Goal: Task Accomplishment & Management: Complete application form

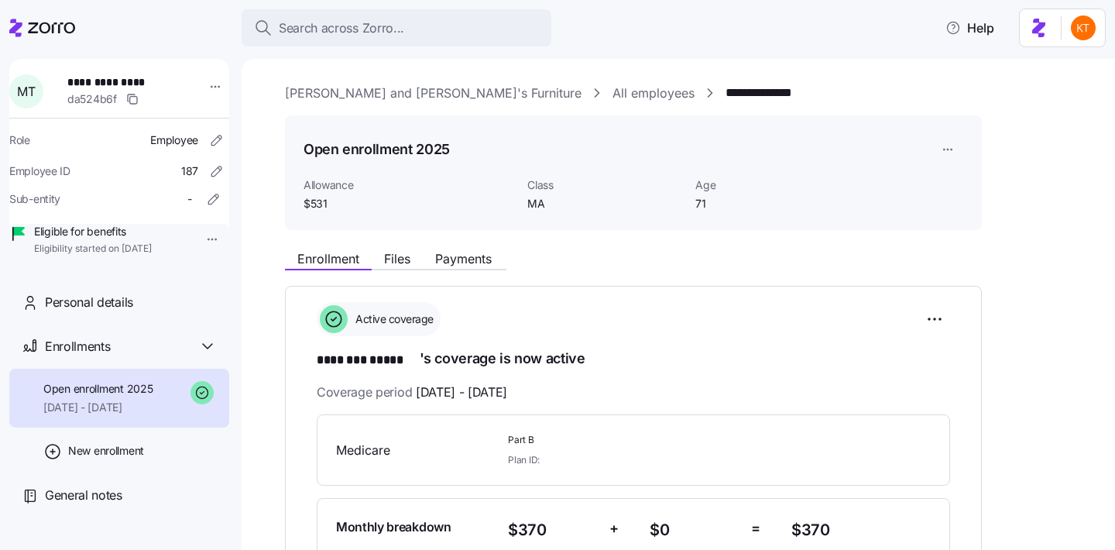
scroll to position [1039, 0]
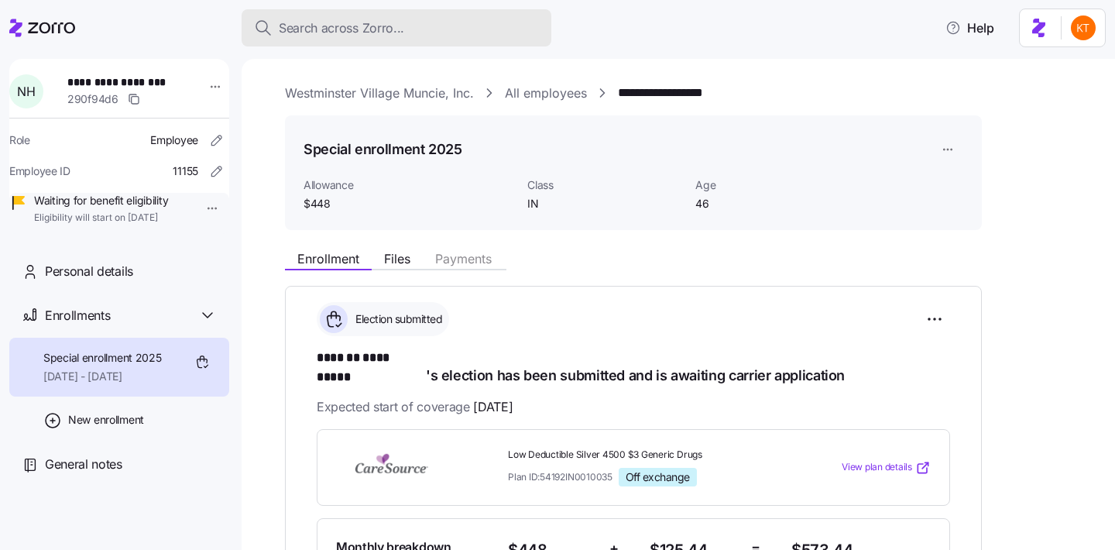
scroll to position [885, 0]
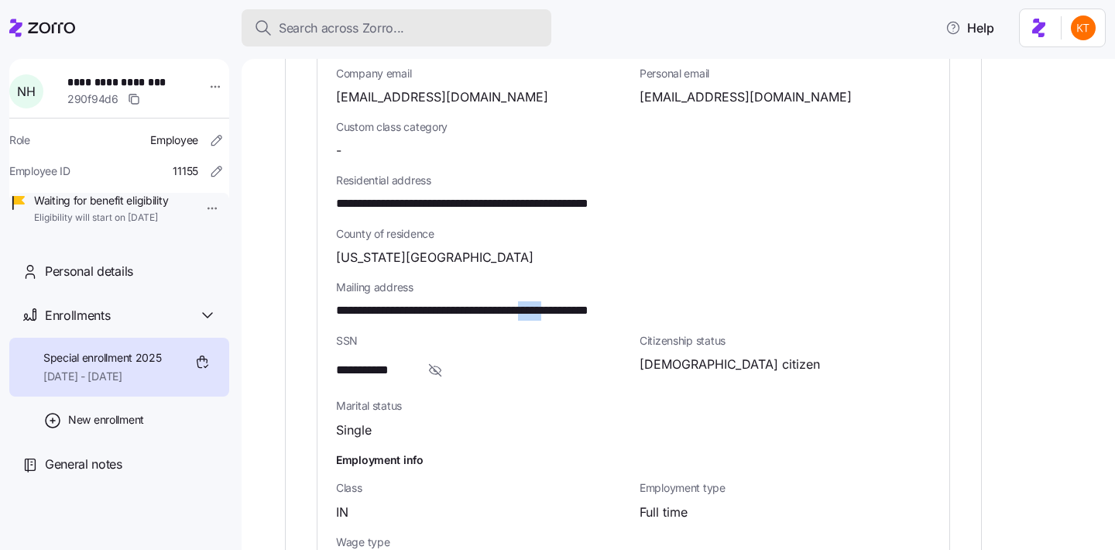
click at [429, 20] on div "Search across Zorro..." at bounding box center [396, 28] width 285 height 19
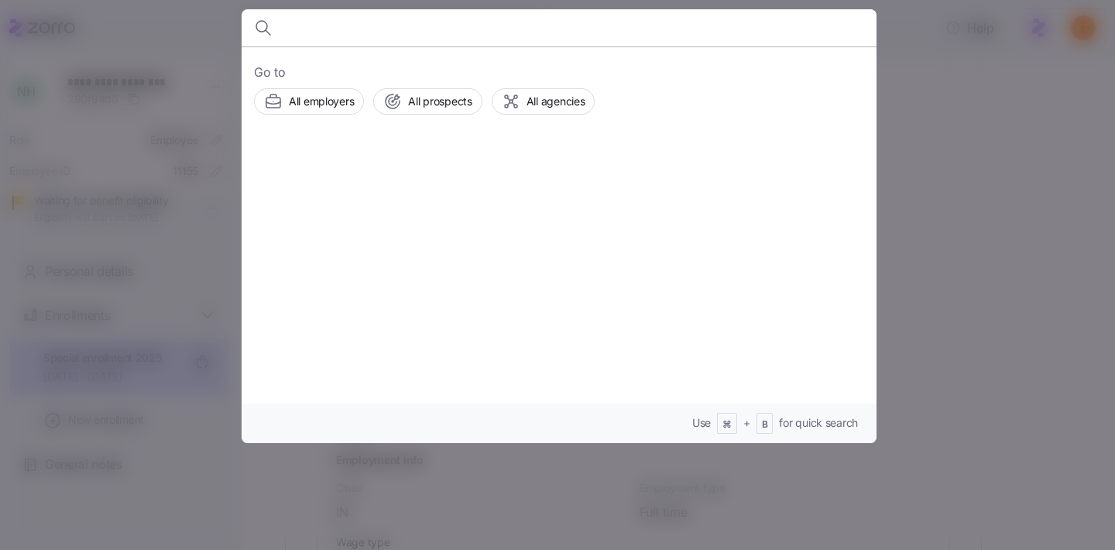
paste input "Cassi Johnson"
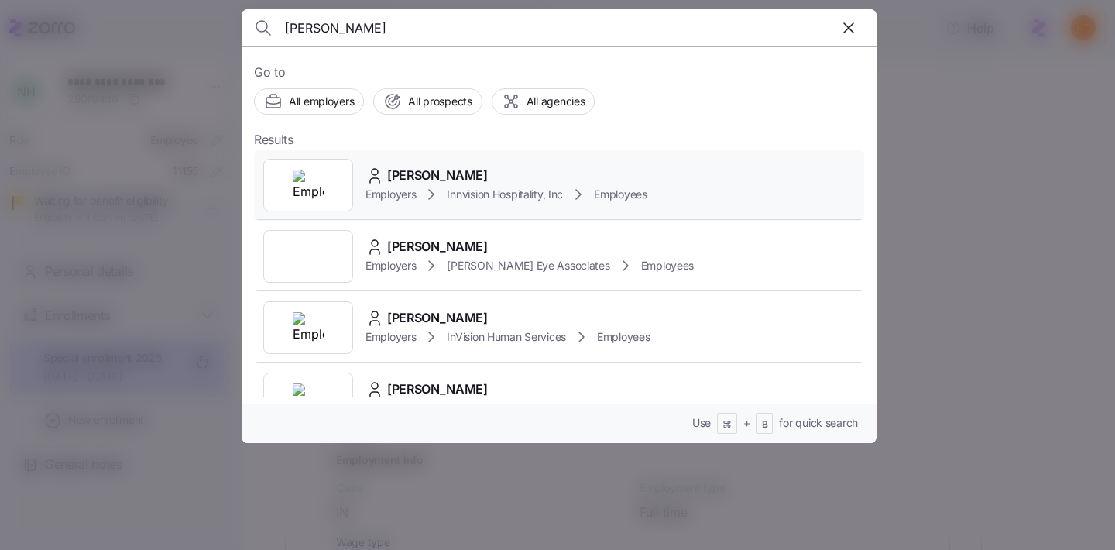
type input "Cassi Johnson"
click at [366, 182] on icon at bounding box center [375, 176] width 19 height 19
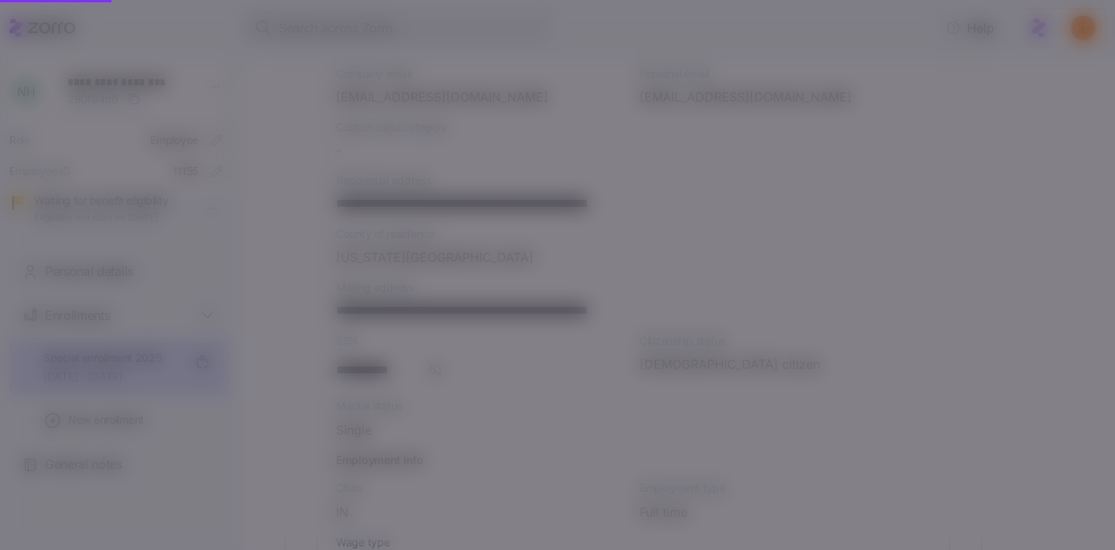
click at [364, 180] on div "Cassi Johnson Employers Innvision Hospitality, Inc Employees" at bounding box center [559, 184] width 610 height 71
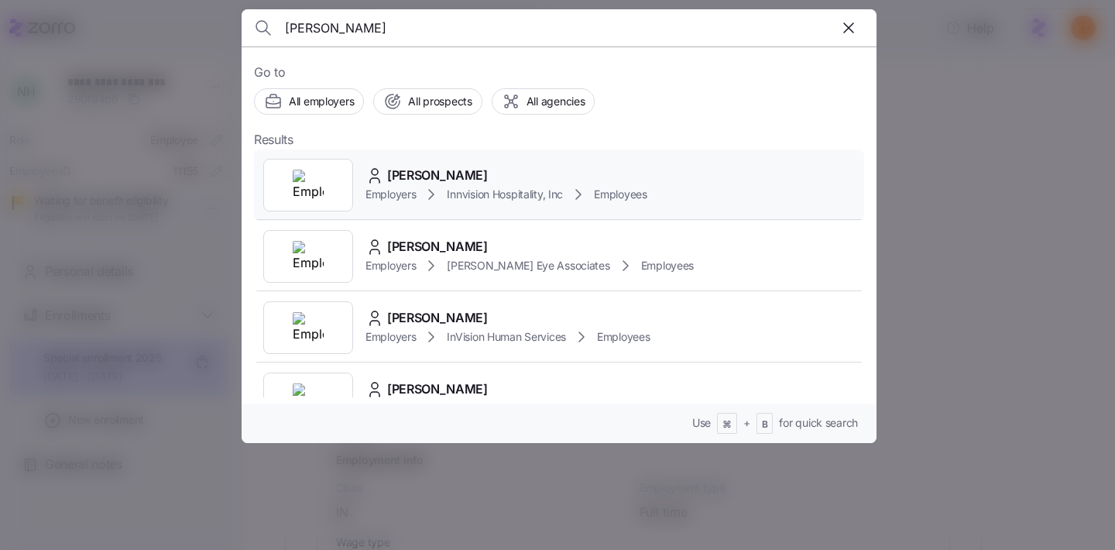
click at [364, 180] on div "Cassi Johnson Employers Innvision Hospitality, Inc Employees" at bounding box center [559, 184] width 610 height 71
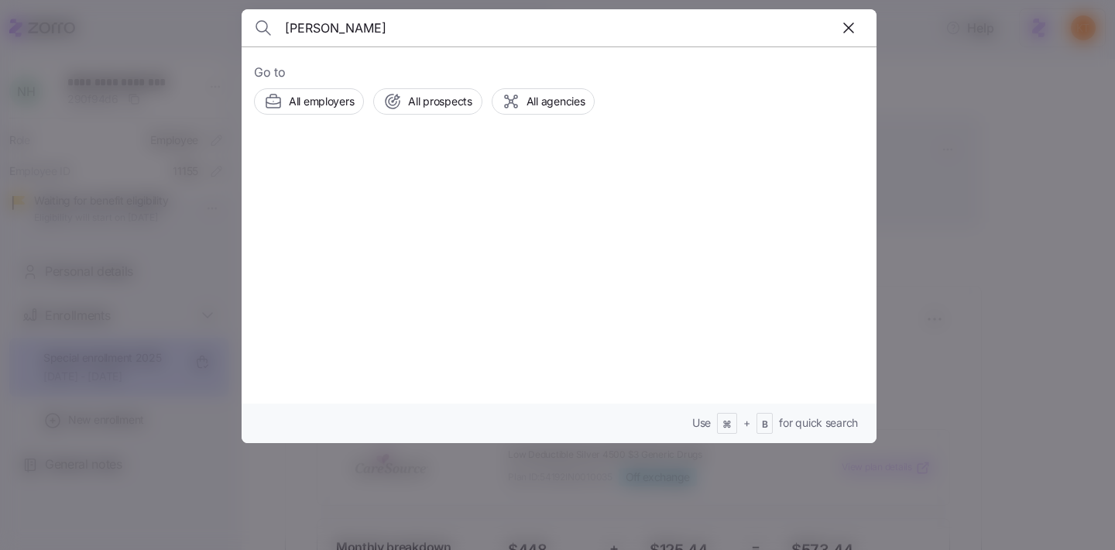
type input "[PERSON_NAME]"
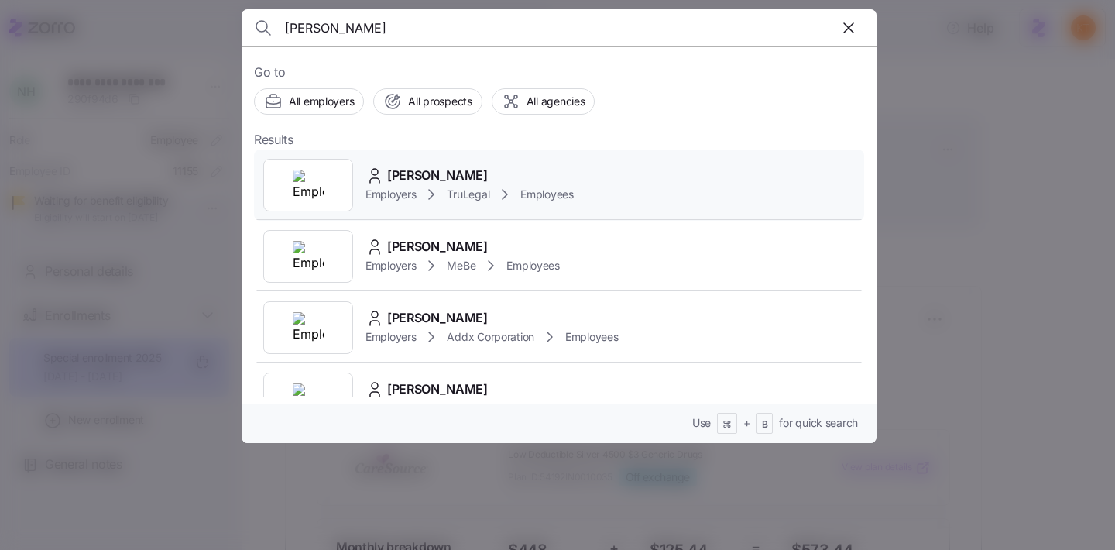
click at [451, 201] on span "TruLegal" at bounding box center [468, 194] width 43 height 15
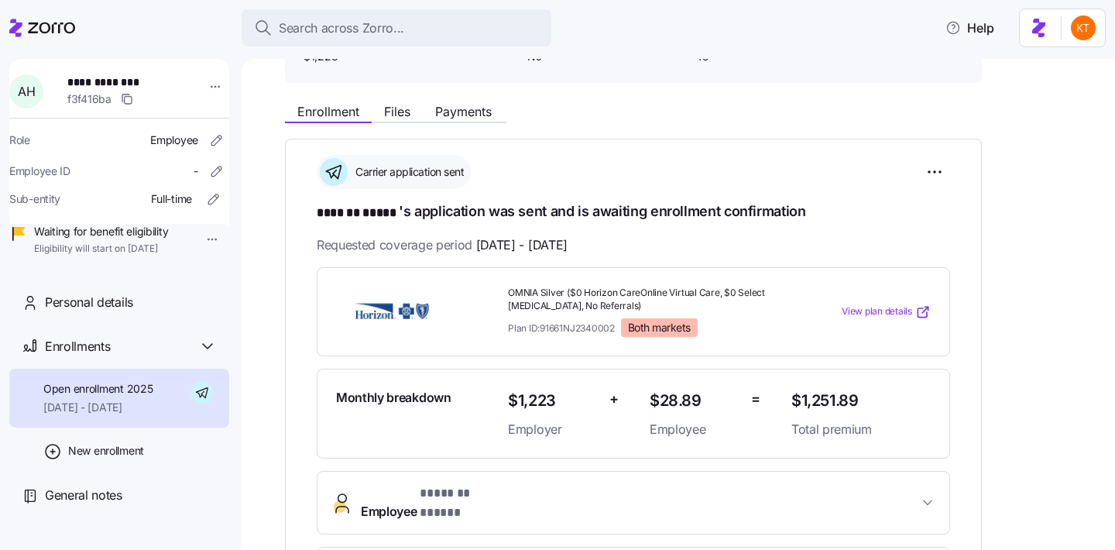
scroll to position [59, 0]
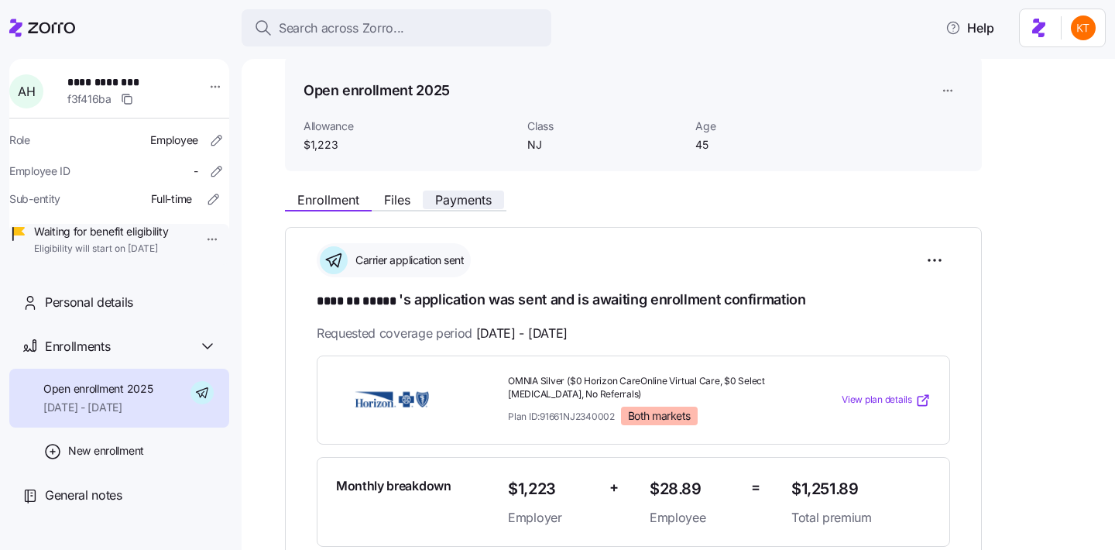
click at [447, 198] on span "Payments" at bounding box center [463, 200] width 57 height 12
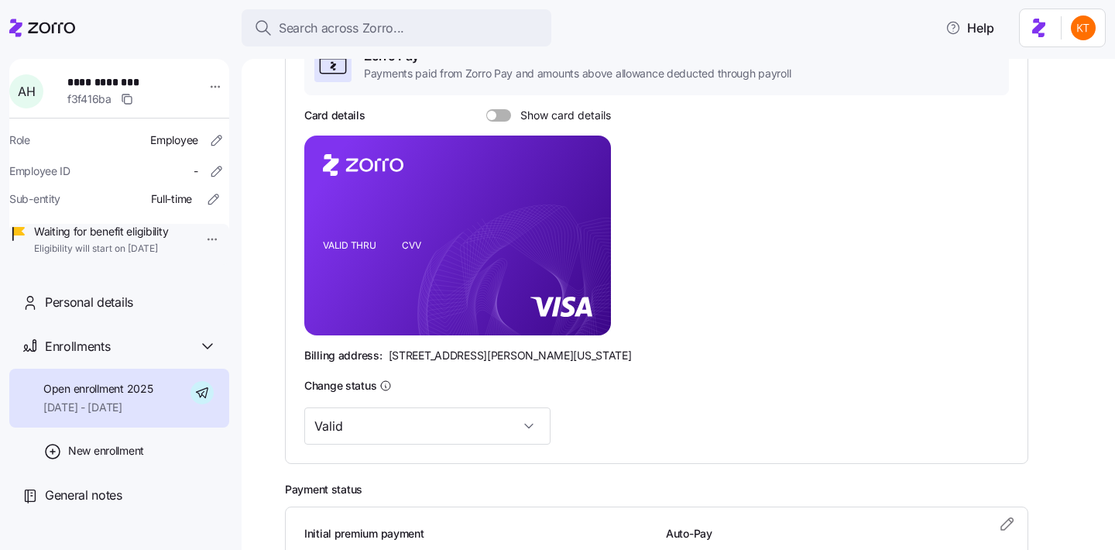
scroll to position [438, 0]
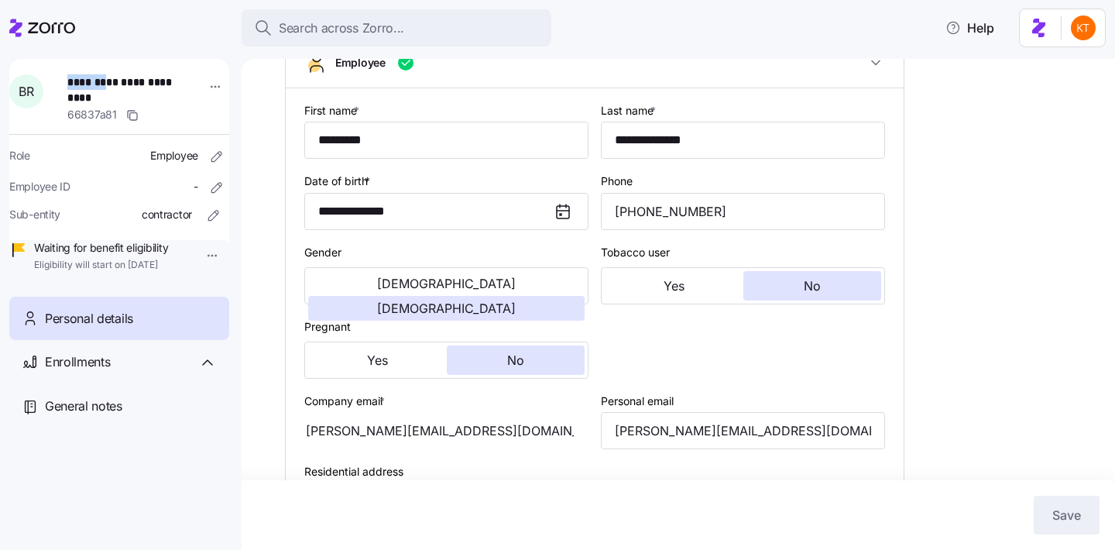
scroll to position [213, 0]
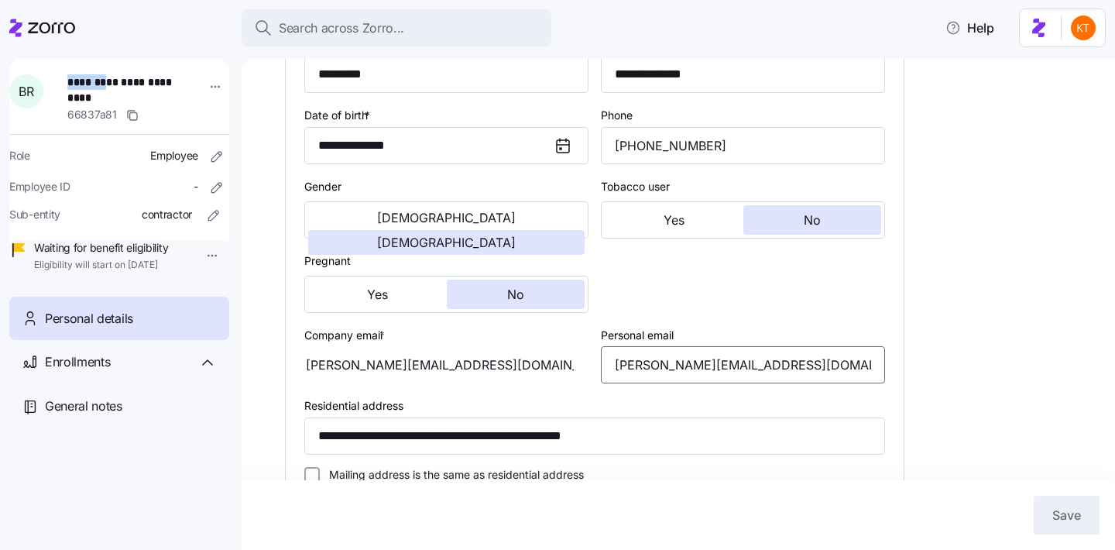
click at [703, 361] on input "brianna.rakoskicalvin@gmail.com" at bounding box center [743, 364] width 284 height 37
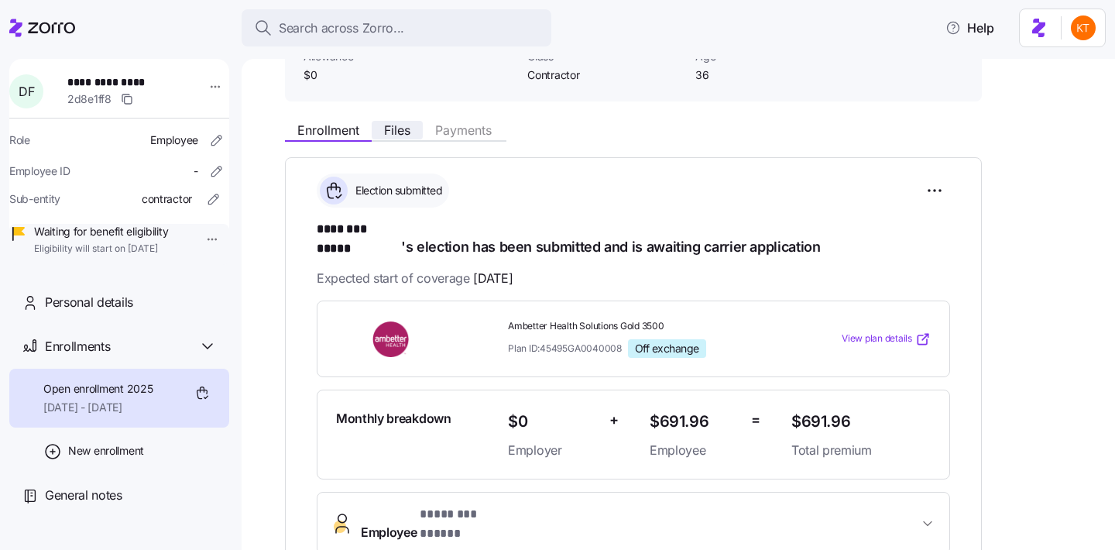
scroll to position [214, 0]
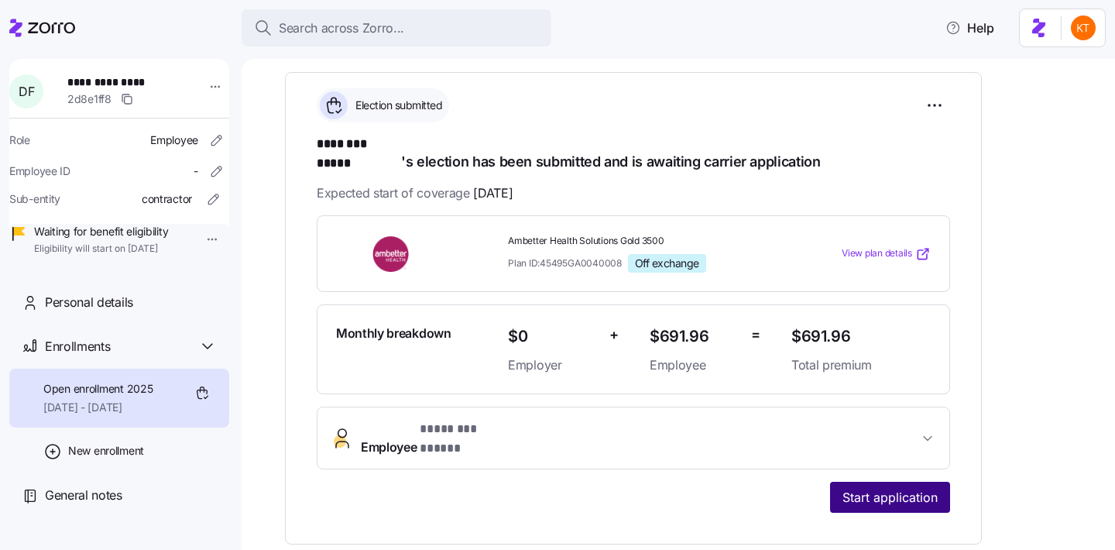
click at [852, 482] on button "Start application" at bounding box center [890, 497] width 120 height 31
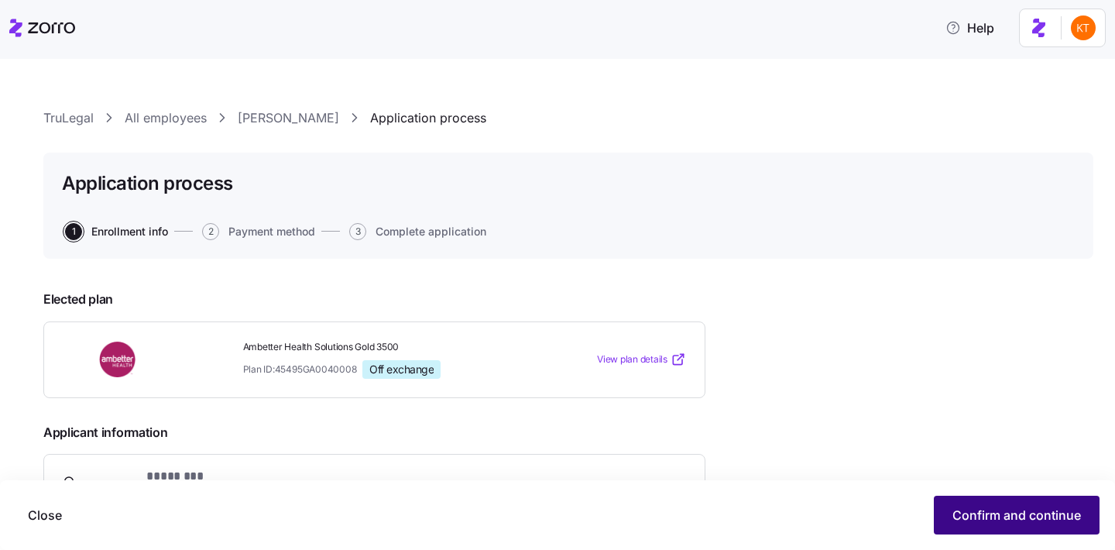
click at [991, 516] on span "Confirm and continue" at bounding box center [1017, 515] width 129 height 19
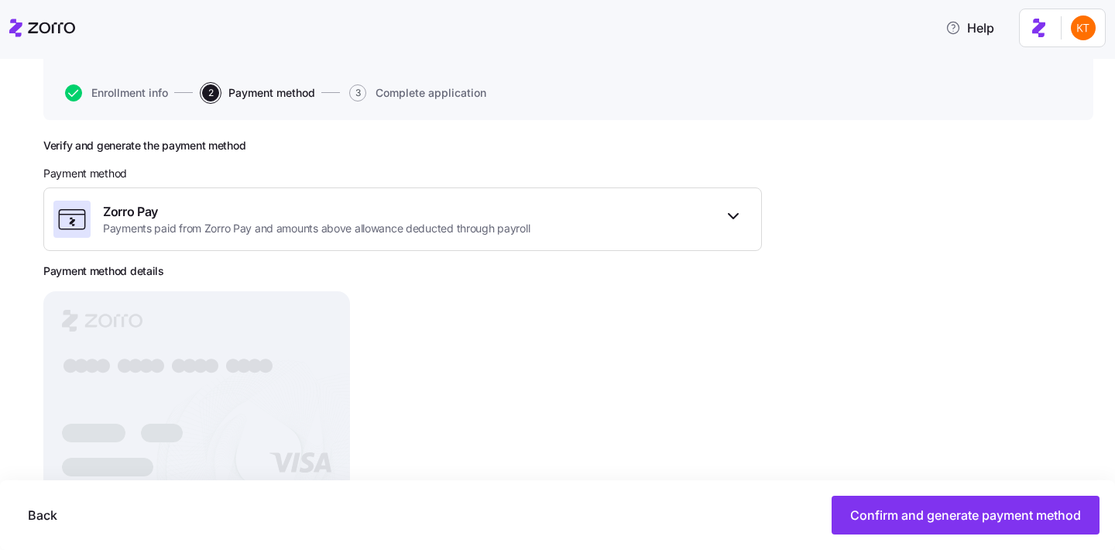
scroll to position [188, 0]
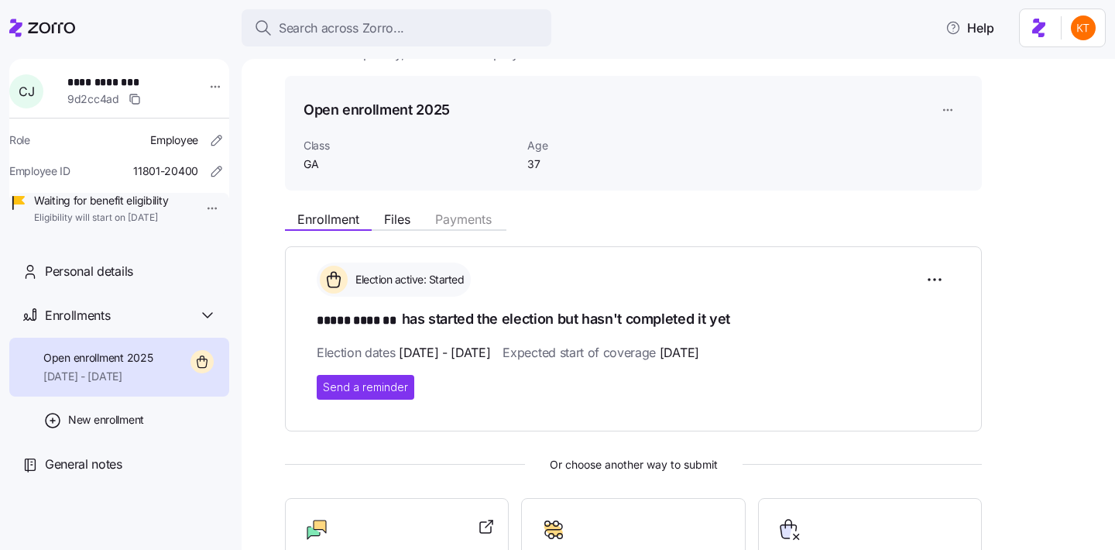
scroll to position [39, 0]
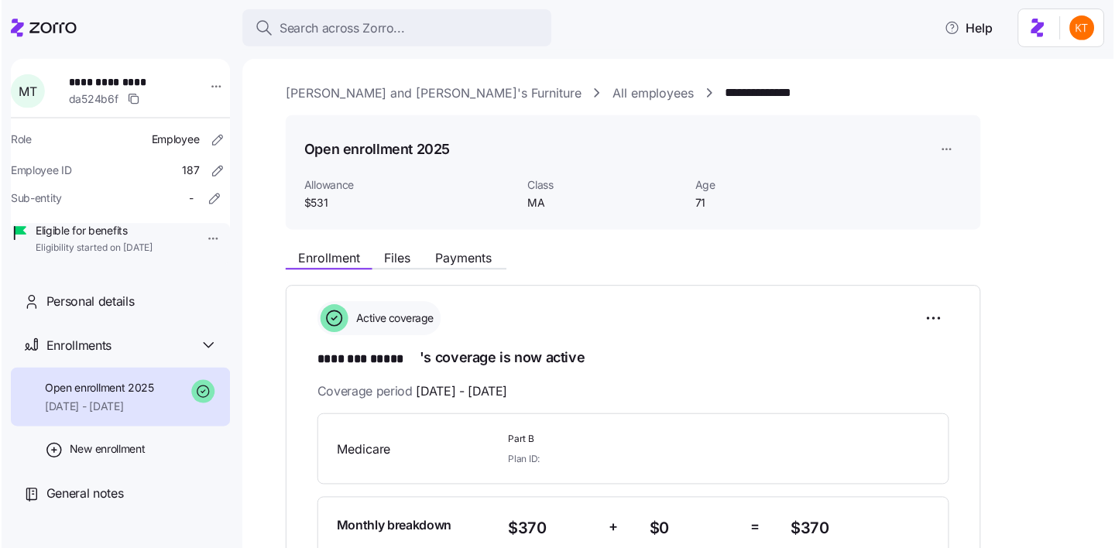
scroll to position [1039, 0]
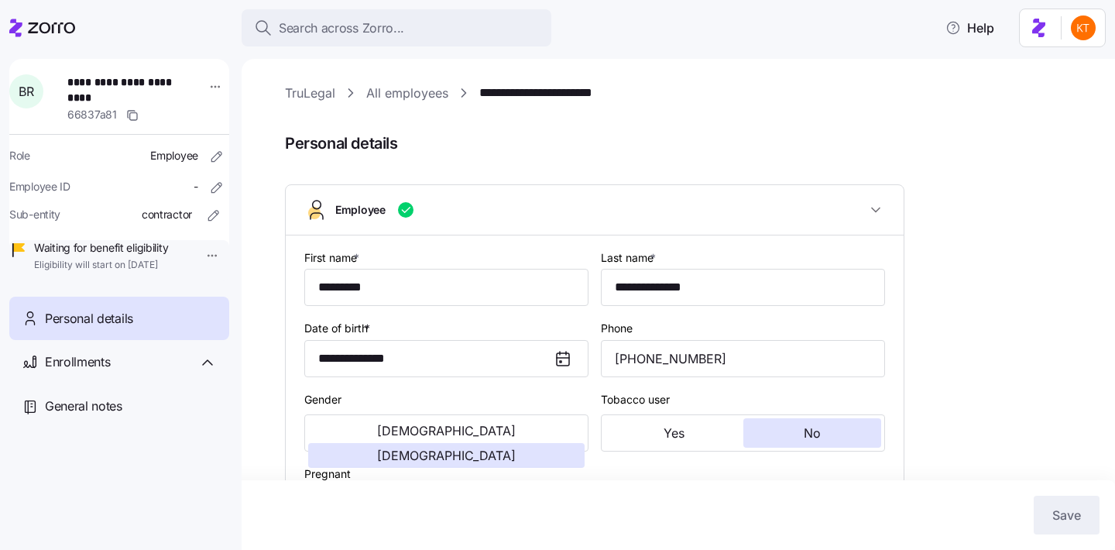
scroll to position [213, 0]
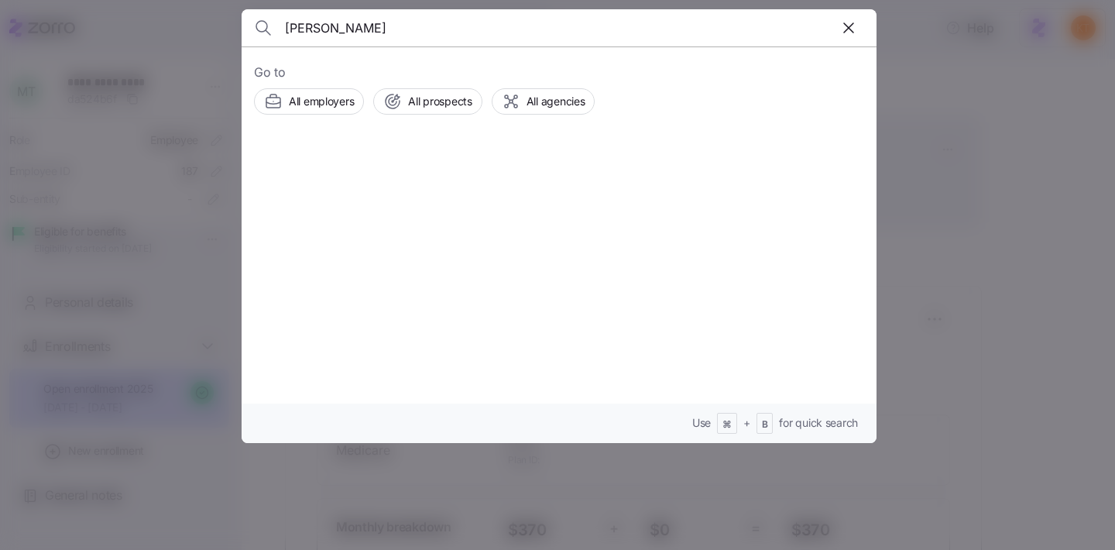
type input "[PERSON_NAME]"
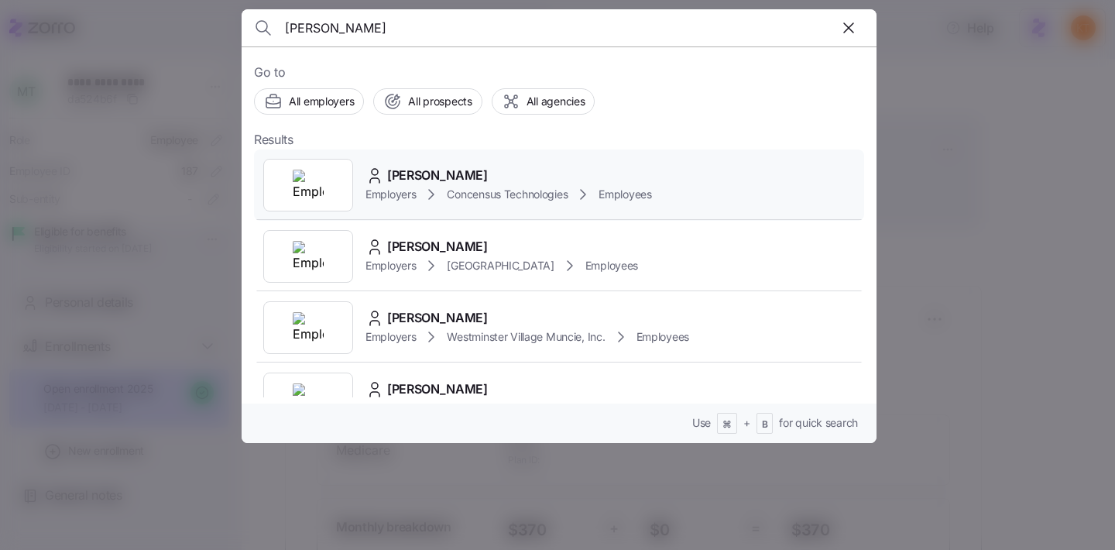
click at [407, 165] on div "[PERSON_NAME] Employers Concensus Technologies Employees" at bounding box center [559, 184] width 610 height 71
click at [410, 178] on span "Andrew Kohls" at bounding box center [437, 175] width 101 height 19
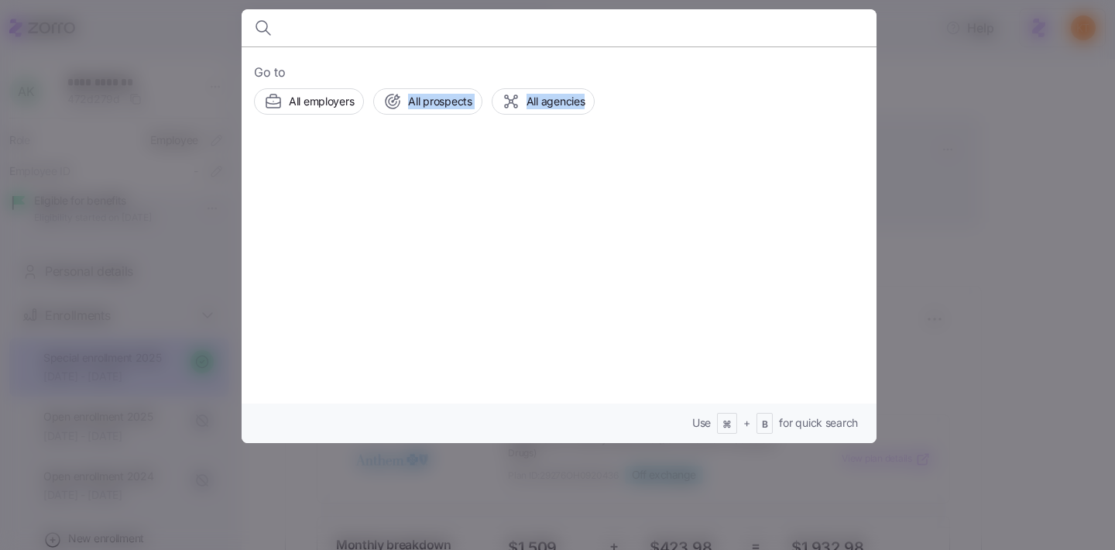
drag, startPoint x: 602, startPoint y: 163, endPoint x: 276, endPoint y: 163, distance: 326.1
click at [277, 163] on div "Go to All employers All prospects All agencies Use ⌘ + B for quick search" at bounding box center [559, 244] width 635 height 397
click at [184, 45] on div at bounding box center [557, 275] width 1115 height 550
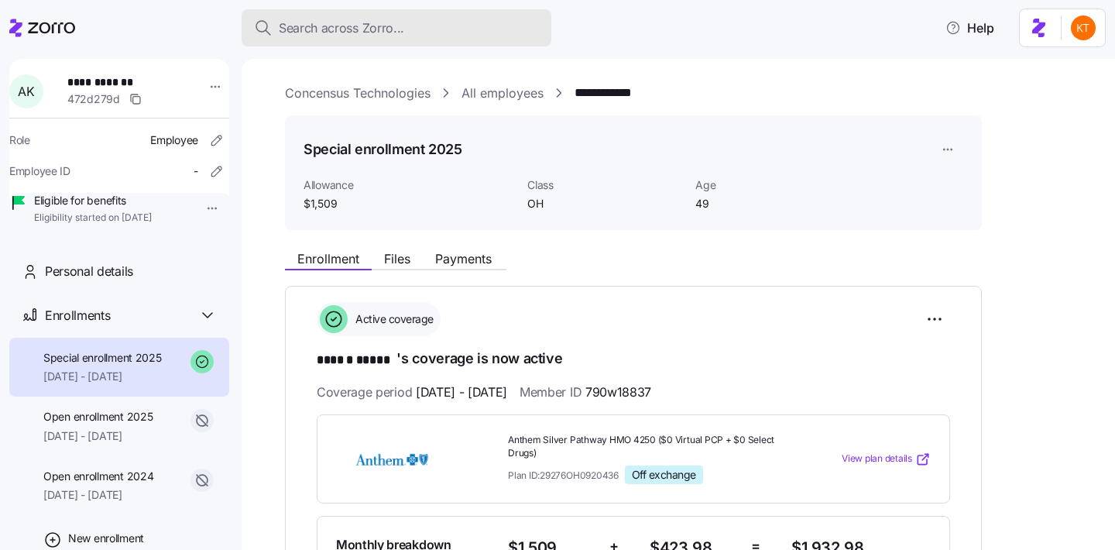
click at [360, 21] on span "Search across Zorro..." at bounding box center [341, 28] width 125 height 19
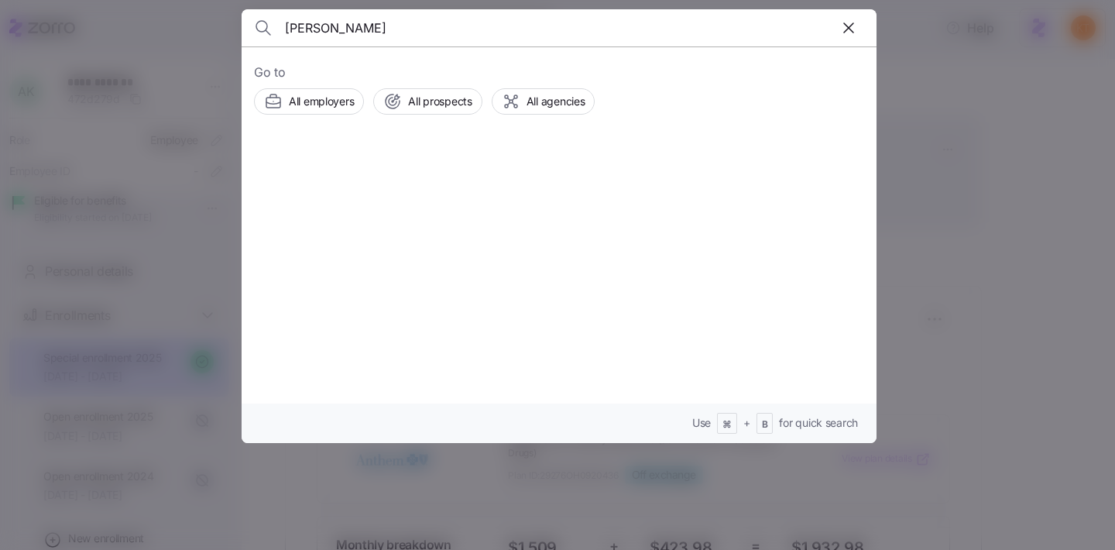
type input "cheryl brackett"
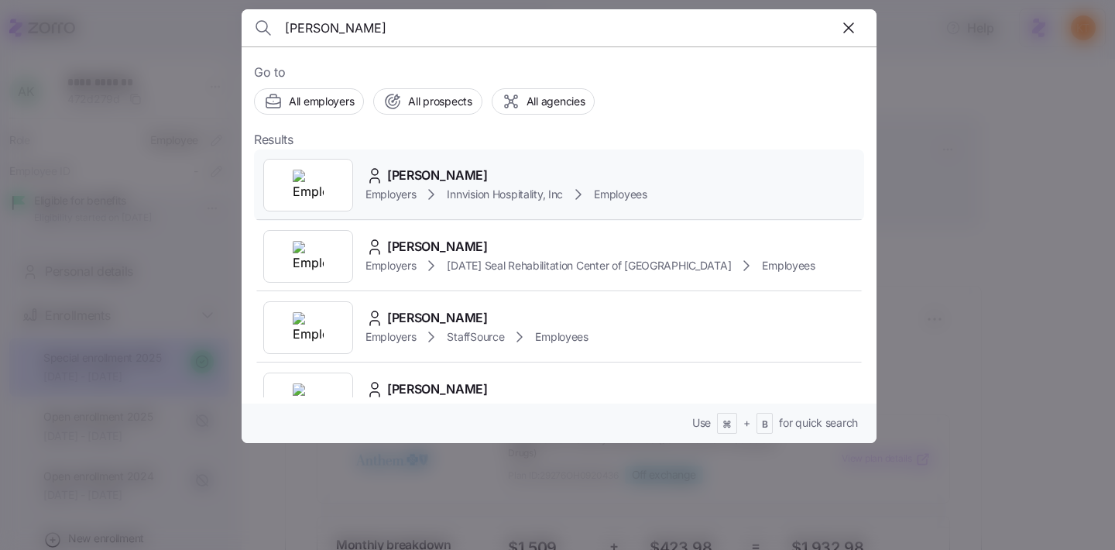
click at [445, 179] on span "Cheryl Brackett" at bounding box center [437, 175] width 101 height 19
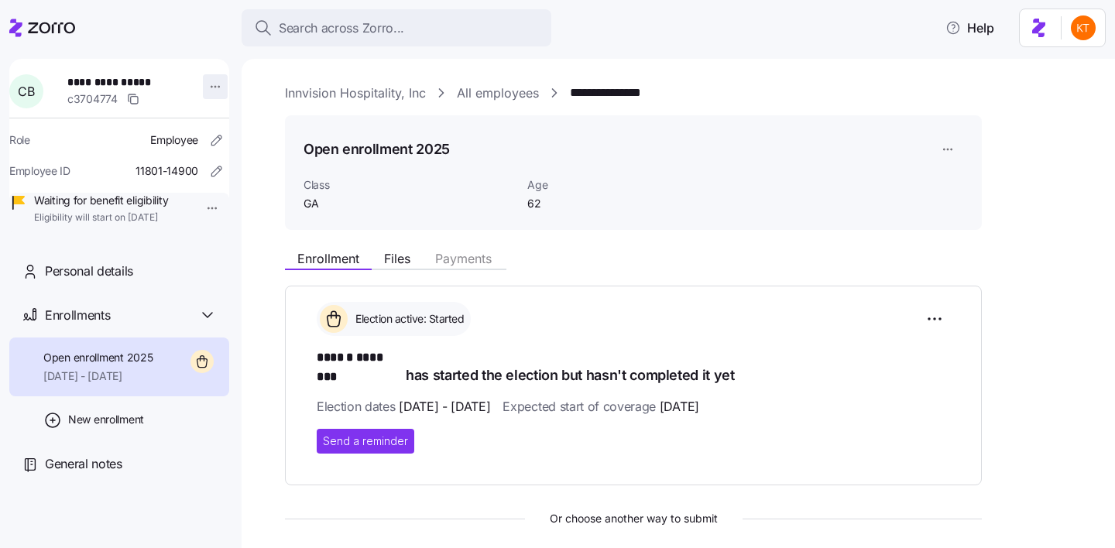
click at [203, 93] on html "**********" at bounding box center [557, 269] width 1115 height 539
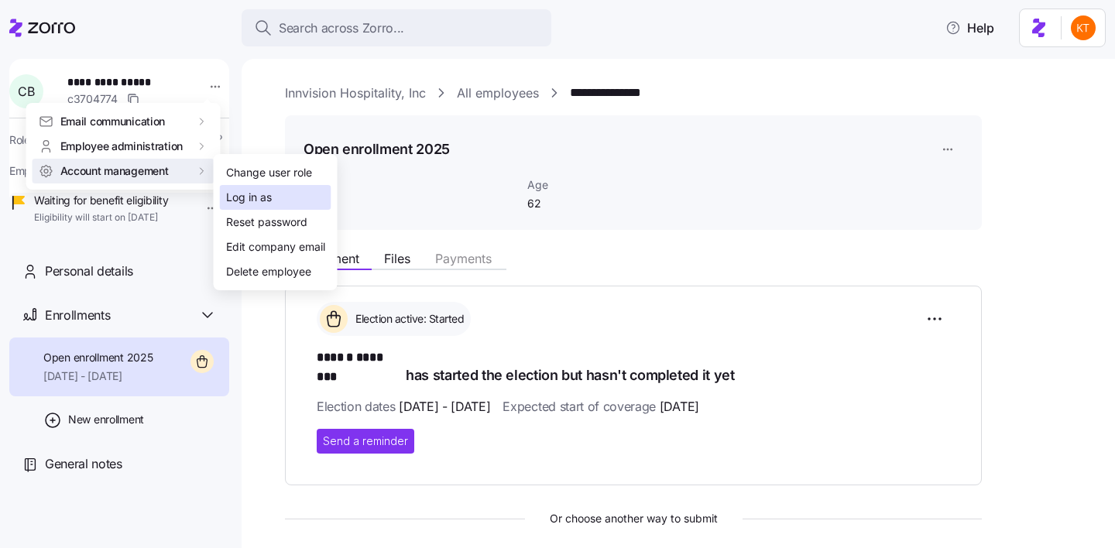
click at [260, 198] on div "Log in as" at bounding box center [249, 197] width 46 height 17
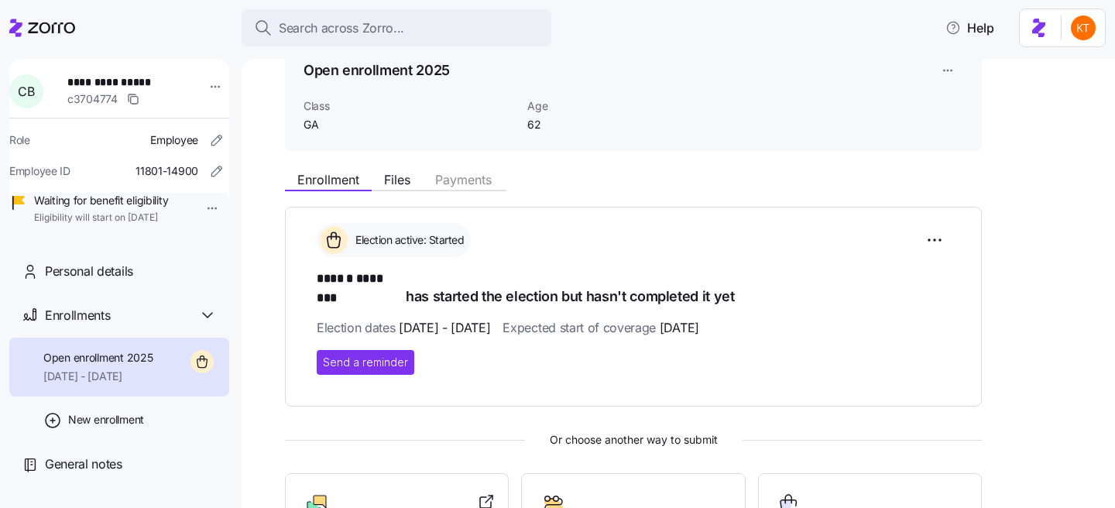
scroll to position [43, 0]
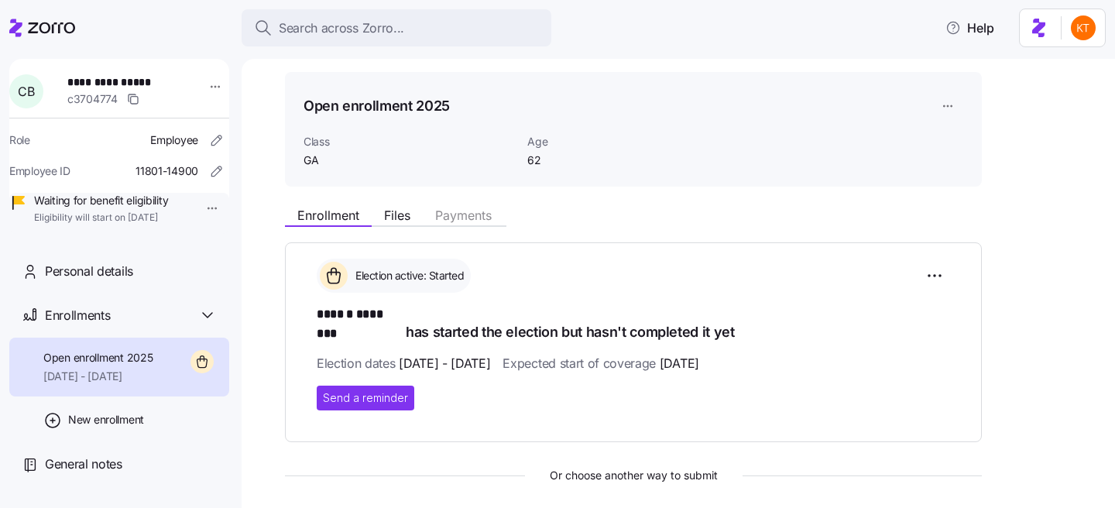
drag, startPoint x: 180, startPoint y: 295, endPoint x: 240, endPoint y: 306, distance: 61.4
click at [180, 281] on div "Personal details" at bounding box center [131, 271] width 172 height 19
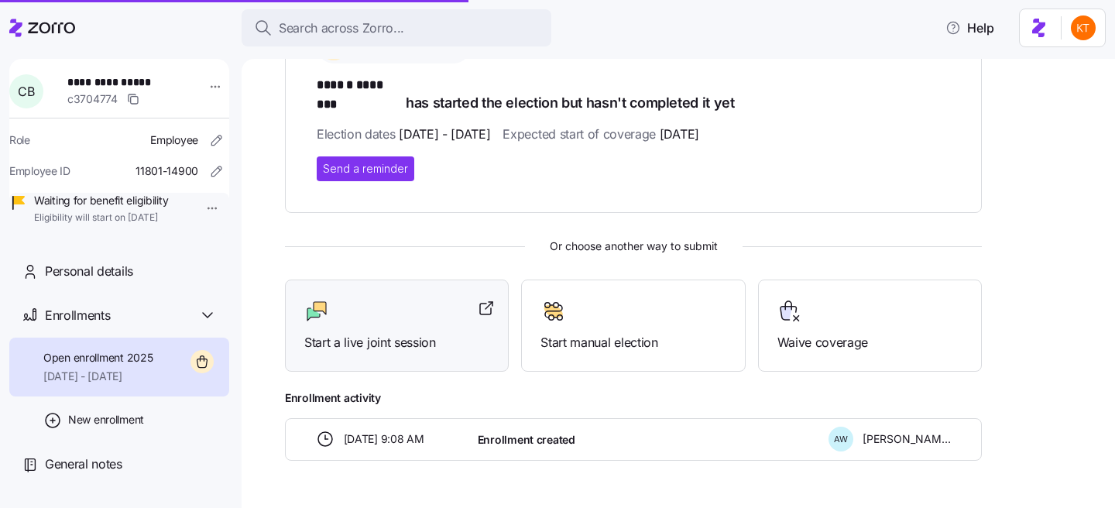
scroll to position [302, 0]
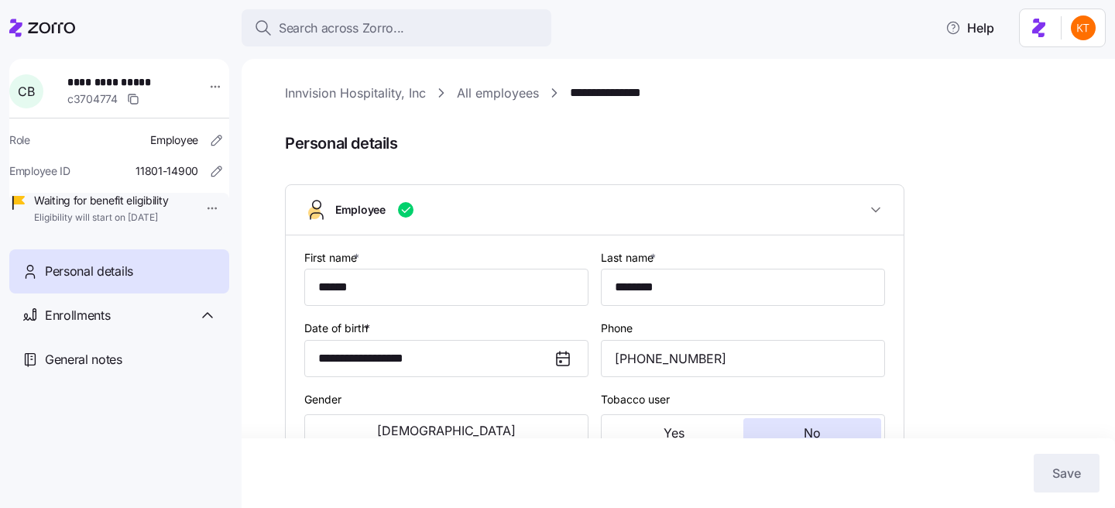
type input "GA"
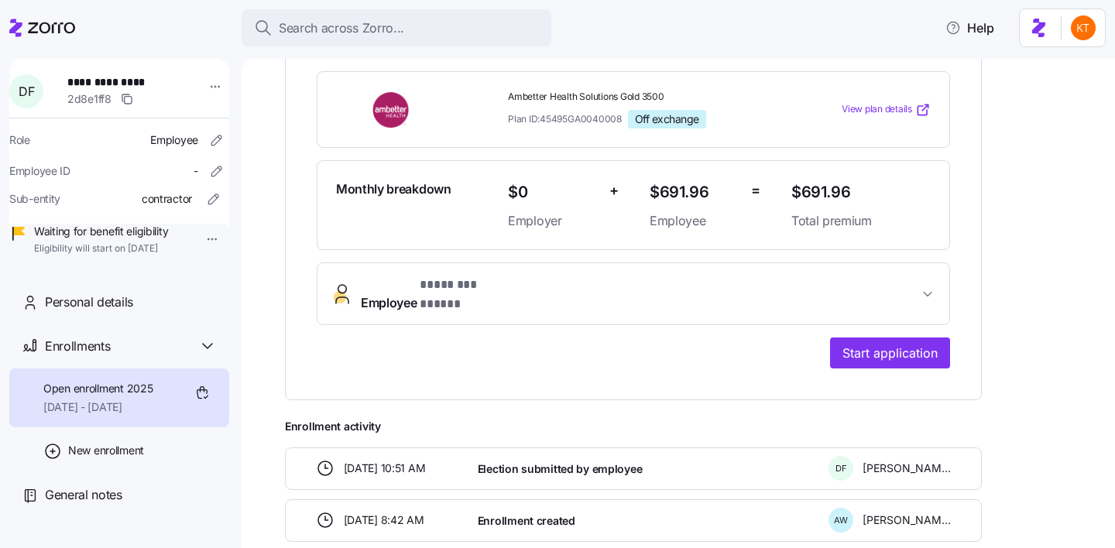
scroll to position [383, 0]
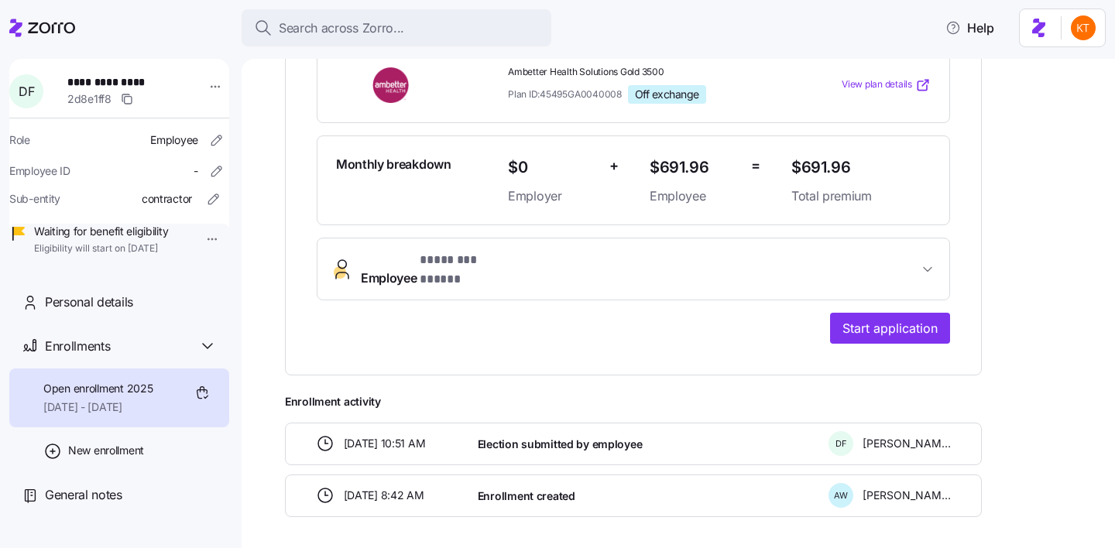
click at [910, 320] on div "**********" at bounding box center [633, 139] width 697 height 472
click at [902, 319] on span "Start application" at bounding box center [890, 328] width 95 height 19
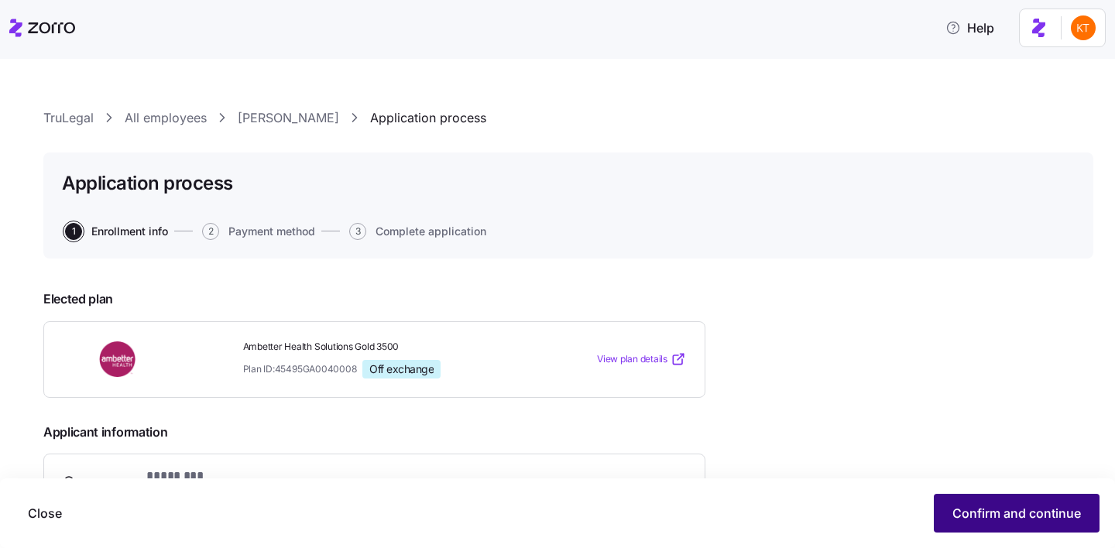
click at [970, 506] on span "Confirm and continue" at bounding box center [1017, 513] width 129 height 19
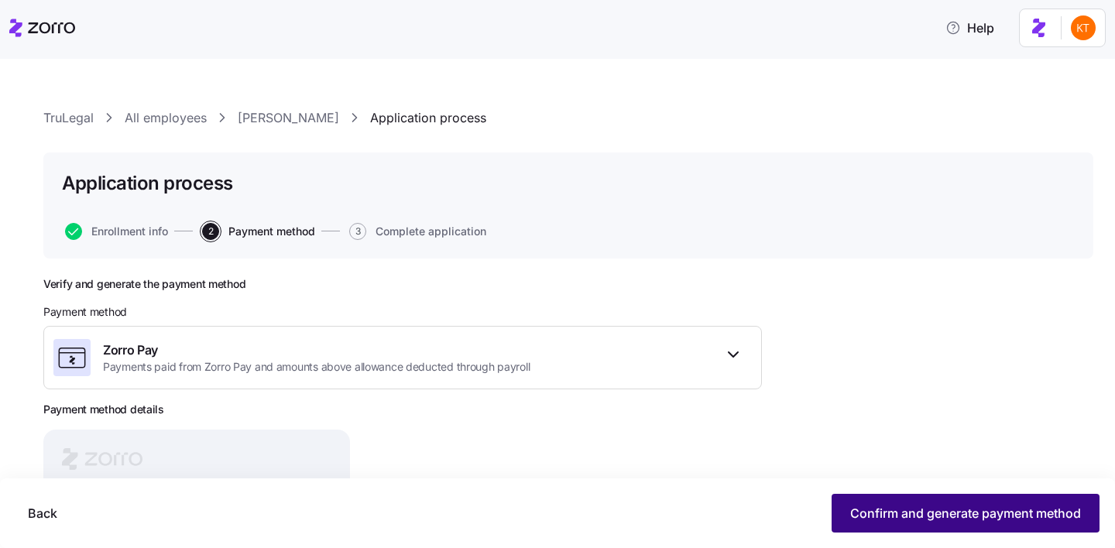
click at [1005, 513] on span "Confirm and generate payment method" at bounding box center [965, 513] width 231 height 19
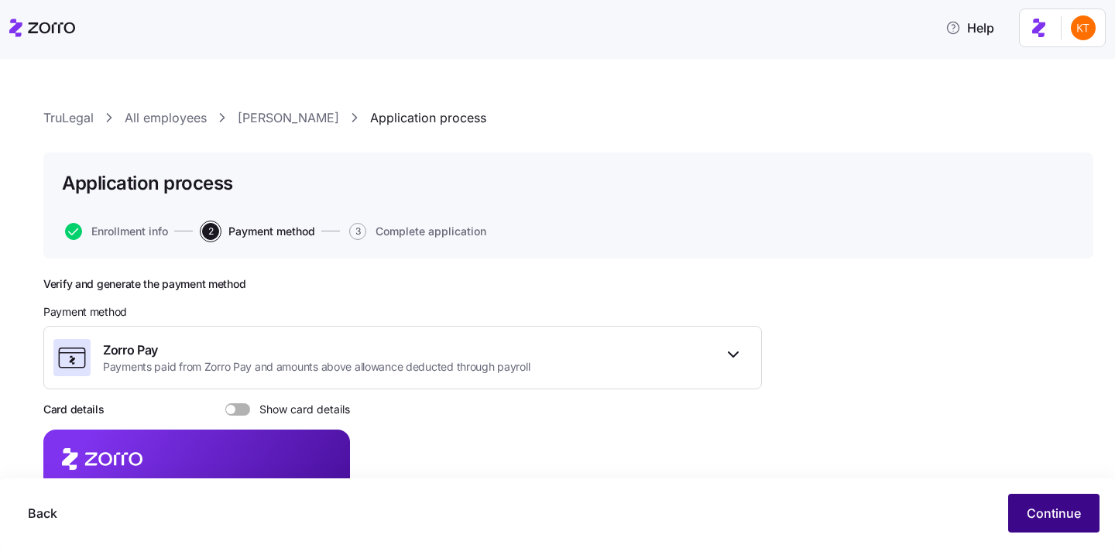
click at [1024, 521] on button "Continue" at bounding box center [1054, 513] width 91 height 39
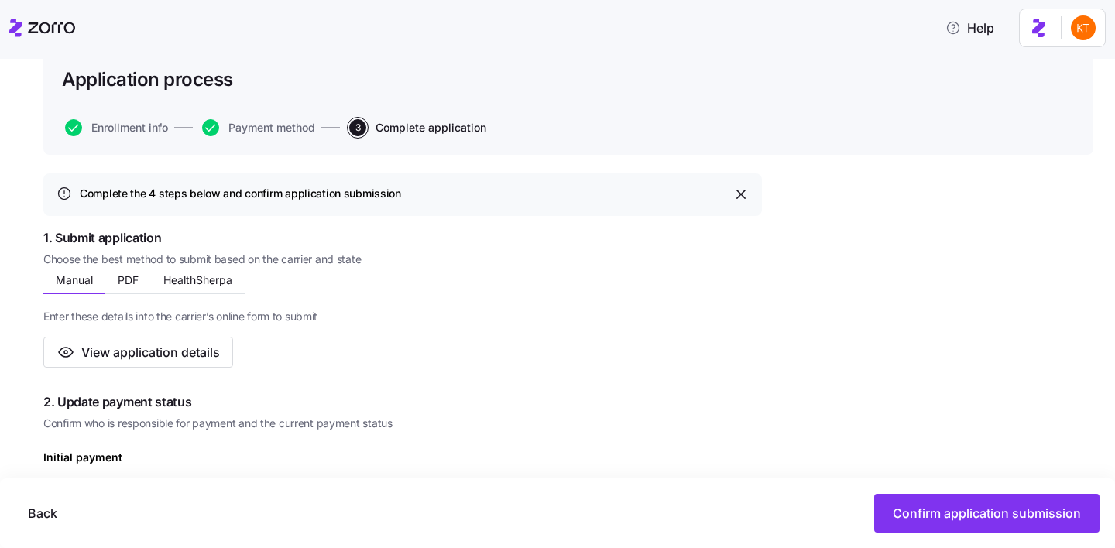
scroll to position [129, 0]
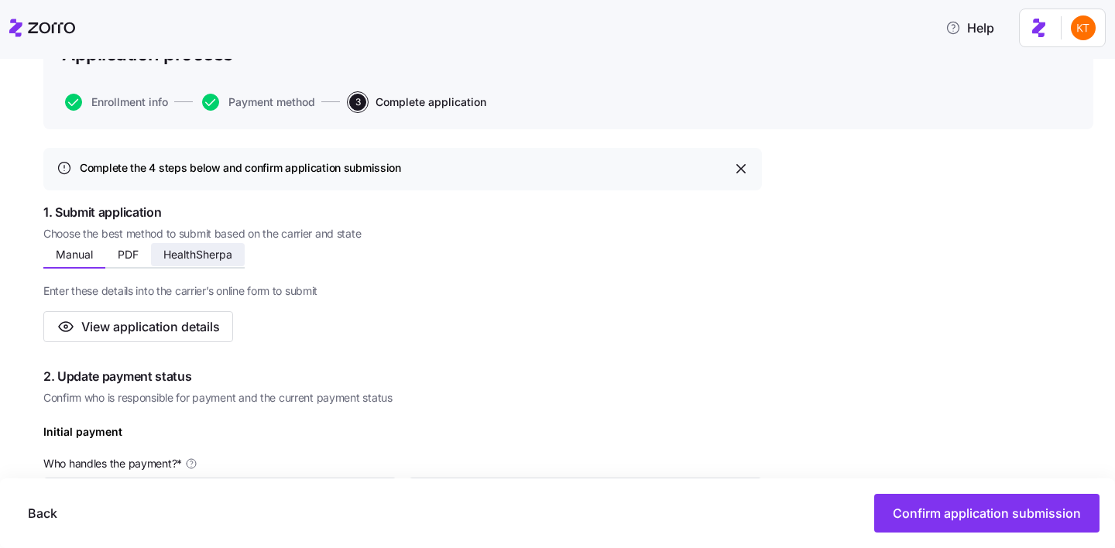
click at [212, 256] on span "HealthSherpa" at bounding box center [197, 254] width 69 height 11
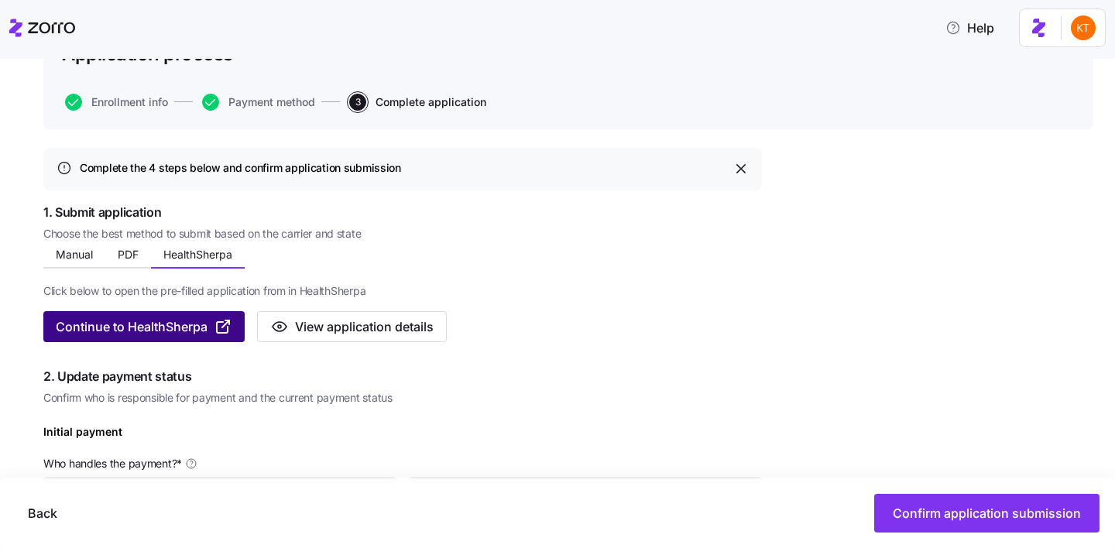
click at [209, 335] on span "Continue to HealthSherpa" at bounding box center [144, 327] width 177 height 19
click at [190, 331] on span "Continue to HealthSherpa" at bounding box center [132, 327] width 152 height 19
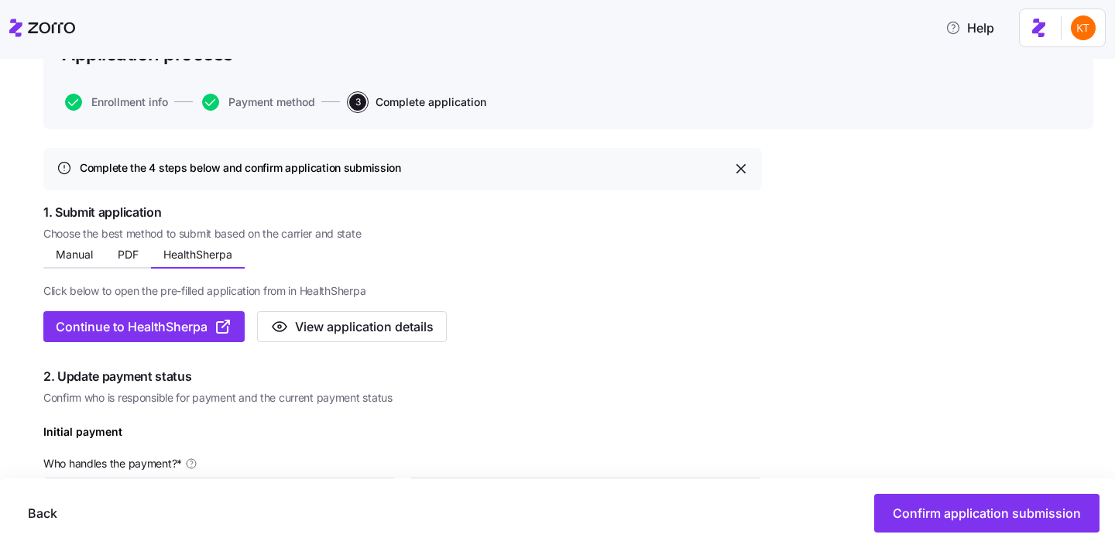
scroll to position [0, 0]
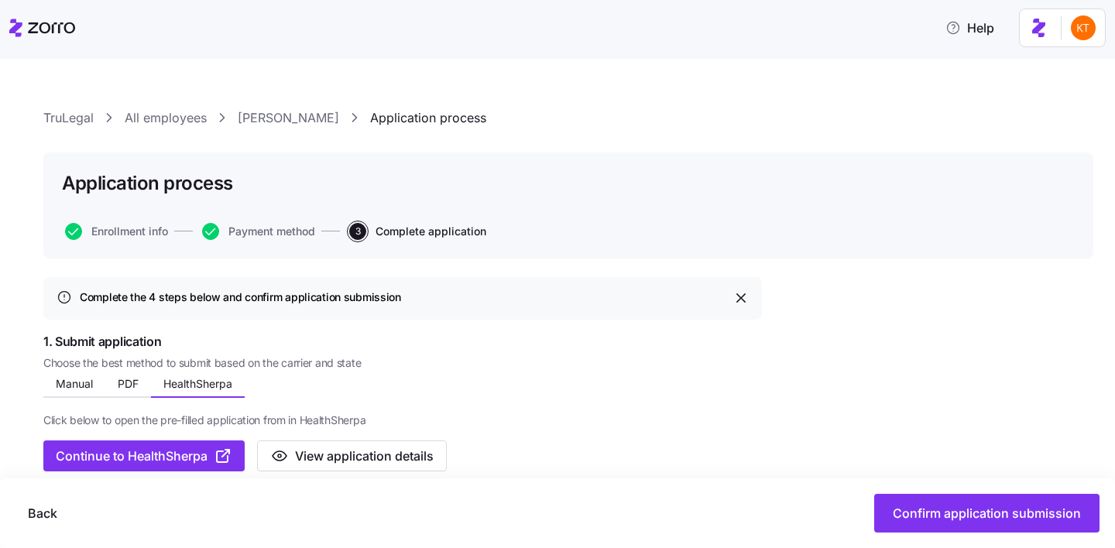
click at [297, 124] on link "Destinee Faulk" at bounding box center [288, 117] width 101 height 19
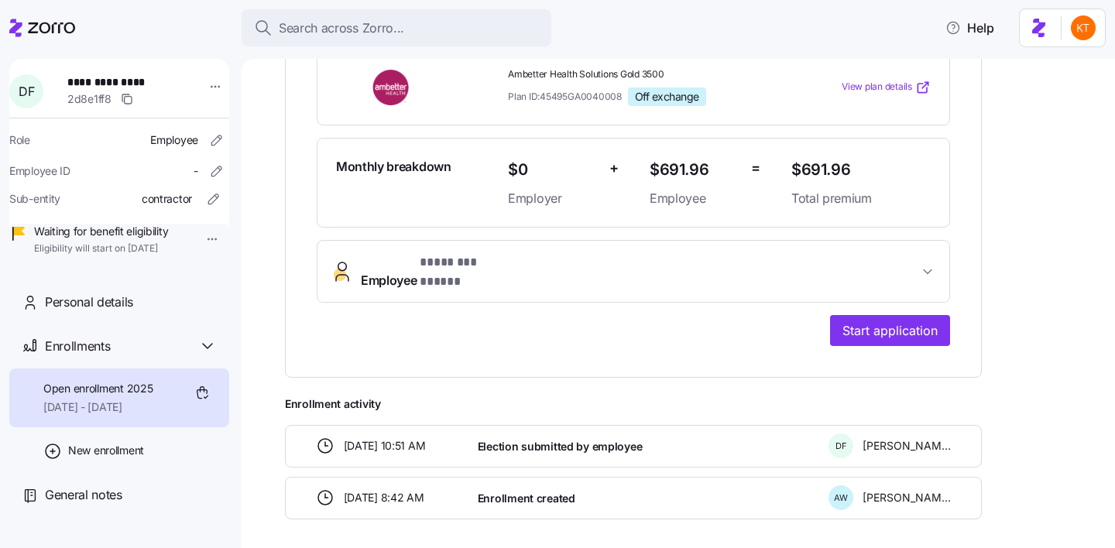
click at [472, 267] on button "Employee * ******** ***** *" at bounding box center [634, 272] width 632 height 62
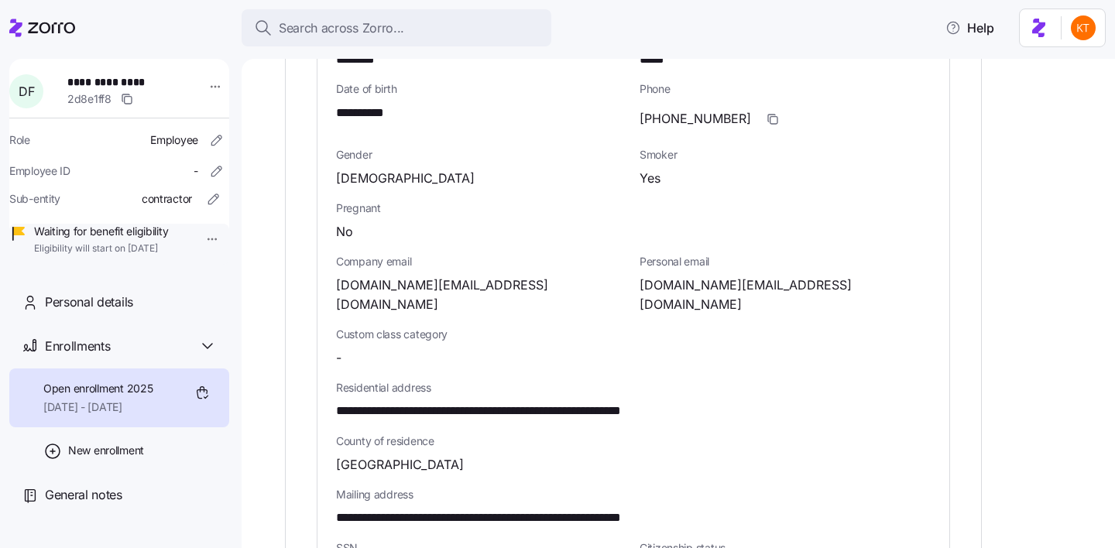
scroll to position [707, 0]
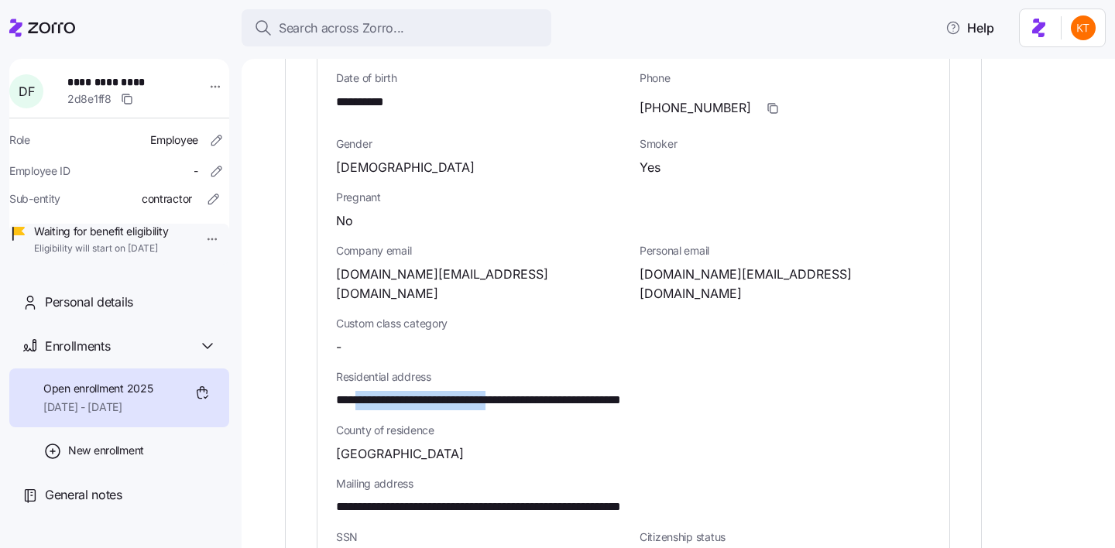
drag, startPoint x: 536, startPoint y: 356, endPoint x: 363, endPoint y: 342, distance: 174.0
click at [363, 391] on span "**********" at bounding box center [526, 400] width 381 height 19
click at [342, 391] on span "**********" at bounding box center [526, 400] width 381 height 19
click at [338, 391] on span "**********" at bounding box center [526, 400] width 381 height 19
drag, startPoint x: 338, startPoint y: 350, endPoint x: 414, endPoint y: 361, distance: 76.7
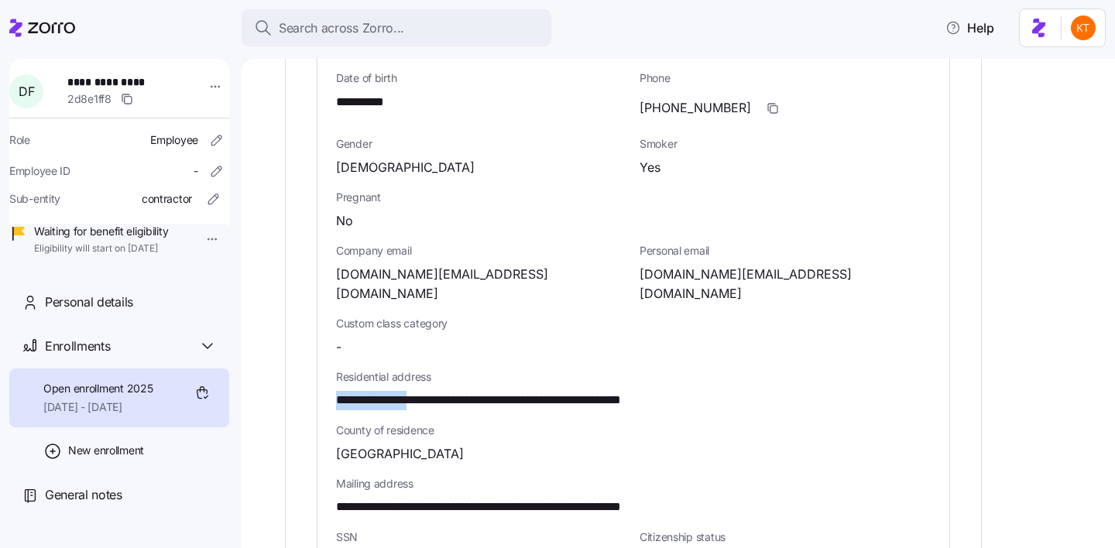
click at [414, 391] on span "**********" at bounding box center [526, 400] width 381 height 19
click at [538, 391] on span "**********" at bounding box center [526, 400] width 381 height 19
drag, startPoint x: 538, startPoint y: 347, endPoint x: 334, endPoint y: 345, distance: 203.7
click at [334, 345] on div "**********" at bounding box center [634, 380] width 632 height 808
copy span "**********"
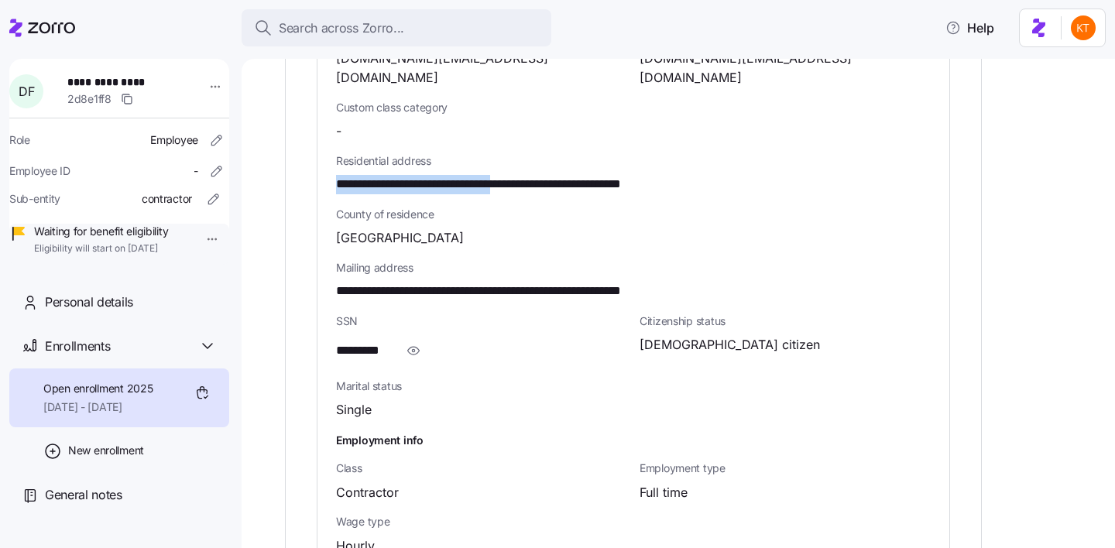
scroll to position [916, 0]
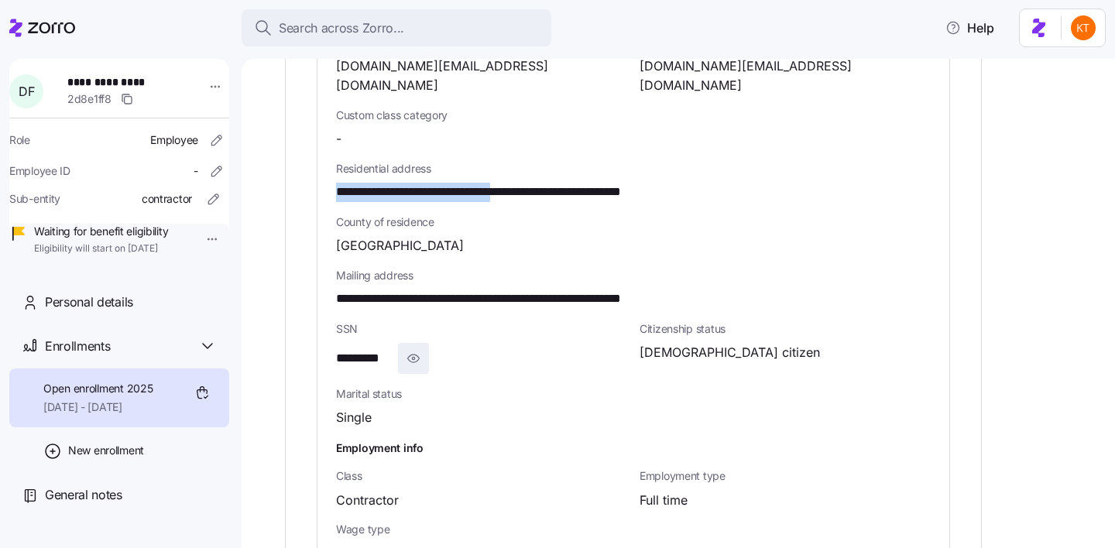
click at [398, 343] on button "button" at bounding box center [413, 358] width 31 height 31
click at [374, 349] on span "**********" at bounding box center [374, 358] width 77 height 19
copy span "*"
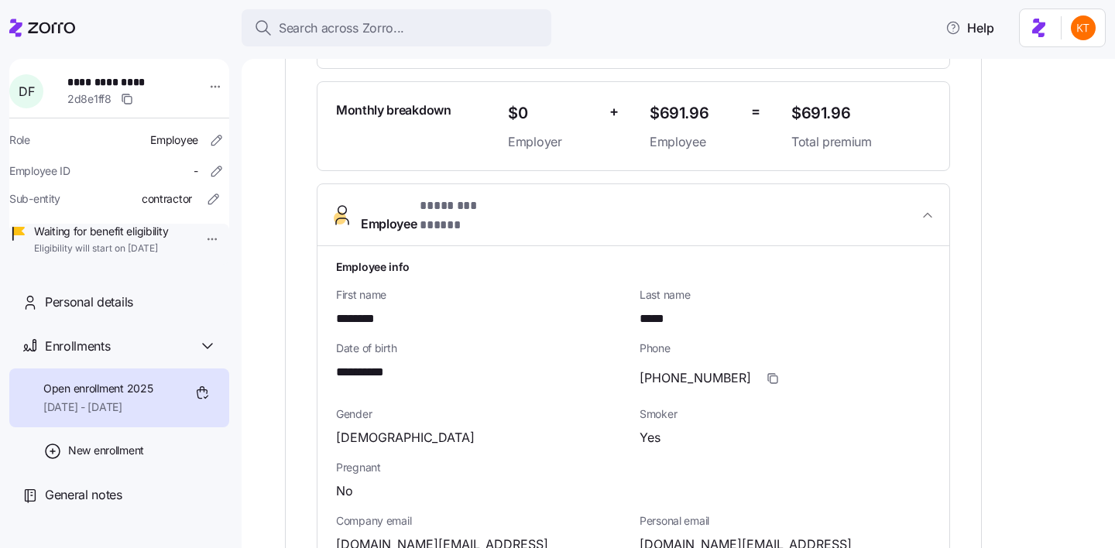
scroll to position [0, 0]
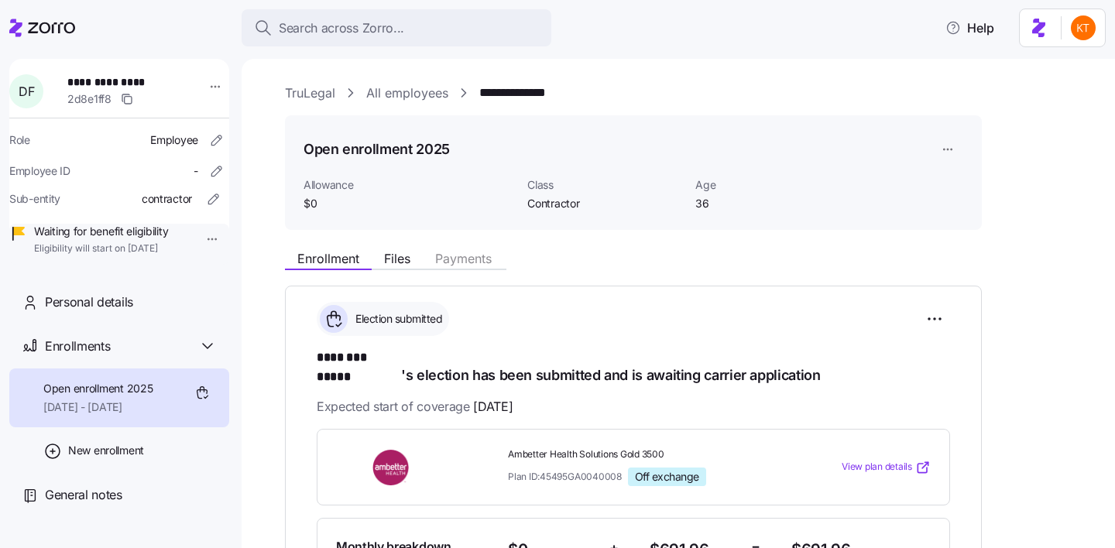
click at [109, 76] on span "**********" at bounding box center [121, 81] width 108 height 15
copy span "**********"
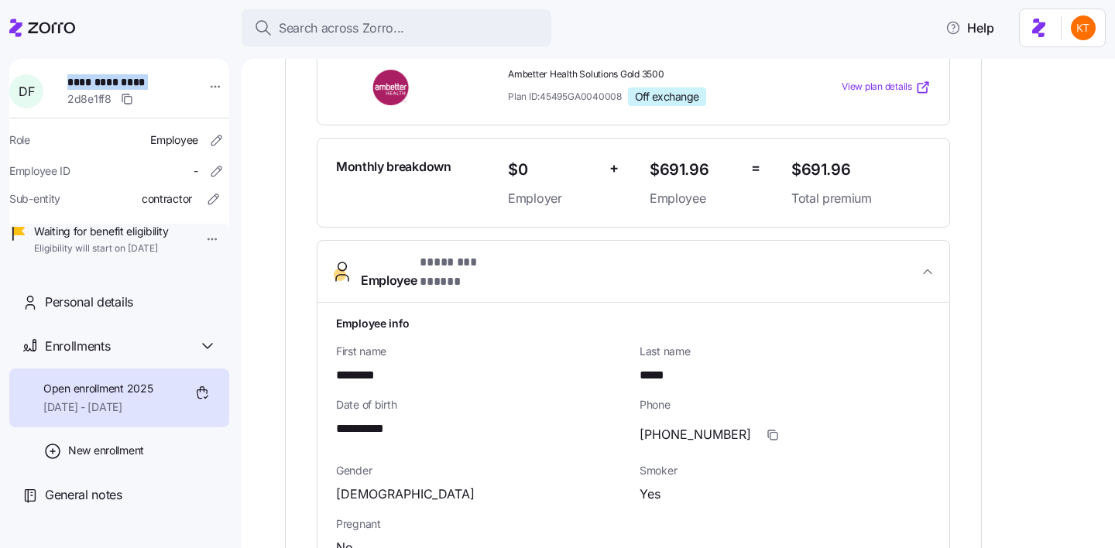
scroll to position [546, 0]
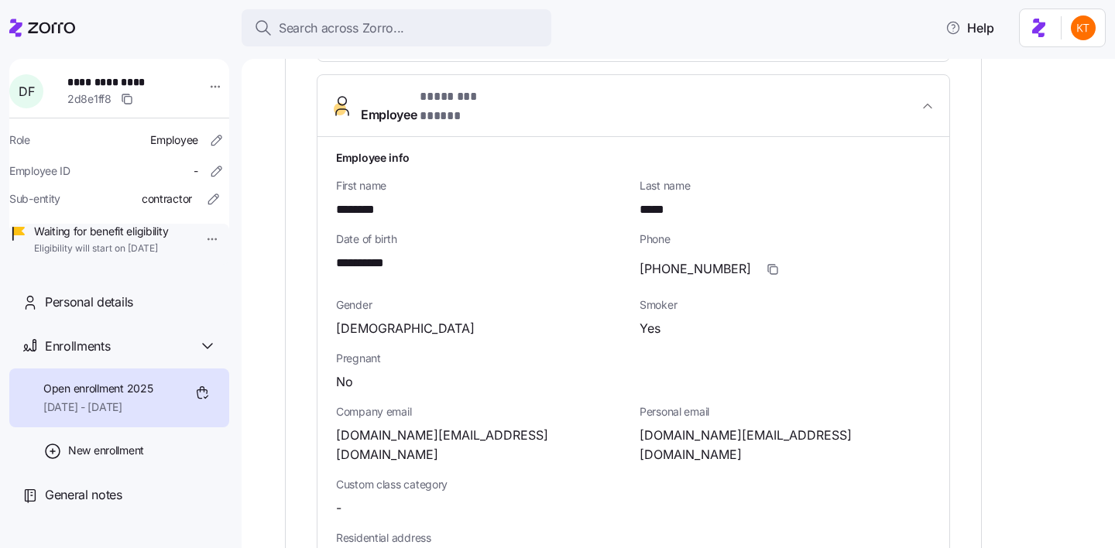
click at [703, 426] on span "destinee.business@gmail.com" at bounding box center [785, 445] width 291 height 39
copy span "business"
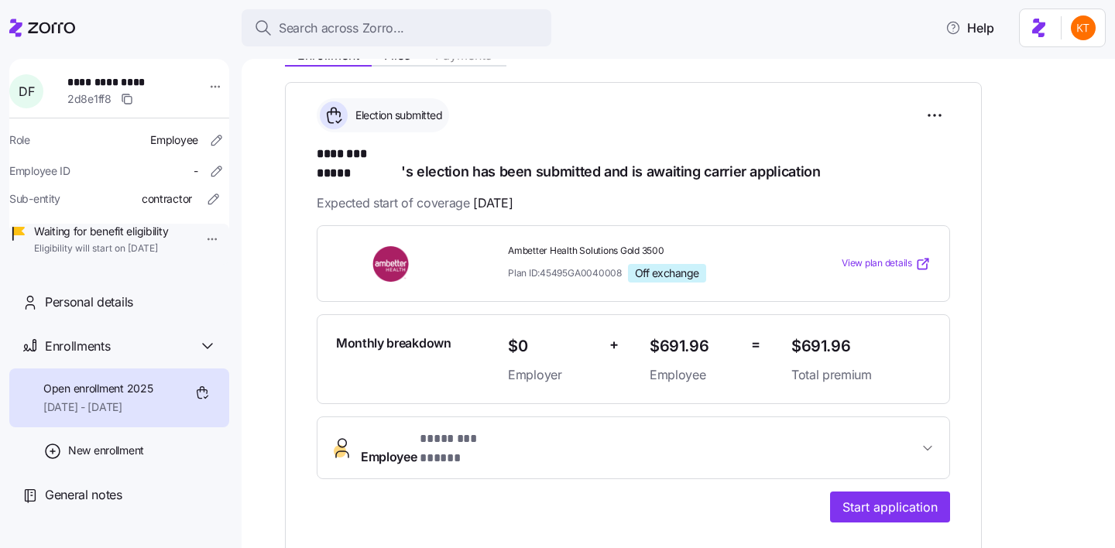
scroll to position [415, 0]
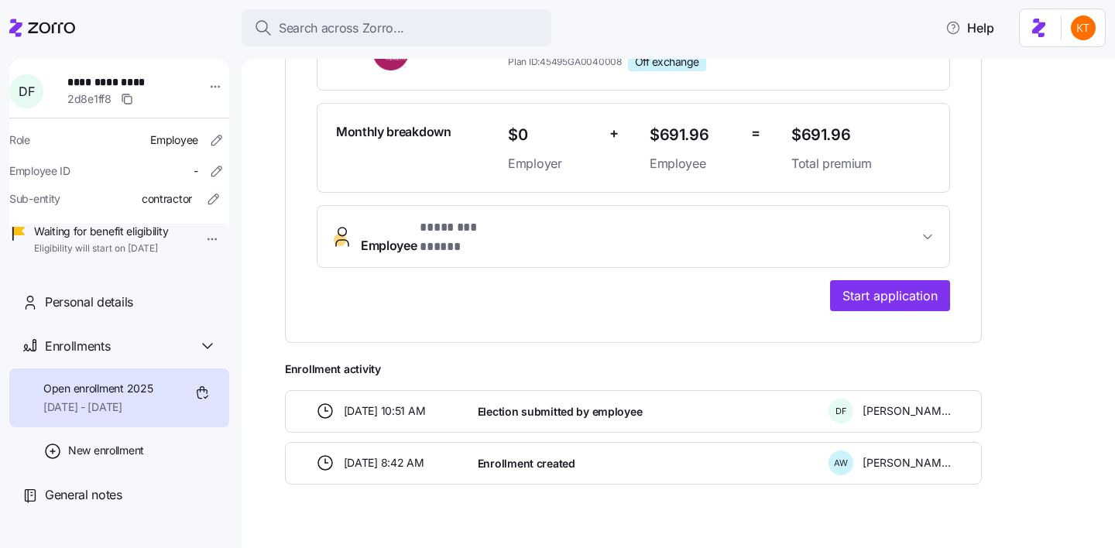
click at [858, 283] on div "**********" at bounding box center [633, 107] width 697 height 472
click at [850, 287] on span "Start application" at bounding box center [890, 296] width 95 height 19
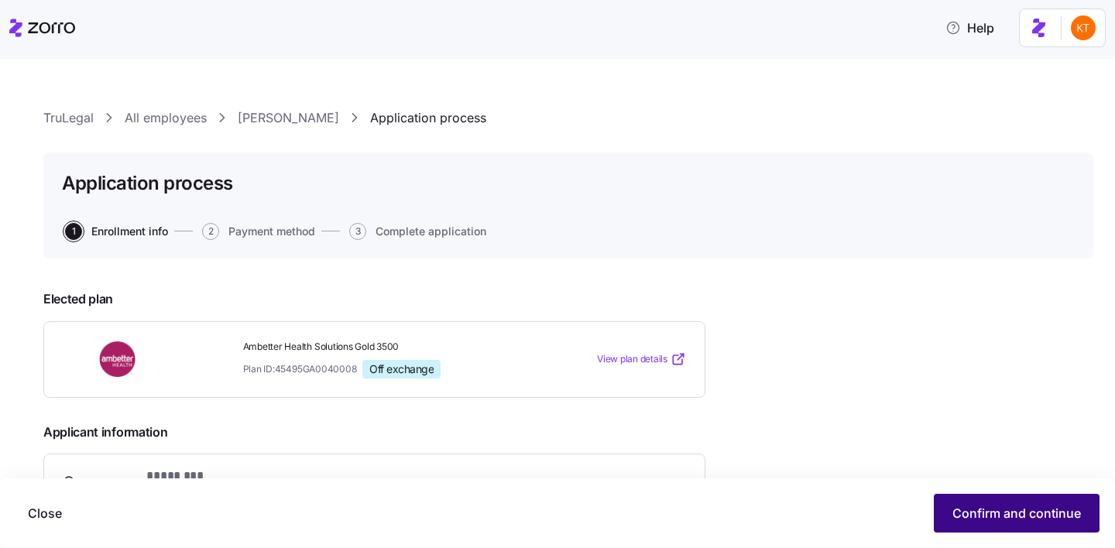
click at [984, 522] on span "Confirm and continue" at bounding box center [1017, 513] width 129 height 19
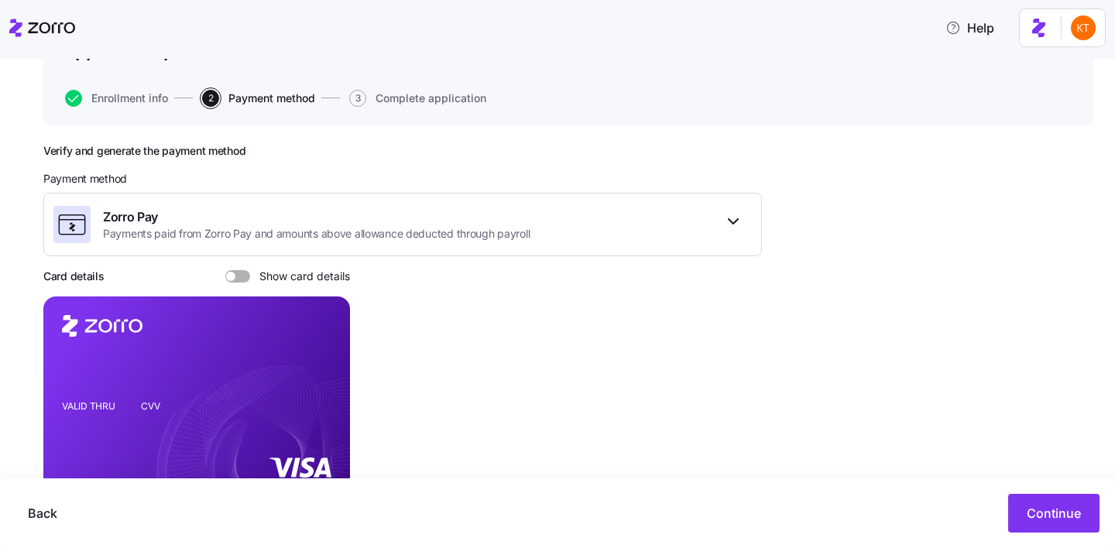
scroll to position [175, 0]
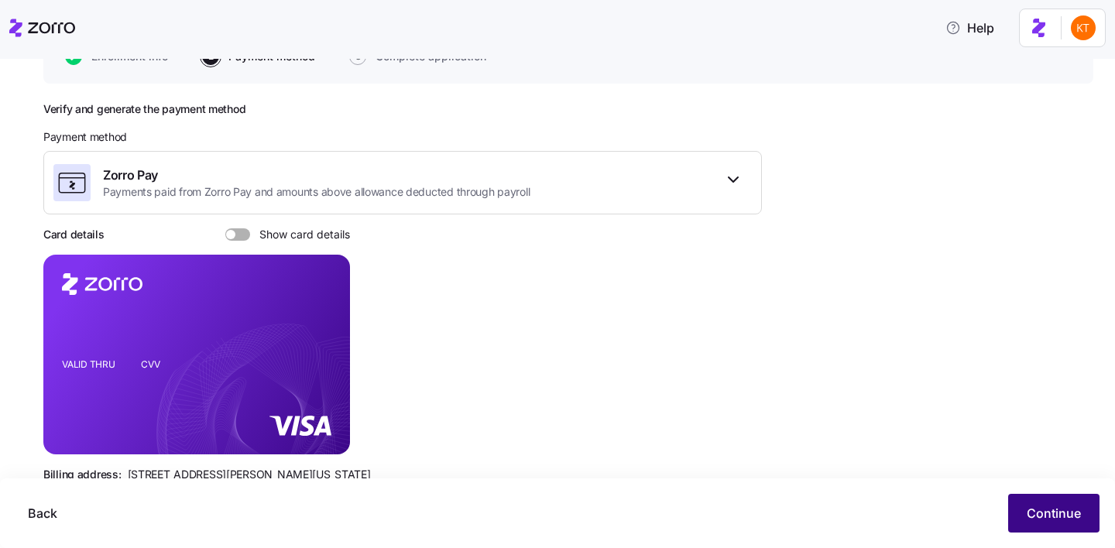
click at [1046, 503] on button "Continue" at bounding box center [1054, 513] width 91 height 39
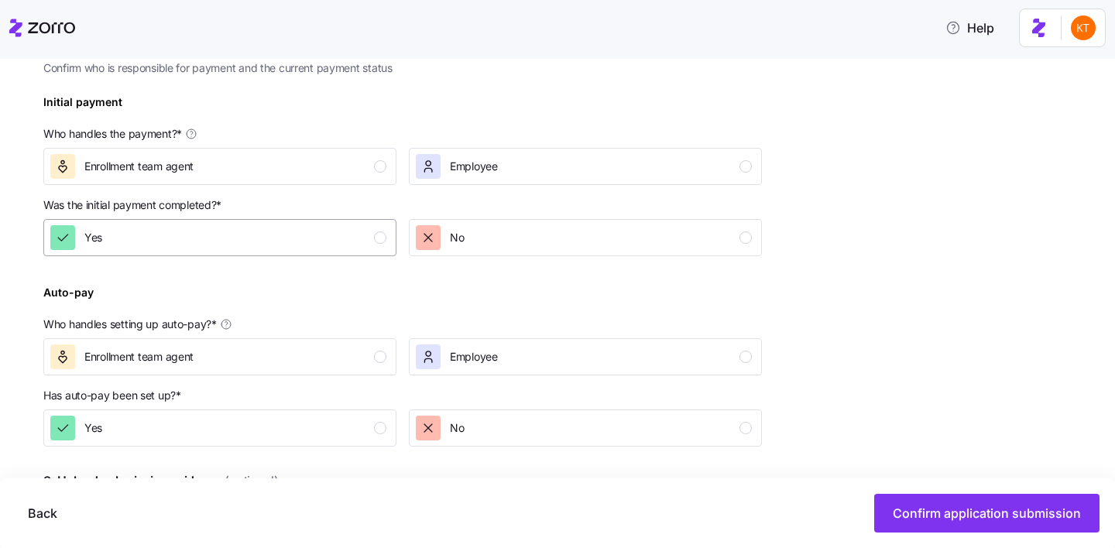
scroll to position [462, 0]
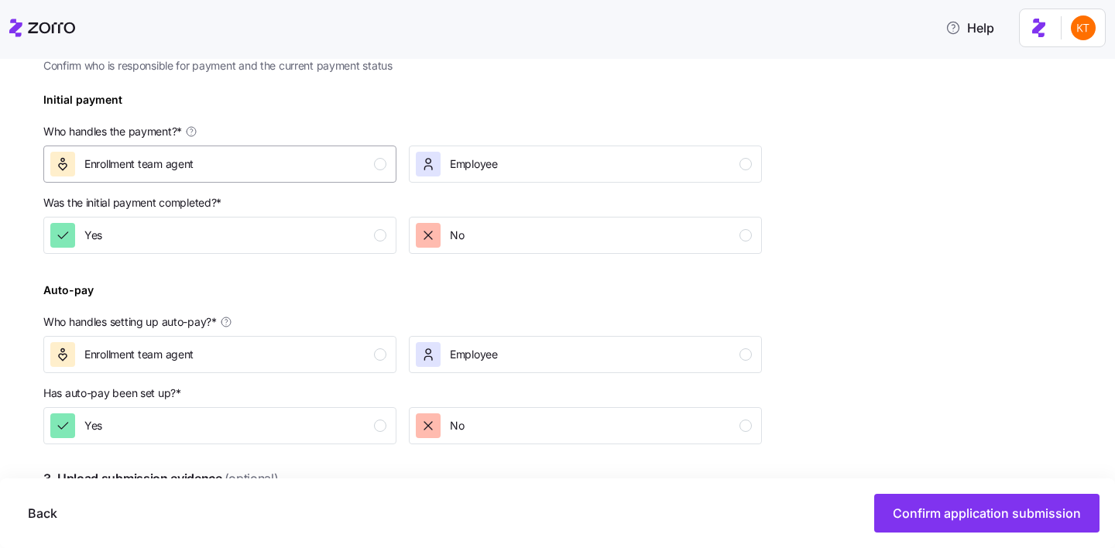
click at [355, 175] on div "Enrollment team agent" at bounding box center [218, 164] width 336 height 25
click at [369, 235] on div "Yes" at bounding box center [218, 235] width 336 height 25
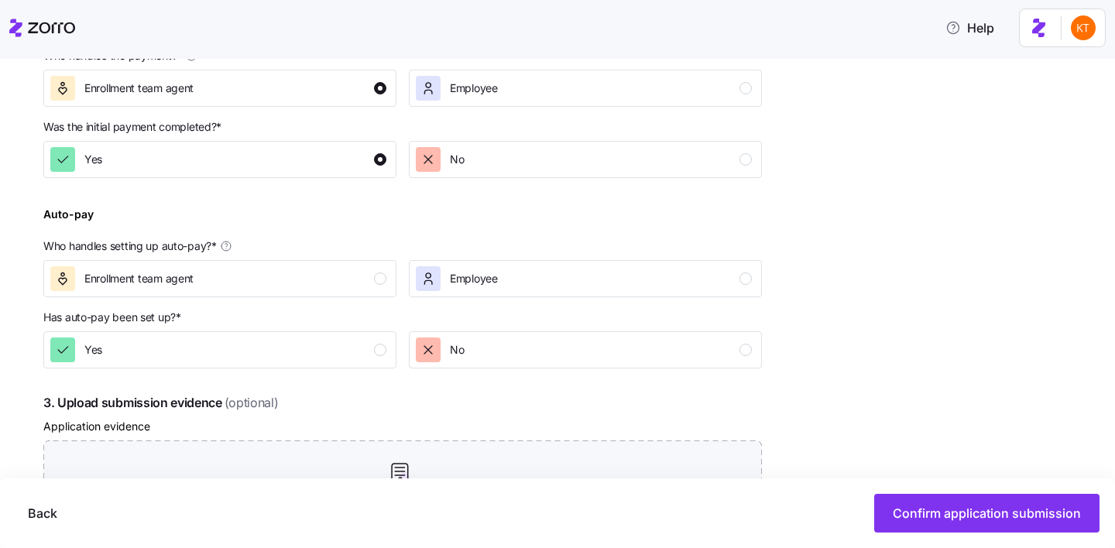
scroll to position [552, 0]
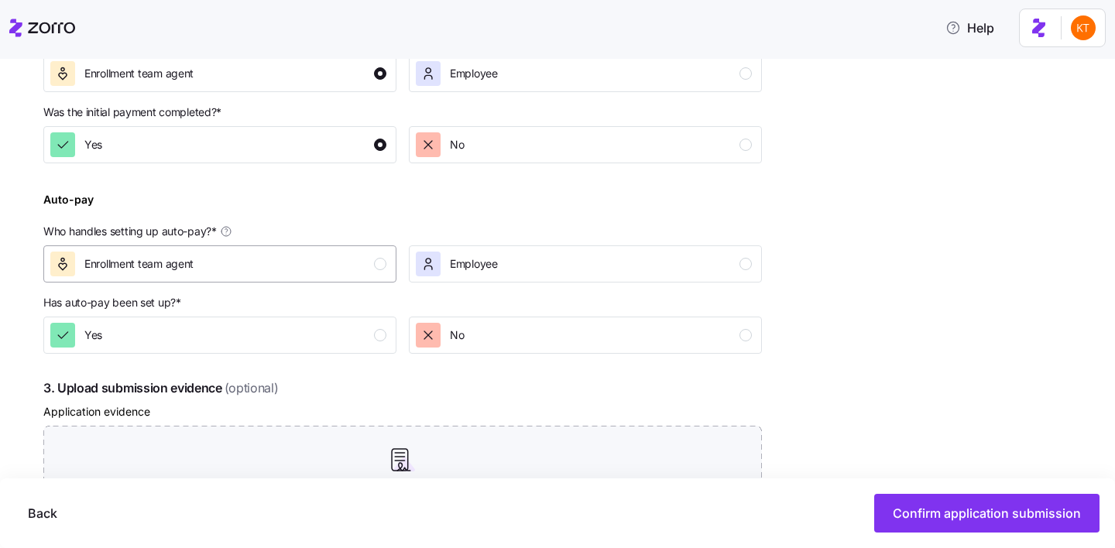
click at [373, 253] on div "Enrollment team agent" at bounding box center [218, 264] width 336 height 25
click at [55, 502] on button "Back" at bounding box center [42, 513] width 54 height 39
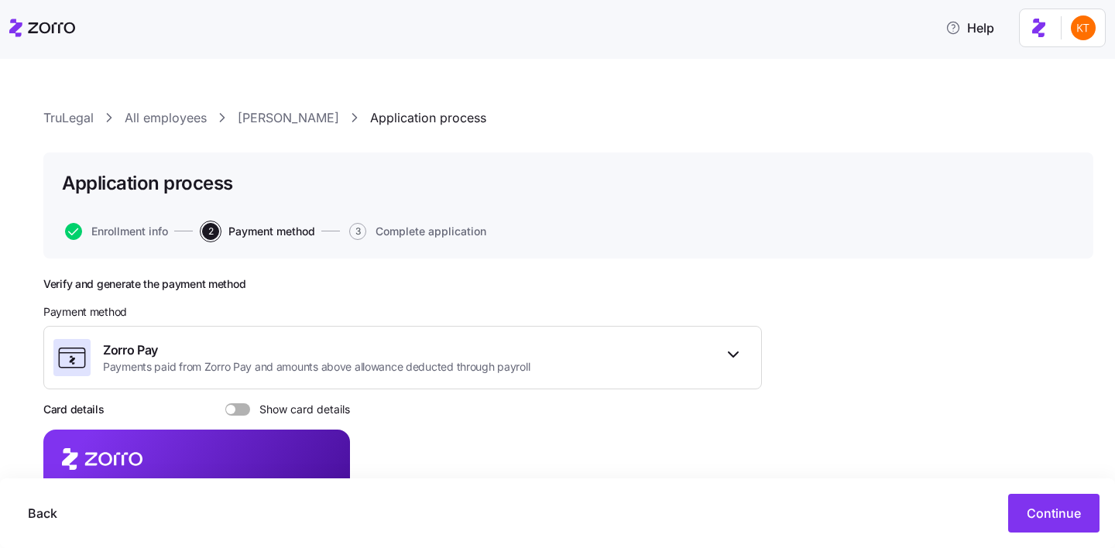
click at [231, 412] on span at bounding box center [230, 409] width 9 height 9
click at [225, 404] on input "Show card details" at bounding box center [225, 404] width 0 height 0
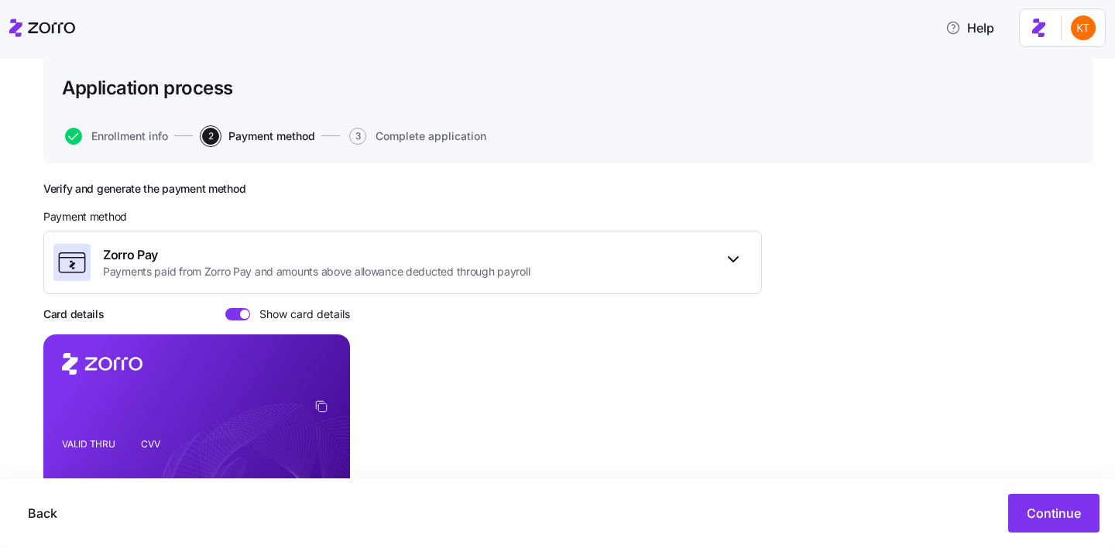
scroll to position [128, 0]
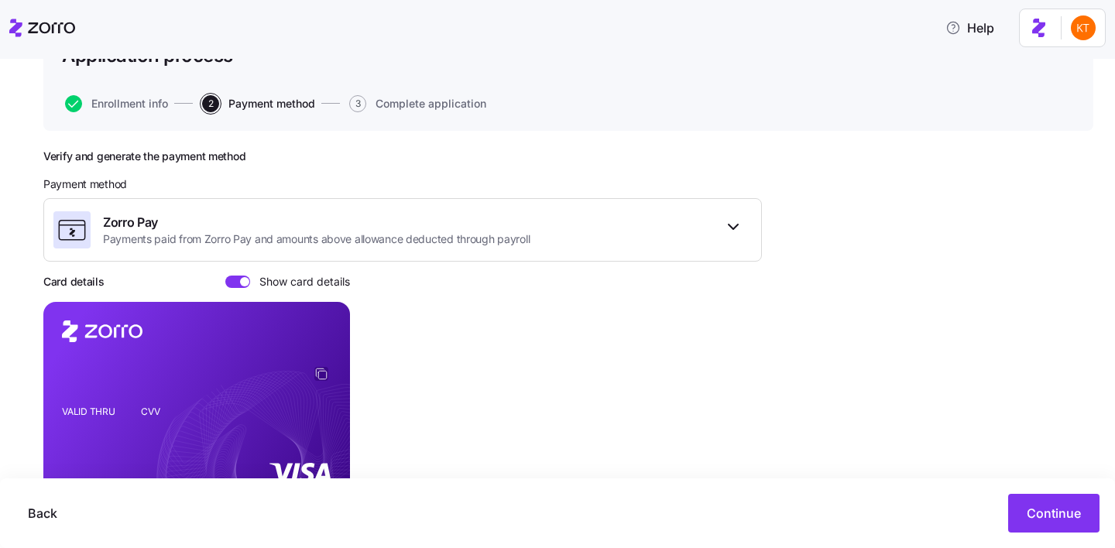
click at [318, 377] on icon "copy-to-clipboard" at bounding box center [321, 374] width 14 height 14
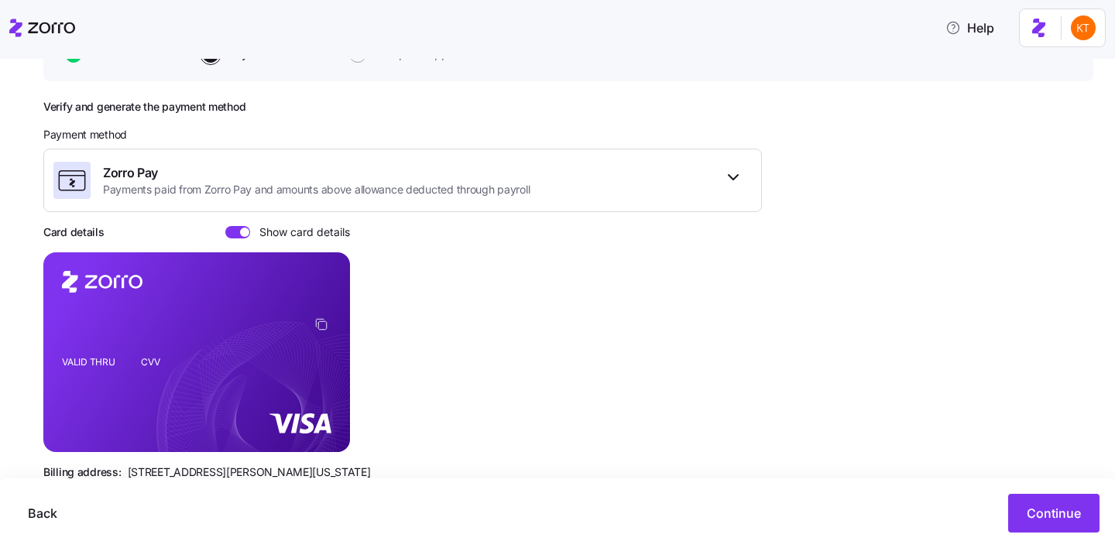
scroll to position [218, 0]
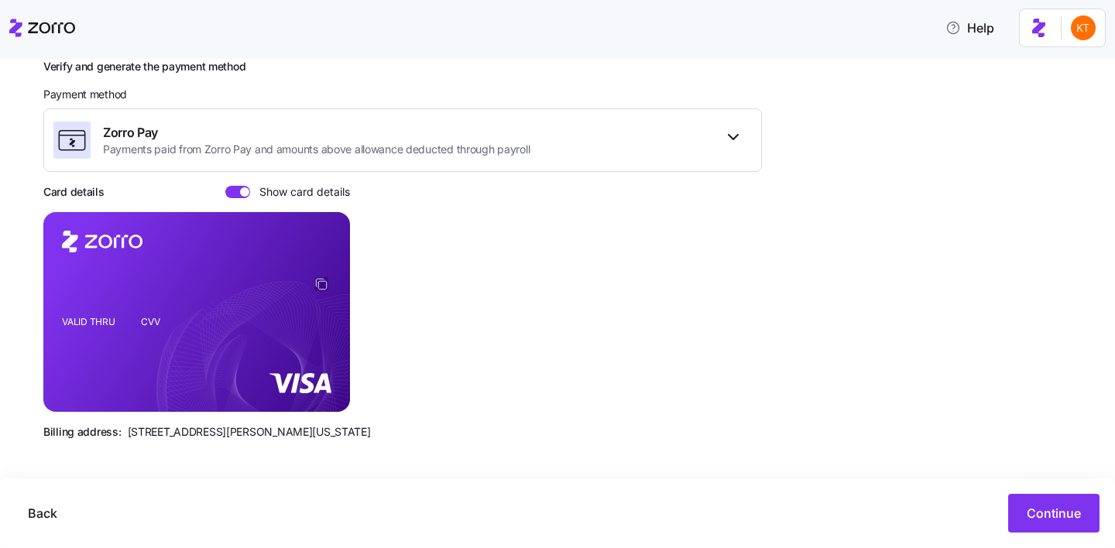
click at [320, 283] on icon "copy-to-clipboard" at bounding box center [321, 284] width 14 height 14
click at [1034, 536] on div "Back Continue" at bounding box center [557, 514] width 1115 height 70
click at [1028, 524] on button "Continue" at bounding box center [1054, 513] width 91 height 39
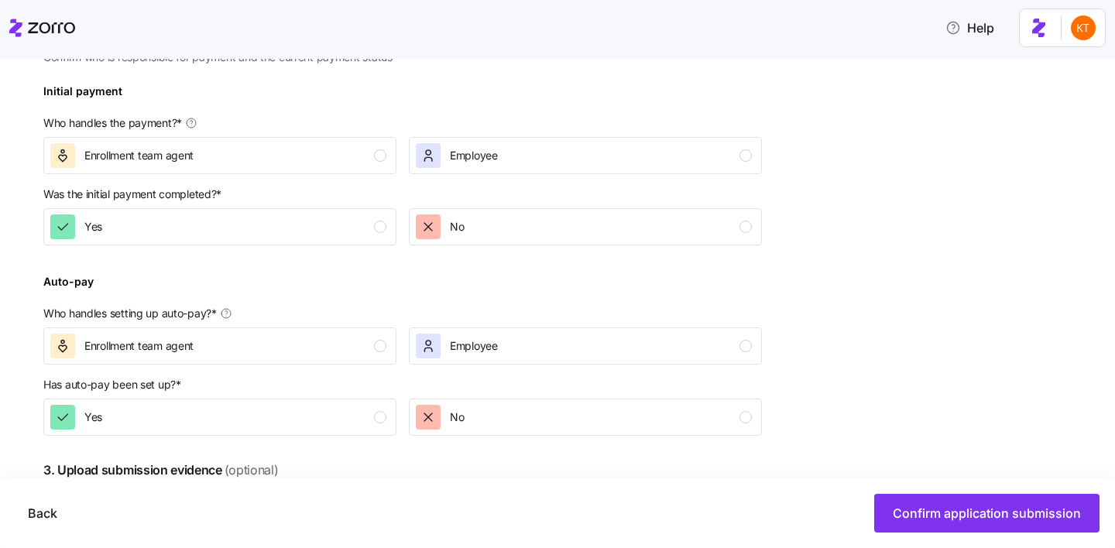
scroll to position [466, 0]
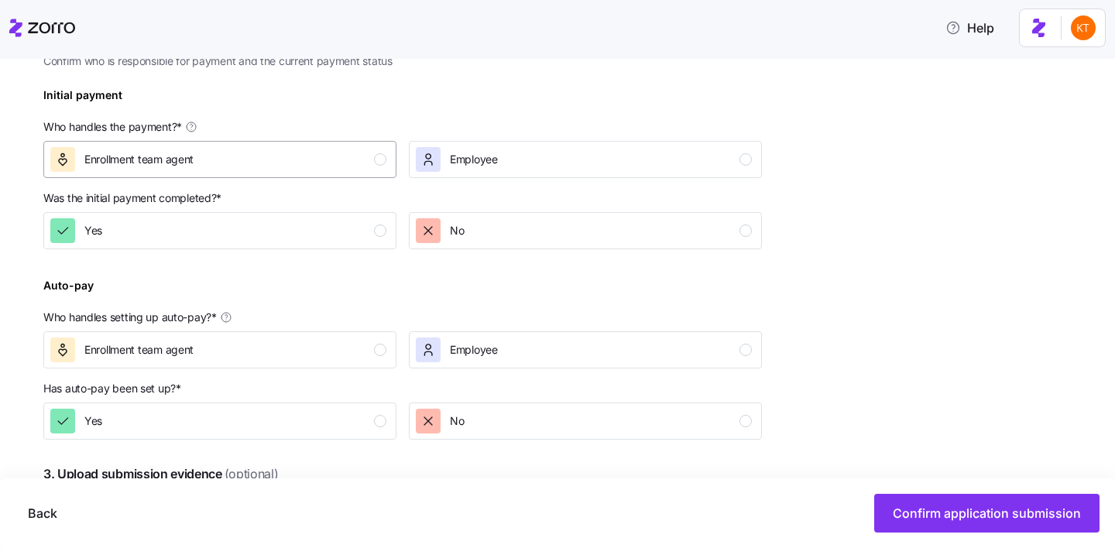
click at [359, 156] on div "Enrollment team agent" at bounding box center [218, 159] width 336 height 25
click at [364, 216] on button "Yes" at bounding box center [219, 230] width 353 height 37
click at [378, 362] on div "Enrollment team agent" at bounding box center [218, 350] width 336 height 25
click at [380, 426] on div "button" at bounding box center [380, 421] width 12 height 12
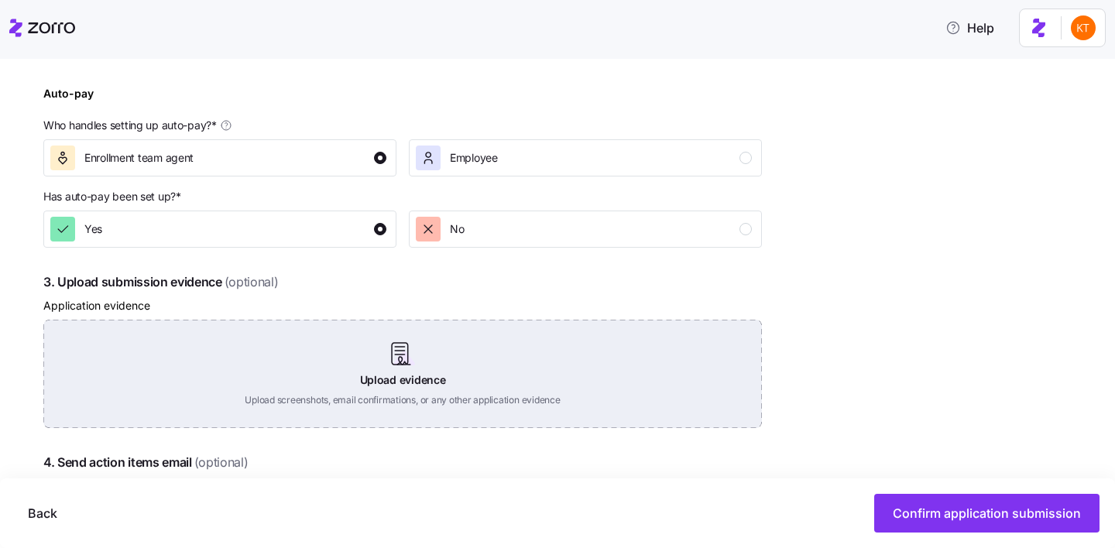
scroll to position [714, 0]
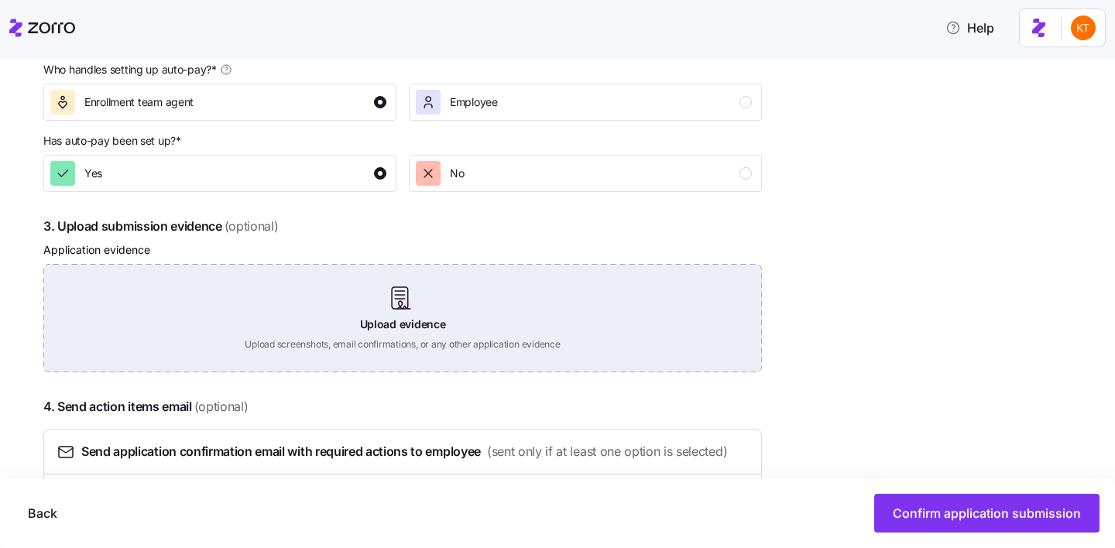
click at [399, 300] on div "Upload evidence Upload screenshots, email confirmations, or any other applicati…" at bounding box center [402, 318] width 719 height 108
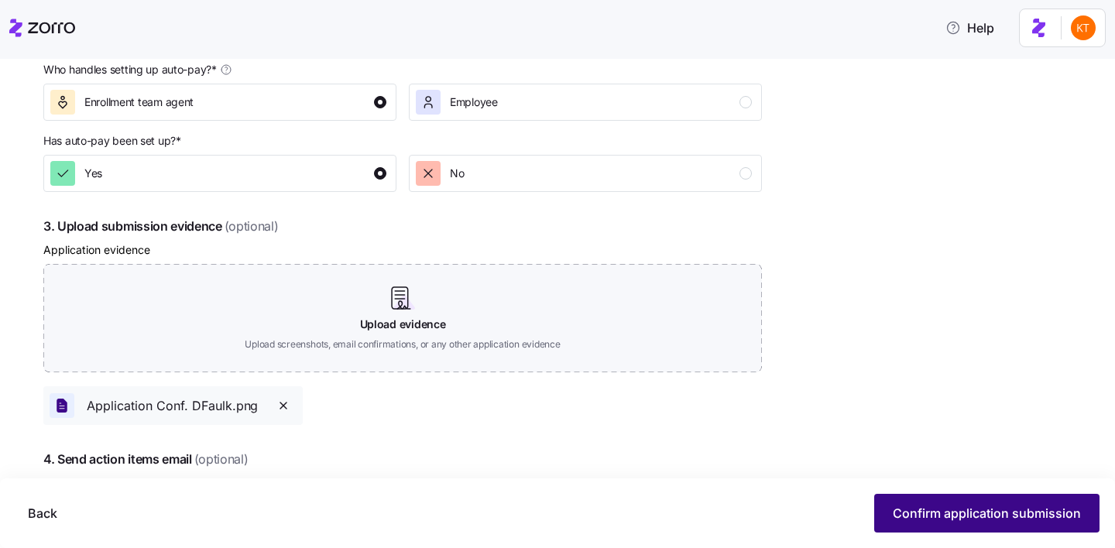
click at [961, 522] on span "Confirm application submission" at bounding box center [987, 513] width 188 height 19
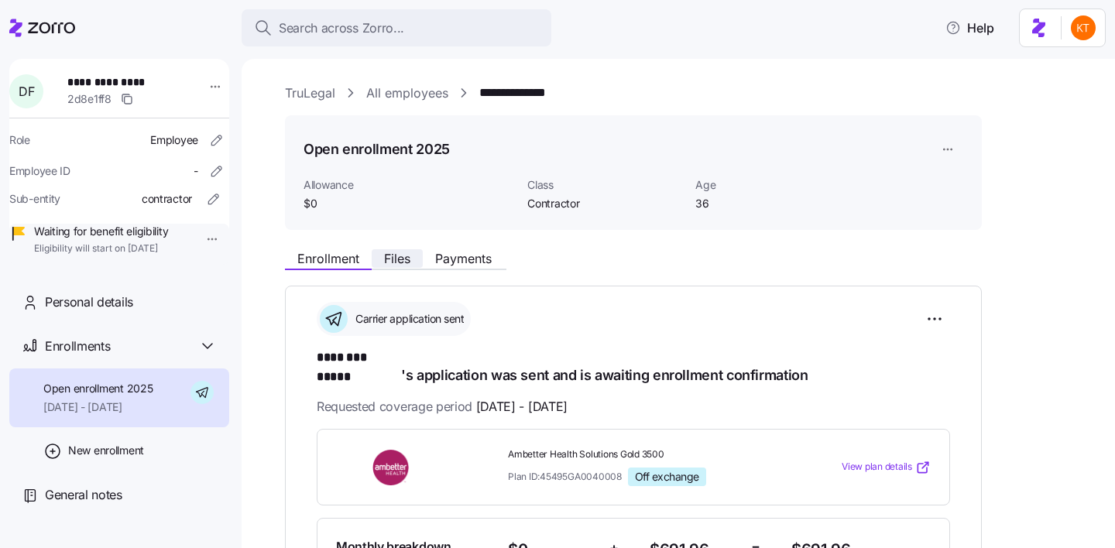
click at [389, 259] on span "Files" at bounding box center [397, 259] width 26 height 12
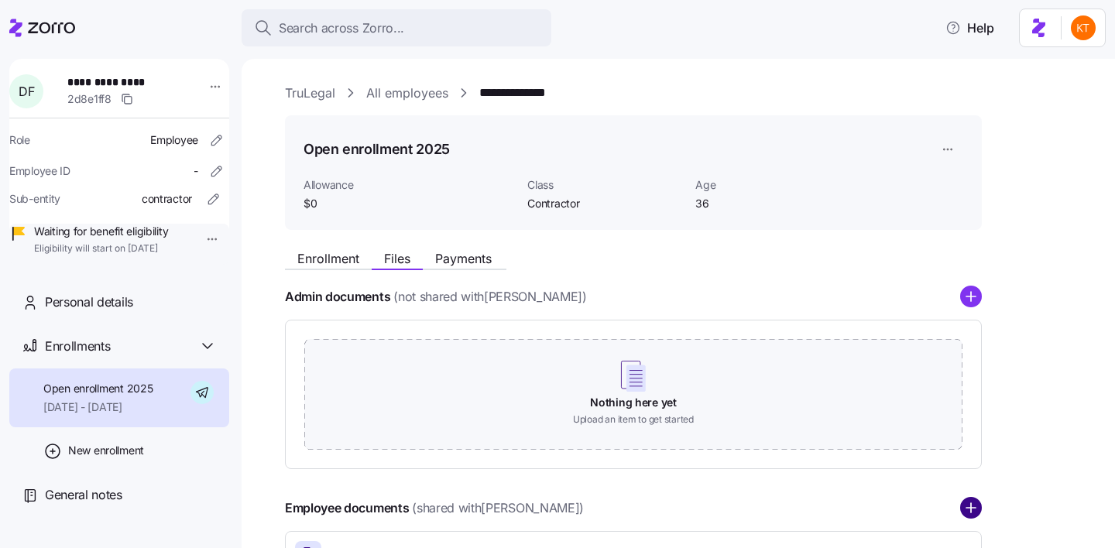
click at [964, 504] on circle "add icon" at bounding box center [971, 509] width 20 height 20
click at [977, 510] on circle "add icon" at bounding box center [971, 509] width 20 height 20
click at [981, 506] on icon "add icon" at bounding box center [971, 508] width 22 height 22
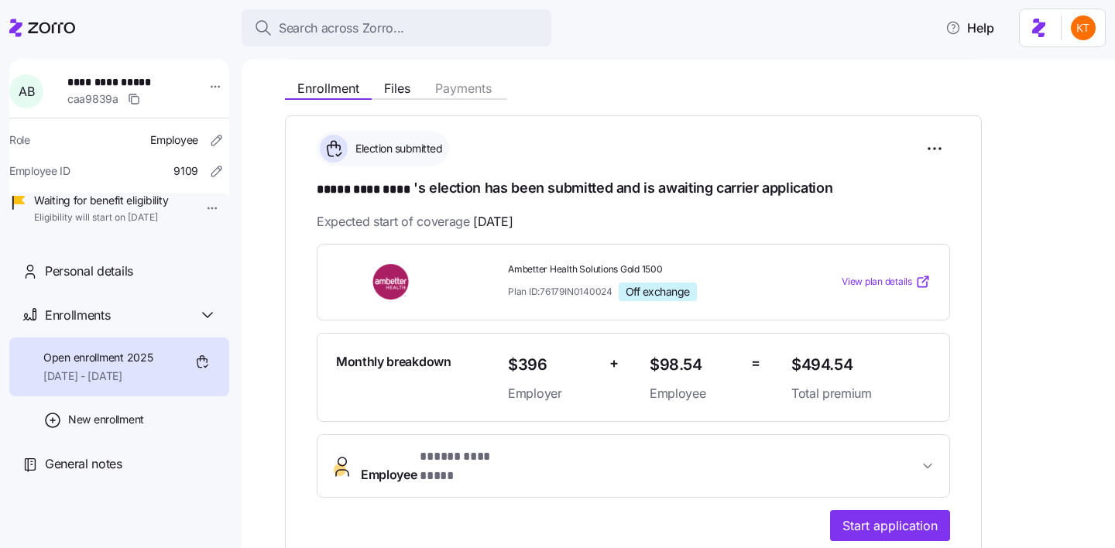
scroll to position [320, 0]
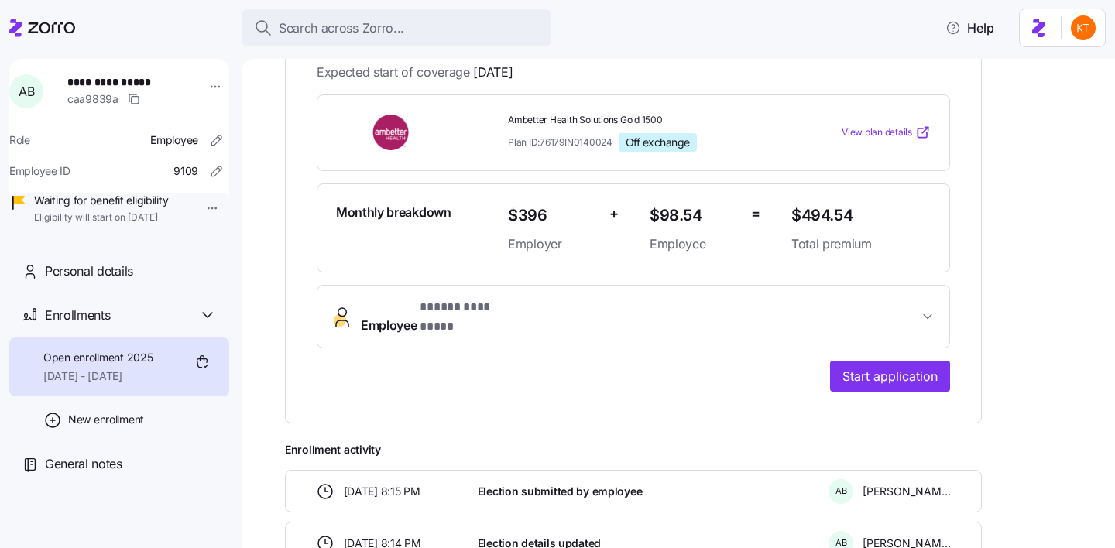
click at [857, 383] on div "**********" at bounding box center [633, 195] width 697 height 458
click at [837, 363] on button "Start application" at bounding box center [890, 376] width 120 height 31
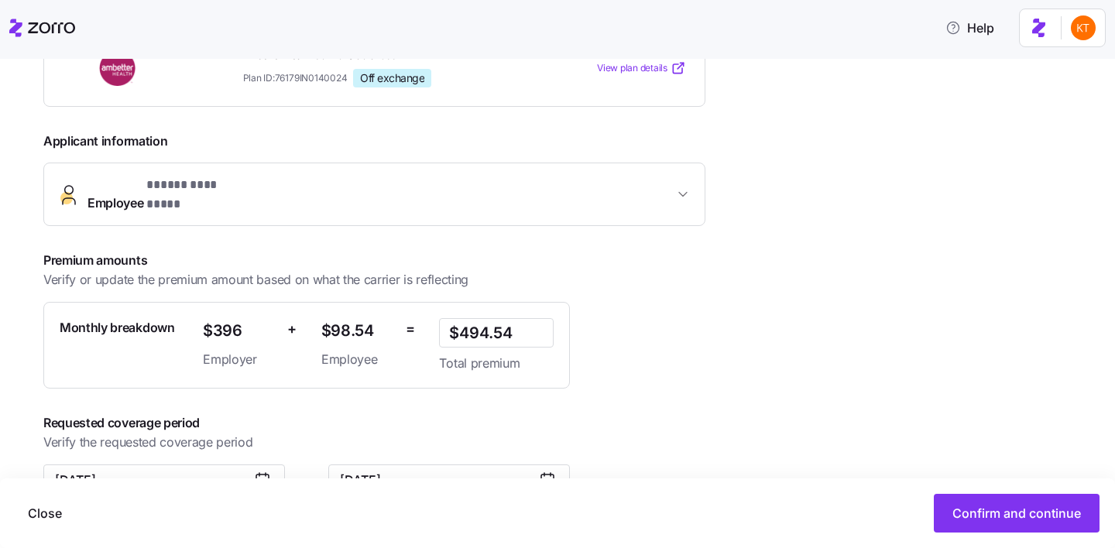
scroll to position [321, 0]
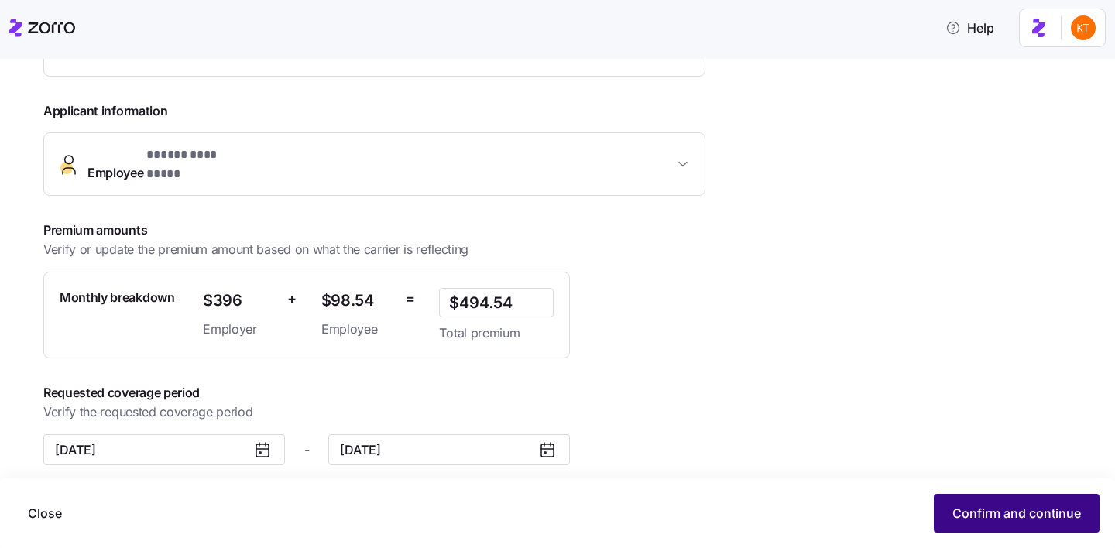
click at [1022, 507] on span "Confirm and continue" at bounding box center [1017, 513] width 129 height 19
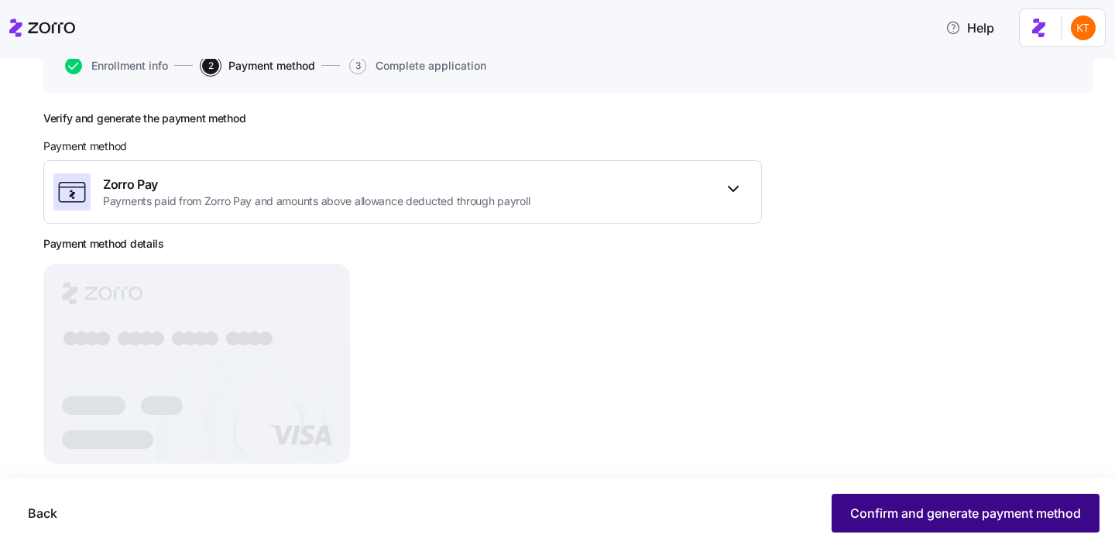
scroll to position [180, 0]
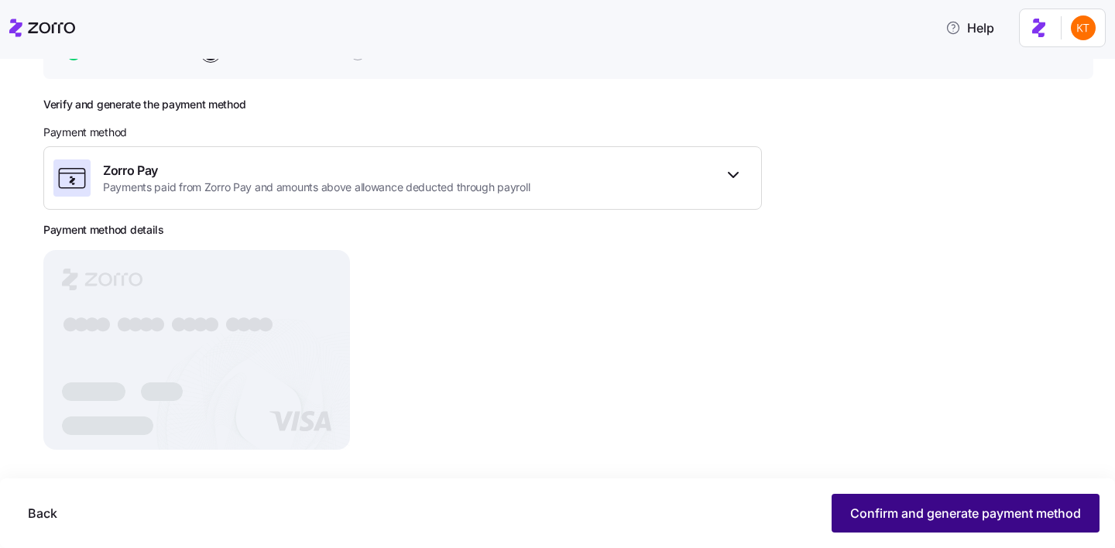
click at [905, 527] on button "Confirm and generate payment method" at bounding box center [966, 513] width 268 height 39
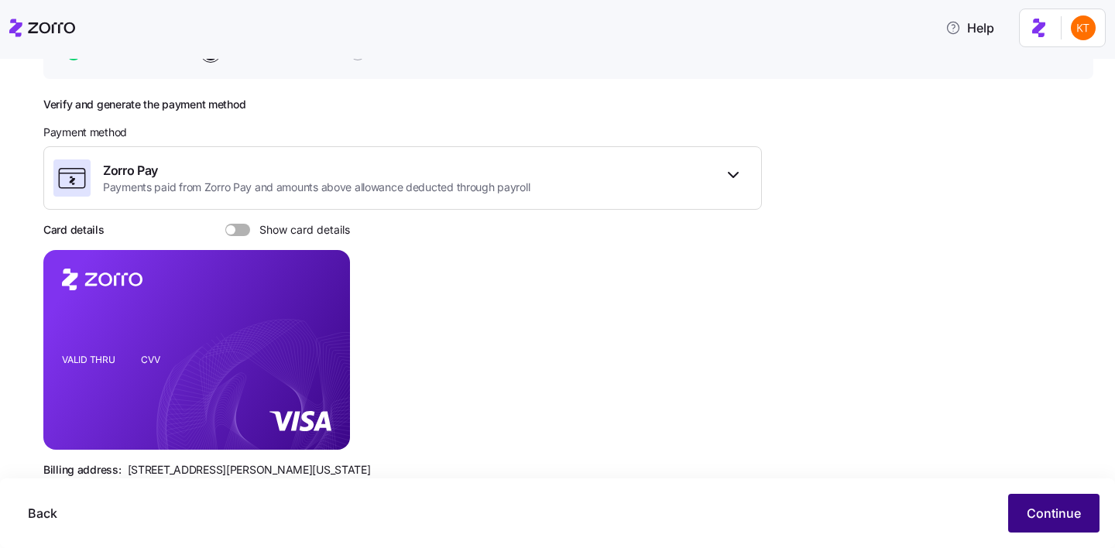
click at [1038, 519] on span "Continue" at bounding box center [1054, 513] width 54 height 19
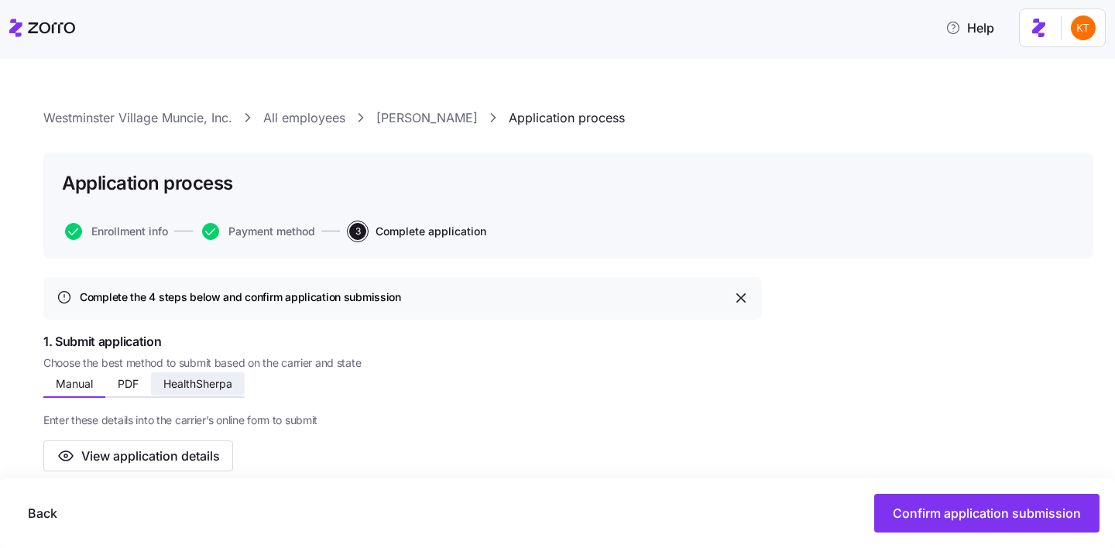
click at [224, 379] on span "HealthSherpa" at bounding box center [197, 384] width 69 height 11
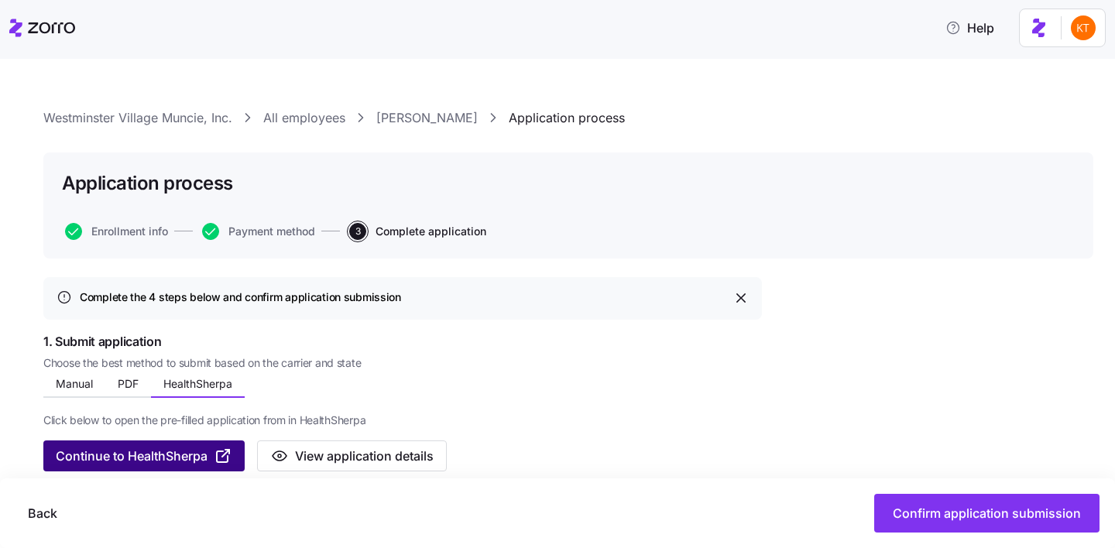
click at [185, 454] on span "Continue to HealthSherpa" at bounding box center [132, 456] width 152 height 19
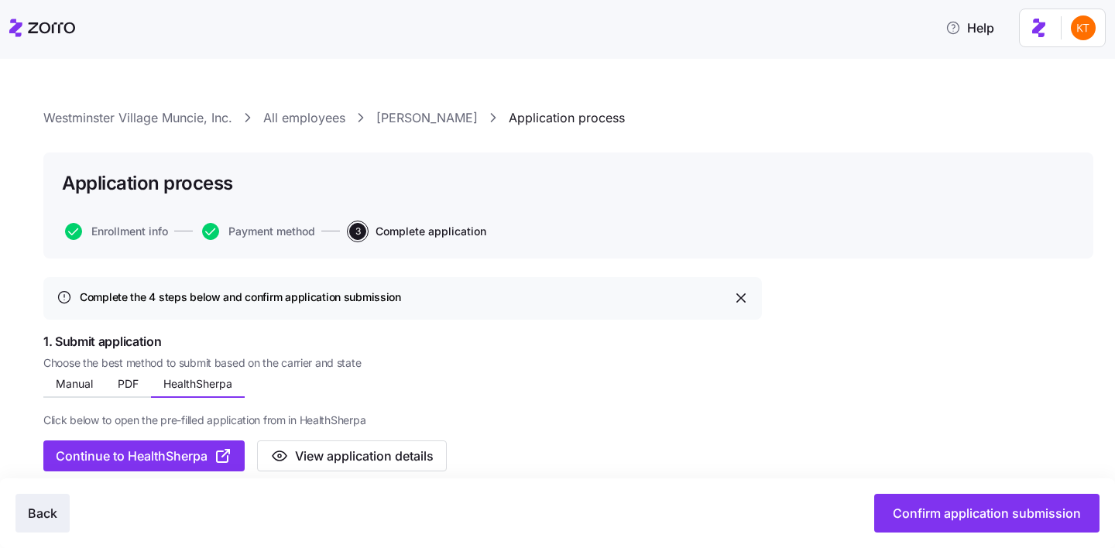
click at [40, 506] on span "Back" at bounding box center [42, 513] width 29 height 19
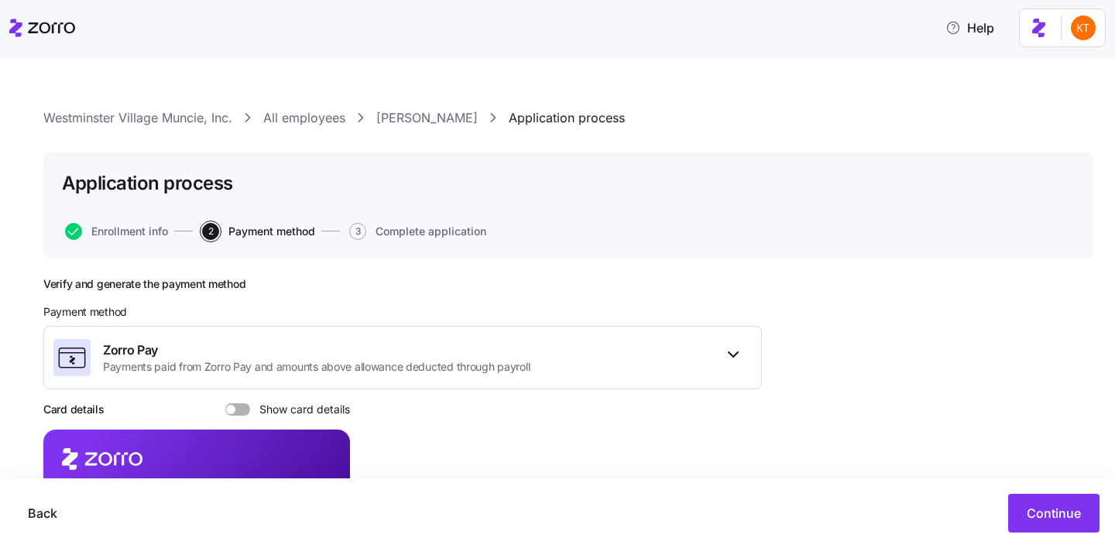
click at [242, 414] on span at bounding box center [242, 410] width 15 height 12
click at [225, 404] on input "Show card details" at bounding box center [225, 404] width 0 height 0
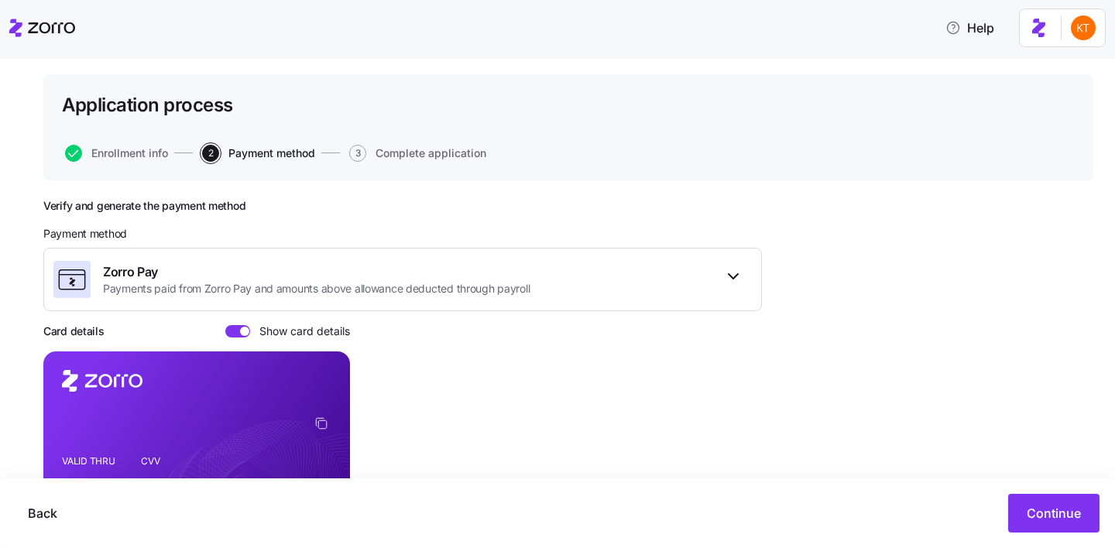
scroll to position [91, 0]
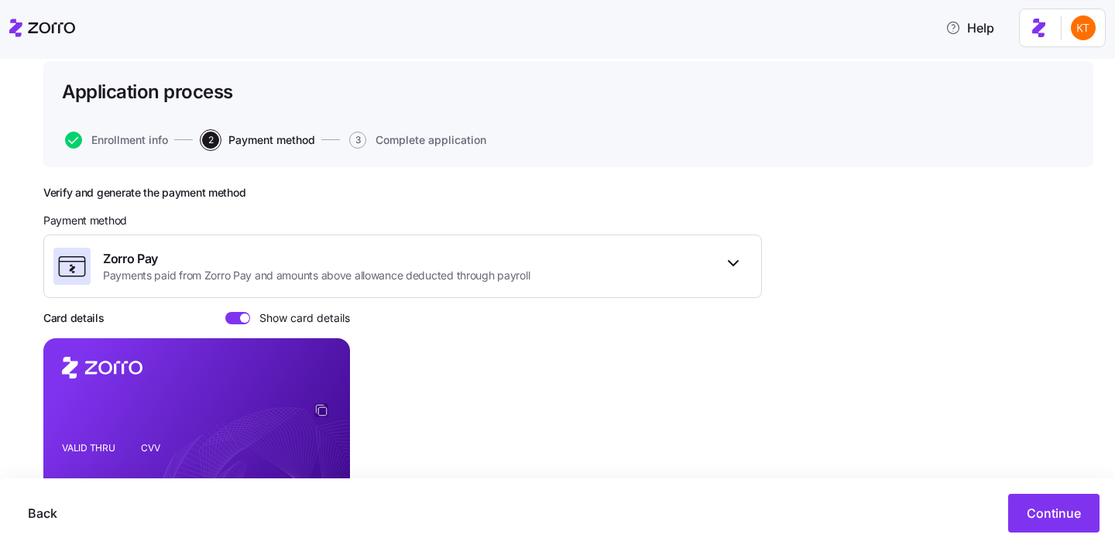
click at [323, 412] on icon "copy-to-clipboard" at bounding box center [321, 411] width 14 height 14
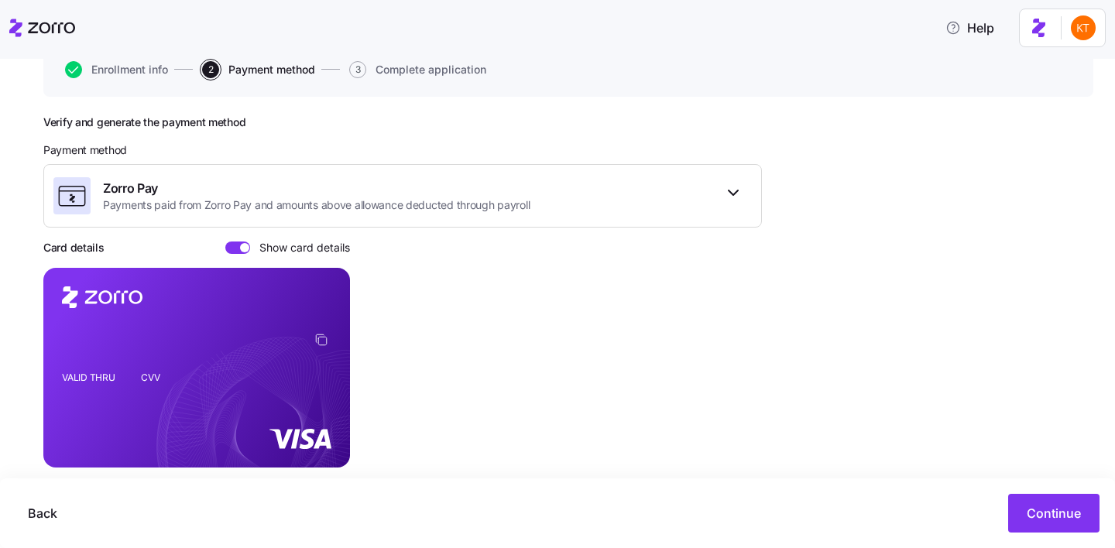
scroll to position [188, 0]
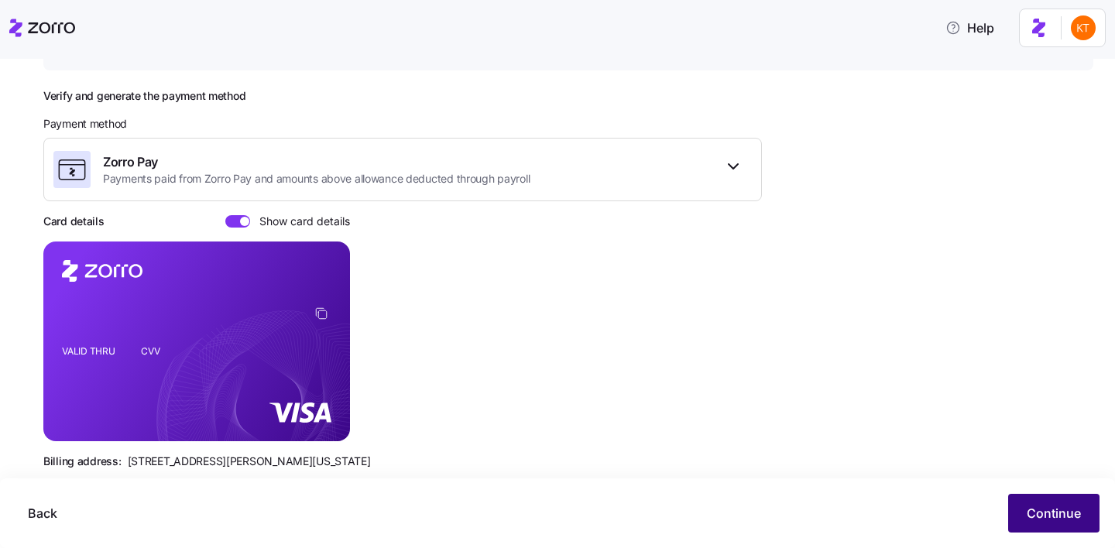
click at [1031, 512] on span "Continue" at bounding box center [1054, 513] width 54 height 19
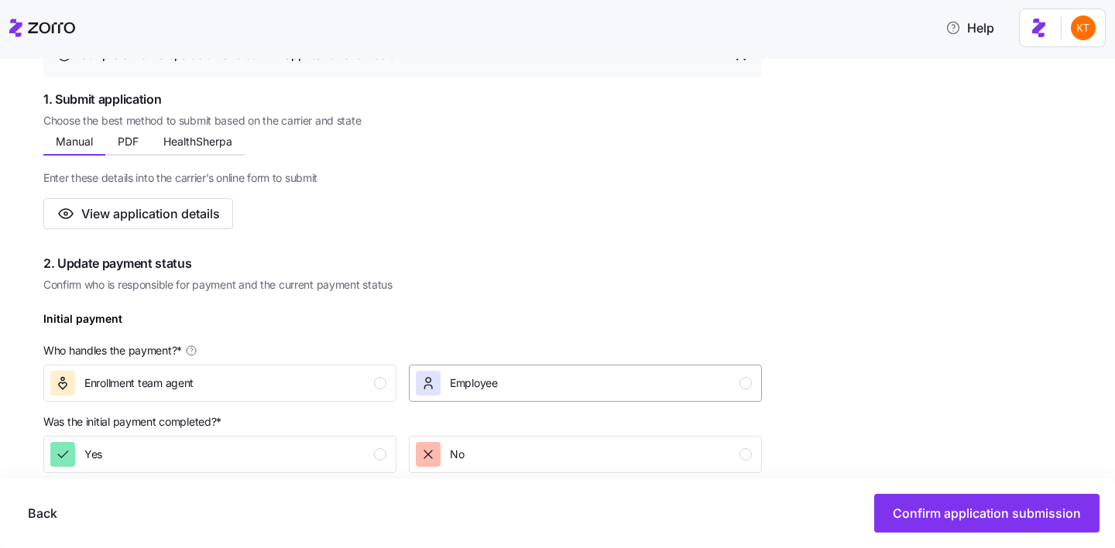
scroll to position [308, 0]
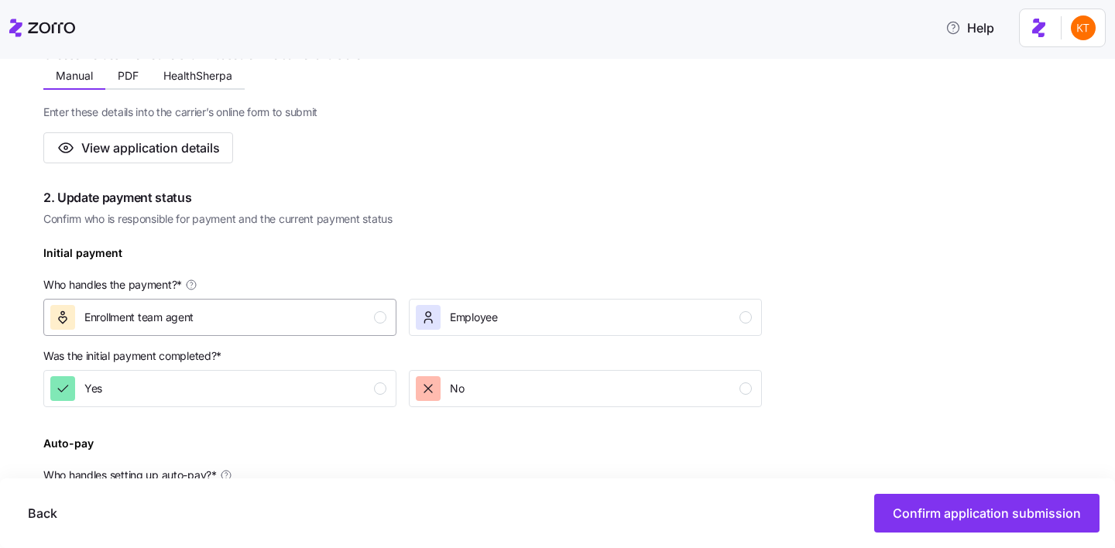
click at [368, 315] on div "Enrollment team agent" at bounding box center [218, 317] width 336 height 25
click at [371, 397] on div "Yes" at bounding box center [218, 388] width 336 height 25
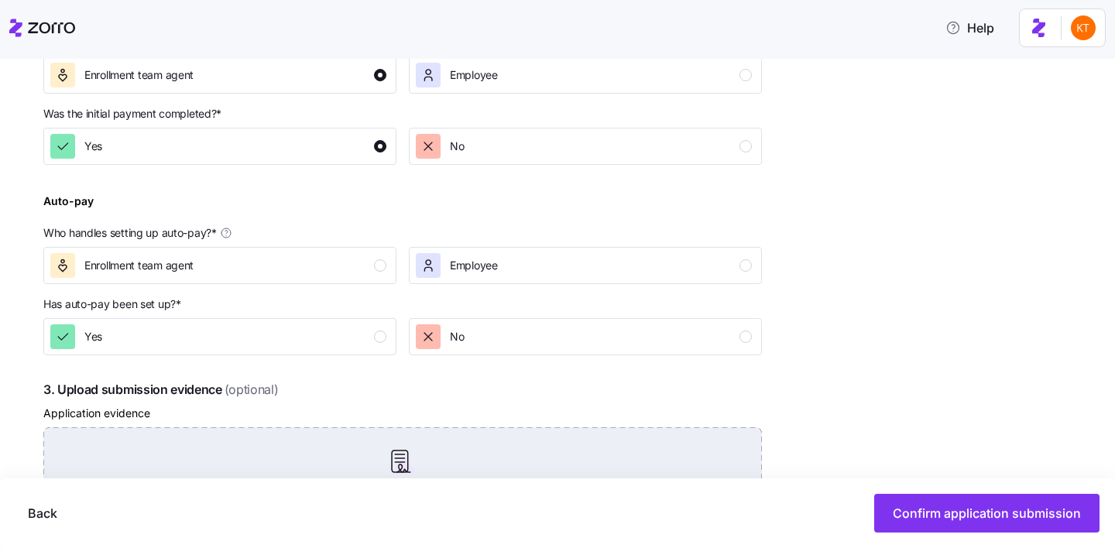
scroll to position [623, 0]
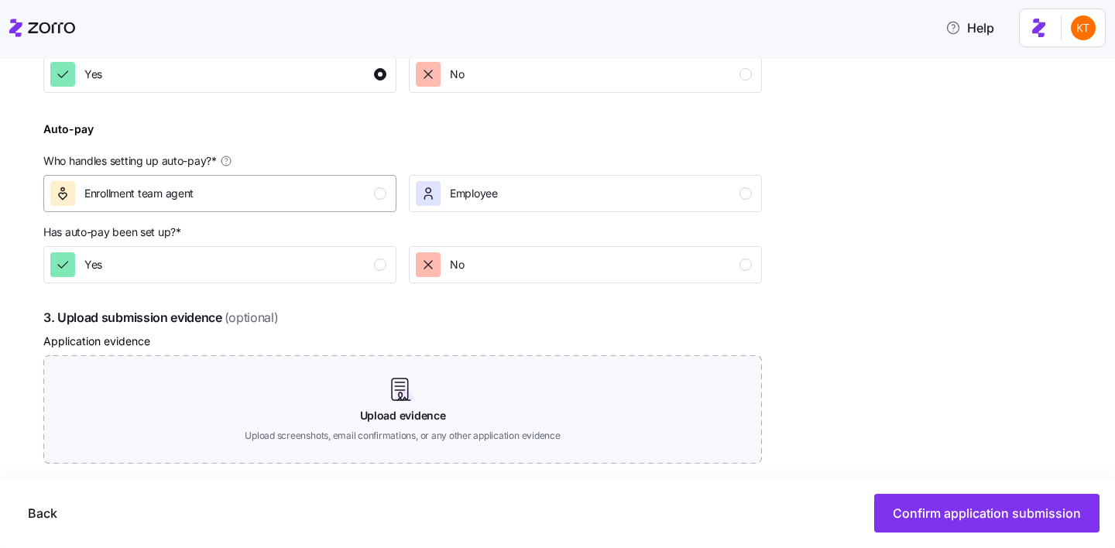
click at [370, 194] on div "Enrollment team agent" at bounding box center [218, 193] width 336 height 25
click at [371, 267] on div "Yes" at bounding box center [218, 265] width 336 height 25
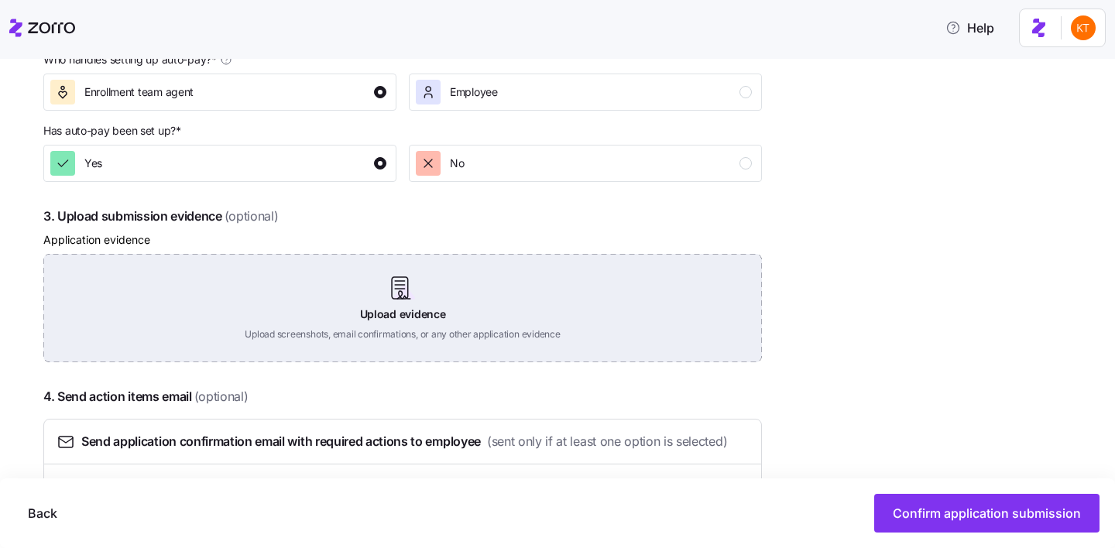
click at [411, 284] on div "Upload evidence Upload screenshots, email confirmations, or any other applicati…" at bounding box center [402, 308] width 719 height 108
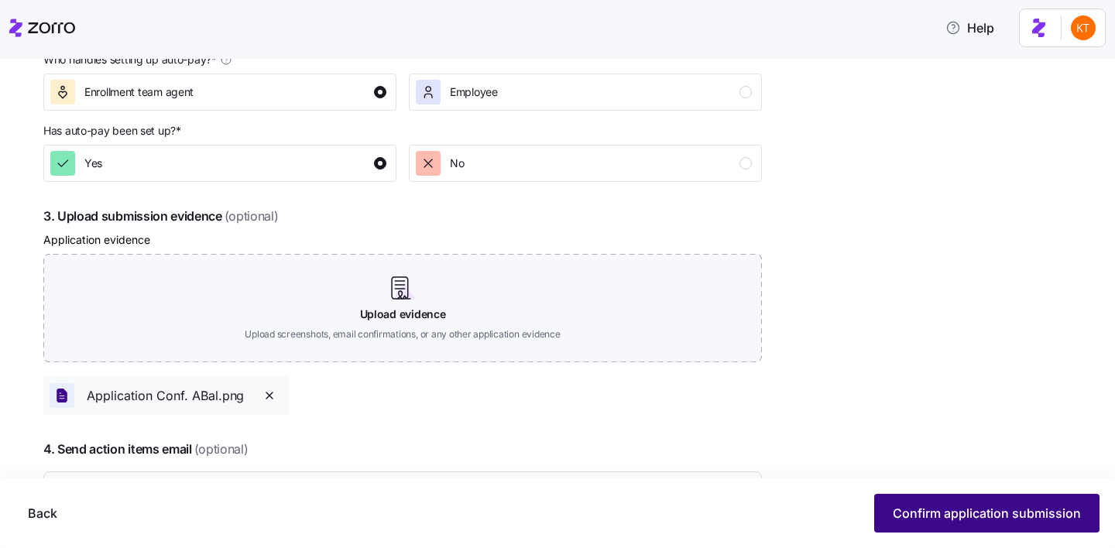
click at [909, 497] on button "Confirm application submission" at bounding box center [986, 513] width 225 height 39
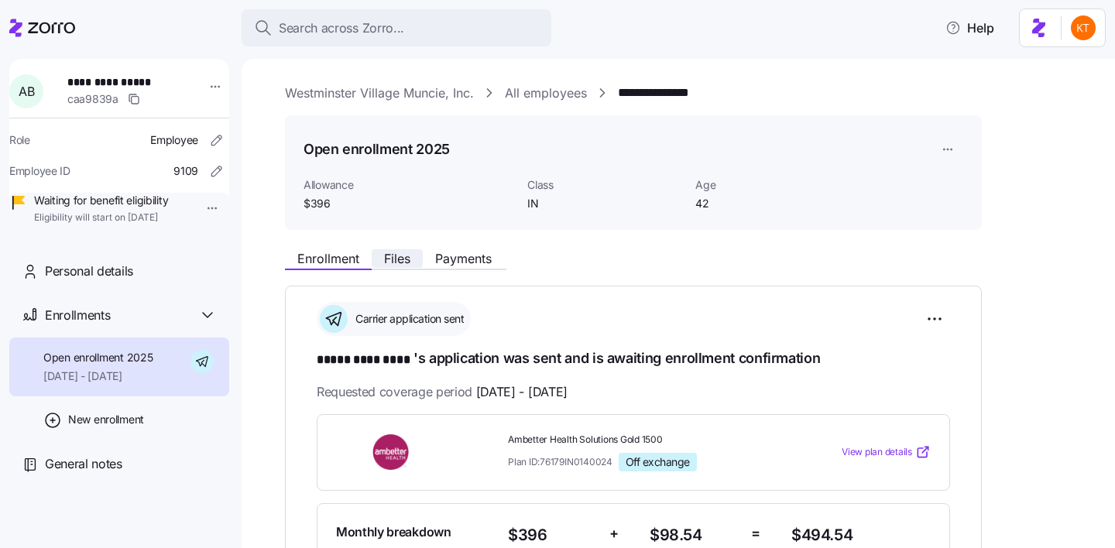
click at [398, 253] on span "Files" at bounding box center [397, 259] width 26 height 12
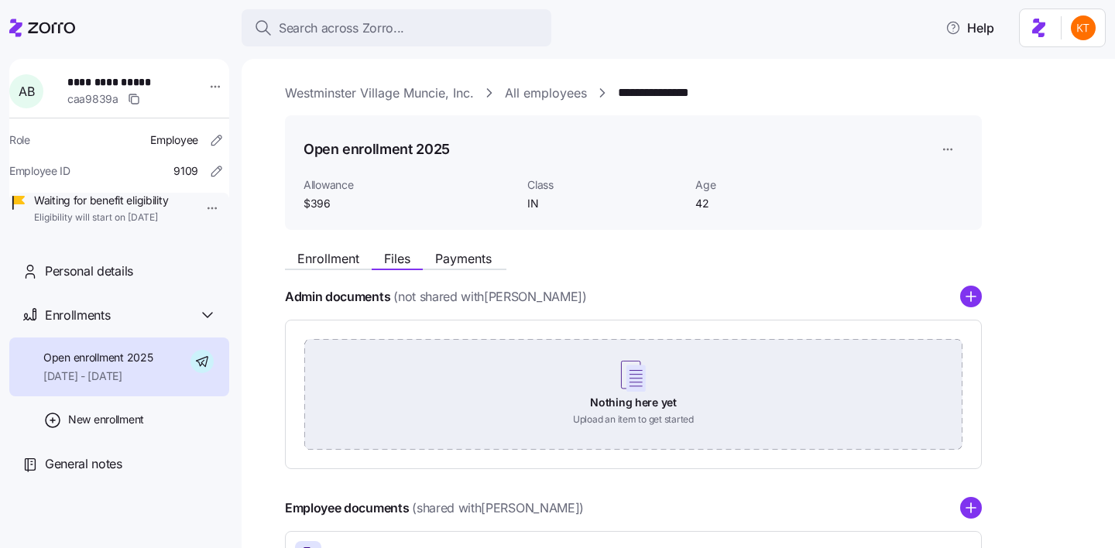
scroll to position [122, 0]
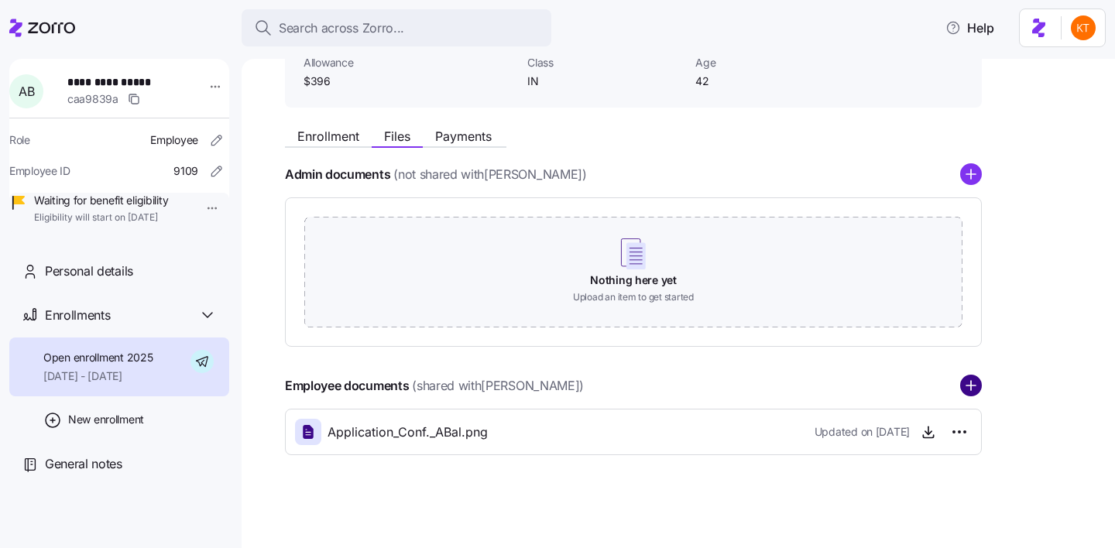
click at [978, 383] on circle "add icon" at bounding box center [971, 386] width 20 height 20
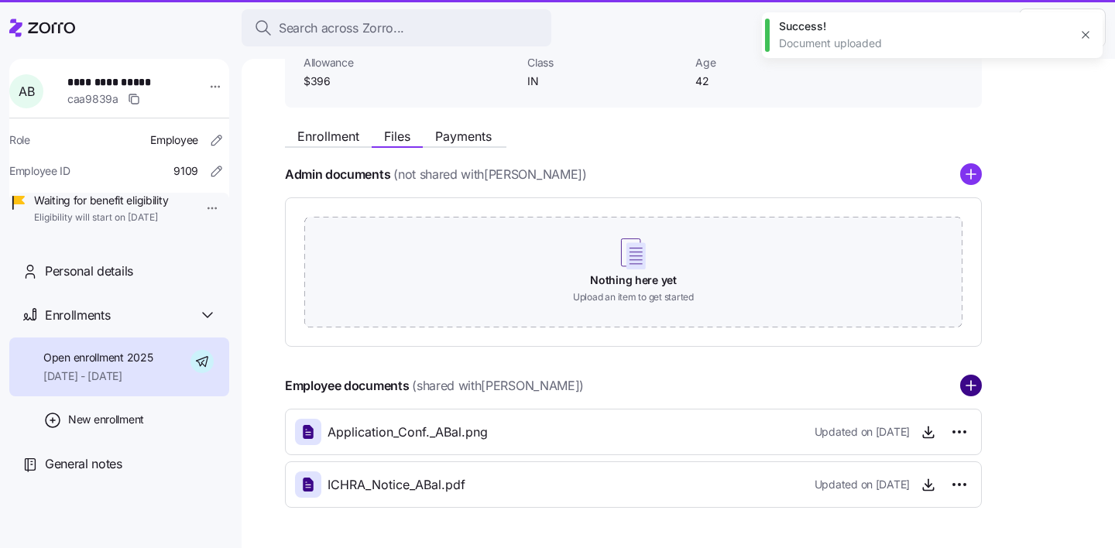
click at [973, 387] on icon "add icon" at bounding box center [971, 386] width 22 height 22
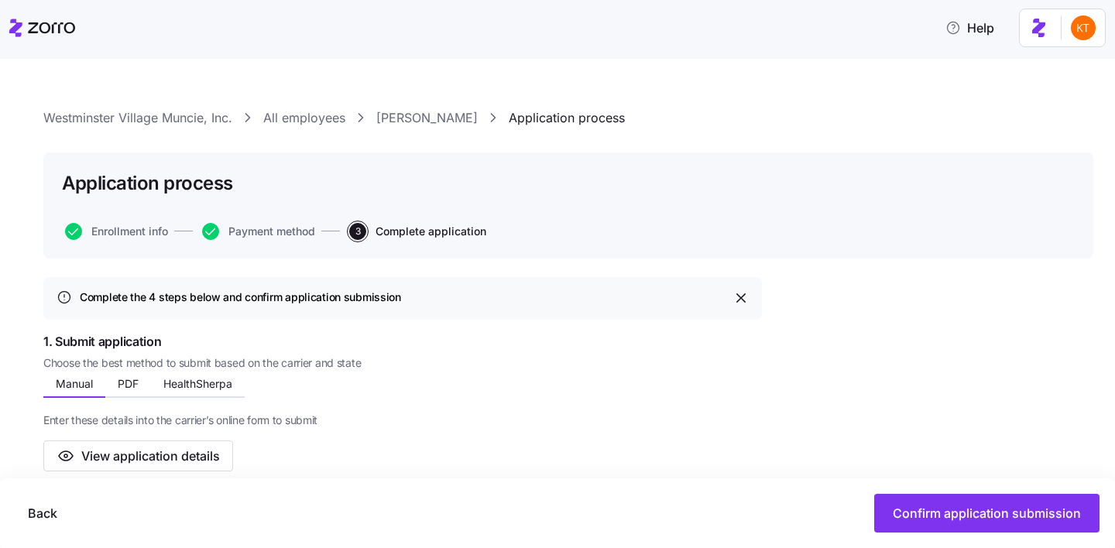
click at [392, 121] on link "[PERSON_NAME]" at bounding box center [426, 117] width 101 height 19
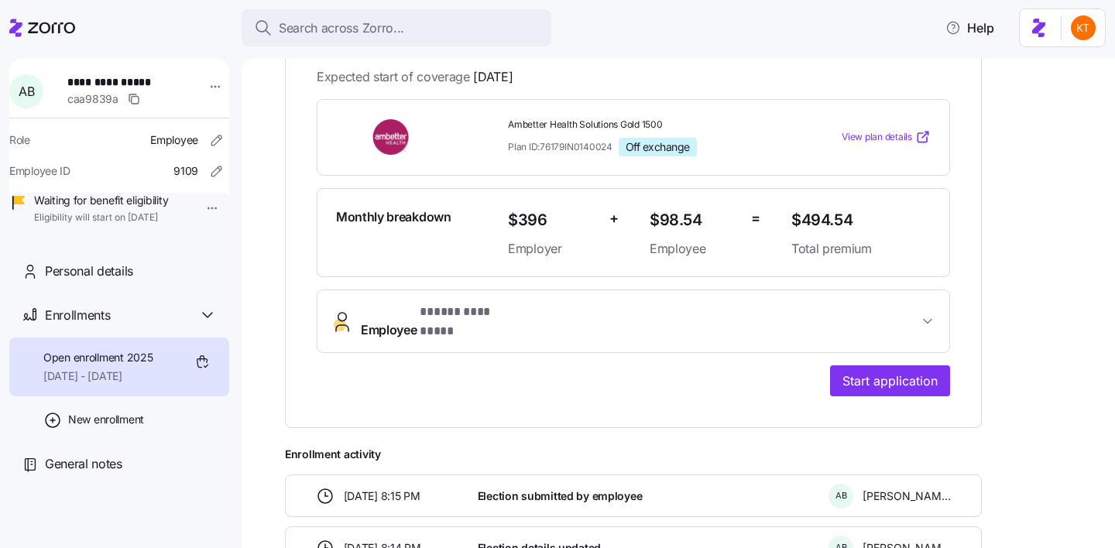
click at [428, 338] on div "**********" at bounding box center [634, 322] width 634 height 64
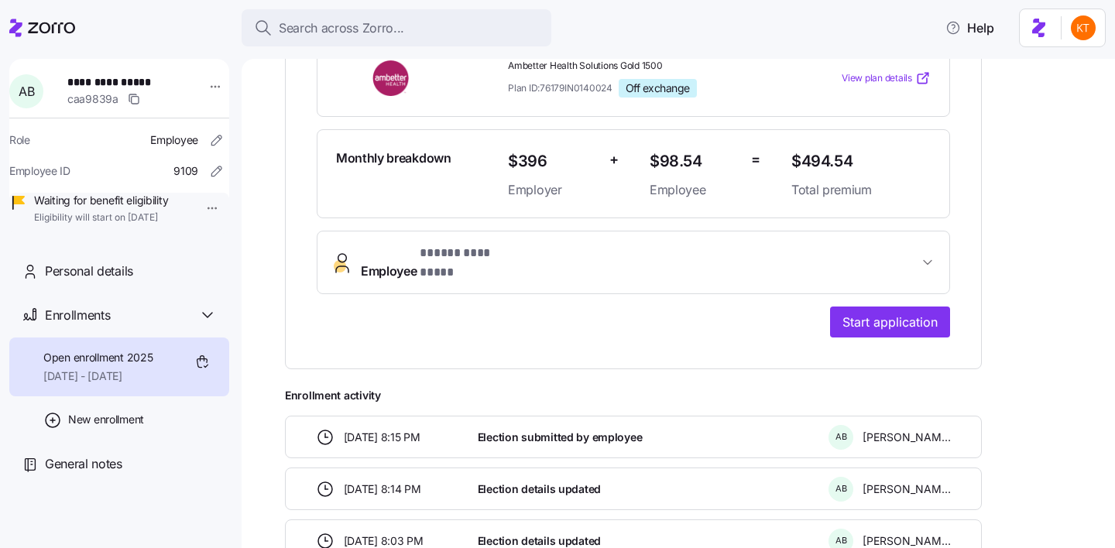
click at [411, 266] on button "Employee * ***** ********* *" at bounding box center [634, 263] width 632 height 62
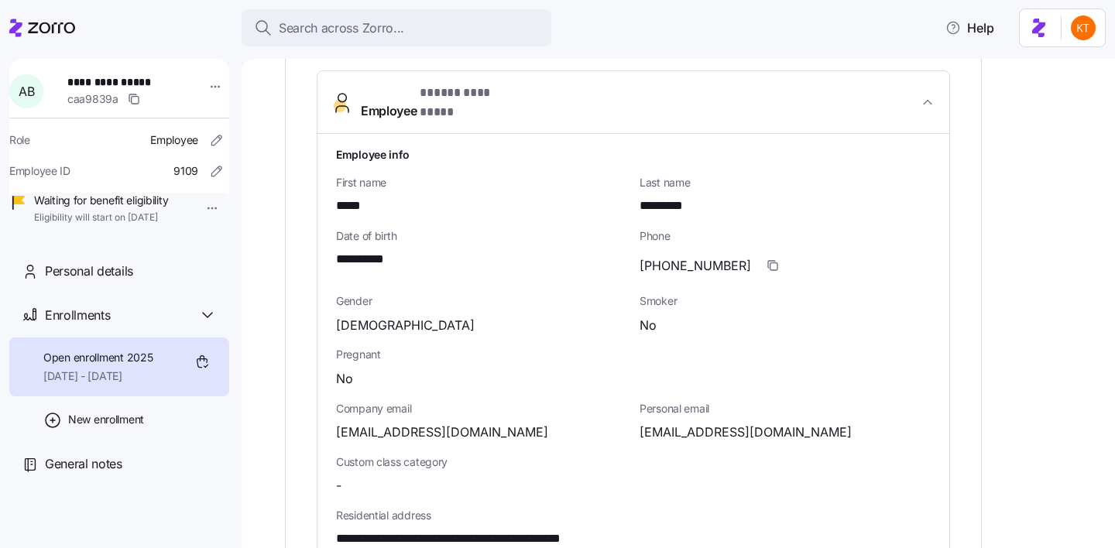
scroll to position [601, 0]
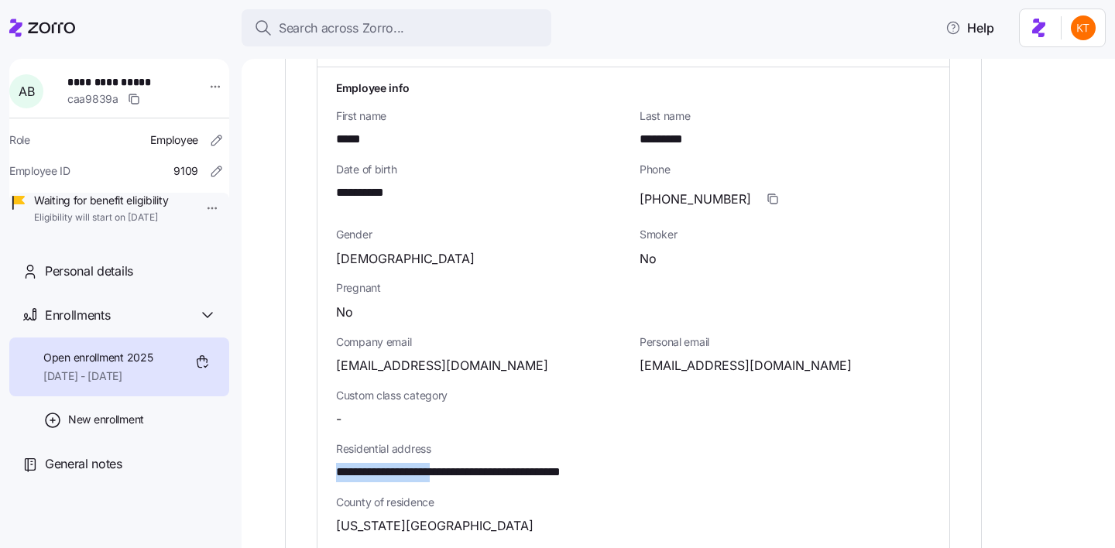
drag, startPoint x: 466, startPoint y: 455, endPoint x: 331, endPoint y: 449, distance: 135.7
click at [331, 449] on div "**********" at bounding box center [634, 461] width 632 height 789
copy span "**********"
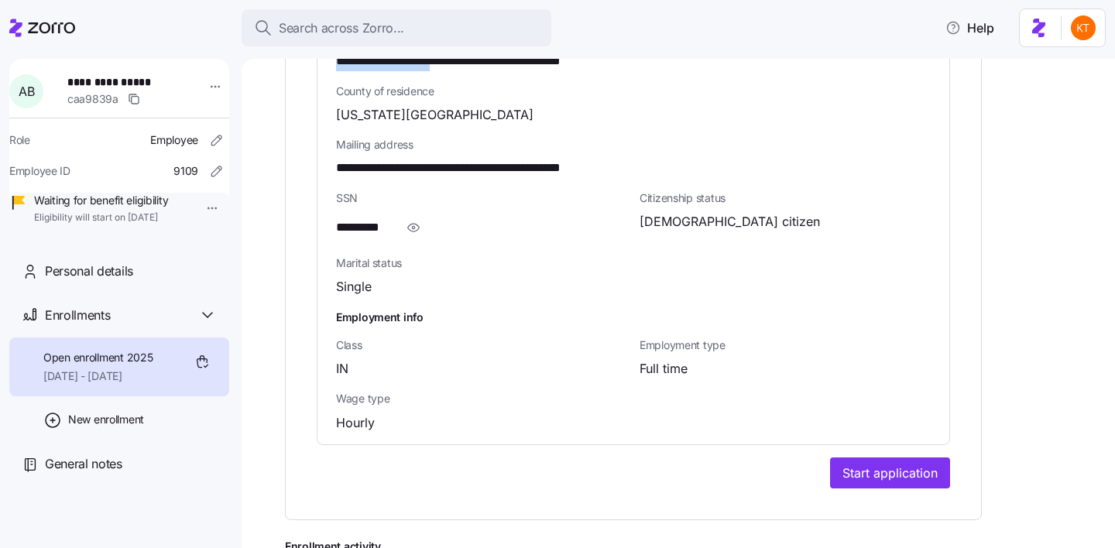
scroll to position [1014, 0]
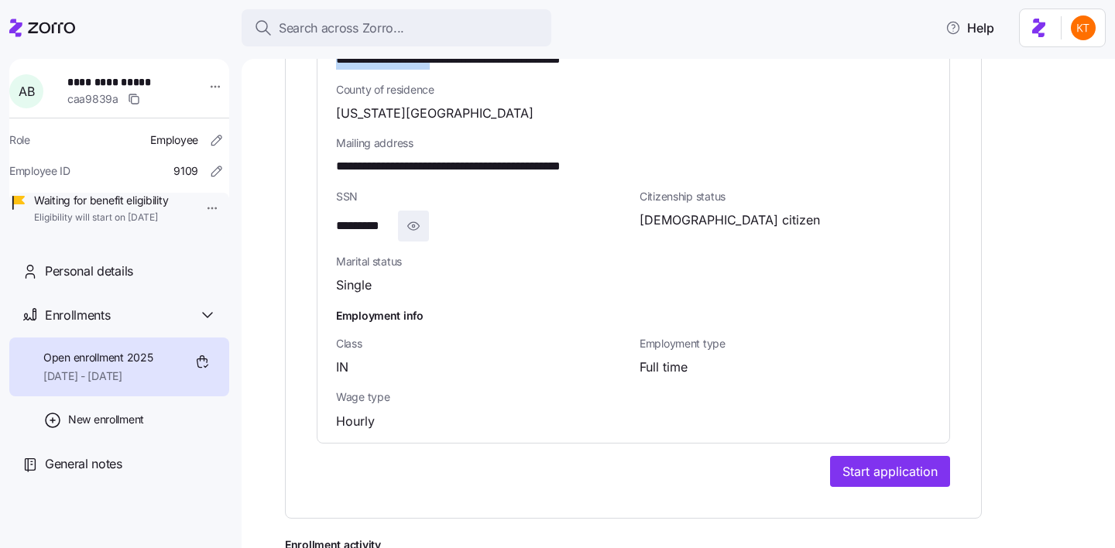
click at [409, 217] on icon "button" at bounding box center [413, 226] width 15 height 19
click at [387, 217] on span "**********" at bounding box center [374, 226] width 77 height 19
copy span "****"
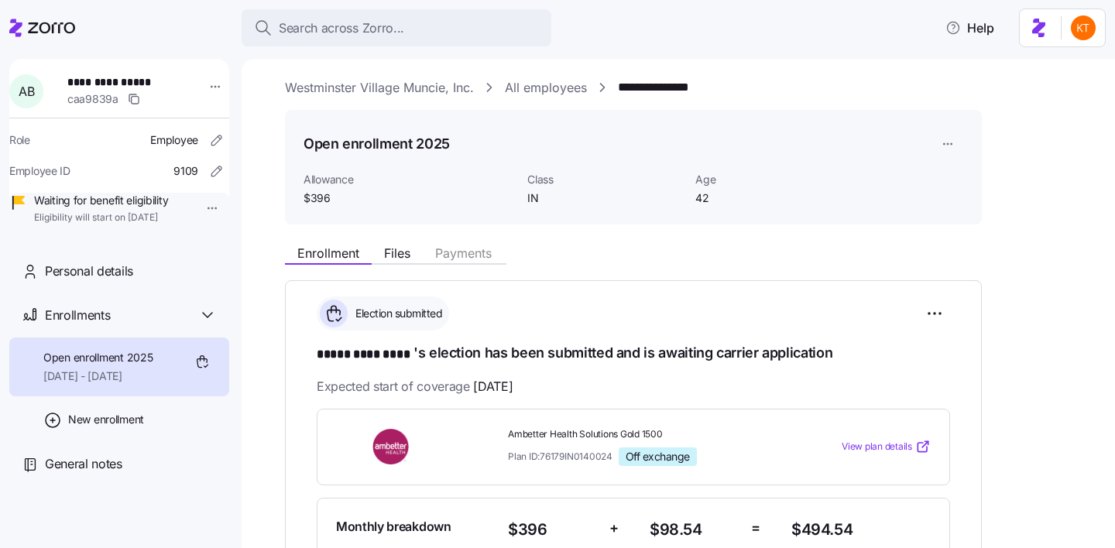
scroll to position [0, 0]
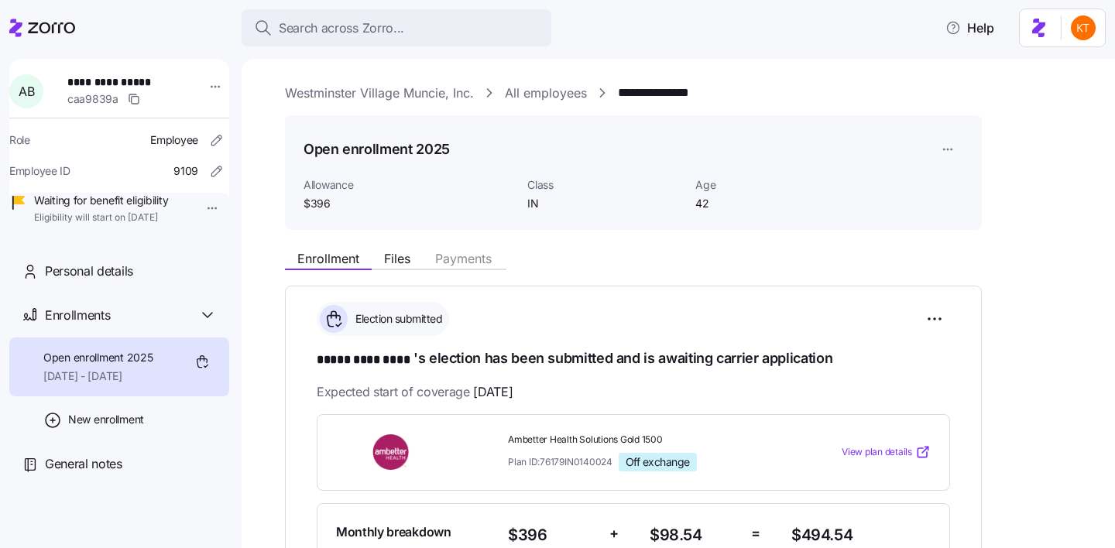
click at [122, 85] on span "**********" at bounding box center [121, 81] width 108 height 15
copy span "**********"
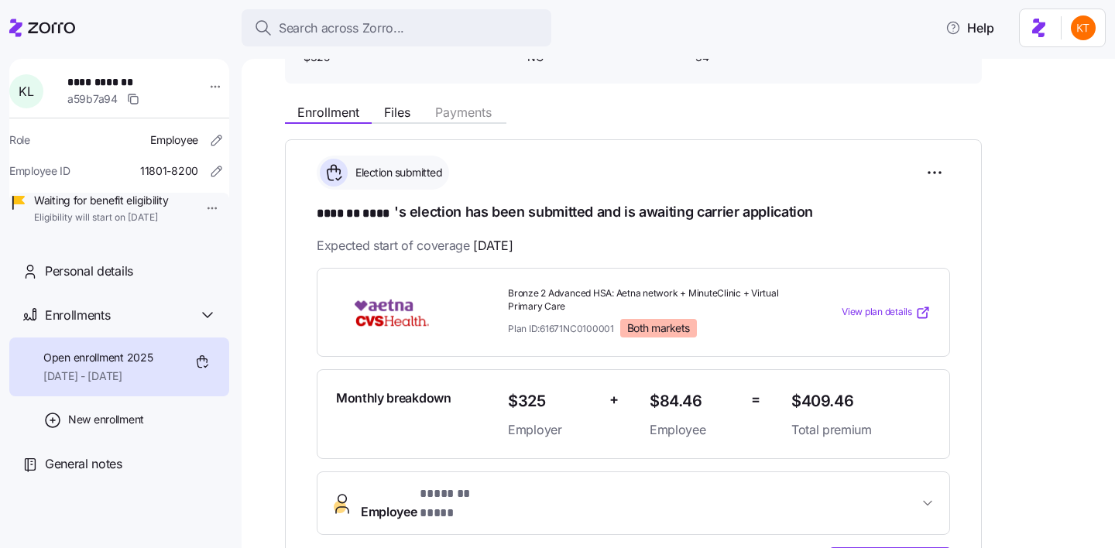
scroll to position [266, 0]
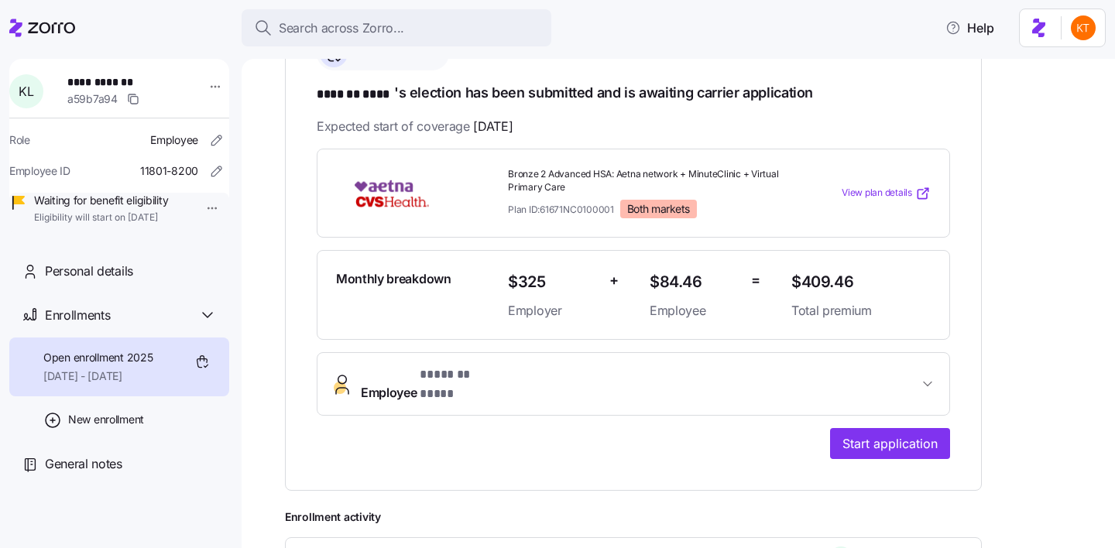
click at [681, 423] on div "**********" at bounding box center [634, 304] width 634 height 311
click at [665, 357] on button "Employee * ******* **** *" at bounding box center [634, 384] width 632 height 62
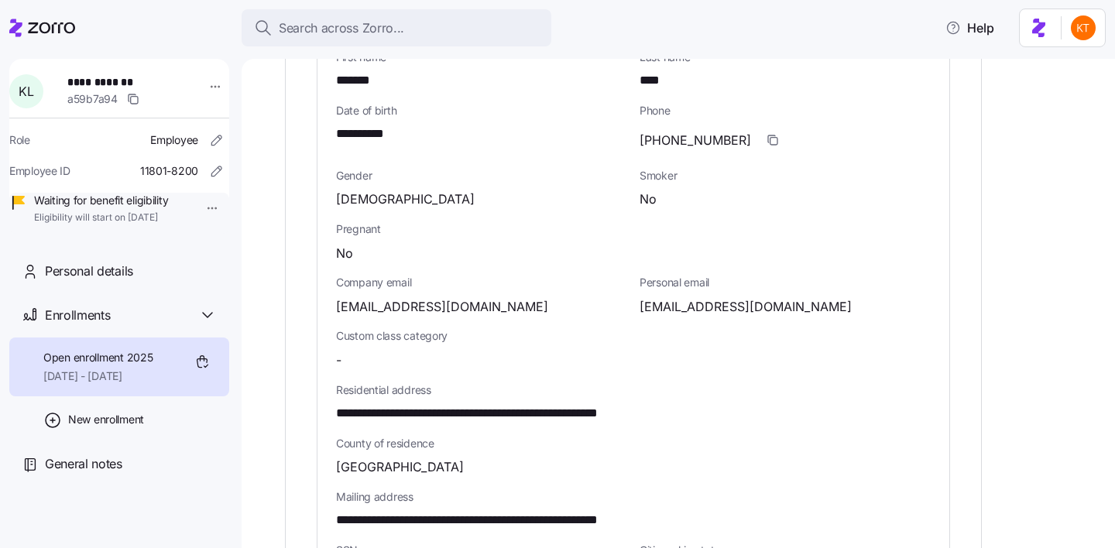
scroll to position [676, 0]
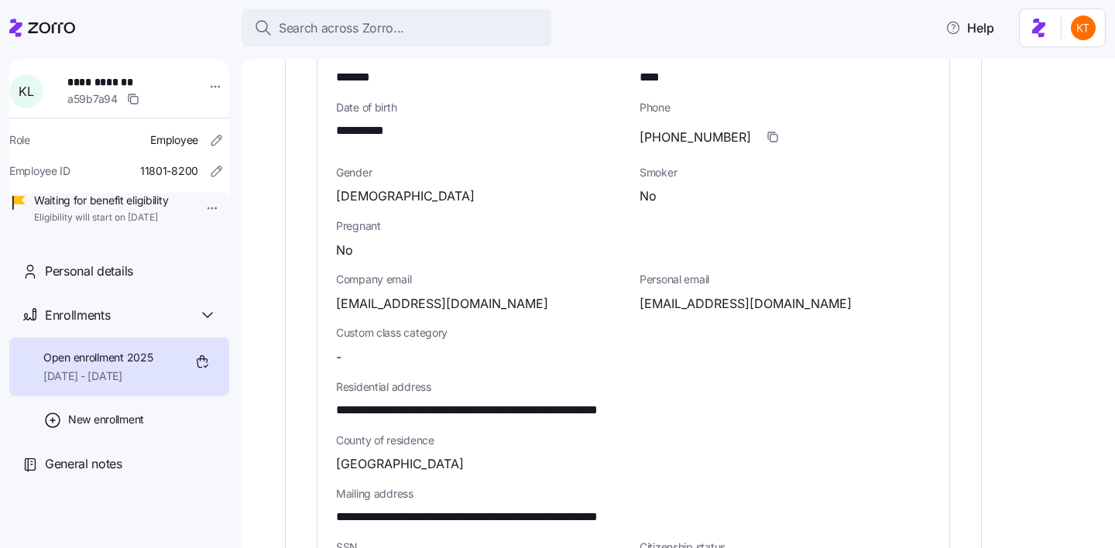
click at [591, 401] on span "**********" at bounding box center [508, 410] width 345 height 19
click at [593, 401] on span "**********" at bounding box center [508, 410] width 345 height 19
click at [592, 401] on span "**********" at bounding box center [508, 410] width 345 height 19
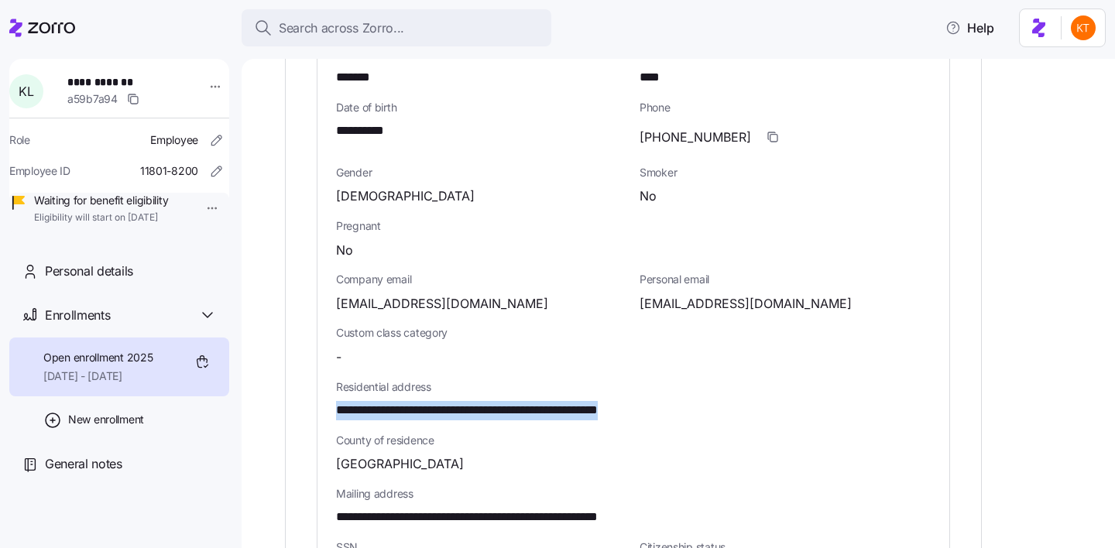
click at [592, 401] on span "**********" at bounding box center [508, 410] width 345 height 19
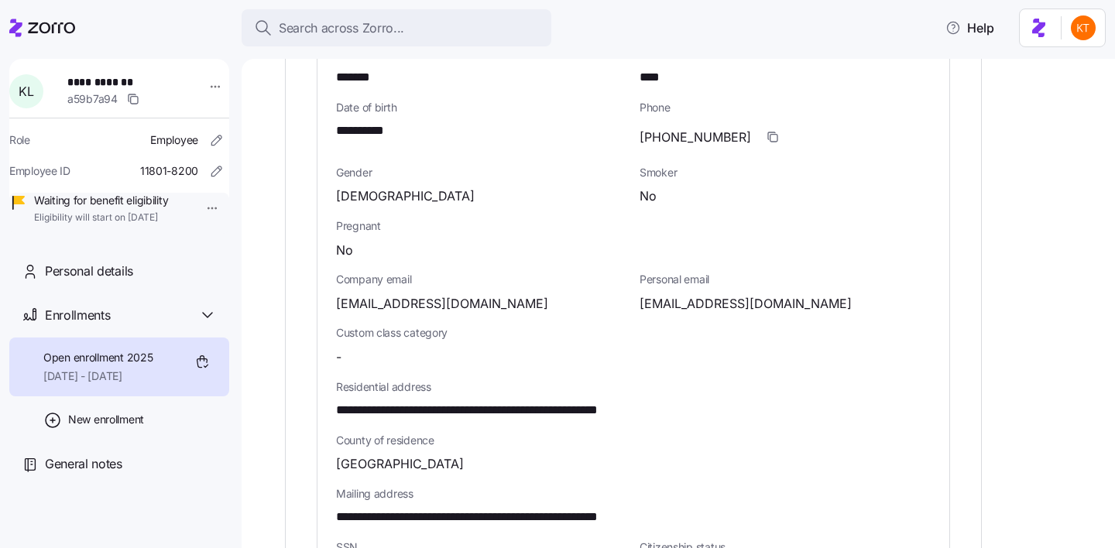
click at [600, 325] on span "Custom class category" at bounding box center [481, 332] width 291 height 15
click at [596, 401] on span "**********" at bounding box center [508, 410] width 345 height 19
copy span "*****"
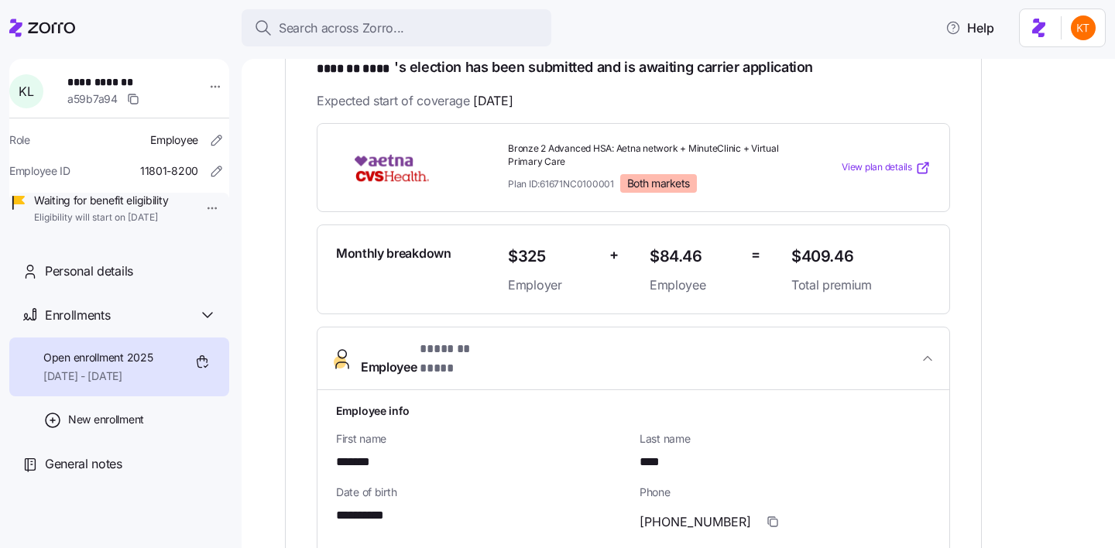
scroll to position [334, 0]
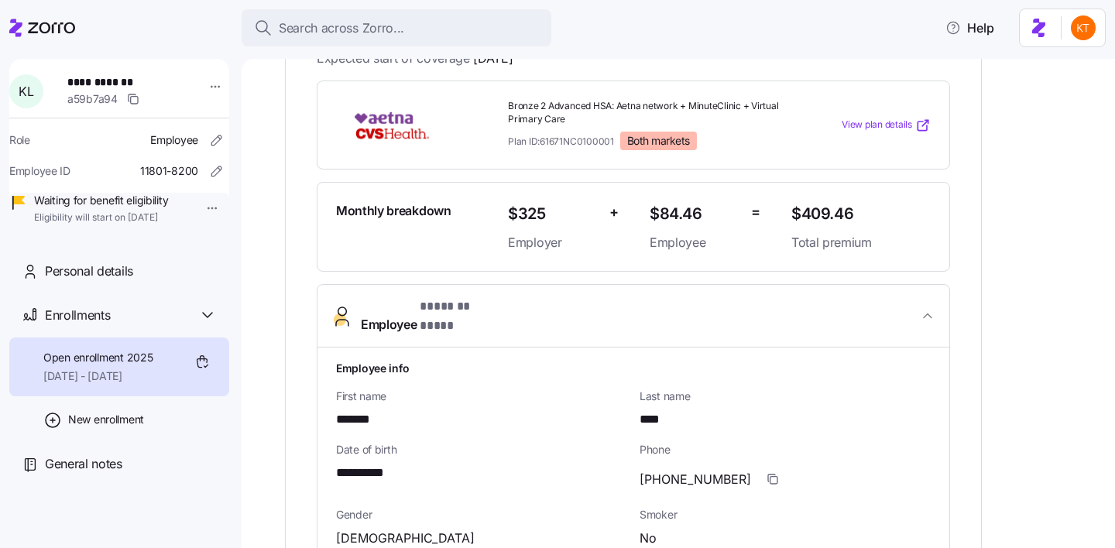
click at [367, 411] on span "*******" at bounding box center [359, 420] width 46 height 19
copy span "*******"
click at [373, 464] on span "**********" at bounding box center [368, 473] width 65 height 19
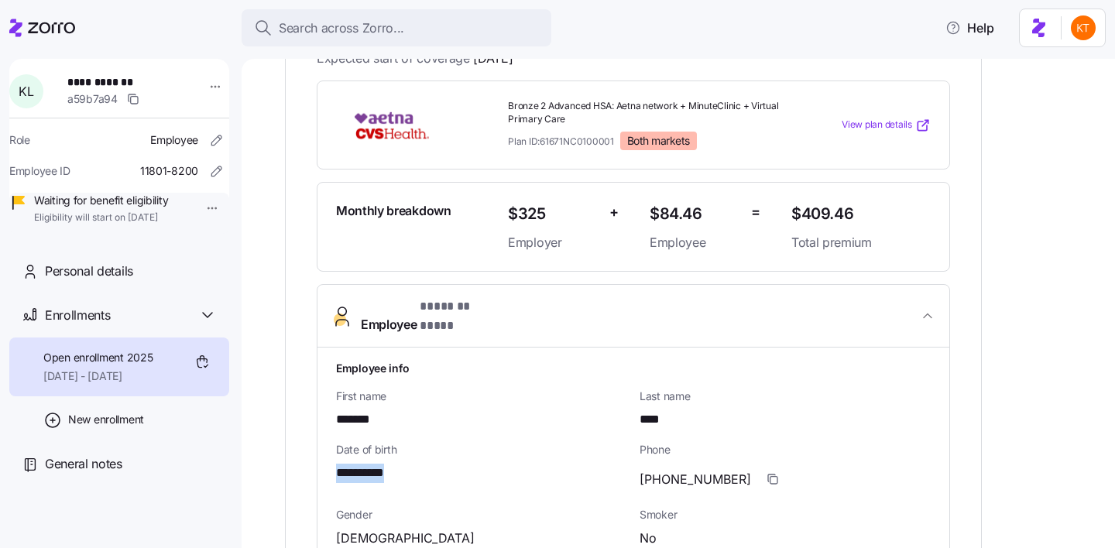
click at [373, 464] on span "**********" at bounding box center [368, 473] width 65 height 19
copy span "*"
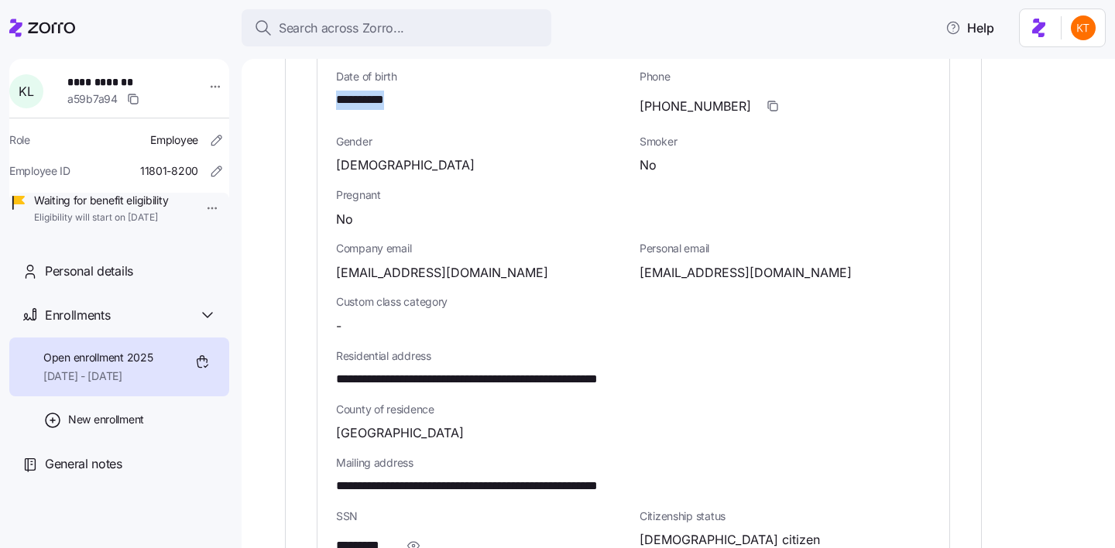
scroll to position [736, 0]
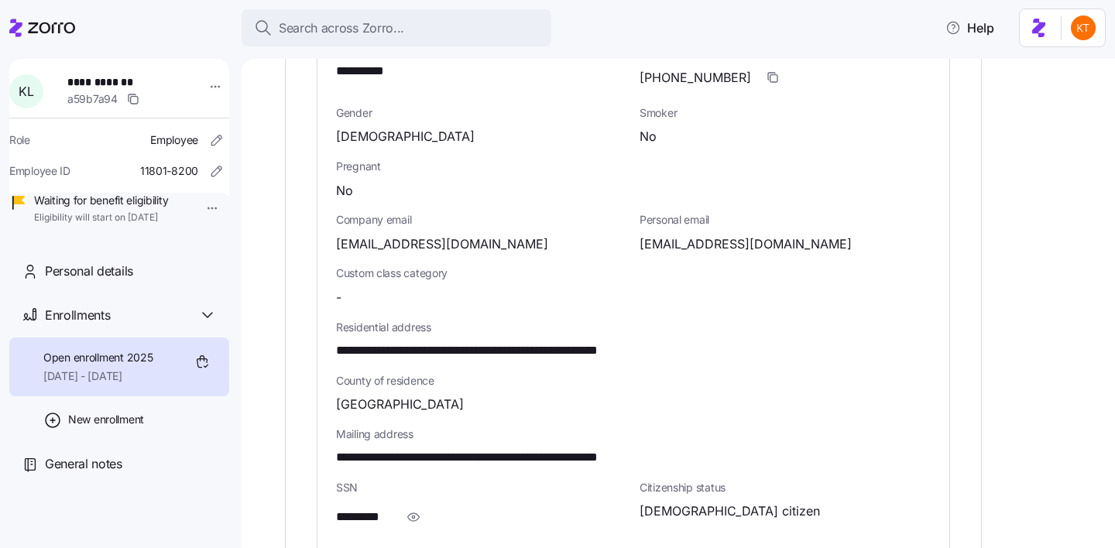
click at [417, 519] on div "SSN *********" at bounding box center [482, 506] width 304 height 65
click at [408, 508] on icon "button" at bounding box center [413, 517] width 15 height 19
click at [390, 508] on span "**********" at bounding box center [374, 517] width 76 height 19
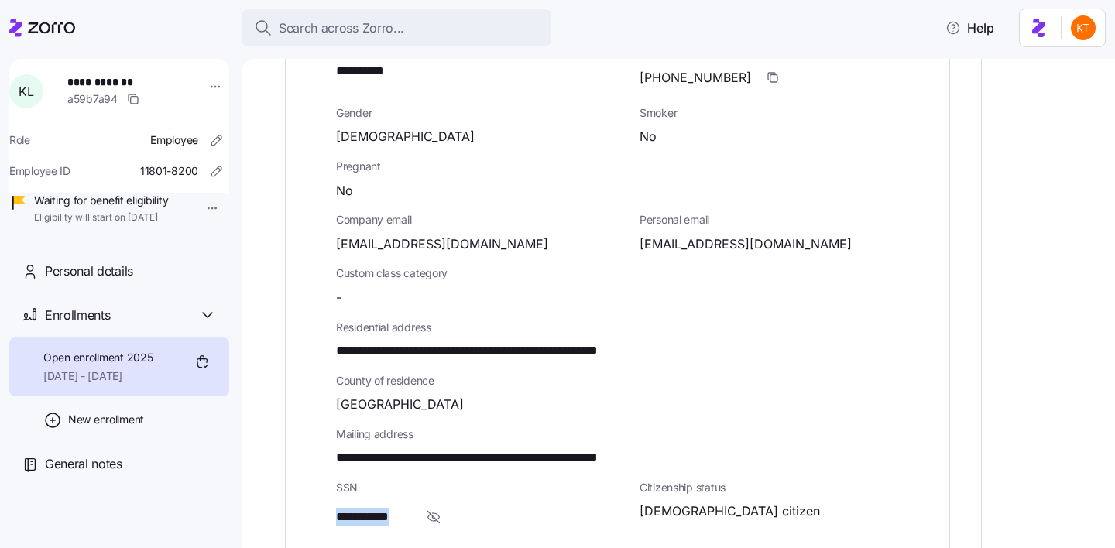
copy span "****"
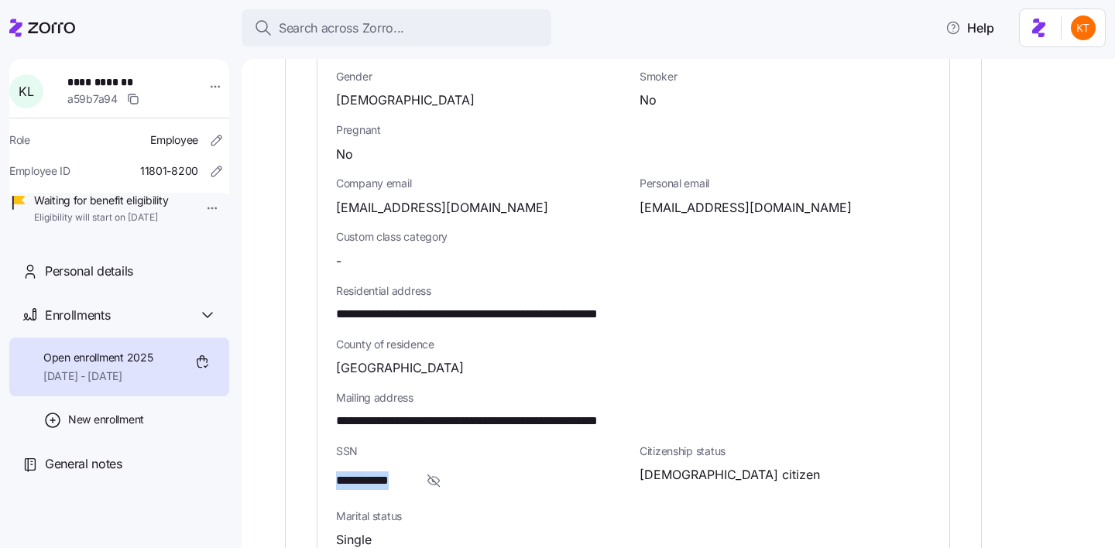
scroll to position [806, 0]
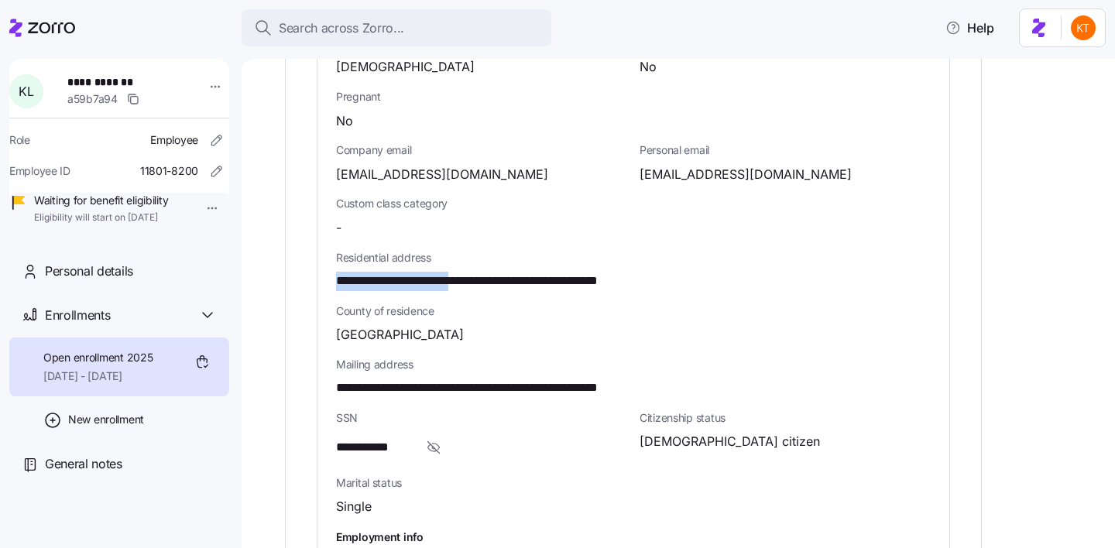
drag, startPoint x: 477, startPoint y: 266, endPoint x: 346, endPoint y: 255, distance: 131.4
click at [346, 255] on div "**********" at bounding box center [633, 270] width 595 height 41
copy span "**********"
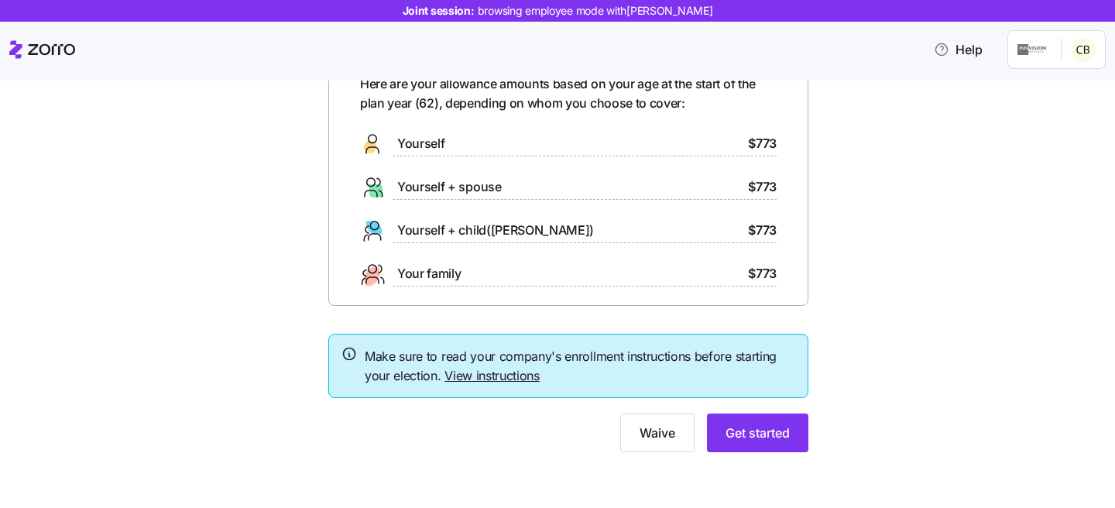
scroll to position [50, 0]
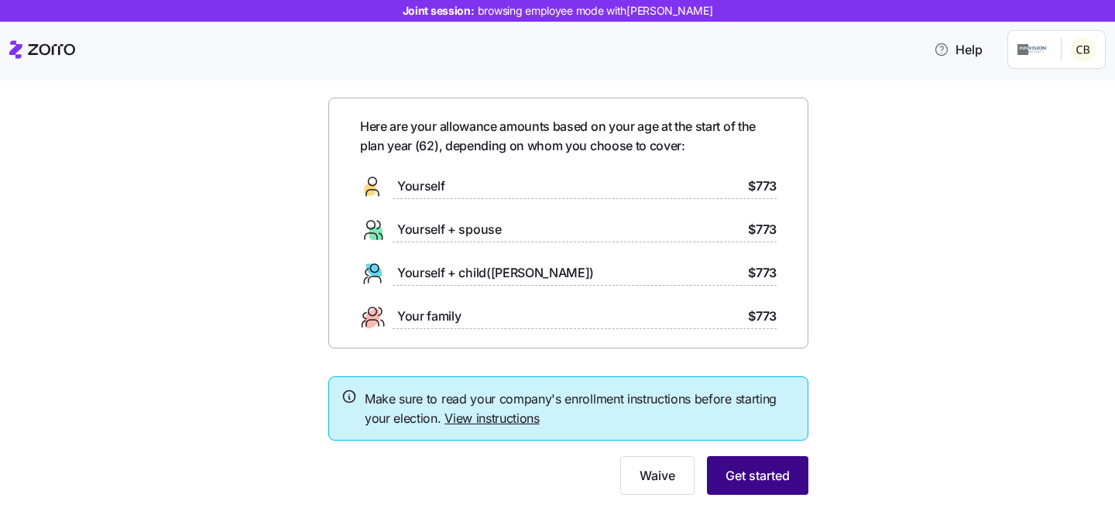
click at [797, 479] on button "Get started" at bounding box center [757, 475] width 101 height 39
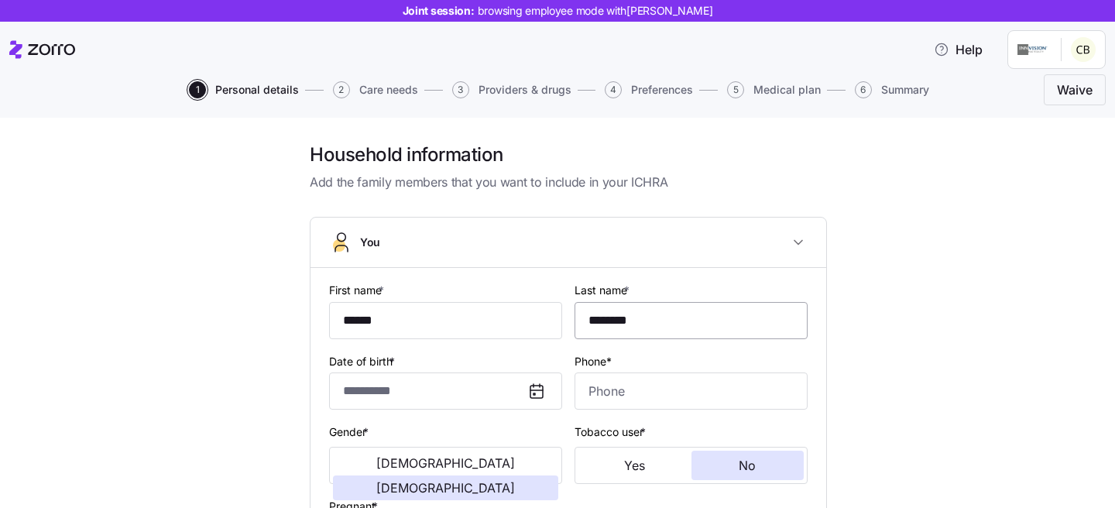
type input "******"
type input "********"
type input "[EMAIL_ADDRESS][DOMAIN_NAME]"
type input "**********"
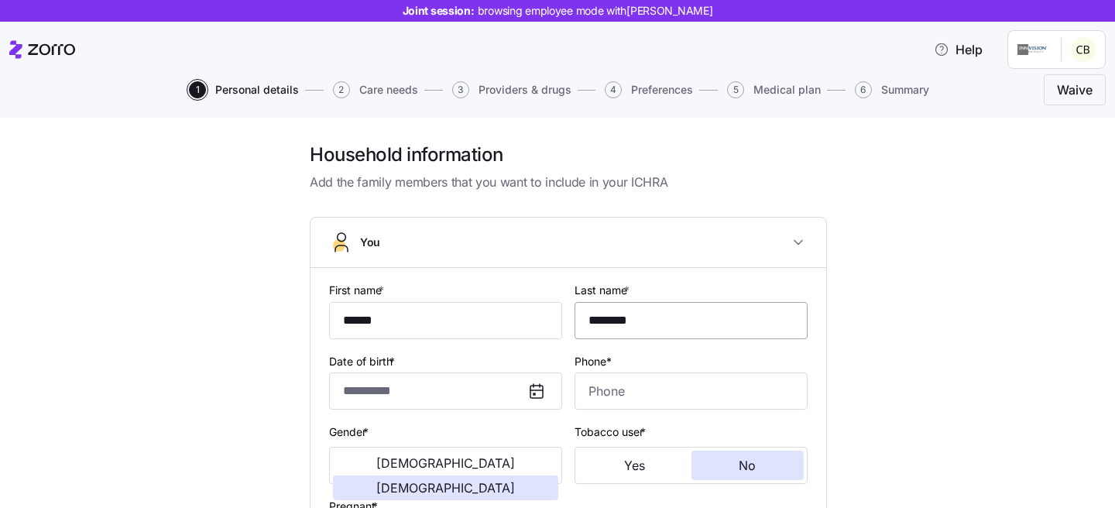
checkbox input "true"
type input "**********"
type input "[PHONE_NUMBER]"
type input "[DEMOGRAPHIC_DATA] citizen"
type input "Married"
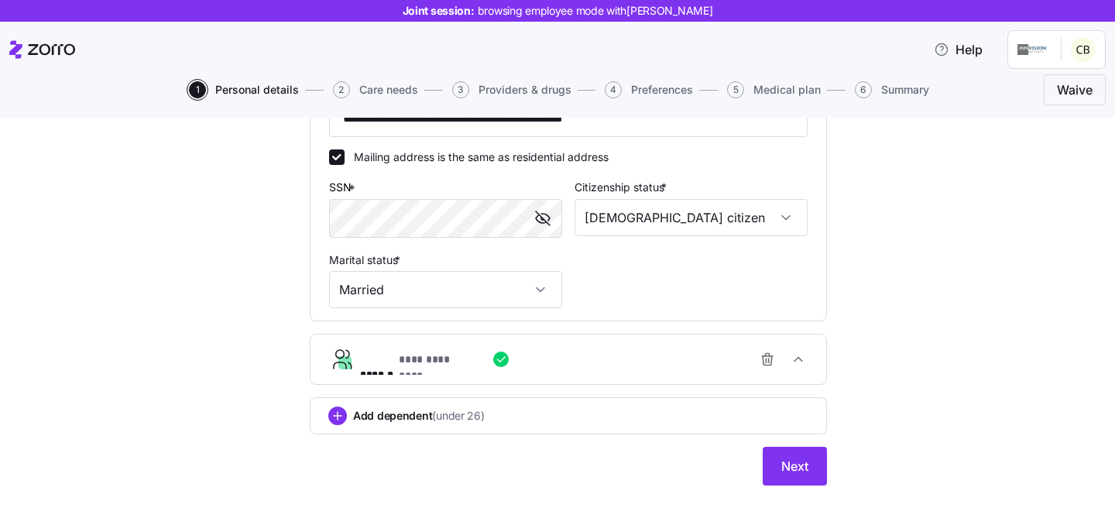
scroll to position [600, 0]
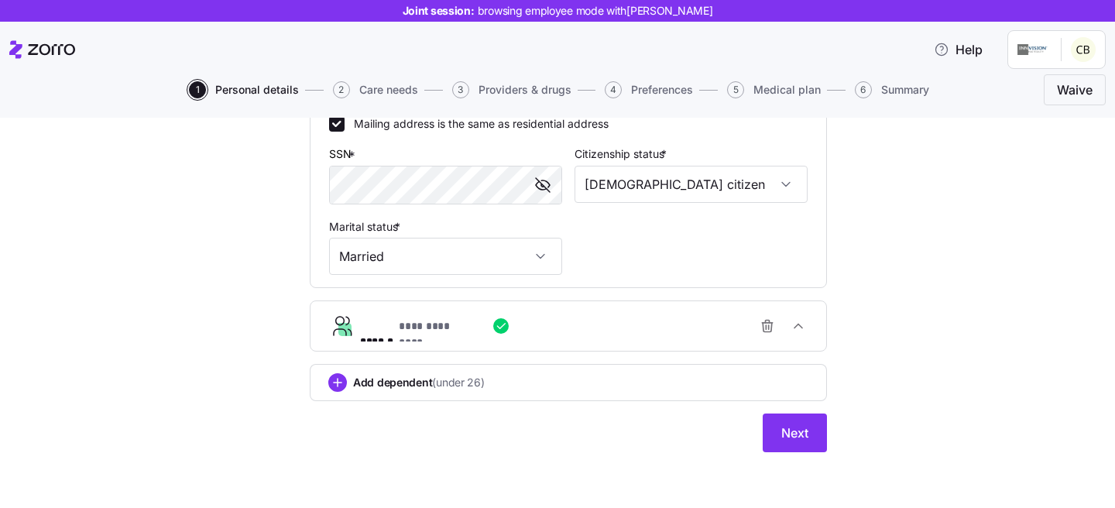
click at [672, 336] on div "**********" at bounding box center [574, 326] width 429 height 31
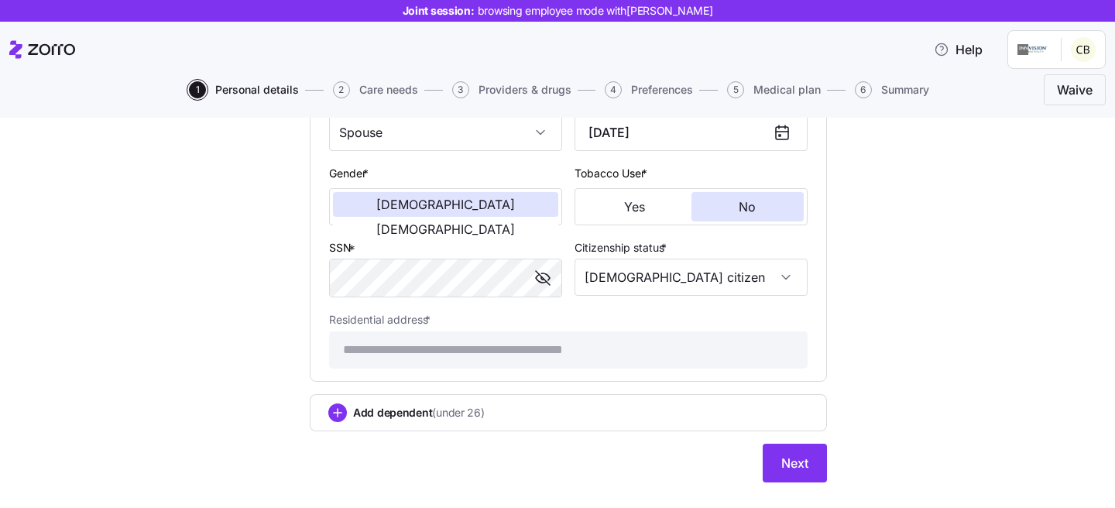
scroll to position [941, 0]
click at [813, 470] on button "Next" at bounding box center [795, 461] width 64 height 39
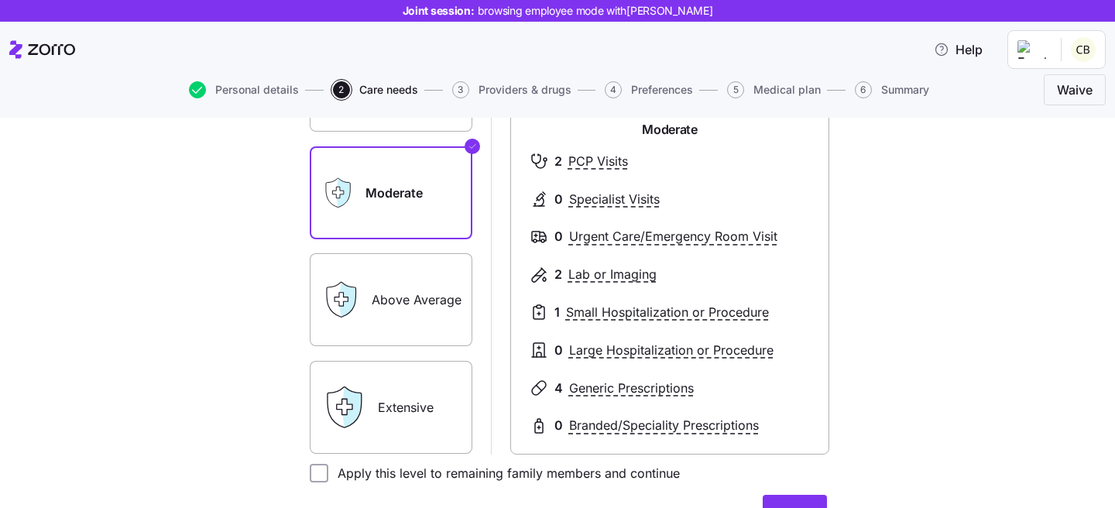
scroll to position [208, 0]
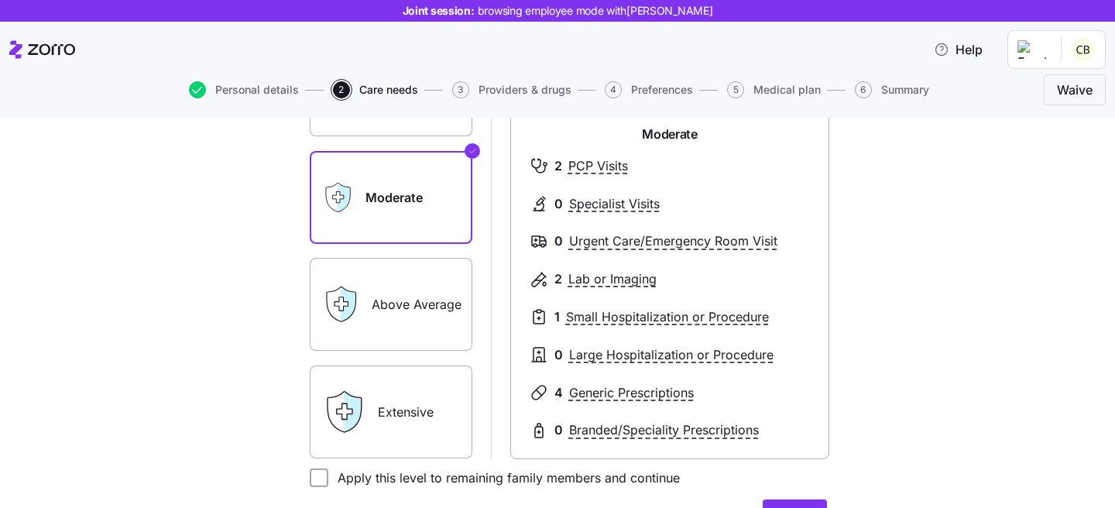
click at [383, 340] on label "Above Average" at bounding box center [391, 304] width 163 height 93
click at [0, 0] on input "Above Average" at bounding box center [0, 0] width 0 height 0
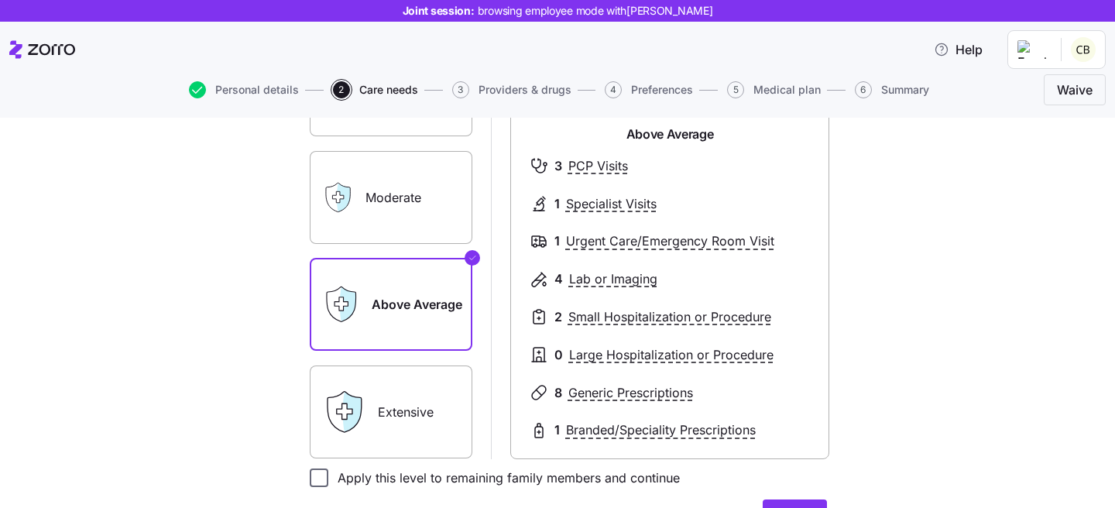
click at [310, 482] on input "Apply this level to remaining family members and continue" at bounding box center [319, 478] width 19 height 19
checkbox input "true"
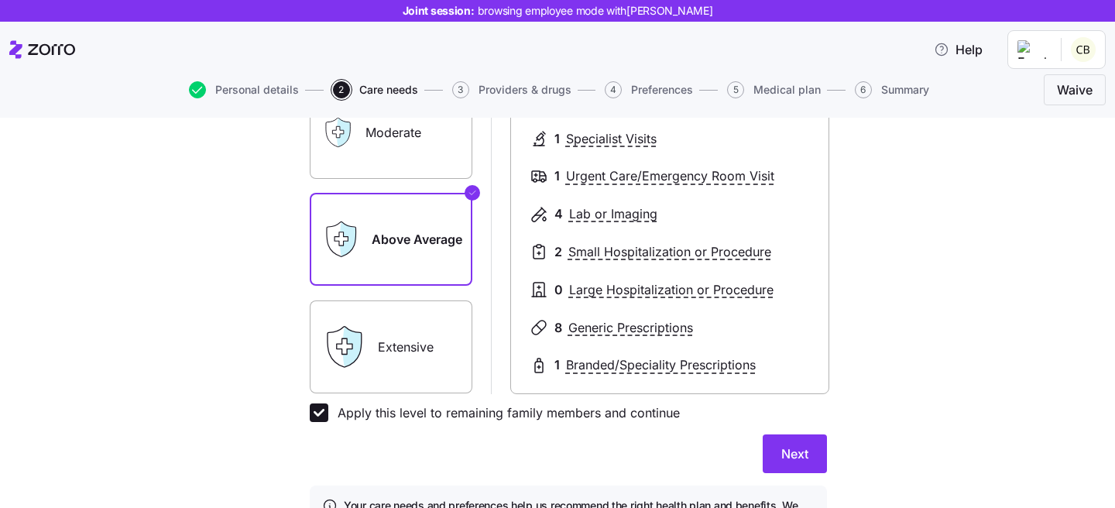
scroll to position [378, 0]
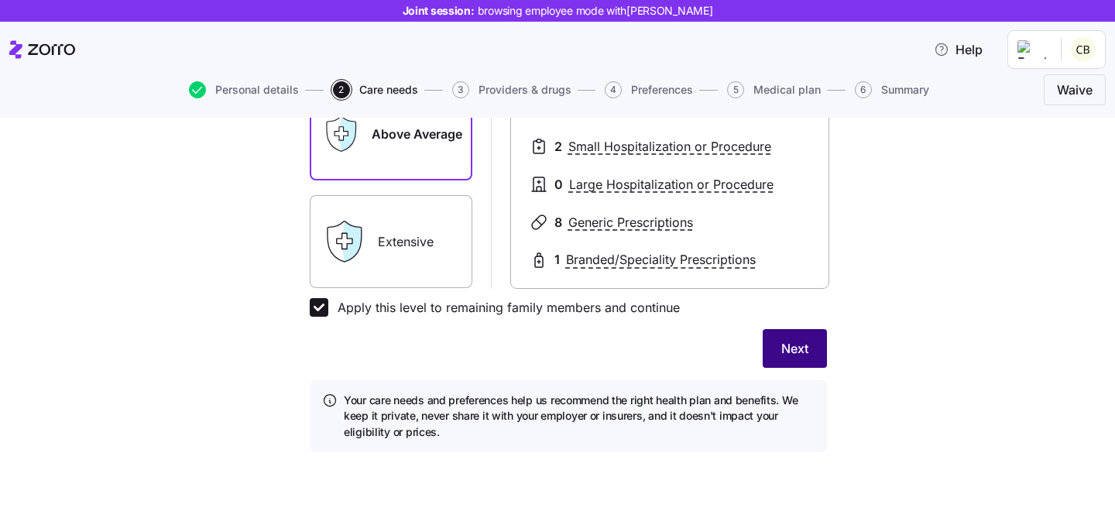
click at [792, 347] on span "Next" at bounding box center [795, 348] width 27 height 19
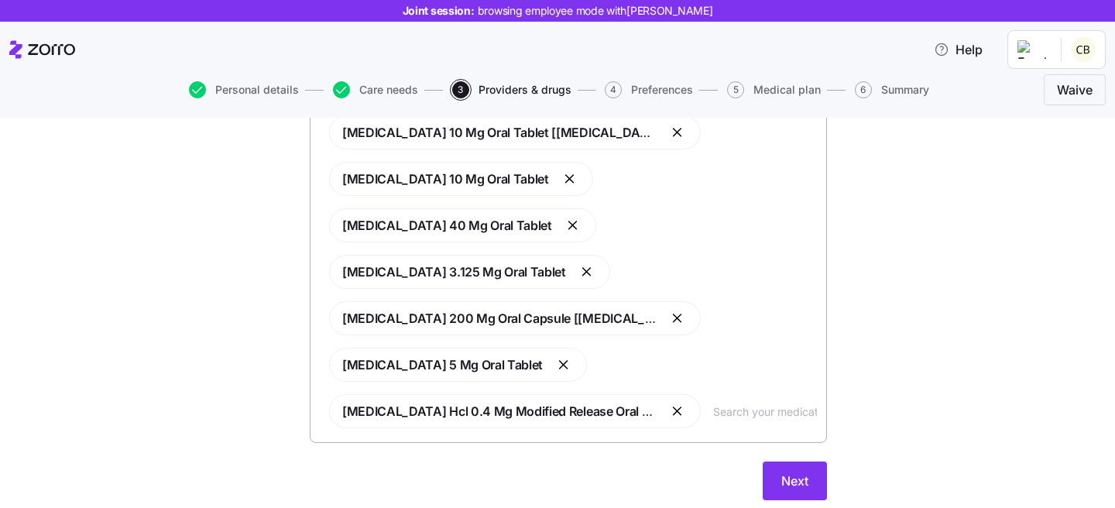
scroll to position [307, 0]
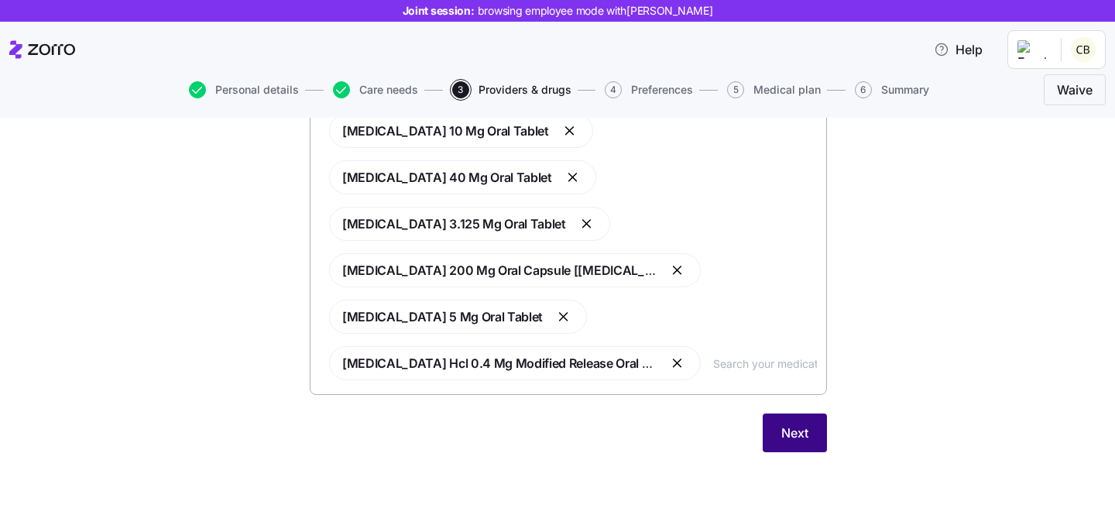
click at [816, 421] on button "Next" at bounding box center [795, 433] width 64 height 39
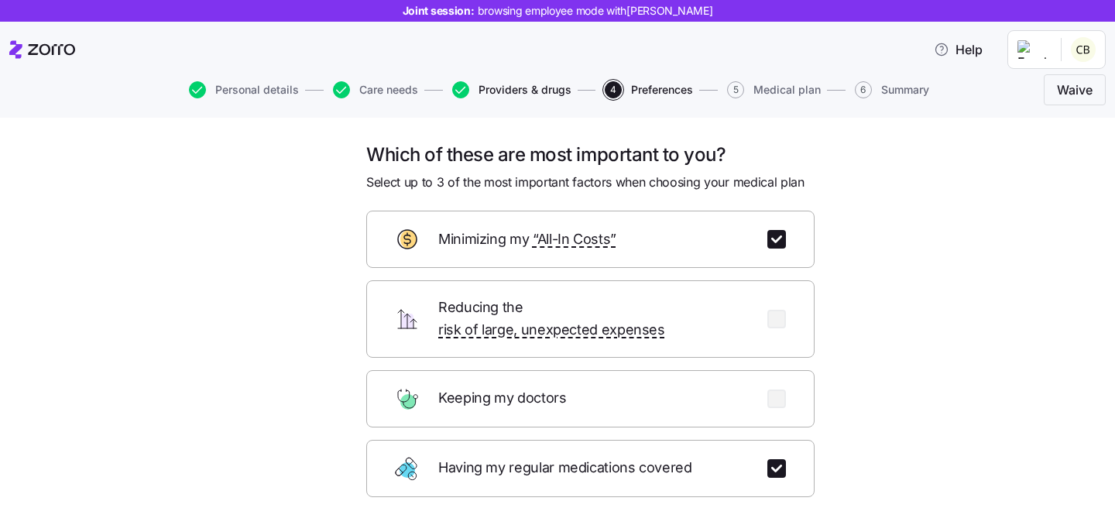
click at [491, 91] on span "Providers & drugs" at bounding box center [525, 89] width 93 height 11
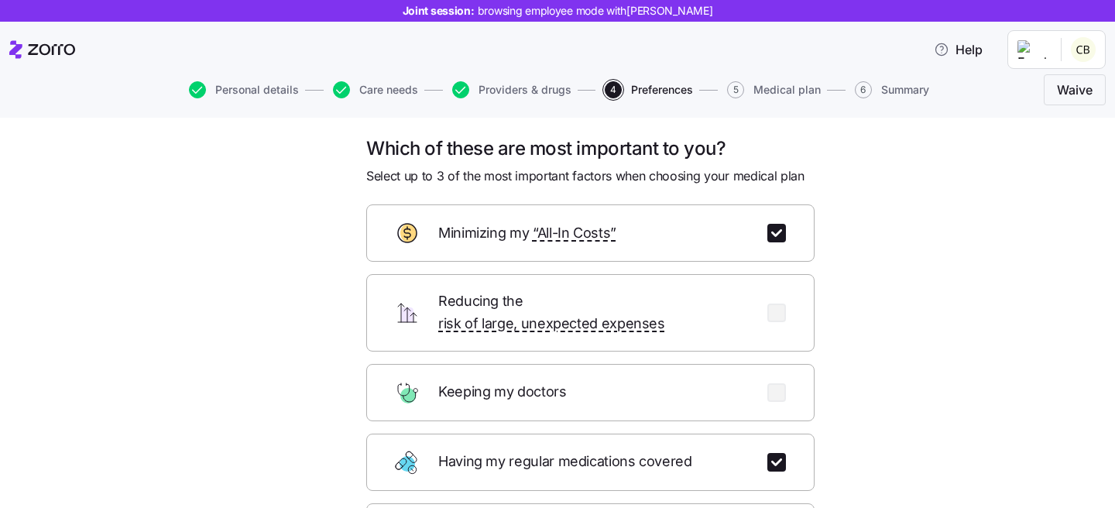
click at [552, 96] on button "Providers & drugs" at bounding box center [511, 89] width 119 height 17
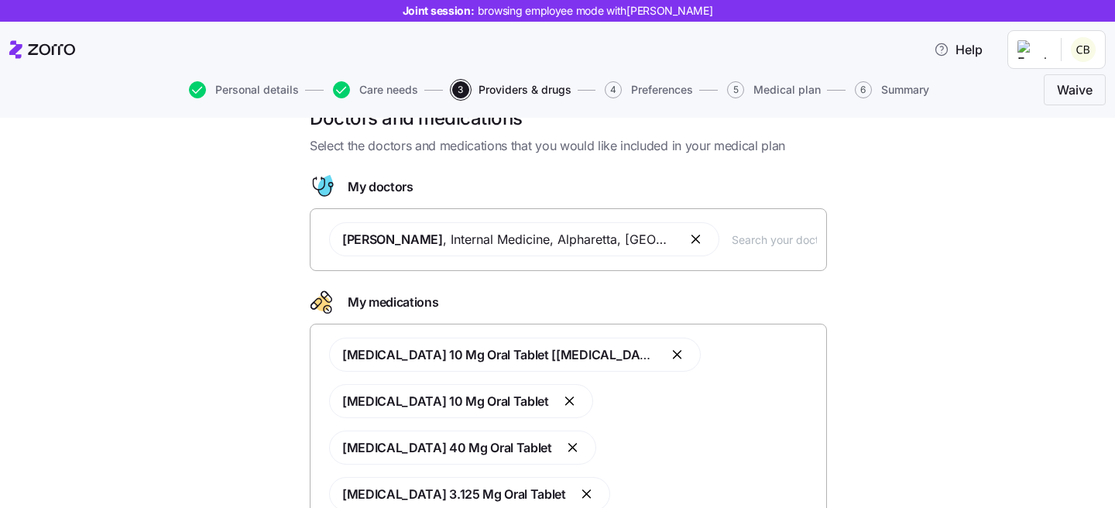
scroll to position [46, 0]
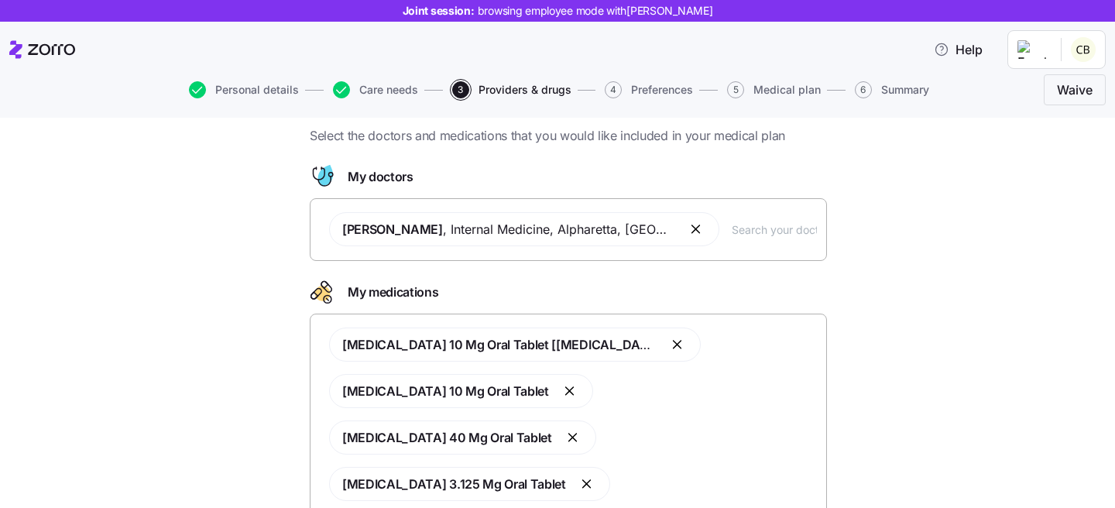
click at [701, 243] on div "Scott Beach , Internal Medicine , Alpharetta, GA" at bounding box center [568, 229] width 497 height 53
click at [732, 233] on input "text" at bounding box center [774, 229] width 85 height 17
type input "katie middleton"
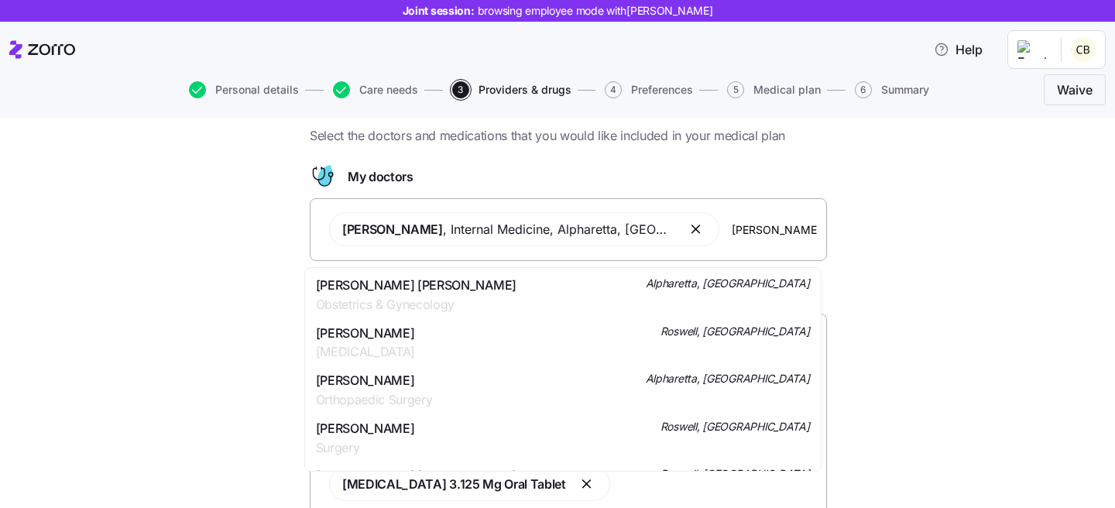
click at [435, 297] on span "Obstetrics & Gynecology" at bounding box center [416, 304] width 201 height 19
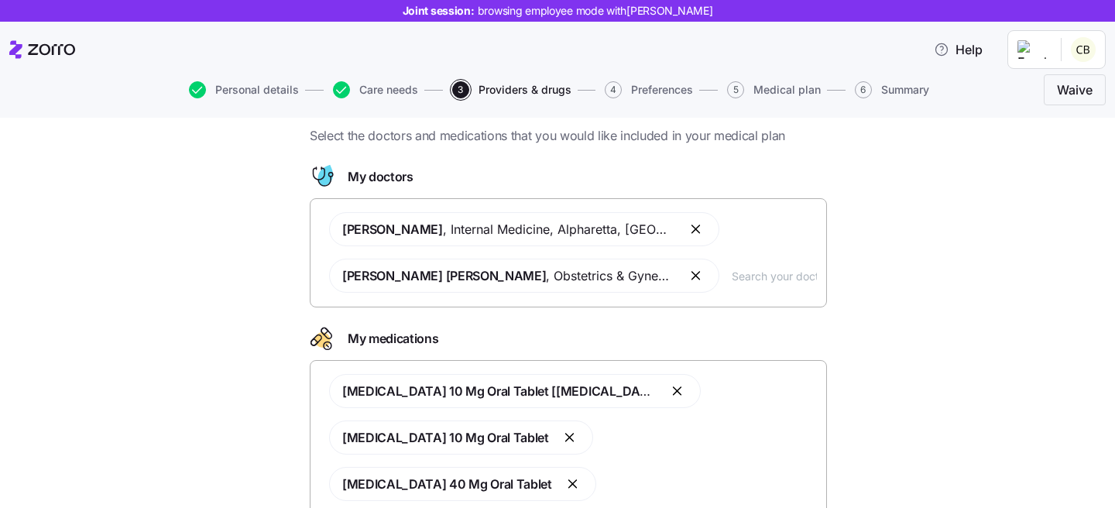
click at [719, 321] on div at bounding box center [568, 317] width 517 height 19
click at [892, 314] on div "Doctors and medications Select the doctors and medications that you would like …" at bounding box center [568, 437] width 1050 height 682
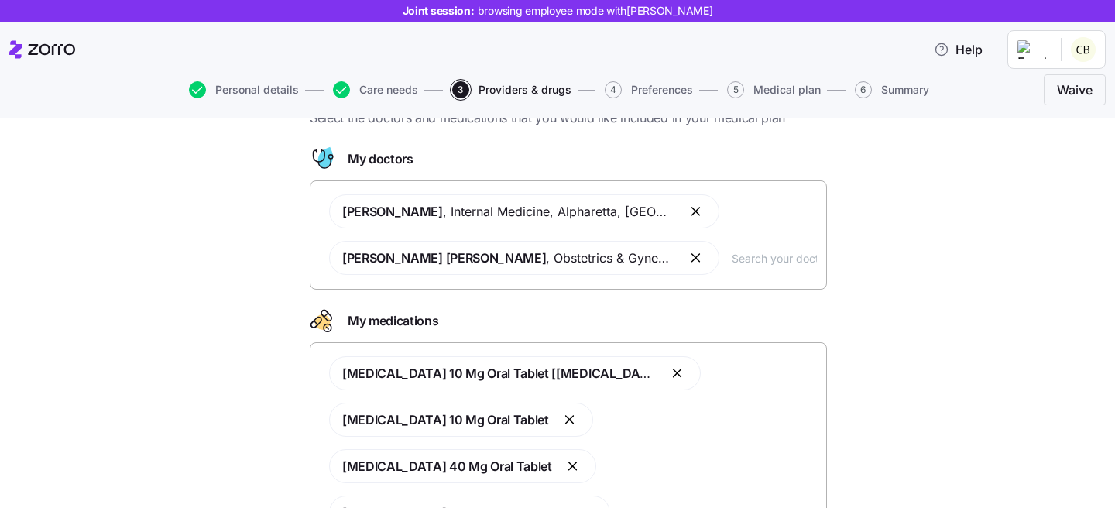
scroll to position [86, 0]
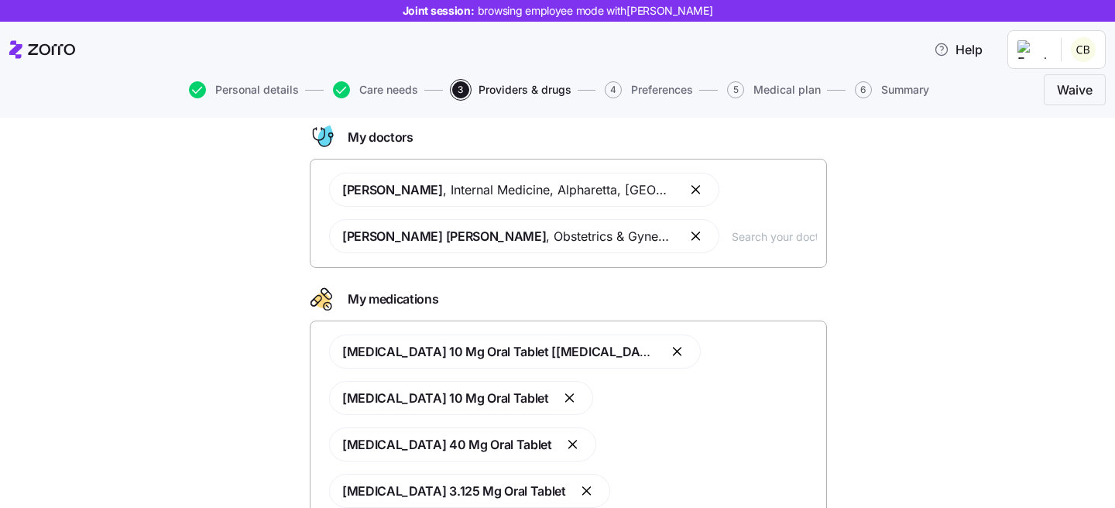
click at [687, 198] on div "Scott Beach , Internal Medicine , Alpharetta, GA Dr. Courtney Elise Middleton ,…" at bounding box center [568, 212] width 497 height 99
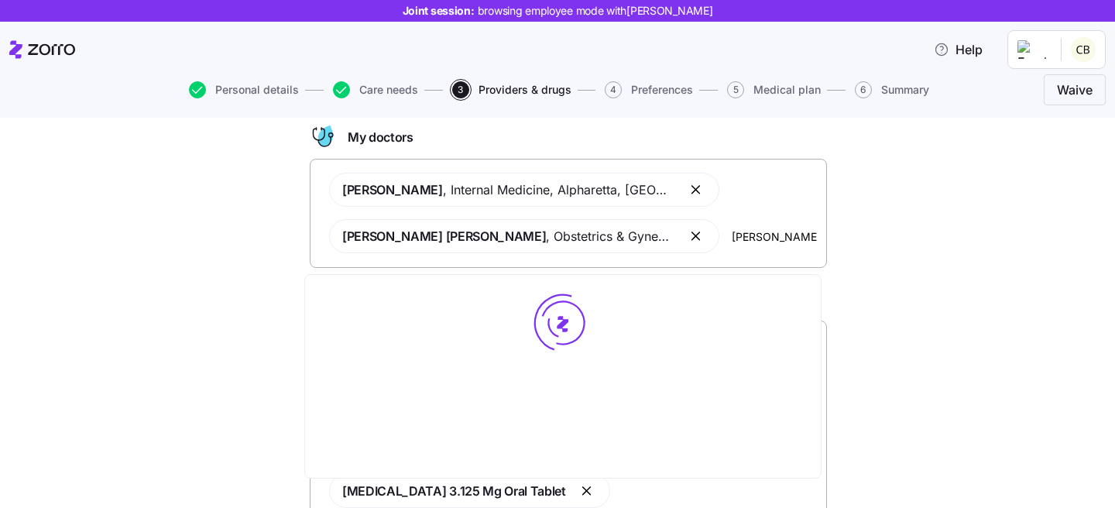
type input "scott beach"
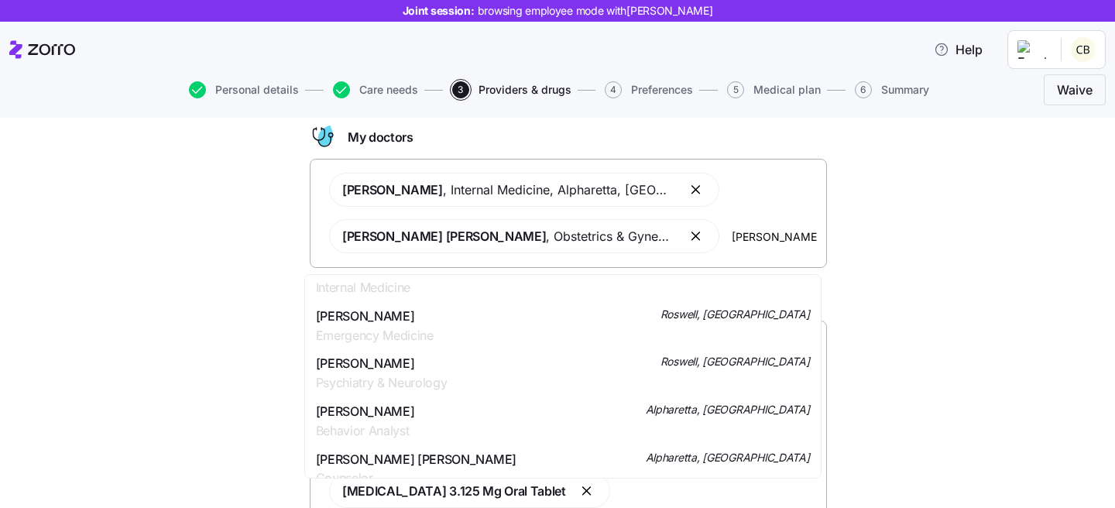
scroll to position [2007, 0]
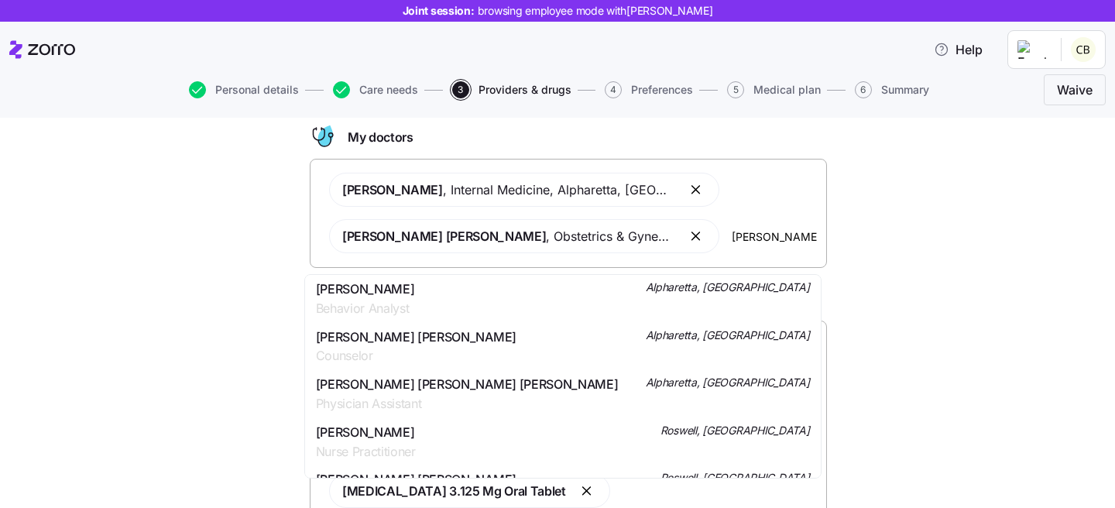
click at [649, 199] on div "Scott Beach , Internal Medicine , Alpharetta, GA Dr. Courtney Elise Middleton ,…" at bounding box center [568, 212] width 497 height 99
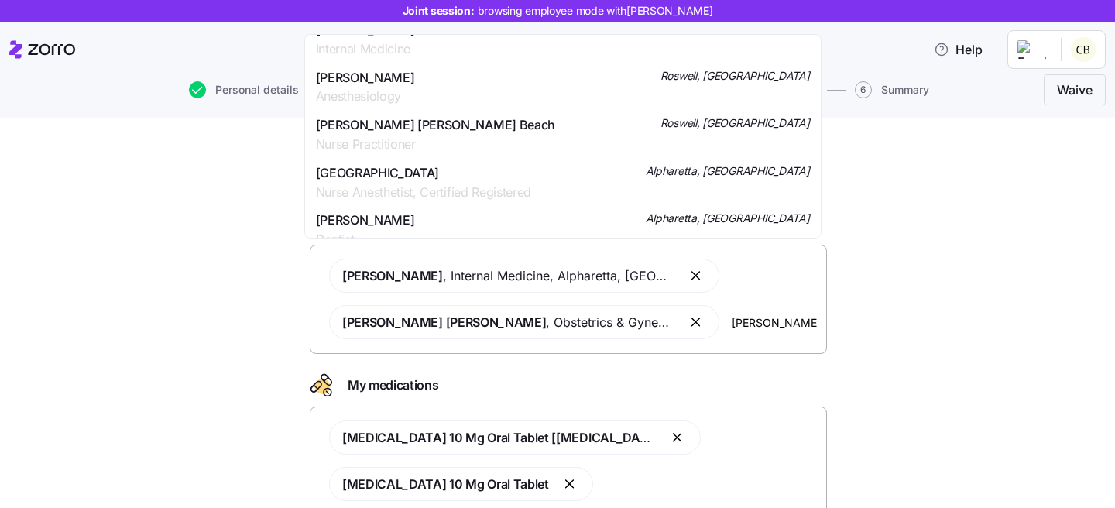
scroll to position [0, 0]
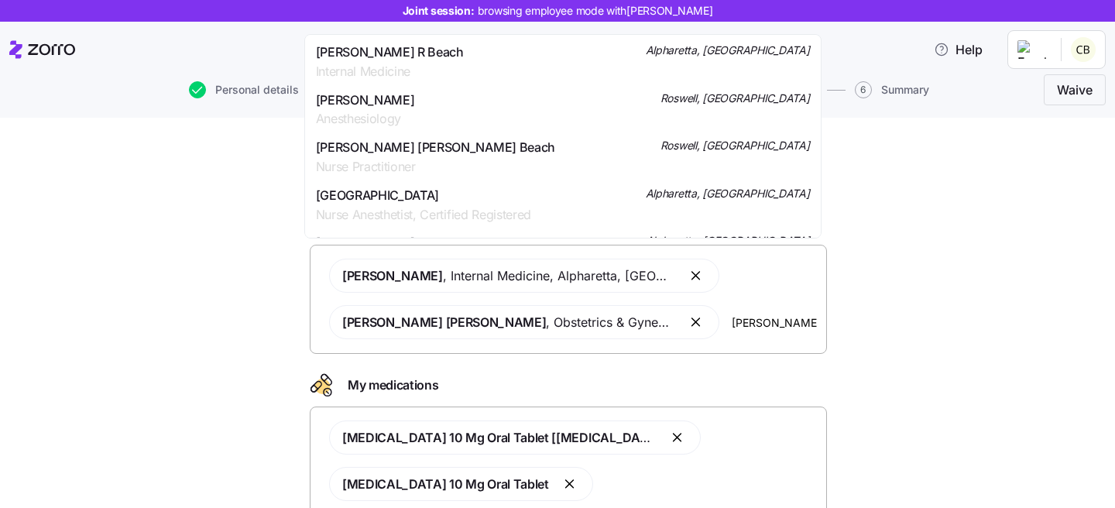
click at [564, 79] on div "Dr. Scott R Beach Internal Medicine Alpharetta, GA" at bounding box center [563, 62] width 494 height 39
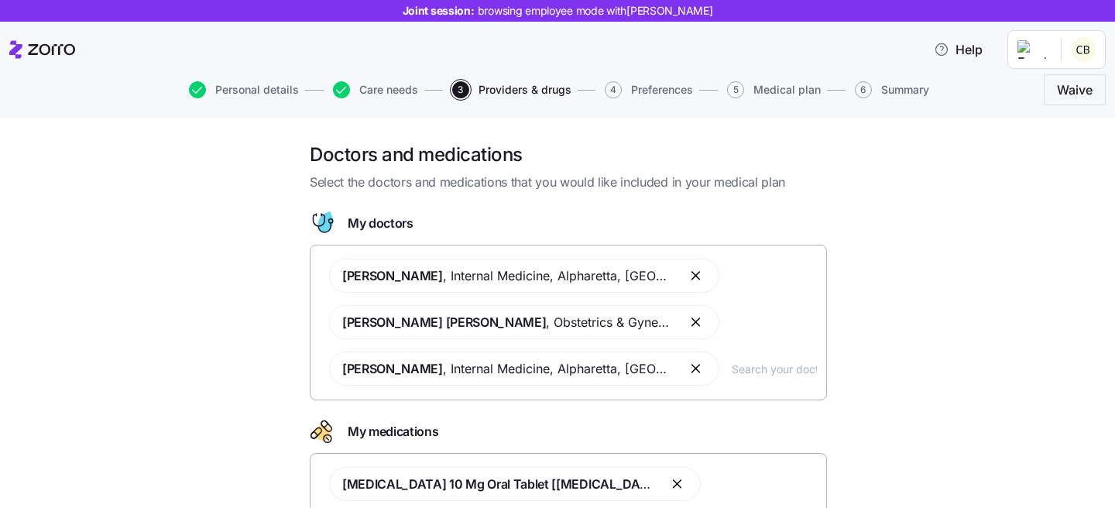
click at [630, 379] on span "Scott Beach , Internal Medicine , Alpharetta, GA" at bounding box center [524, 369] width 390 height 34
click at [688, 367] on button "button" at bounding box center [697, 368] width 19 height 19
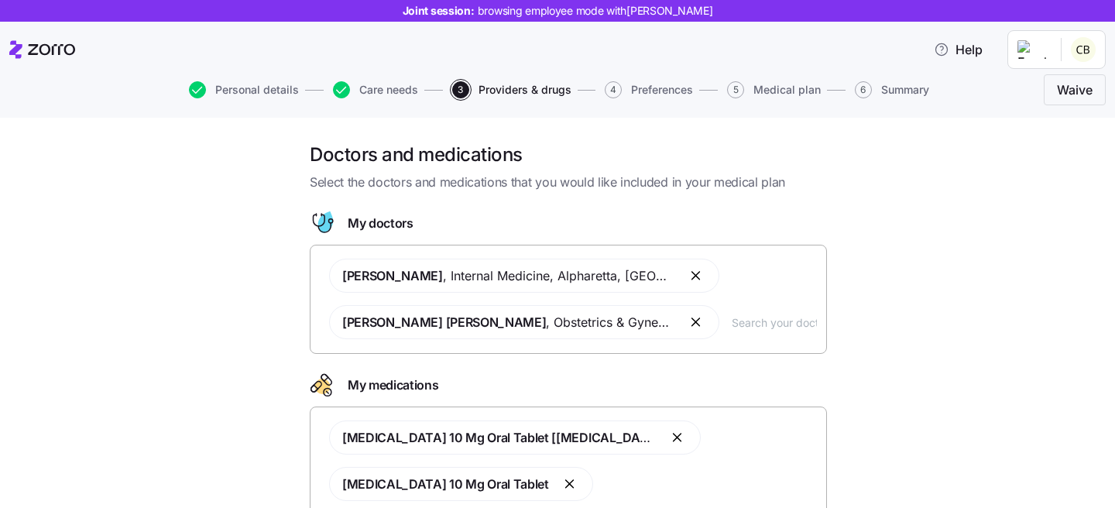
click at [693, 272] on div "Scott Beach , Internal Medicine , Alpharetta, GA Dr. Courtney Elise Middleton ,…" at bounding box center [568, 298] width 497 height 99
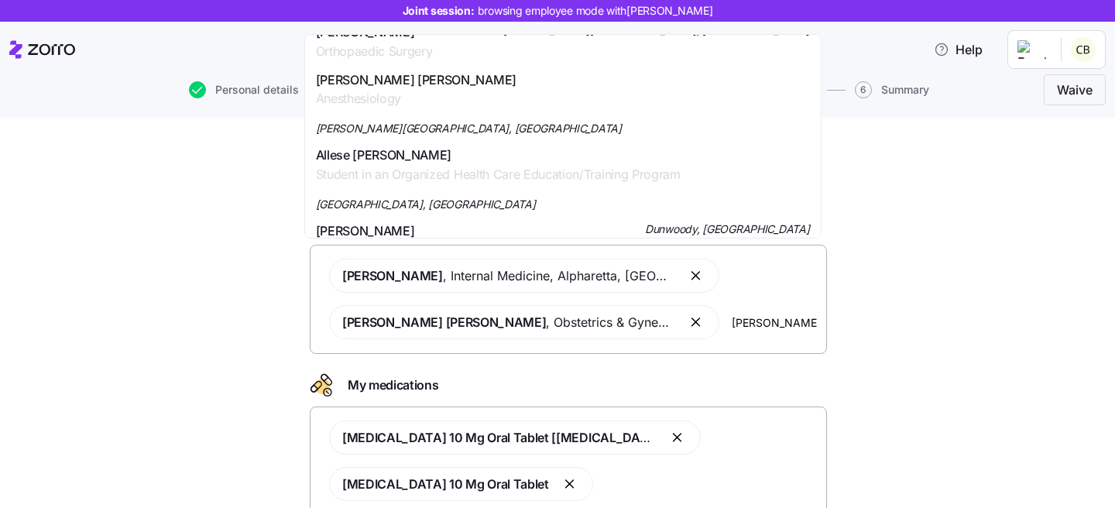
scroll to position [6960, 0]
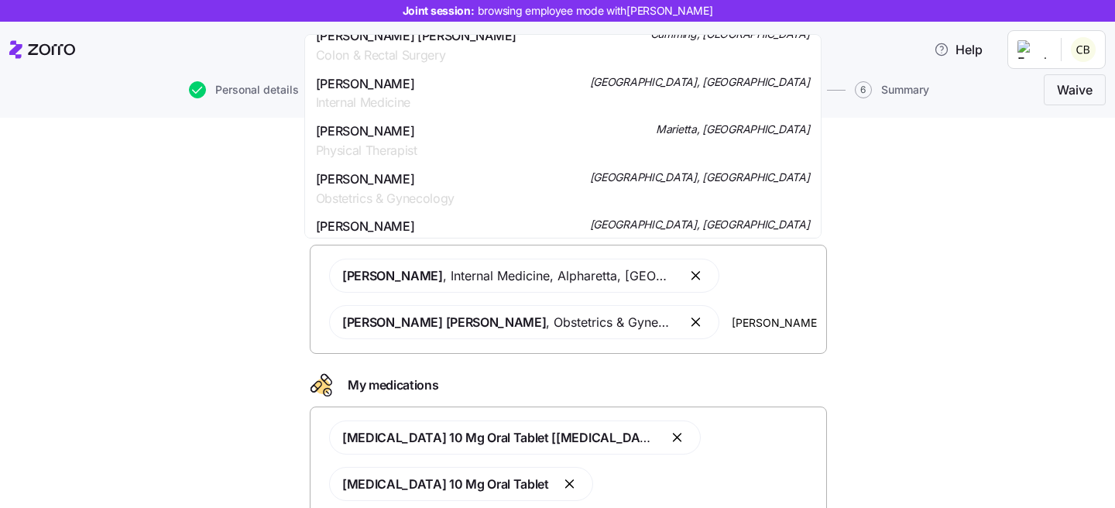
drag, startPoint x: 779, startPoint y: 320, endPoint x: 723, endPoint y: 321, distance: 55.8
click at [723, 321] on div "Scott Beach , Internal Medicine , Alpharetta, GA Dr. Courtney Elise Middleton ,…" at bounding box center [568, 298] width 497 height 99
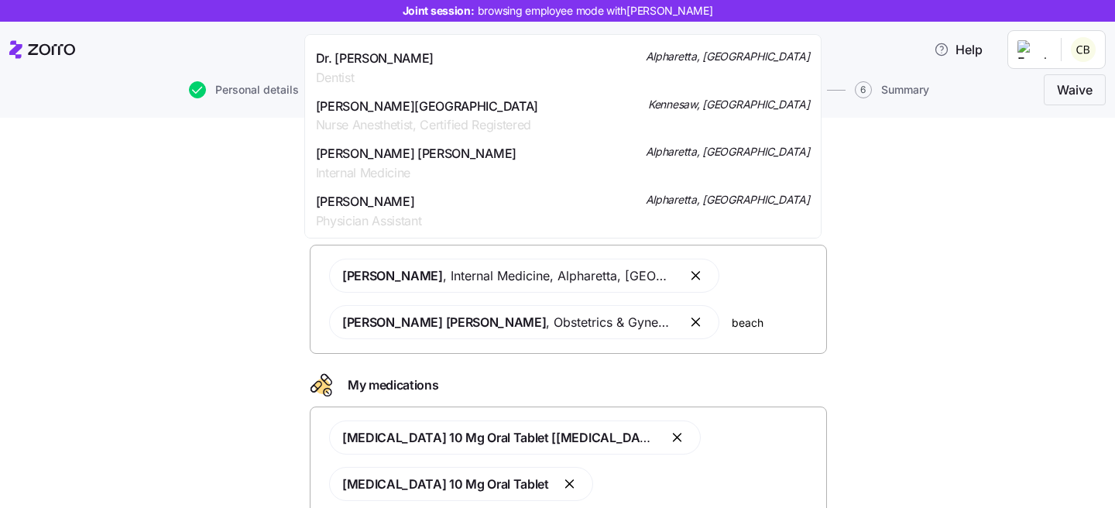
scroll to position [0, 0]
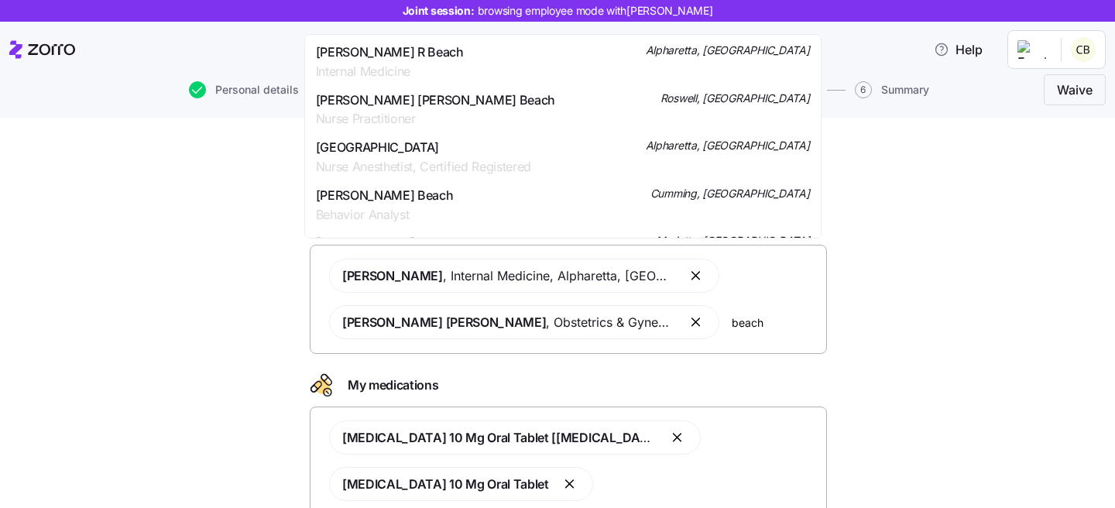
type input "beach"
click at [943, 340] on div "Doctors and medications Select the doctors and medications that you would like …" at bounding box center [568, 484] width 1050 height 682
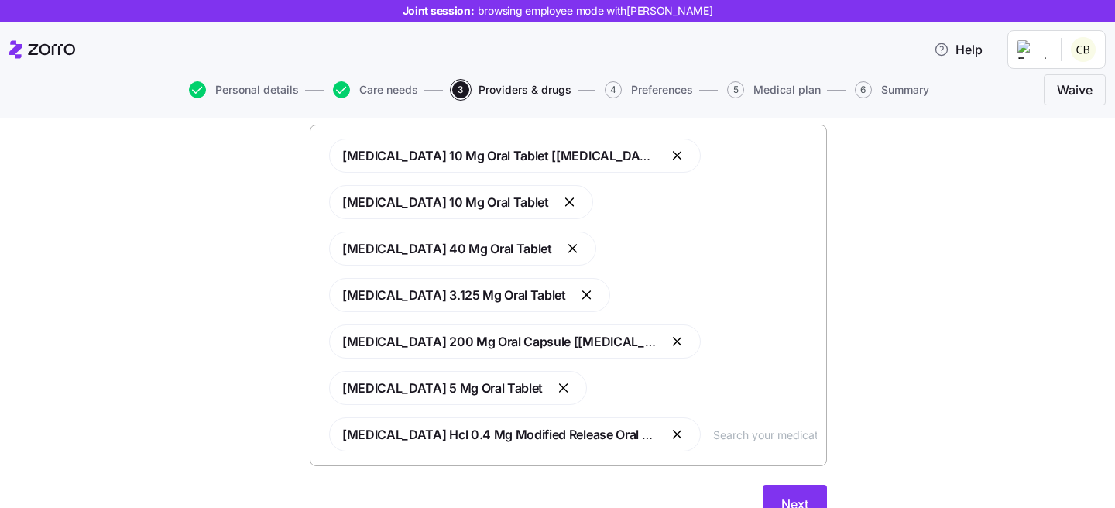
scroll to position [353, 0]
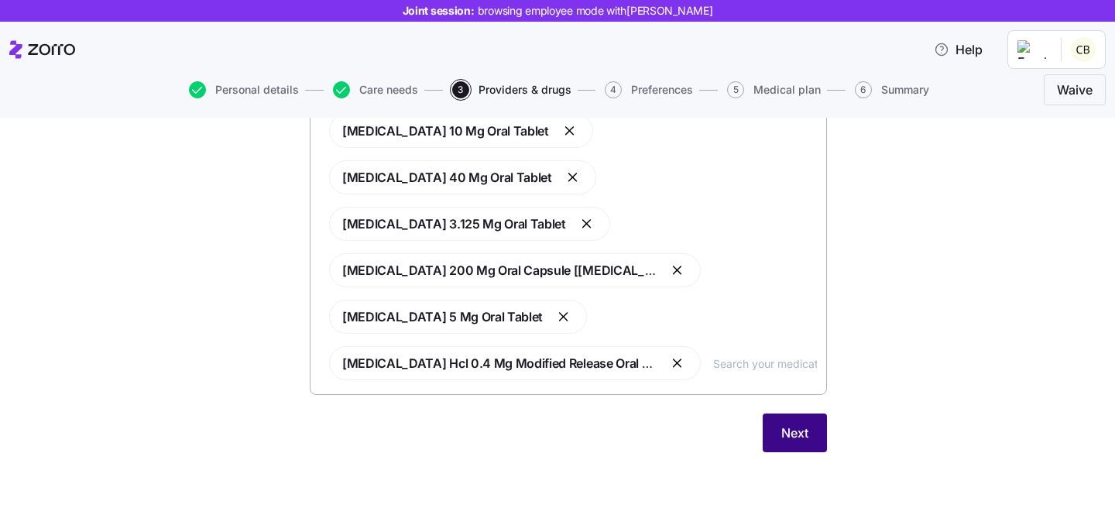
click at [789, 433] on span "Next" at bounding box center [795, 433] width 27 height 19
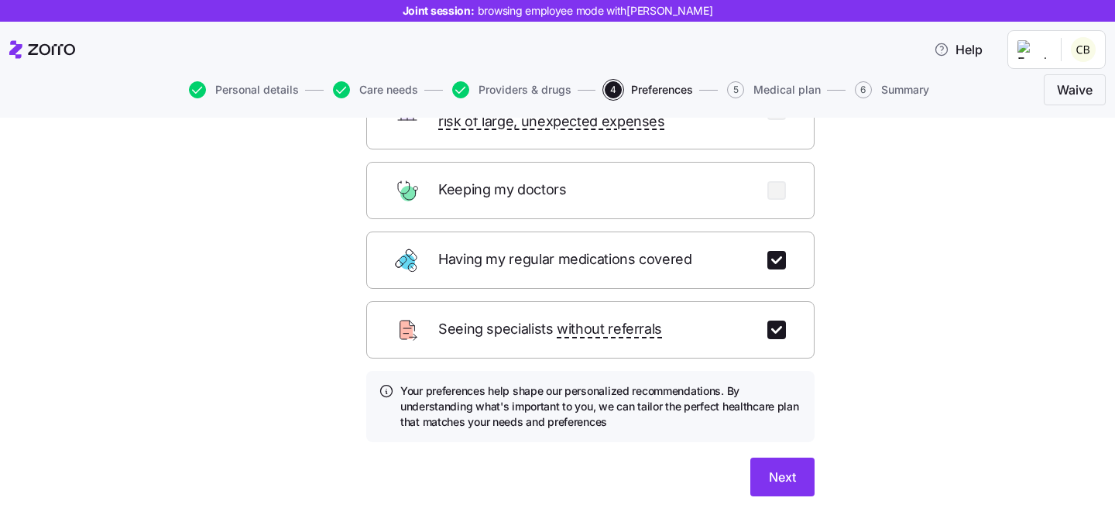
scroll to position [205, 0]
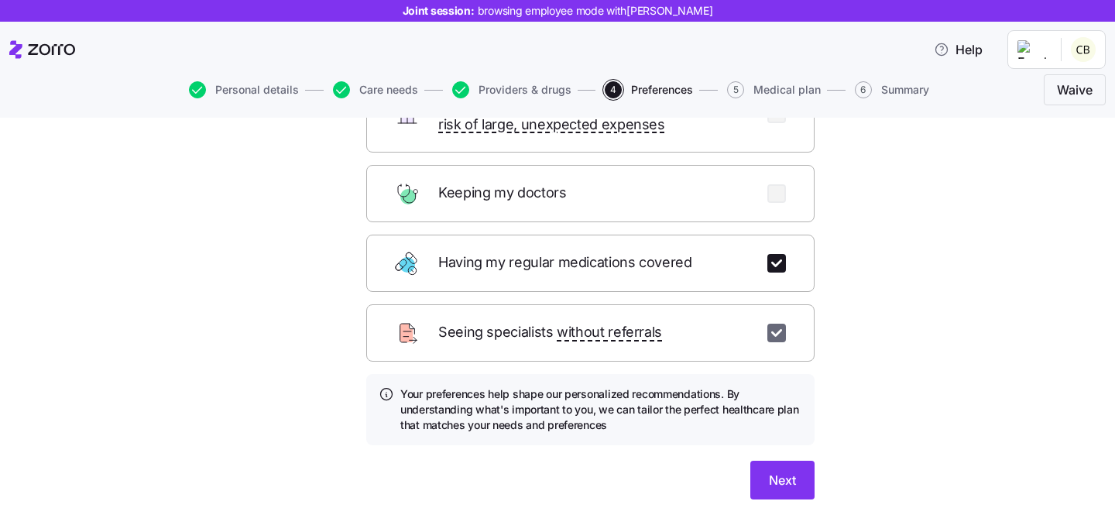
click at [768, 324] on input "checkbox" at bounding box center [777, 333] width 19 height 19
checkbox input "false"
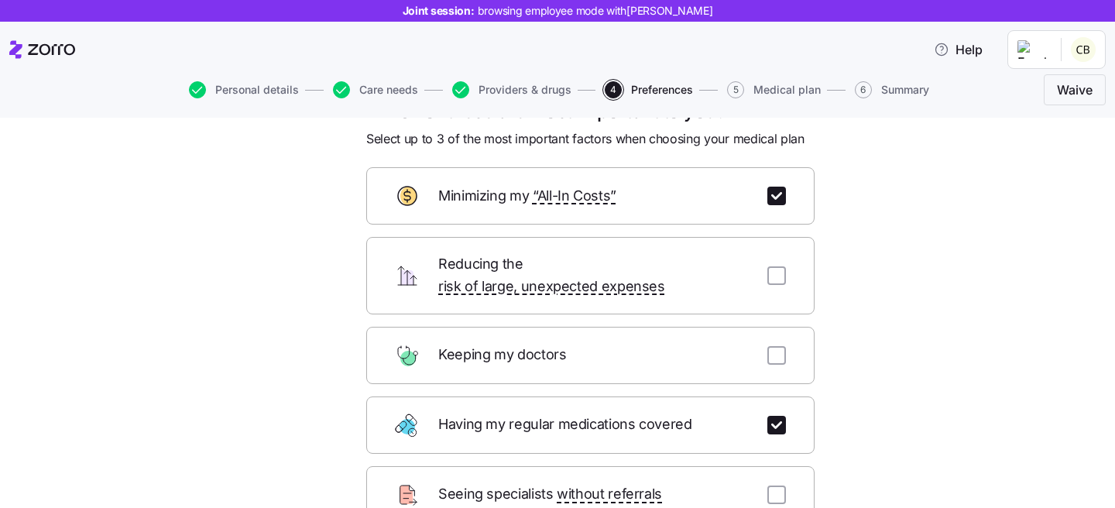
scroll to position [56, 0]
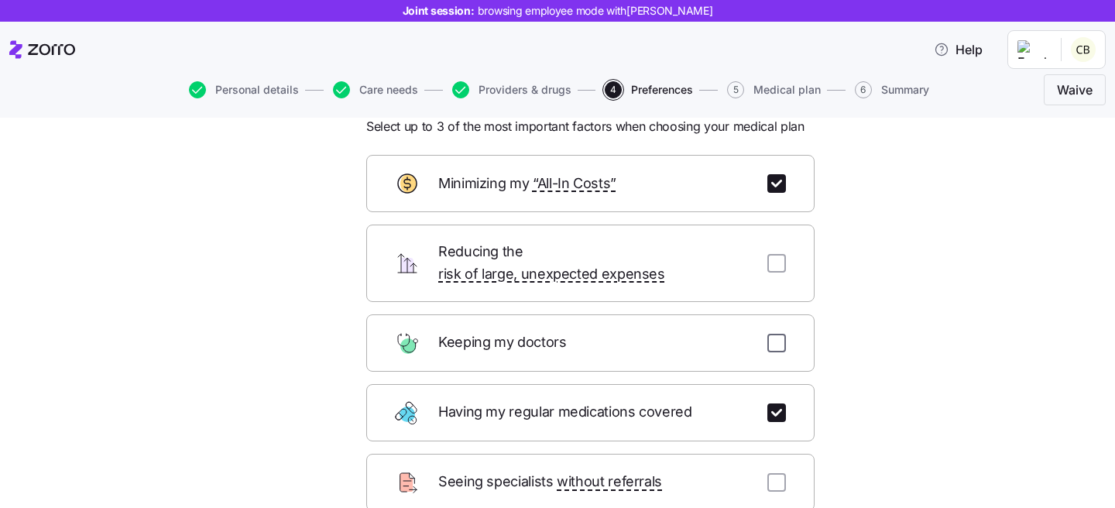
click at [769, 334] on input "checkbox" at bounding box center [777, 343] width 19 height 19
checkbox input "true"
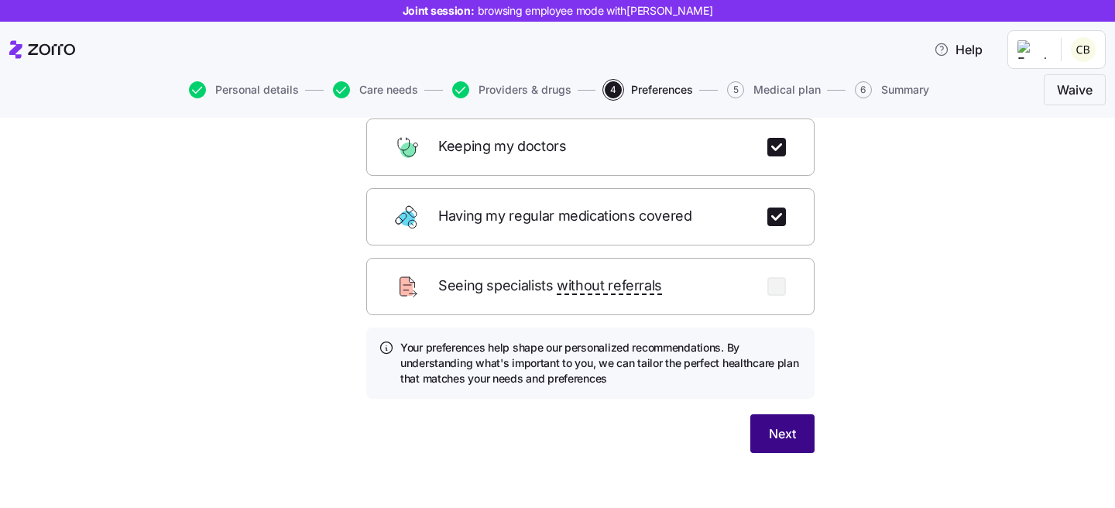
click at [790, 423] on button "Next" at bounding box center [783, 433] width 64 height 39
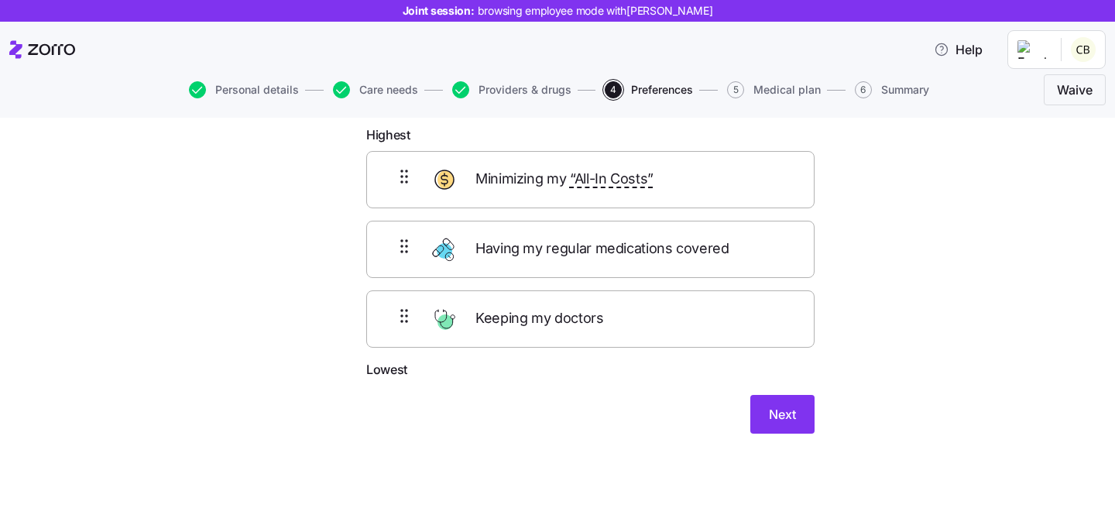
scroll to position [84, 0]
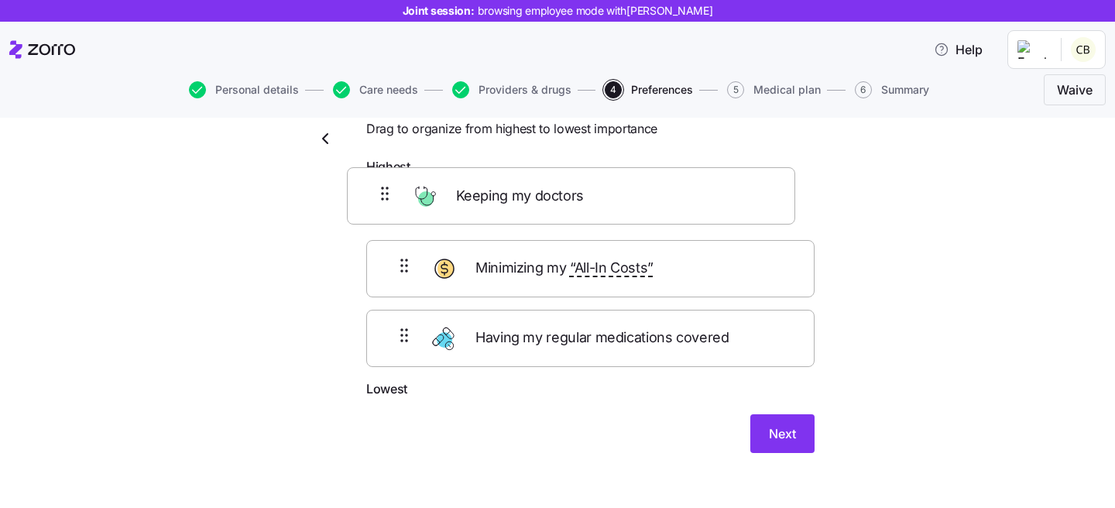
drag, startPoint x: 666, startPoint y: 309, endPoint x: 651, endPoint y: 178, distance: 131.8
click at [651, 178] on form "Highest Minimizing my “All-In Costs” Having my regular medications covered Keep…" at bounding box center [590, 305] width 448 height 296
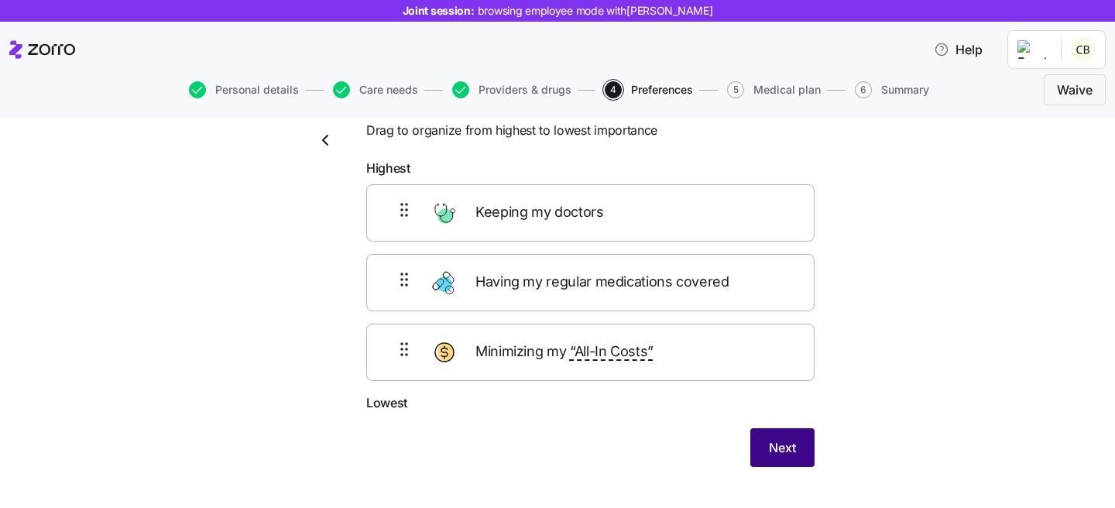
click at [791, 448] on button "Next" at bounding box center [783, 447] width 64 height 39
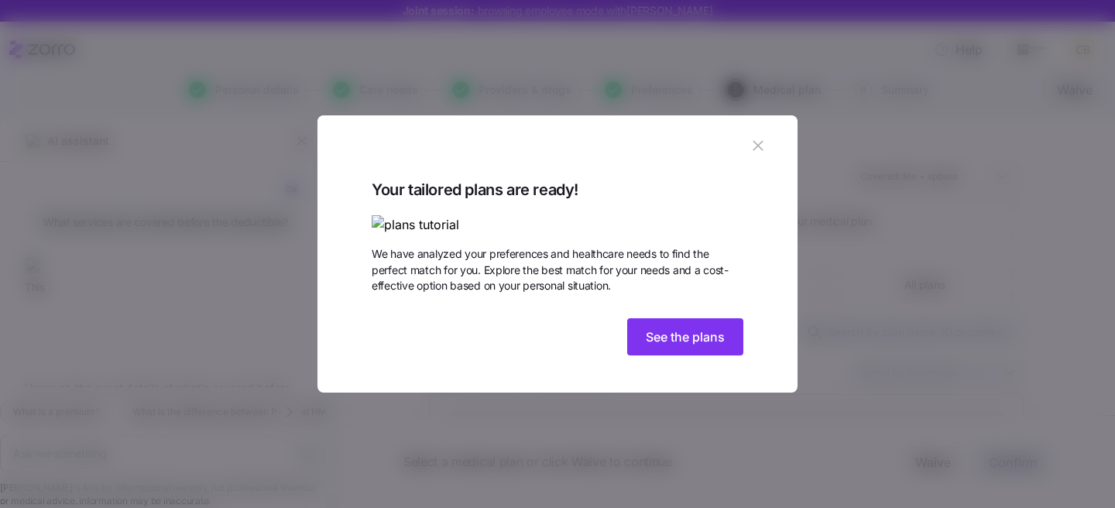
click at [752, 137] on icon "button" at bounding box center [758, 145] width 17 height 17
click at [750, 137] on icon "button" at bounding box center [758, 145] width 17 height 17
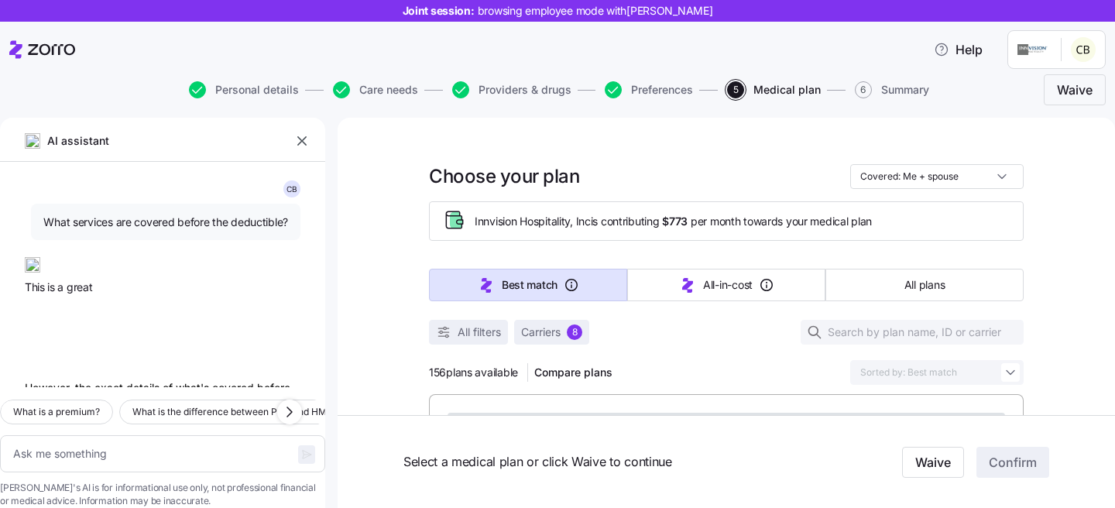
scroll to position [228, 0]
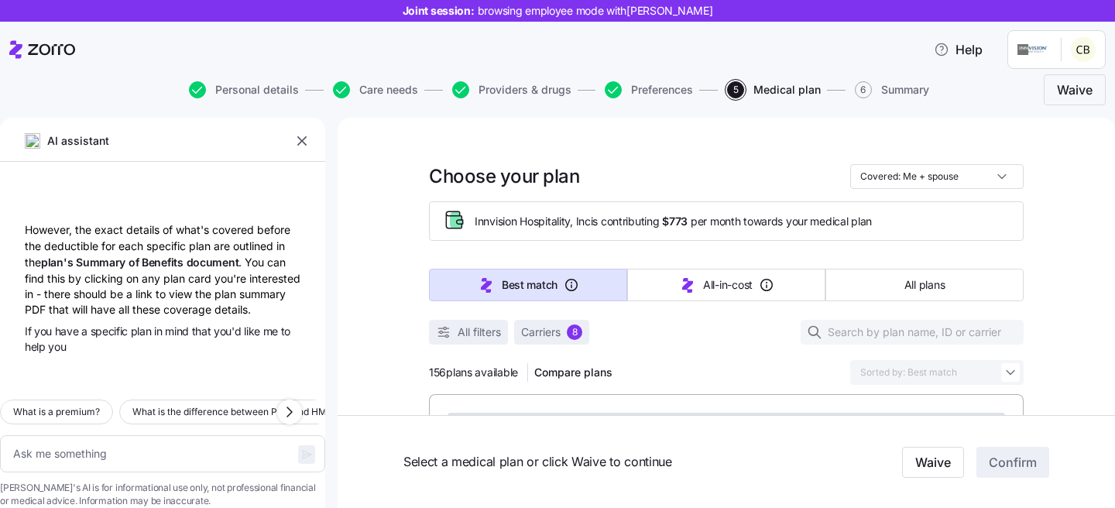
click at [309, 142] on icon "button" at bounding box center [301, 140] width 15 height 15
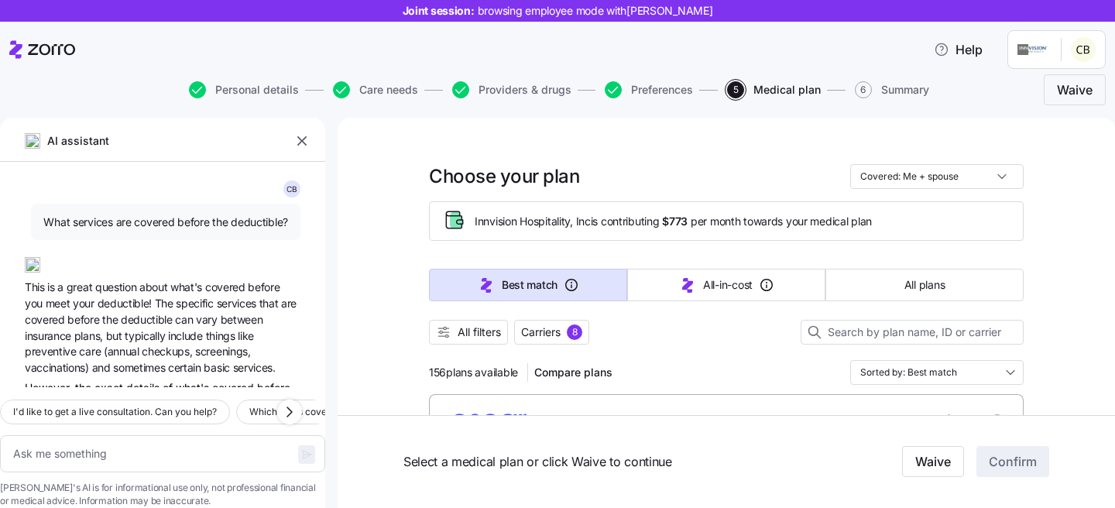
type textarea "x"
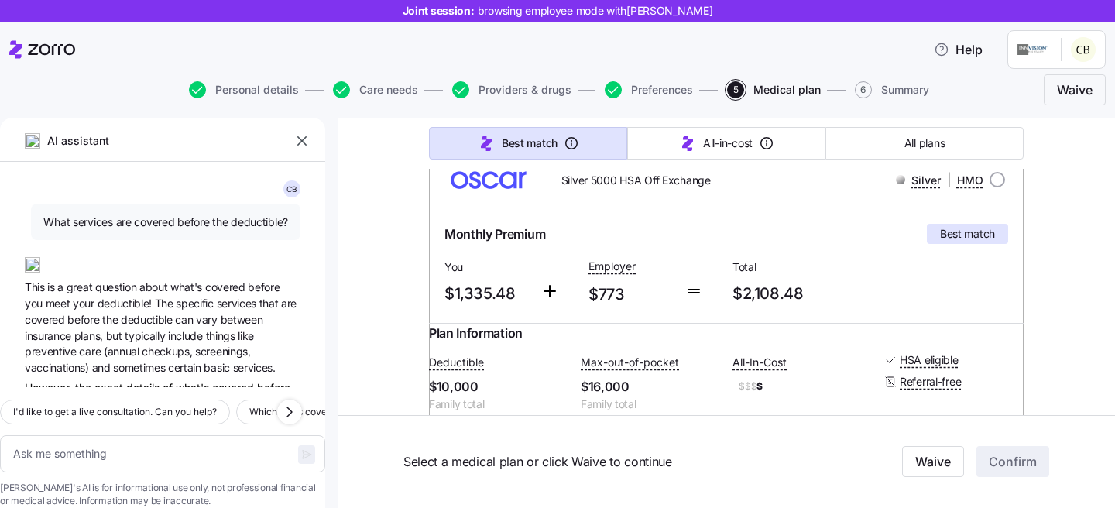
scroll to position [207, 0]
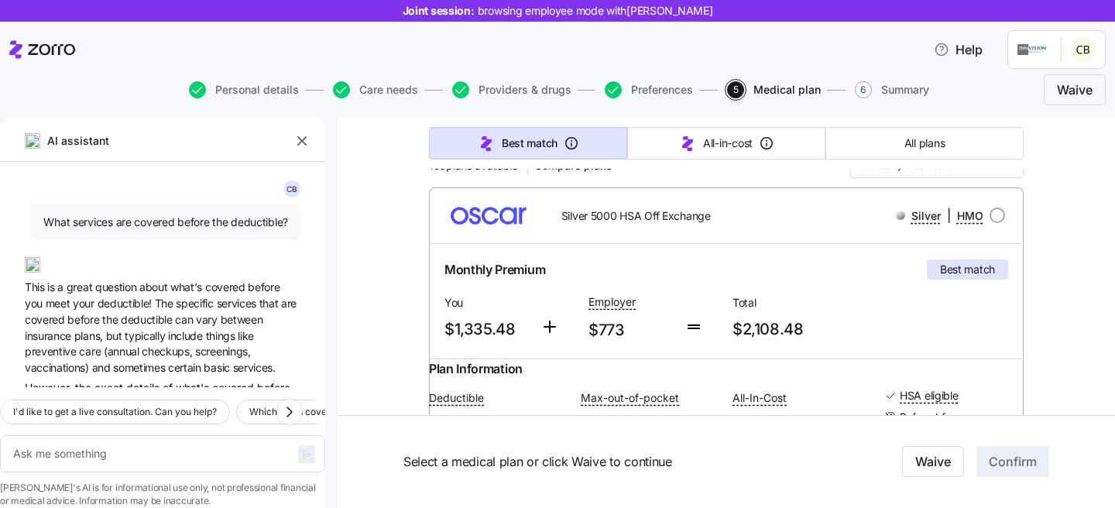
click at [299, 143] on icon "button" at bounding box center [301, 140] width 15 height 15
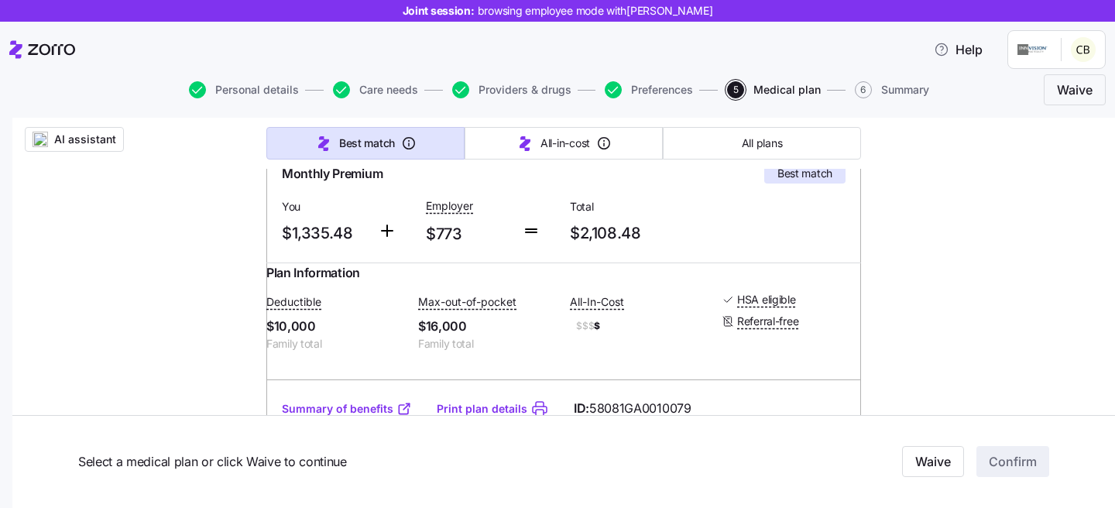
scroll to position [356, 0]
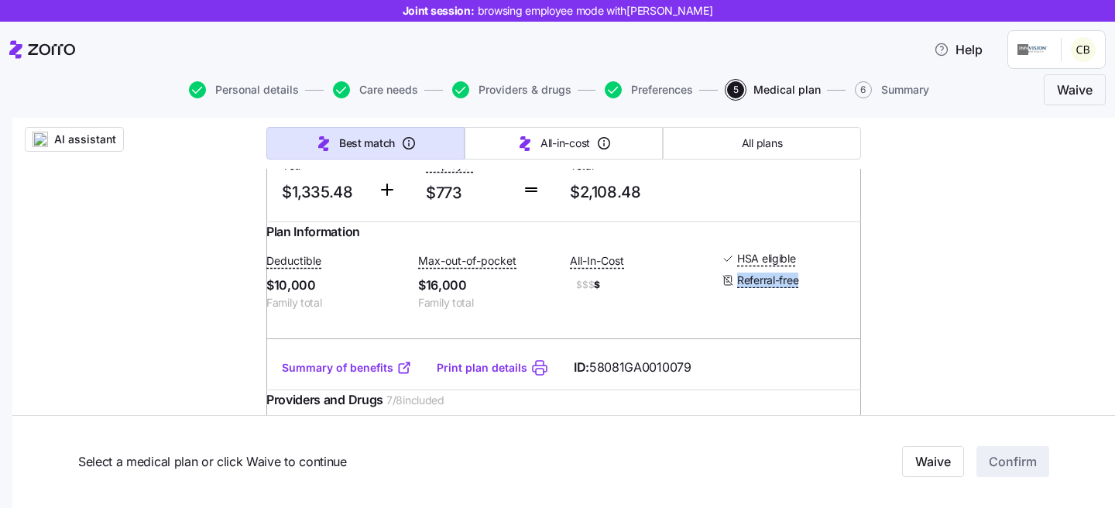
drag, startPoint x: 795, startPoint y: 299, endPoint x: 715, endPoint y: 293, distance: 80.0
click at [722, 288] on div "Referral-free" at bounding box center [791, 280] width 139 height 15
click at [668, 287] on div "All-In-Cost $$$ $" at bounding box center [639, 273] width 139 height 44
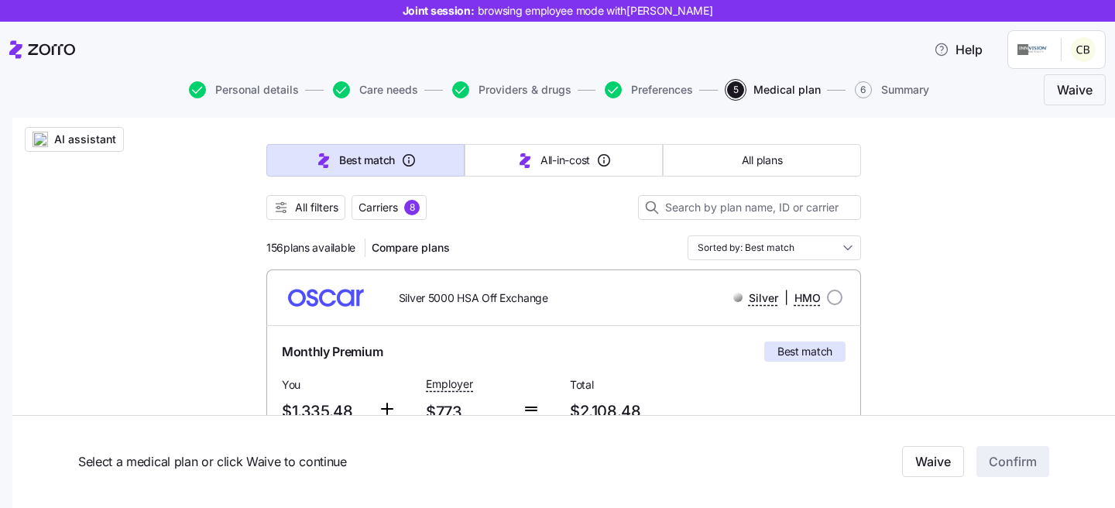
scroll to position [136, 0]
click at [489, 89] on span "Providers & drugs" at bounding box center [525, 89] width 93 height 11
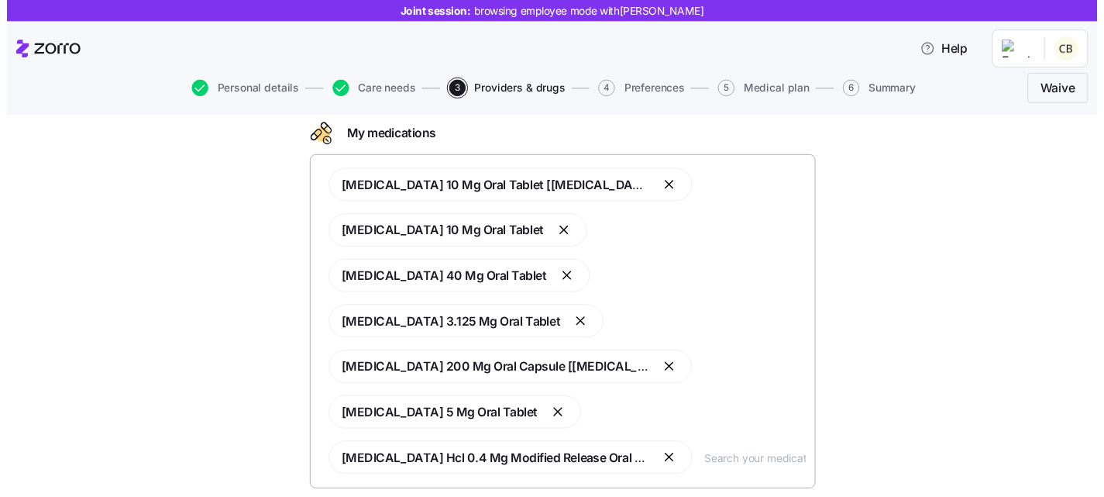
scroll to position [307, 0]
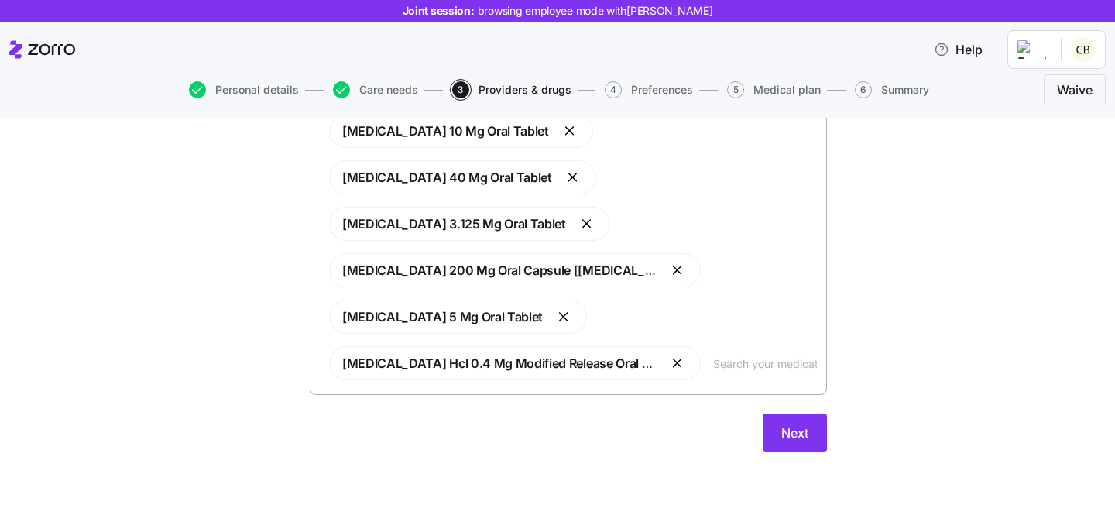
click at [745, 377] on div "Dapagliflozin 10 Mg Oral Tablet [farxiga] Prasugrel 10 Mg Oral Tablet Rosuvasta…" at bounding box center [568, 224] width 497 height 332
paste input "Pravastatin"
type input "Pravastatin"
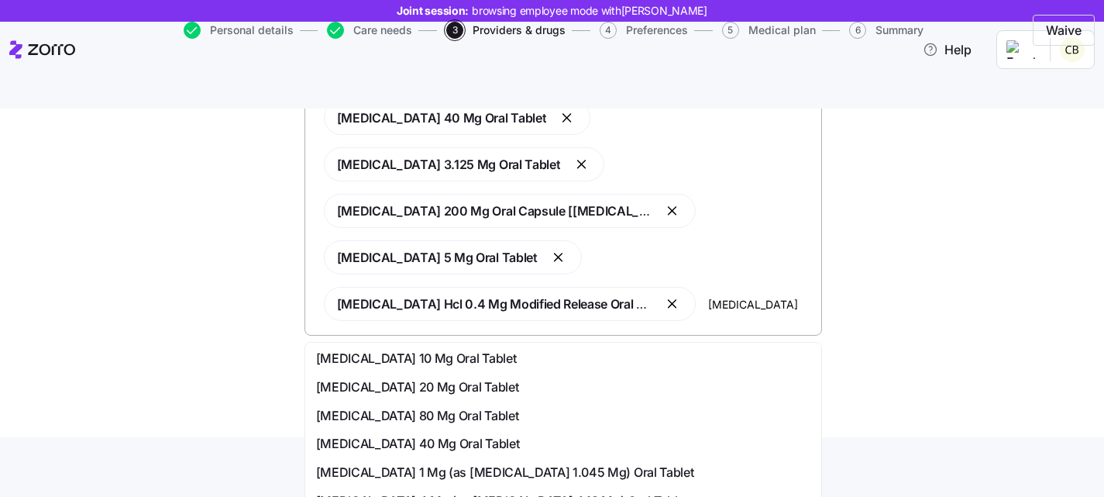
scroll to position [0, 0]
click at [553, 362] on div "[MEDICAL_DATA] 10 Mg Oral Tablet" at bounding box center [563, 359] width 494 height 19
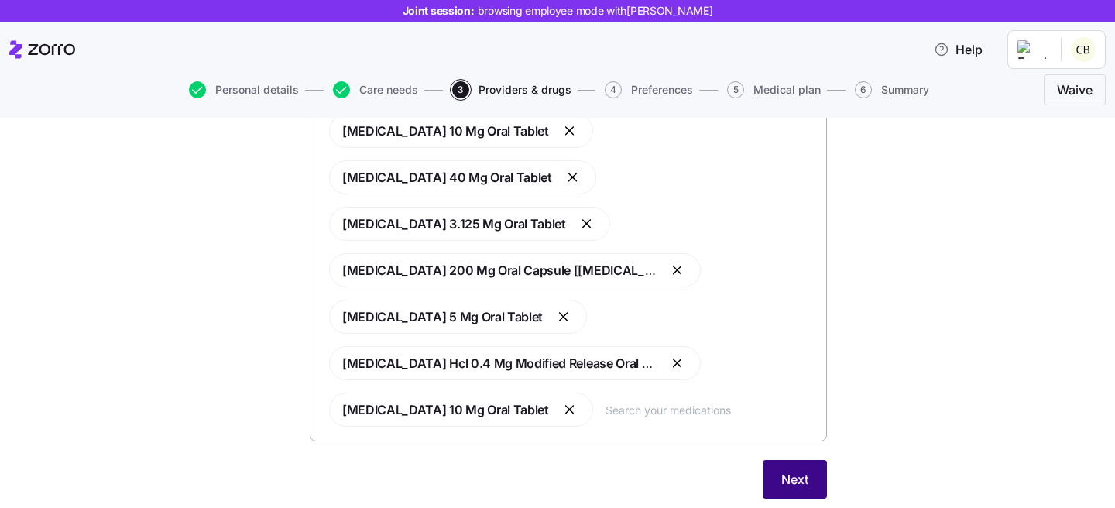
click at [789, 485] on span "Next" at bounding box center [795, 479] width 27 height 19
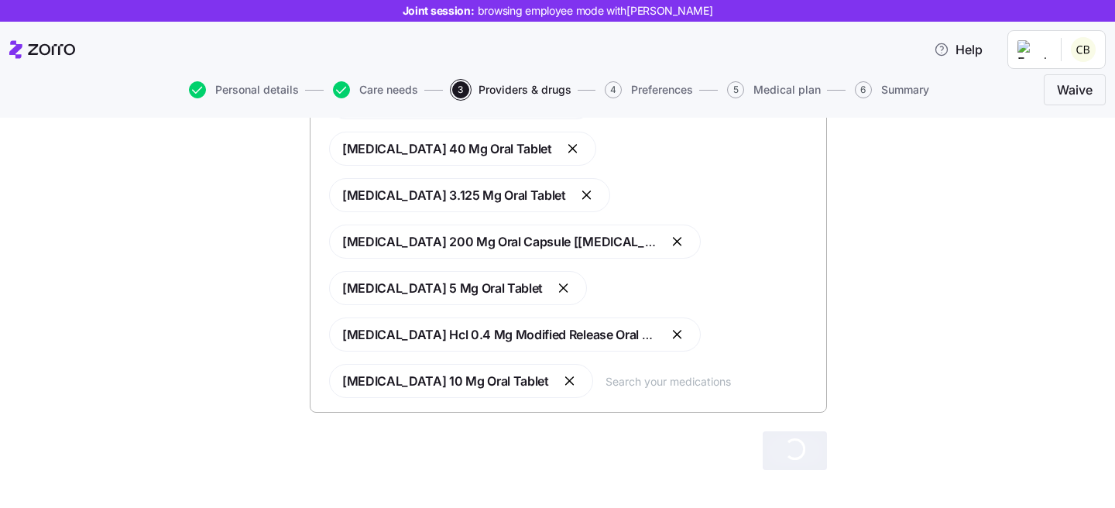
scroll to position [353, 0]
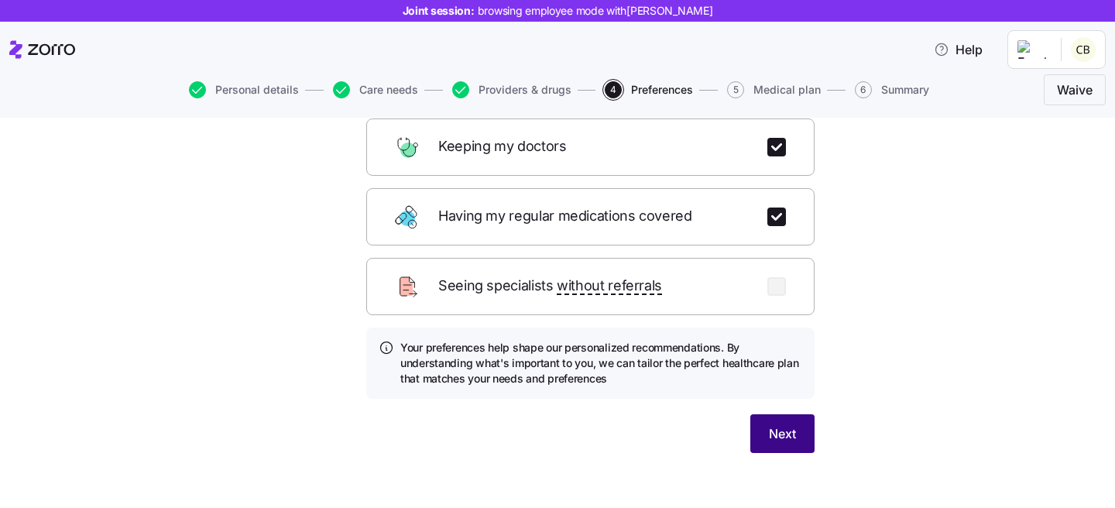
click at [789, 430] on button "Next" at bounding box center [783, 433] width 64 height 39
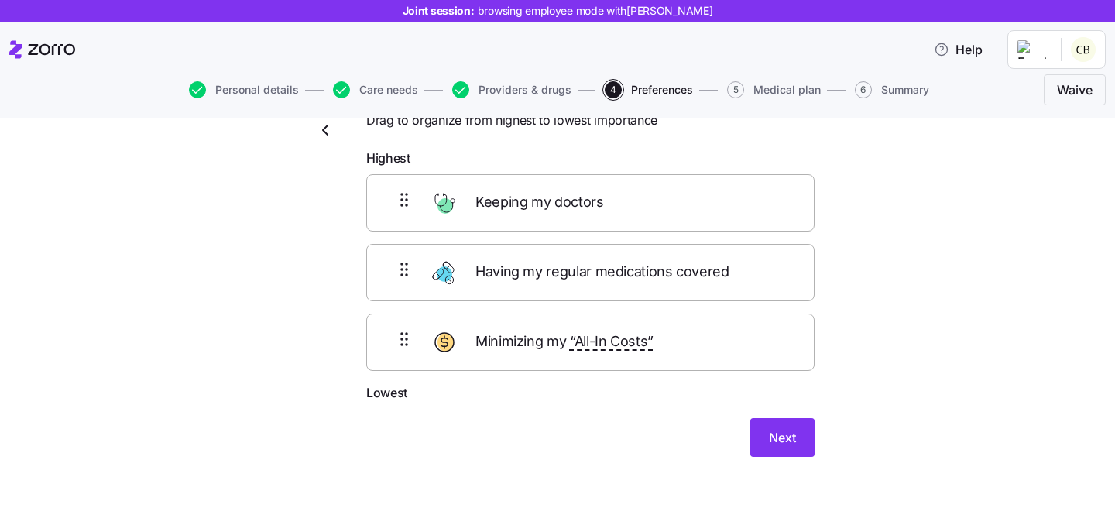
scroll to position [84, 0]
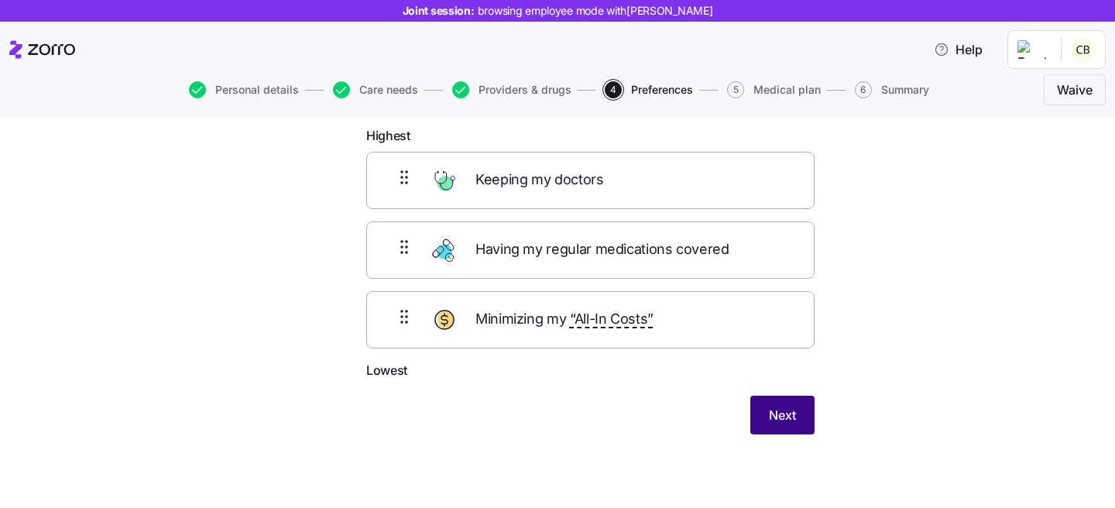
click at [786, 431] on button "Next" at bounding box center [783, 415] width 64 height 39
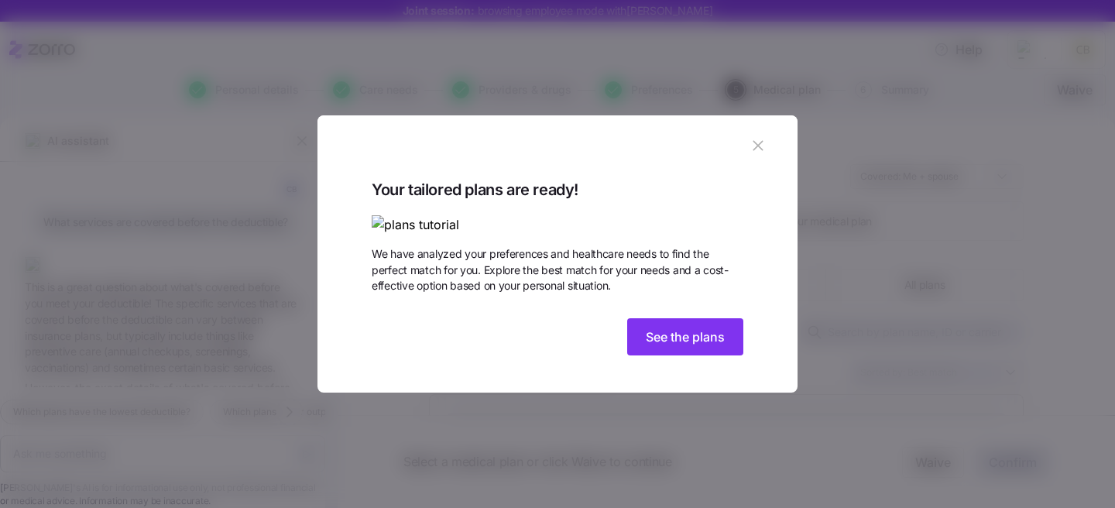
click at [753, 141] on icon "button" at bounding box center [758, 146] width 10 height 10
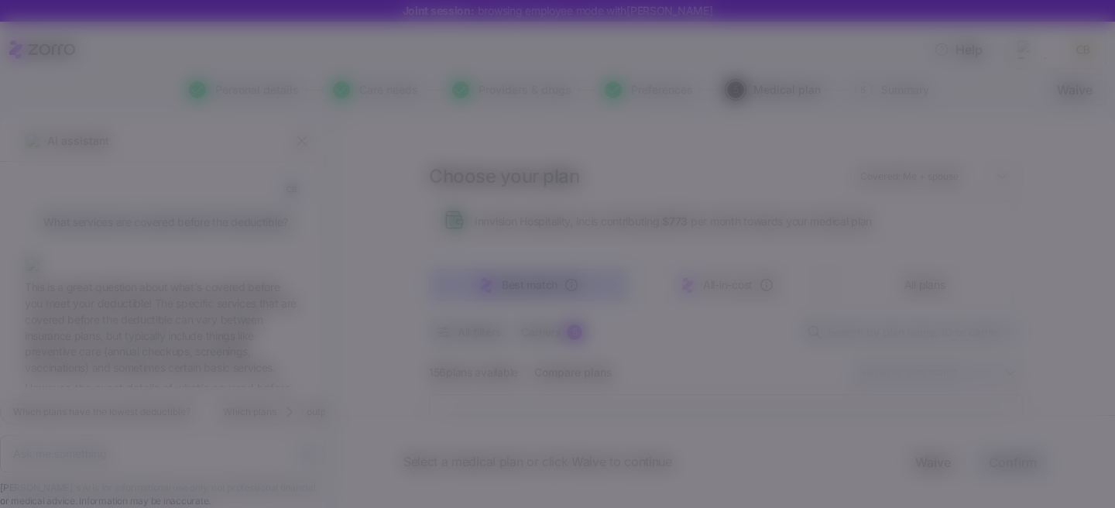
click at [752, 137] on icon "button" at bounding box center [758, 145] width 17 height 17
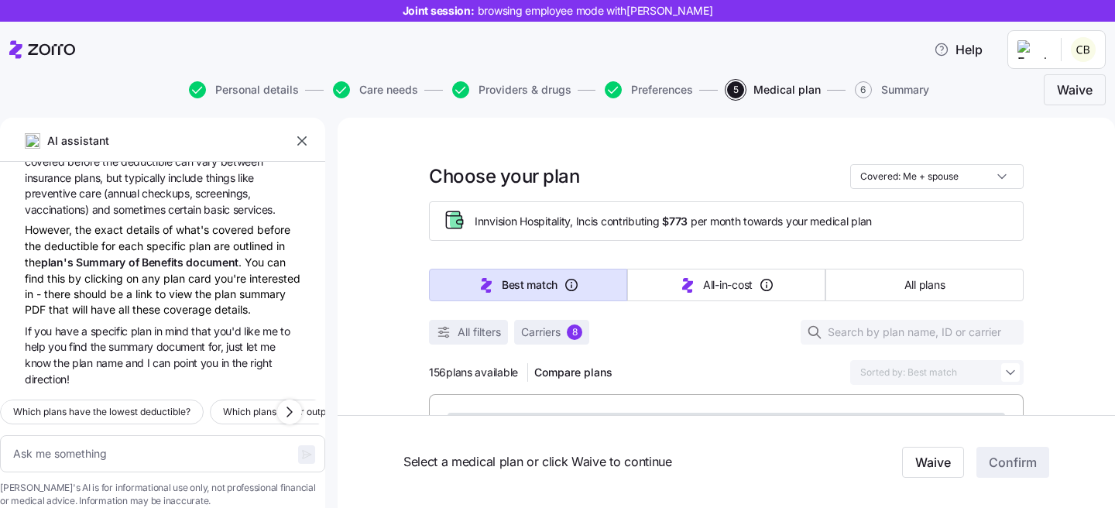
click at [308, 139] on icon "button" at bounding box center [301, 140] width 15 height 15
type textarea "x"
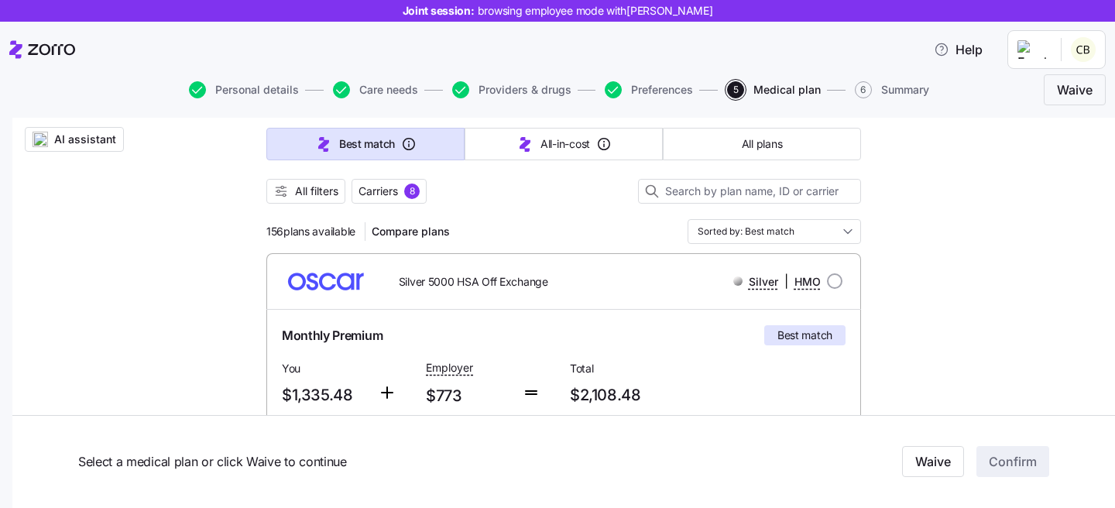
scroll to position [154, 0]
drag, startPoint x: 304, startPoint y: 230, endPoint x: 268, endPoint y: 232, distance: 35.7
click at [268, 232] on span "156 plans available" at bounding box center [310, 230] width 89 height 15
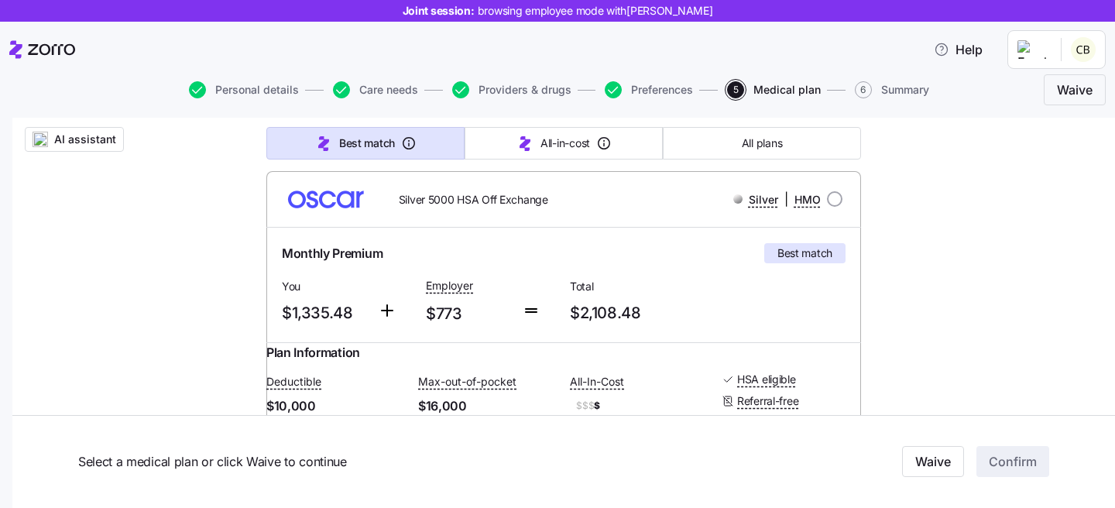
scroll to position [235, 0]
drag, startPoint x: 351, startPoint y: 316, endPoint x: 280, endPoint y: 316, distance: 71.3
click at [282, 316] on span "$1,335.48" at bounding box center [324, 314] width 84 height 26
click at [348, 320] on span "$1,335.48" at bounding box center [324, 314] width 84 height 26
click at [336, 304] on span "$1,335.48" at bounding box center [324, 314] width 84 height 26
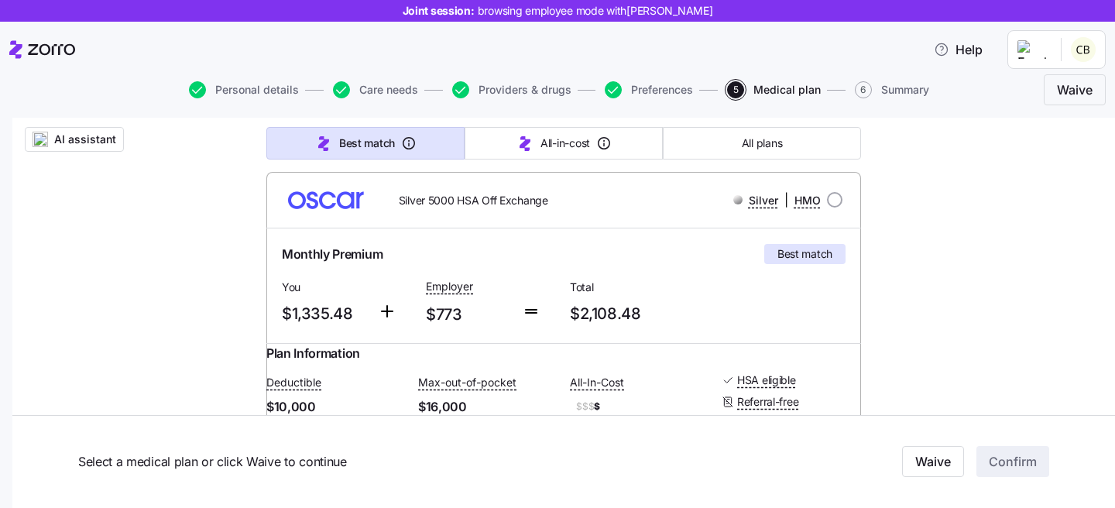
click at [348, 313] on span "$1,335.48" at bounding box center [324, 314] width 84 height 26
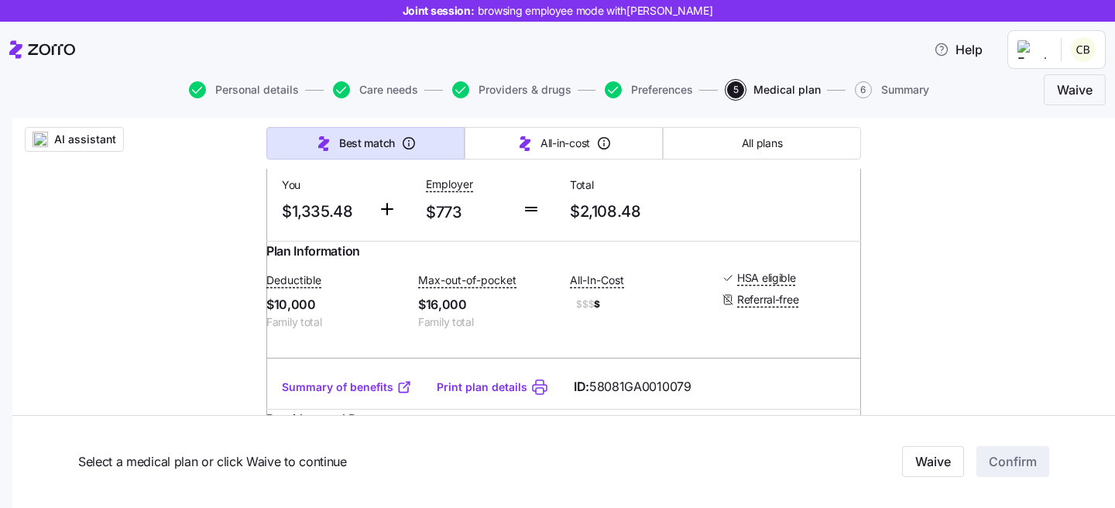
scroll to position [218, 0]
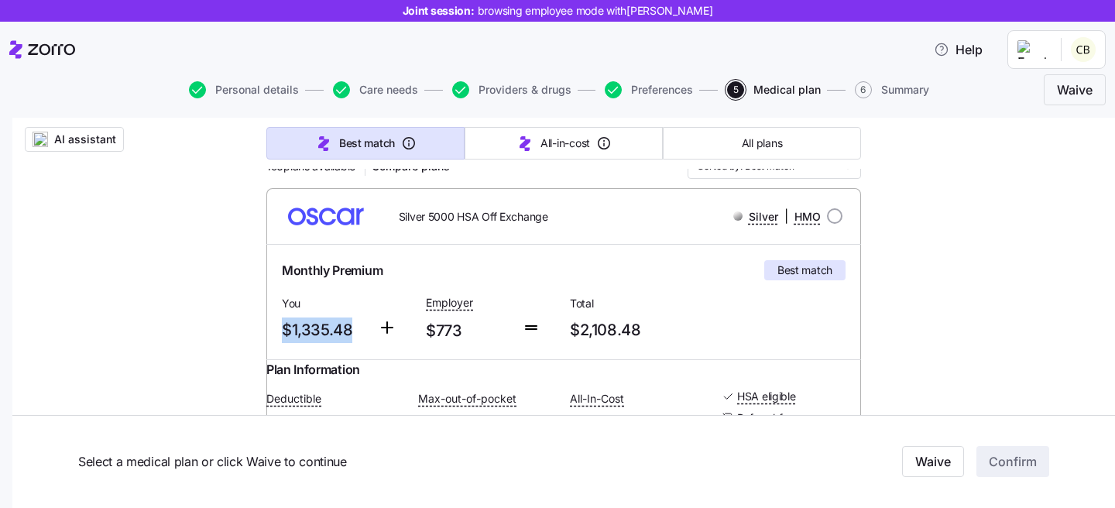
drag, startPoint x: 346, startPoint y: 328, endPoint x: 280, endPoint y: 327, distance: 66.6
click at [282, 327] on span "$1,335.48" at bounding box center [324, 331] width 84 height 26
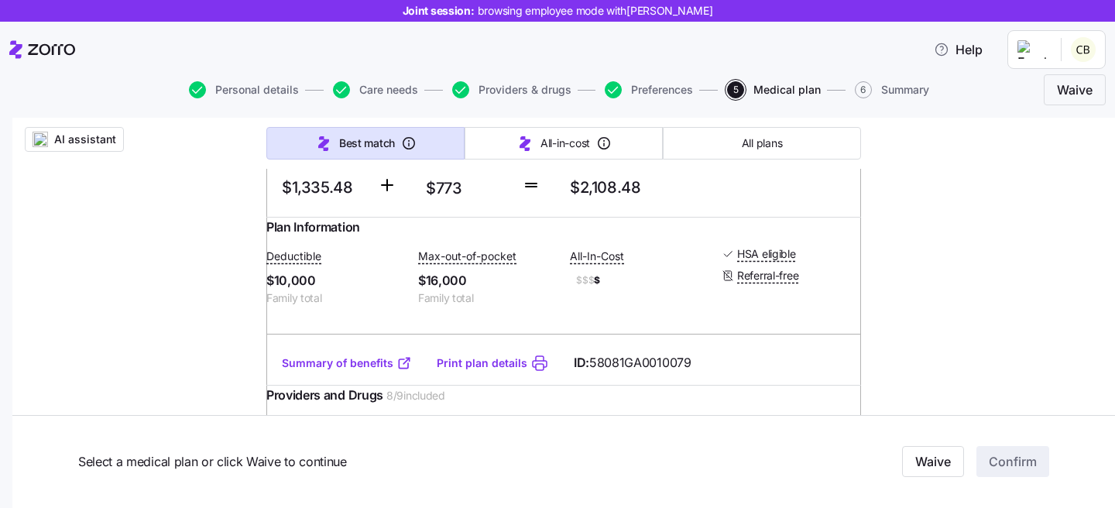
scroll to position [340, 0]
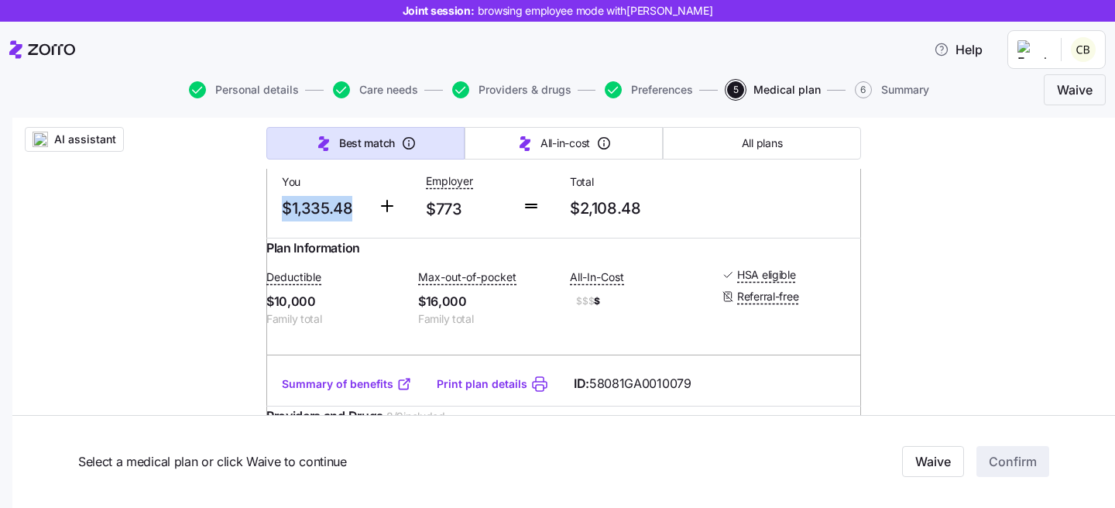
drag, startPoint x: 349, startPoint y: 211, endPoint x: 280, endPoint y: 205, distance: 69.9
click at [282, 205] on span "$1,335.48" at bounding box center [324, 209] width 84 height 26
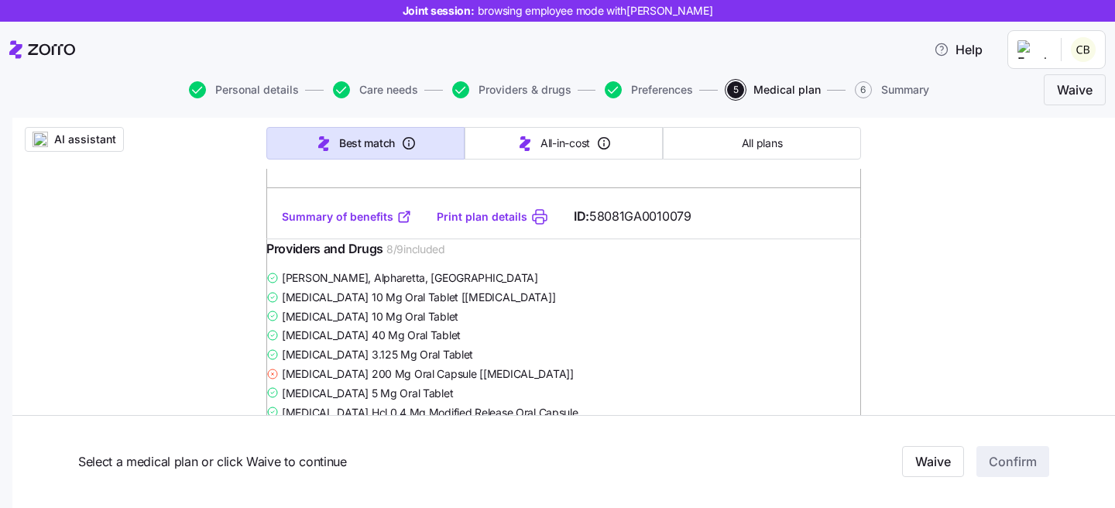
scroll to position [464, 0]
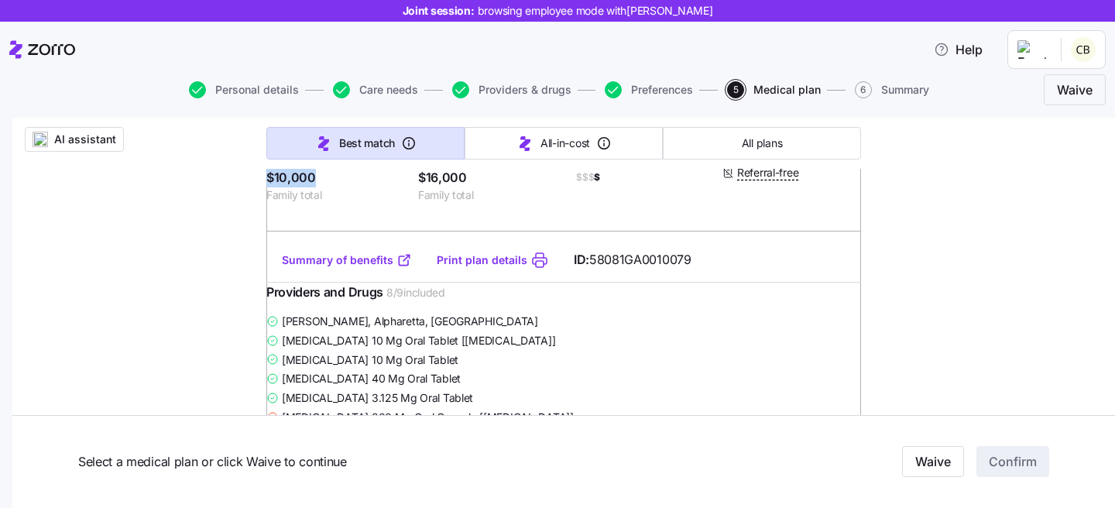
drag, startPoint x: 325, startPoint y: 198, endPoint x: 278, endPoint y: 192, distance: 47.7
click at [278, 187] on span "$10,000" at bounding box center [335, 177] width 139 height 19
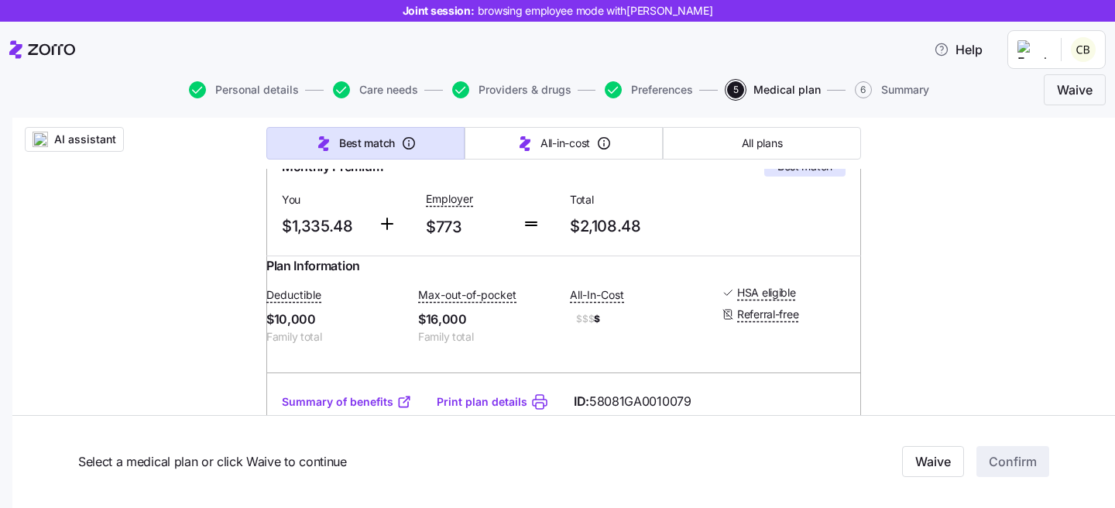
scroll to position [325, 0]
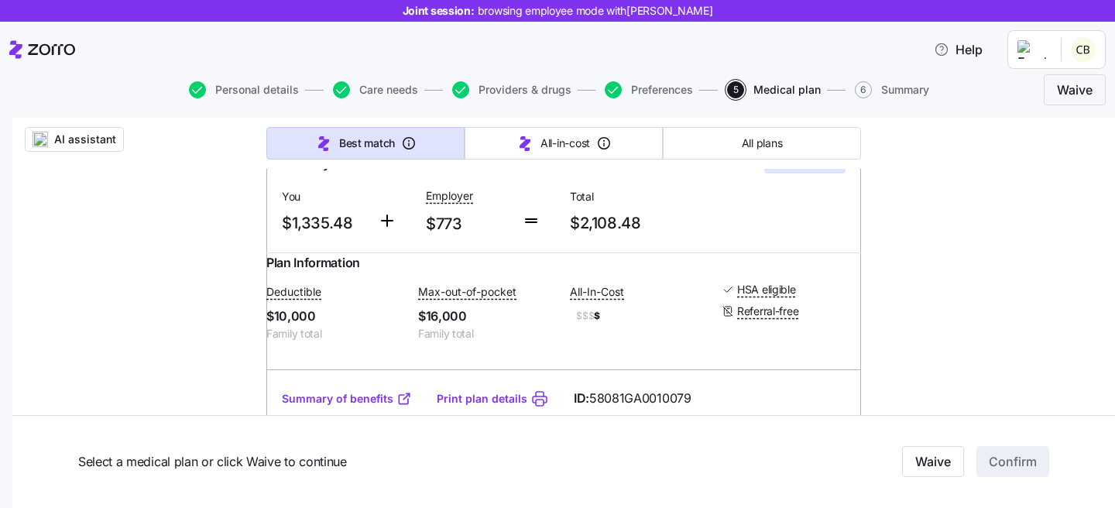
click at [349, 407] on link "Summary of benefits" at bounding box center [347, 398] width 130 height 15
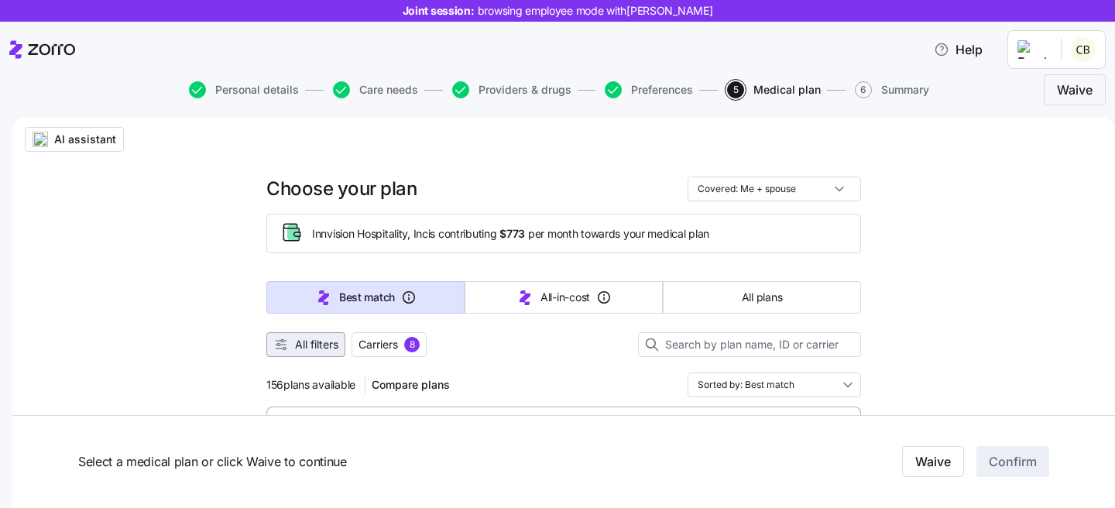
click at [318, 346] on span "All filters" at bounding box center [316, 344] width 43 height 15
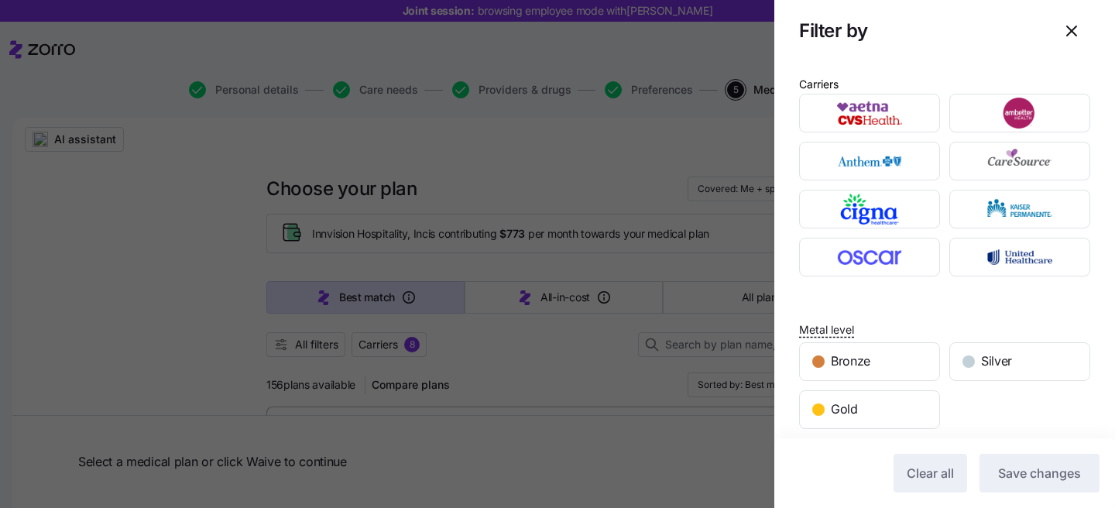
scroll to position [325, 0]
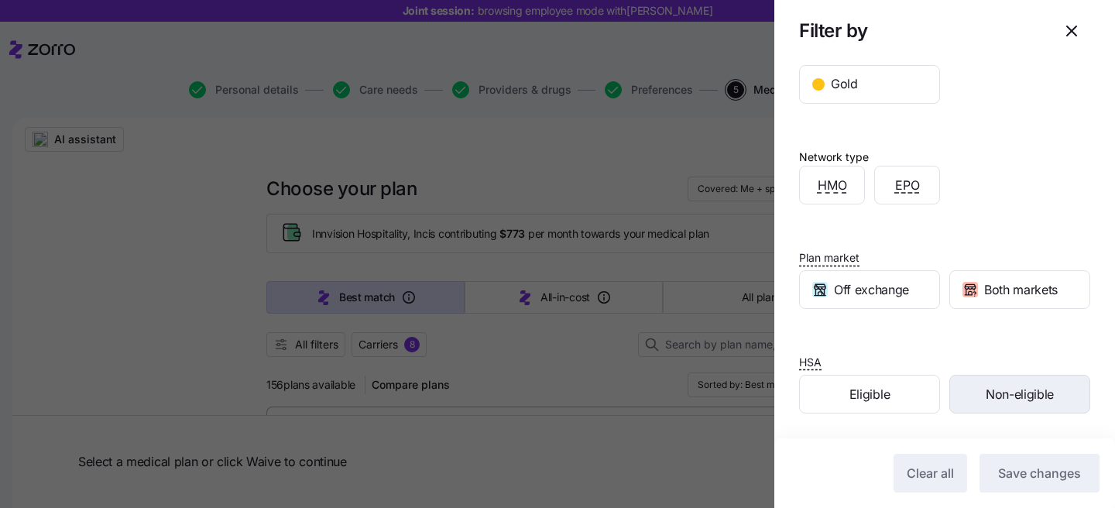
click at [986, 396] on span "Non-eligible" at bounding box center [1020, 394] width 68 height 19
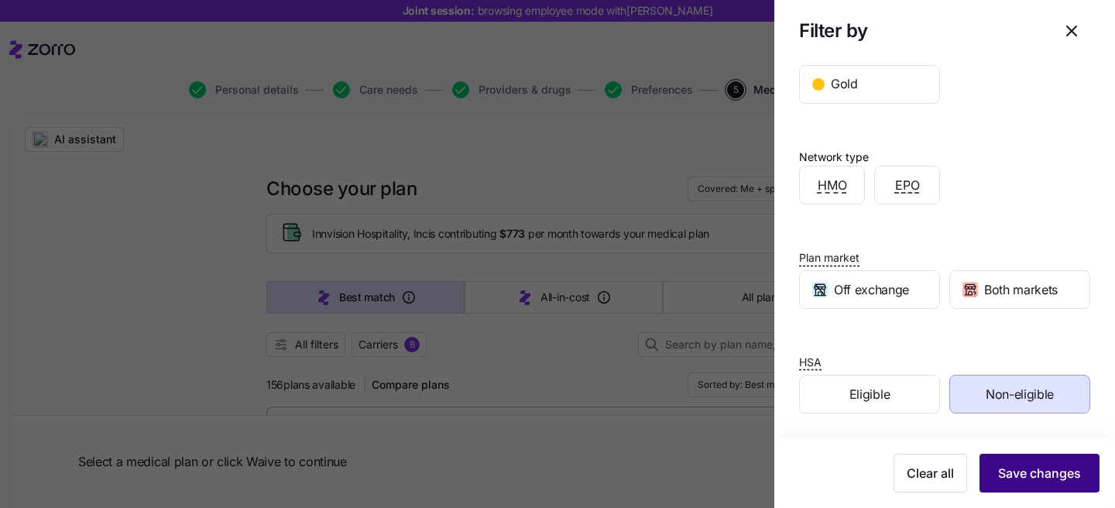
click at [1033, 476] on span "Save changes" at bounding box center [1039, 473] width 83 height 19
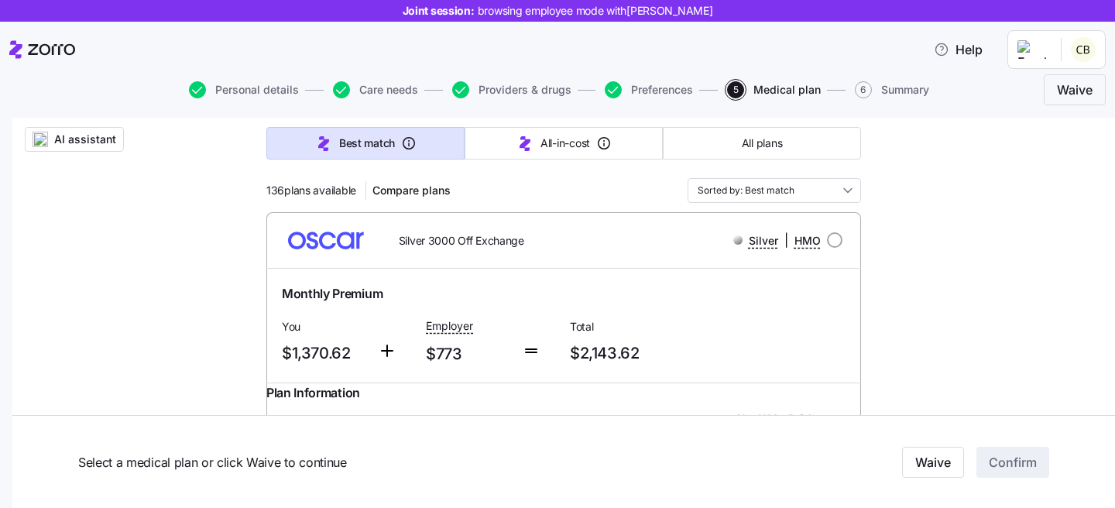
scroll to position [354, 0]
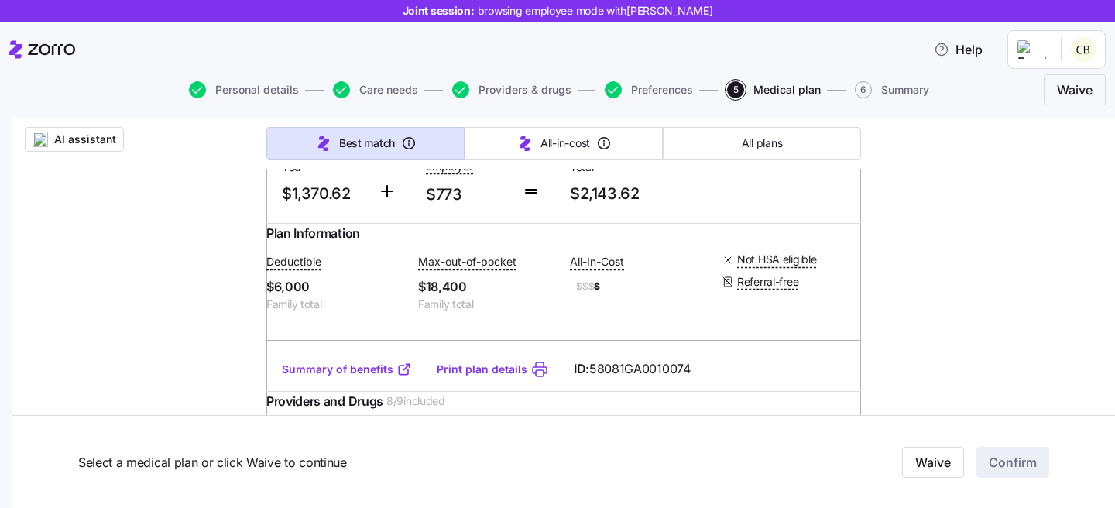
click at [359, 377] on link "Summary of benefits" at bounding box center [347, 369] width 130 height 15
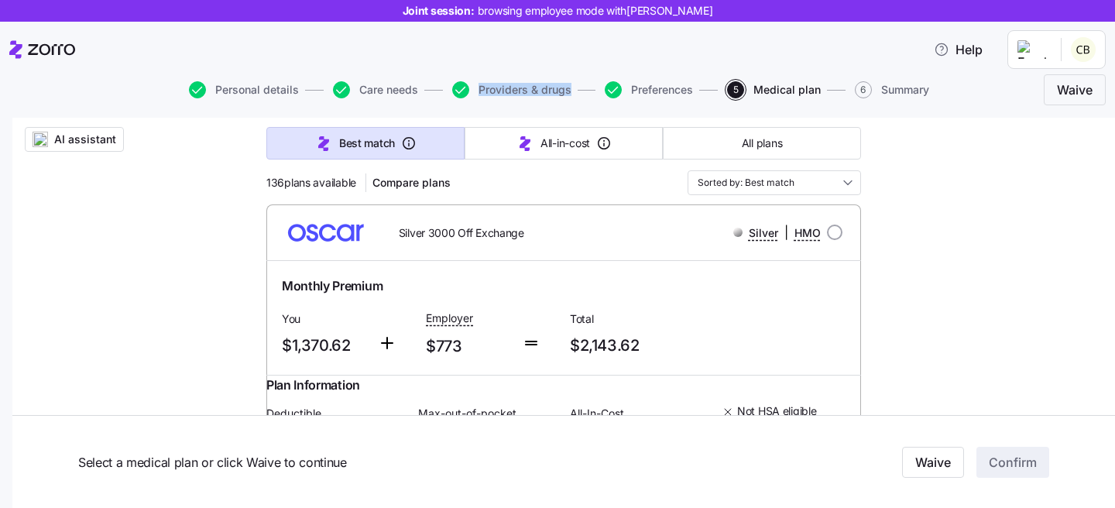
scroll to position [224, 0]
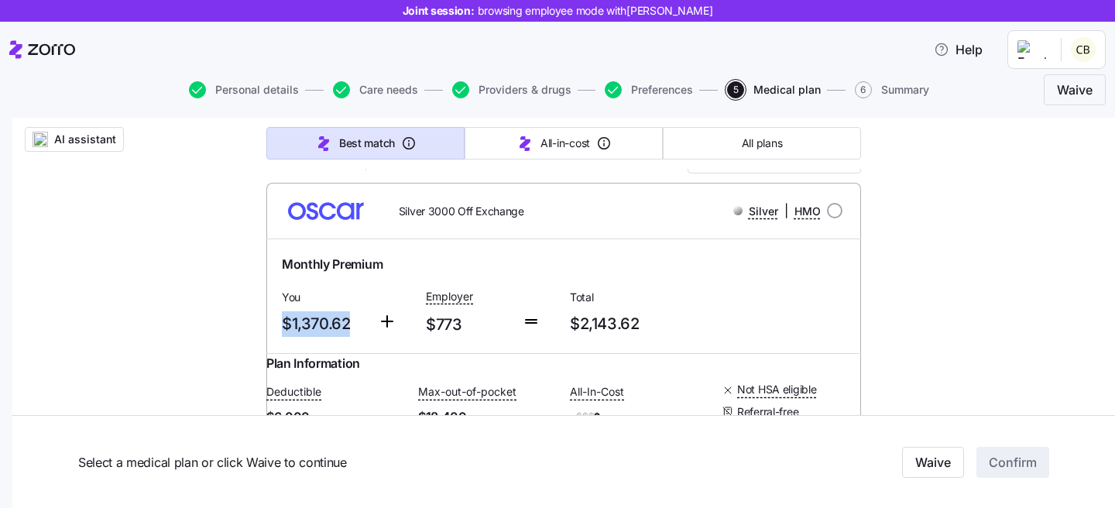
drag, startPoint x: 347, startPoint y: 327, endPoint x: 279, endPoint y: 325, distance: 68.2
click at [282, 325] on span "$1,370.62" at bounding box center [324, 324] width 84 height 26
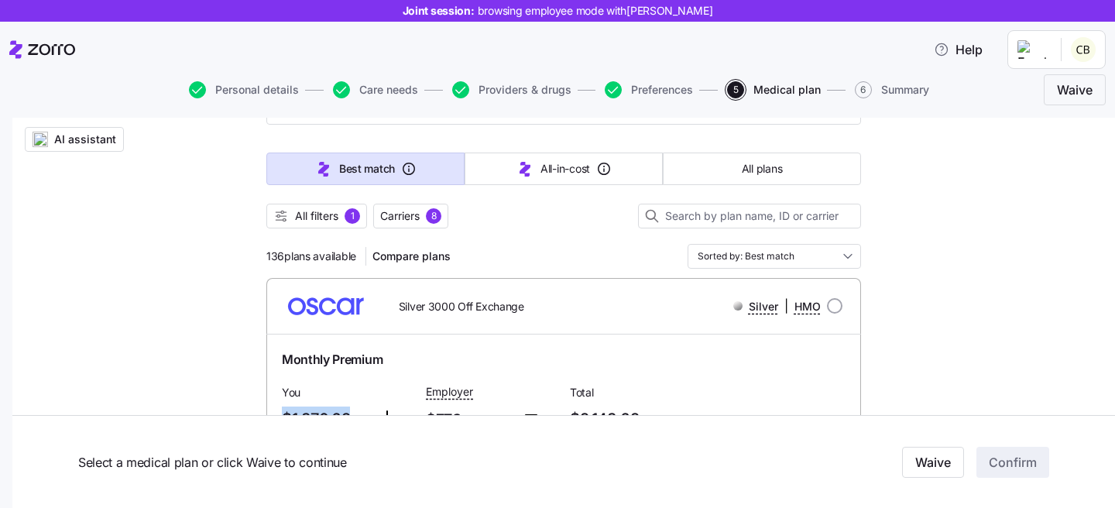
scroll to position [42, 0]
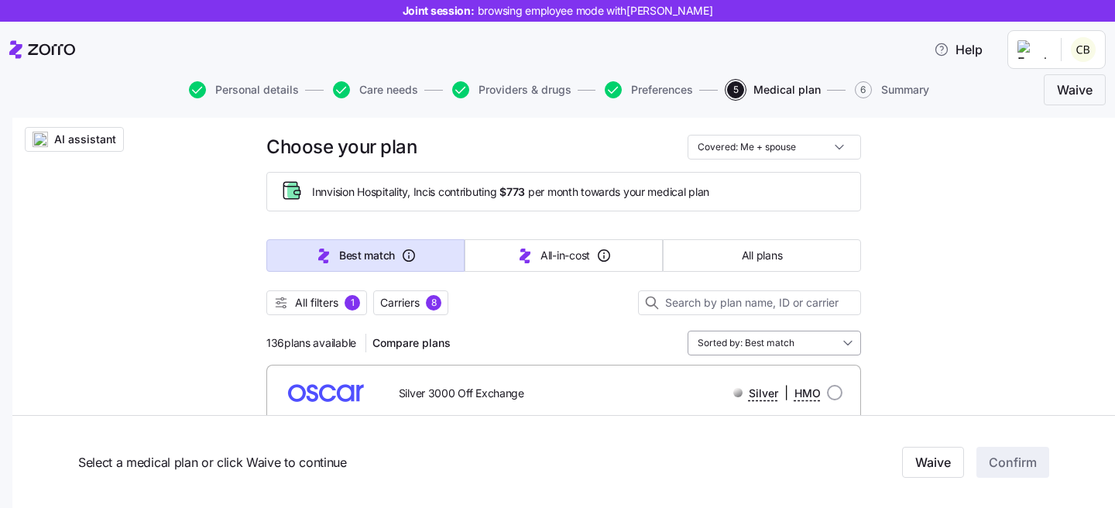
click at [793, 345] on input "Sorted by: Best match" at bounding box center [775, 343] width 174 height 25
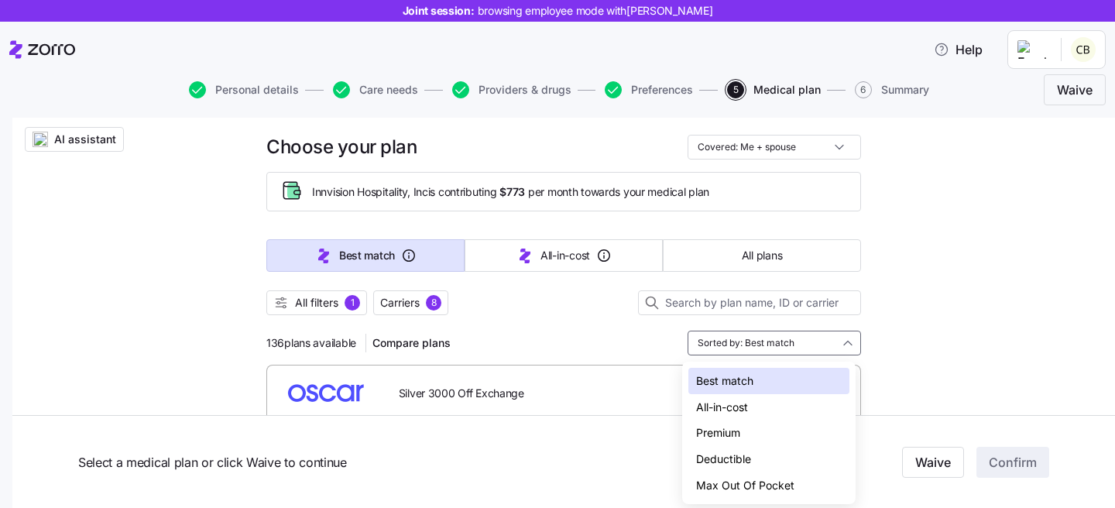
click at [768, 459] on div "Deductible" at bounding box center [769, 459] width 161 height 26
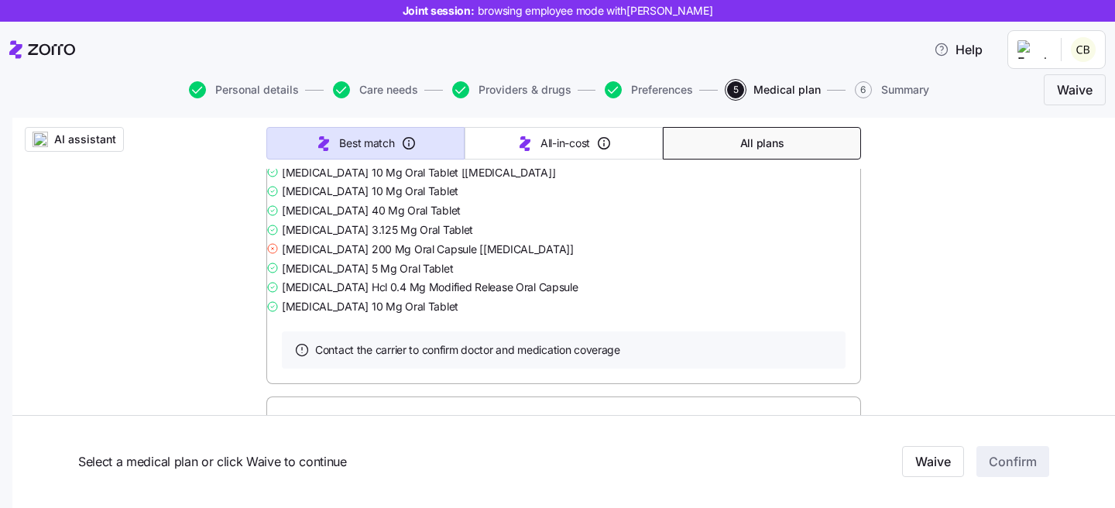
scroll to position [0, 0]
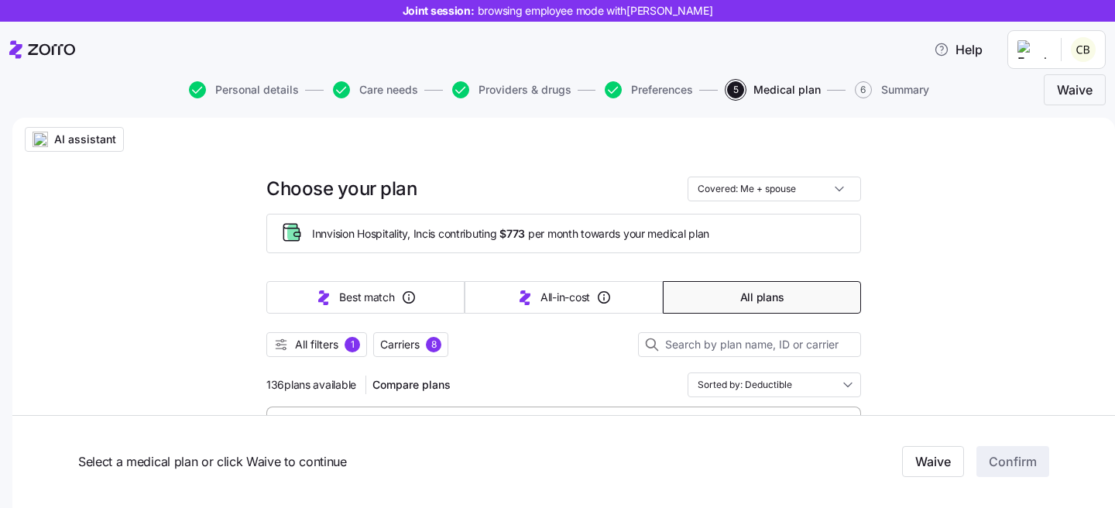
drag, startPoint x: 348, startPoint y: 346, endPoint x: 849, endPoint y: 255, distance: 509.4
click at [348, 346] on div "1" at bounding box center [352, 344] width 15 height 15
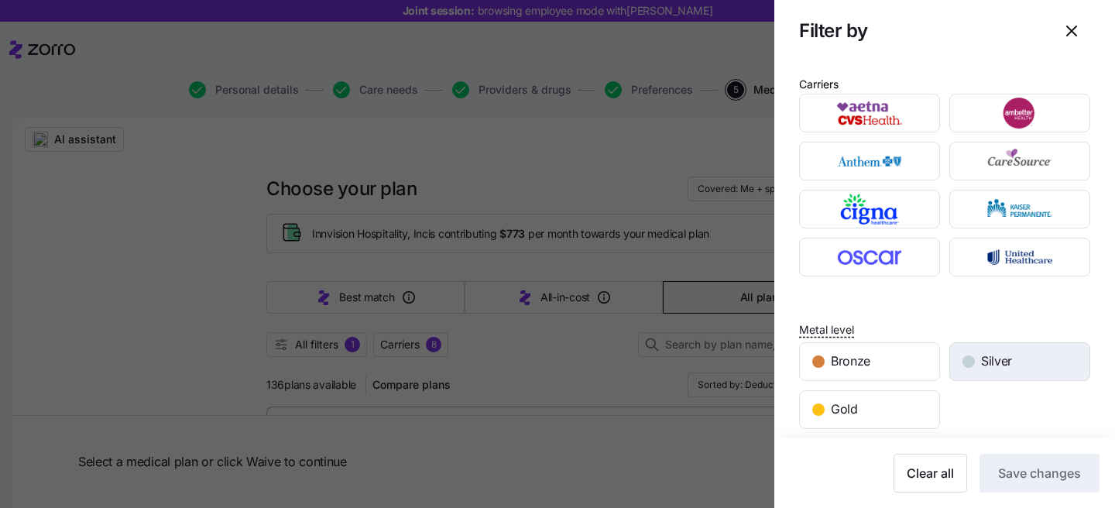
click at [981, 357] on span "Silver" at bounding box center [996, 361] width 31 height 19
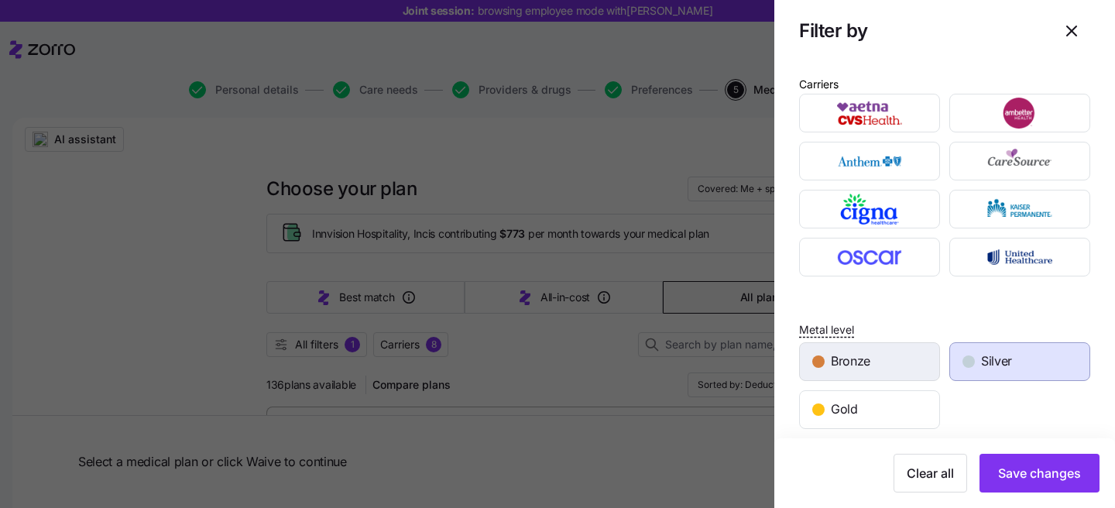
click at [883, 371] on div "Bronze" at bounding box center [869, 361] width 139 height 37
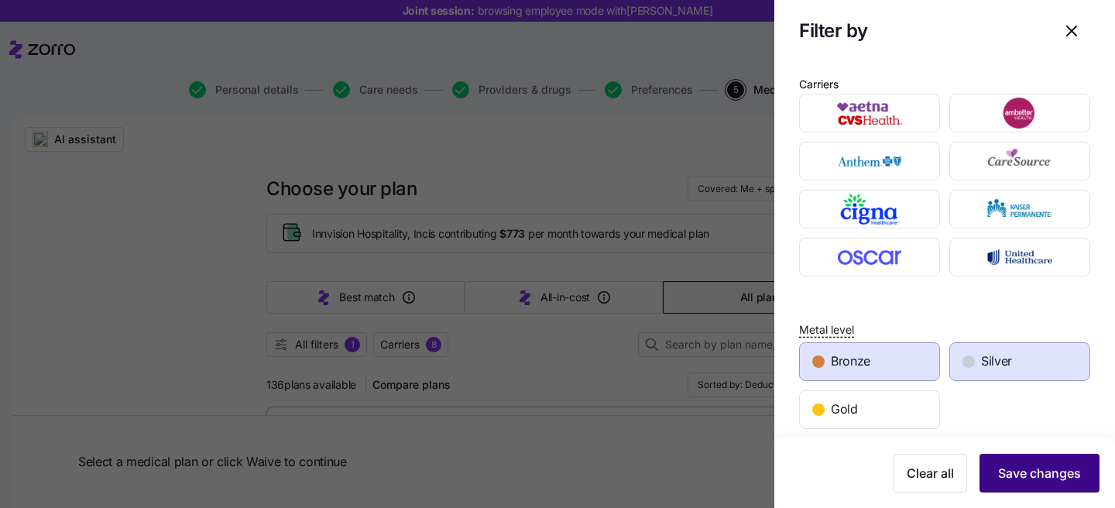
click at [1026, 472] on span "Save changes" at bounding box center [1039, 473] width 83 height 19
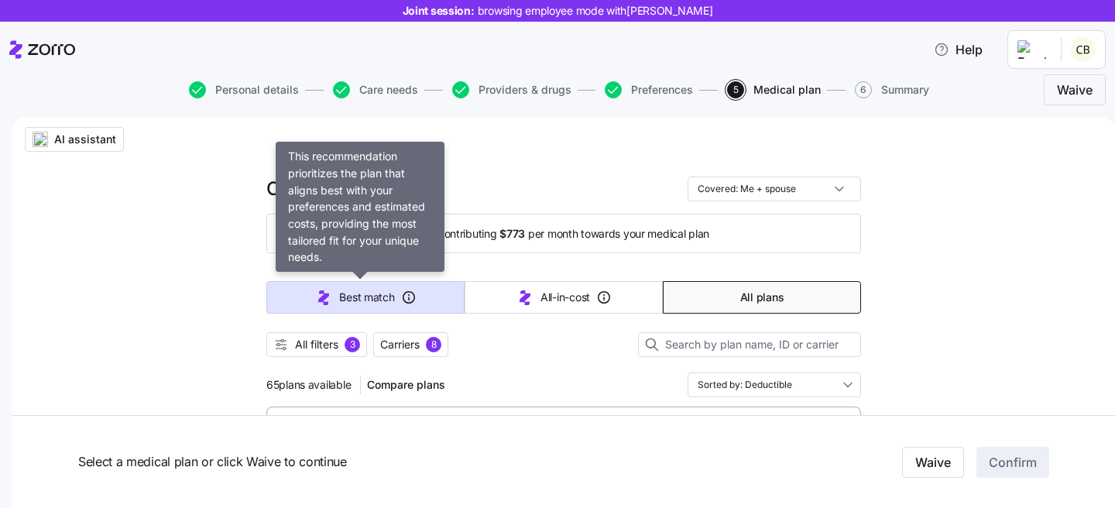
click at [390, 309] on button "Best match" at bounding box center [365, 297] width 198 height 33
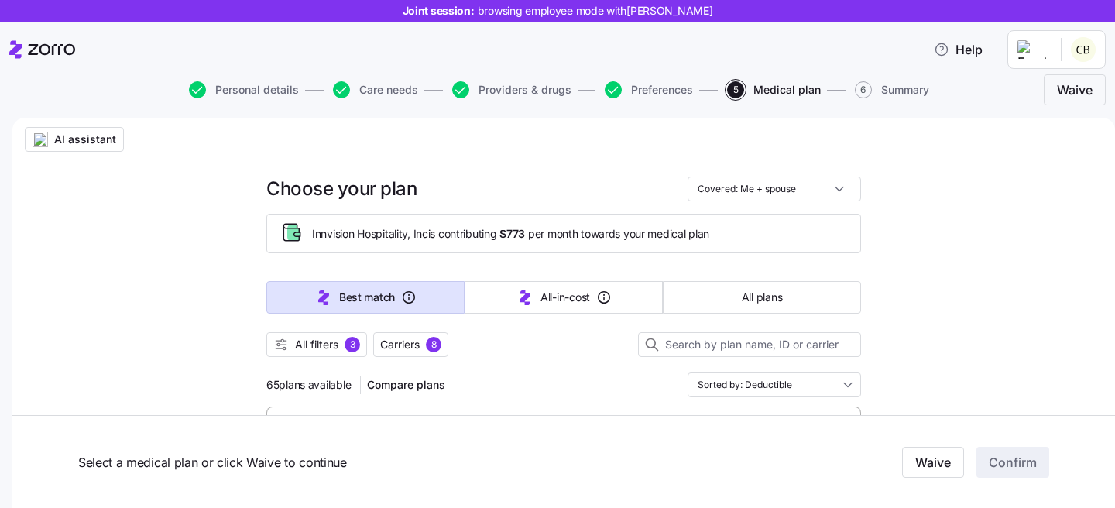
type input "Sorted by: Best match"
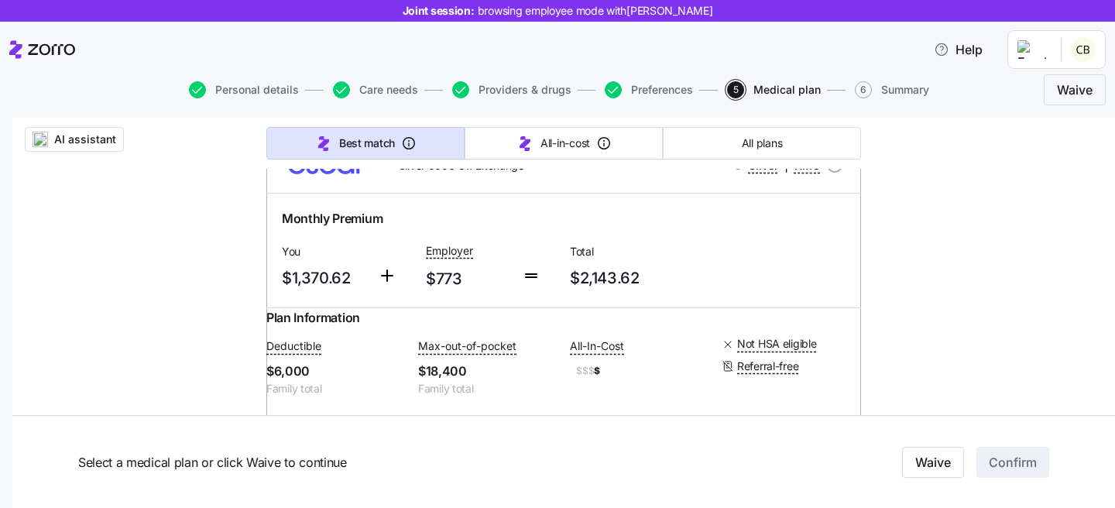
scroll to position [273, 0]
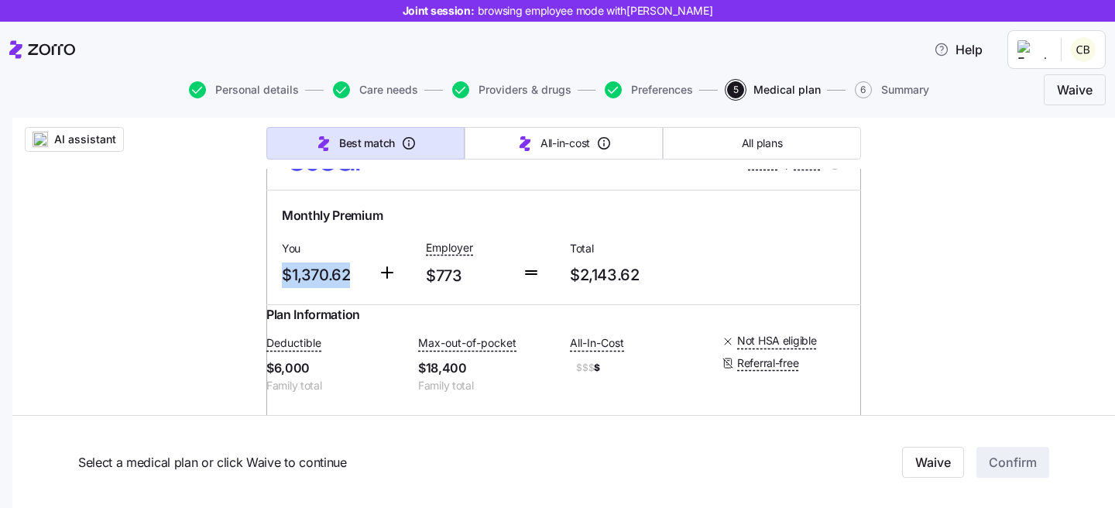
drag, startPoint x: 337, startPoint y: 277, endPoint x: 264, endPoint y: 277, distance: 72.8
click at [266, 277] on div "Monthly Premium You $1,370.62 Employer $773 Total $2,143.62" at bounding box center [563, 248] width 595 height 114
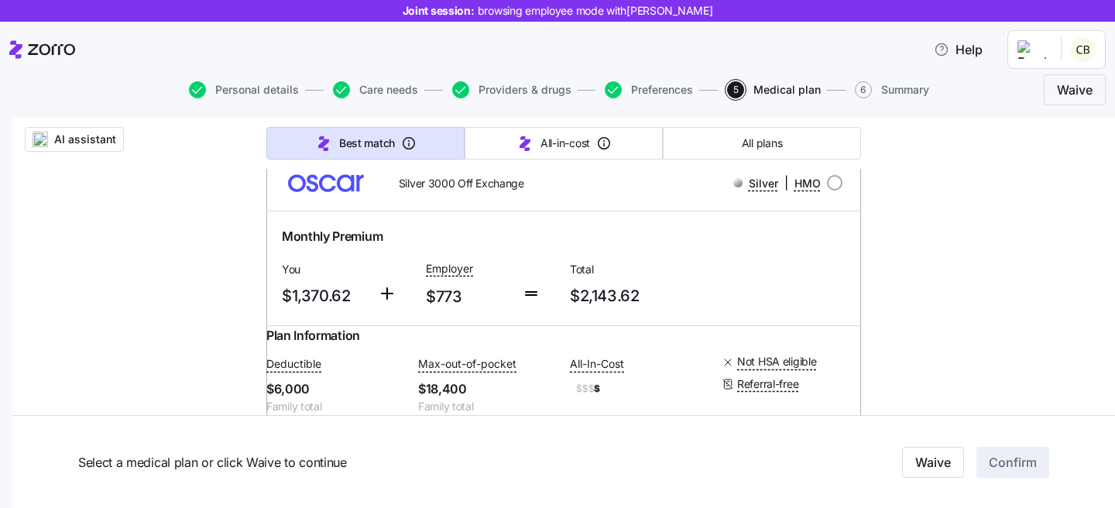
scroll to position [233, 0]
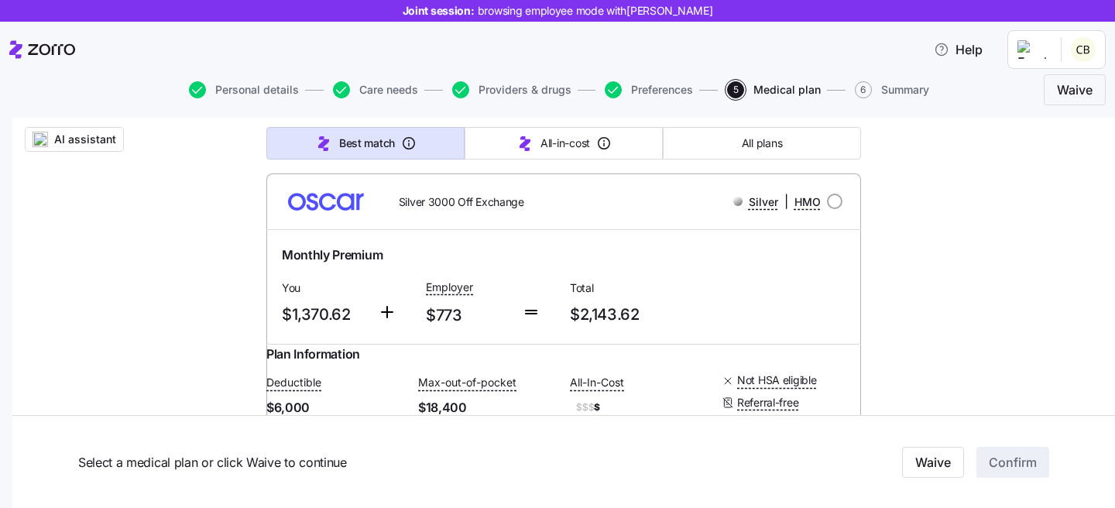
click at [827, 192] on div "Silver | HMO" at bounding box center [729, 201] width 225 height 19
drag, startPoint x: 831, startPoint y: 206, endPoint x: 969, endPoint y: 351, distance: 200.0
click at [831, 207] on input "radio" at bounding box center [834, 201] width 15 height 15
radio input "true"
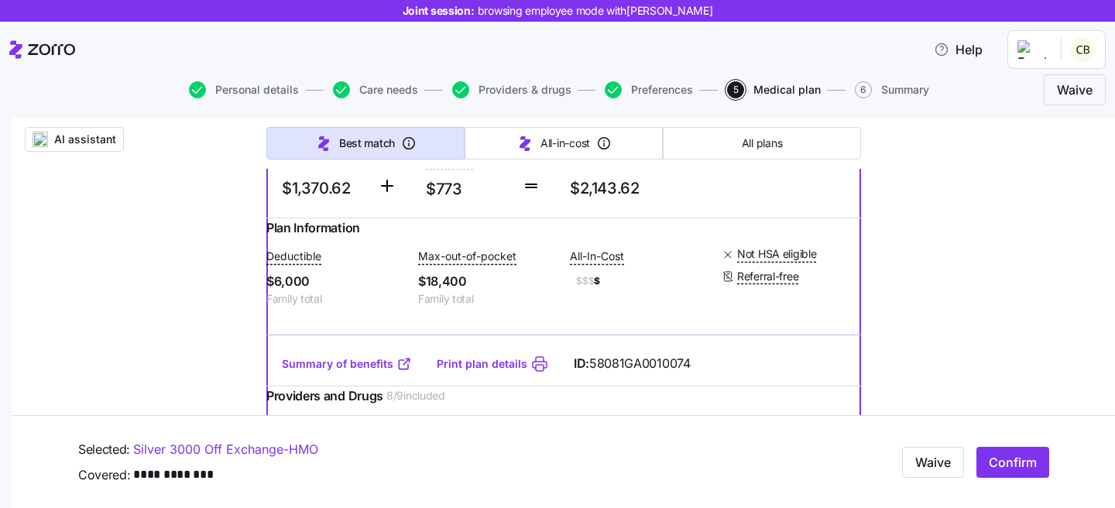
scroll to position [361, 0]
click at [1002, 473] on button "Confirm" at bounding box center [1013, 462] width 73 height 31
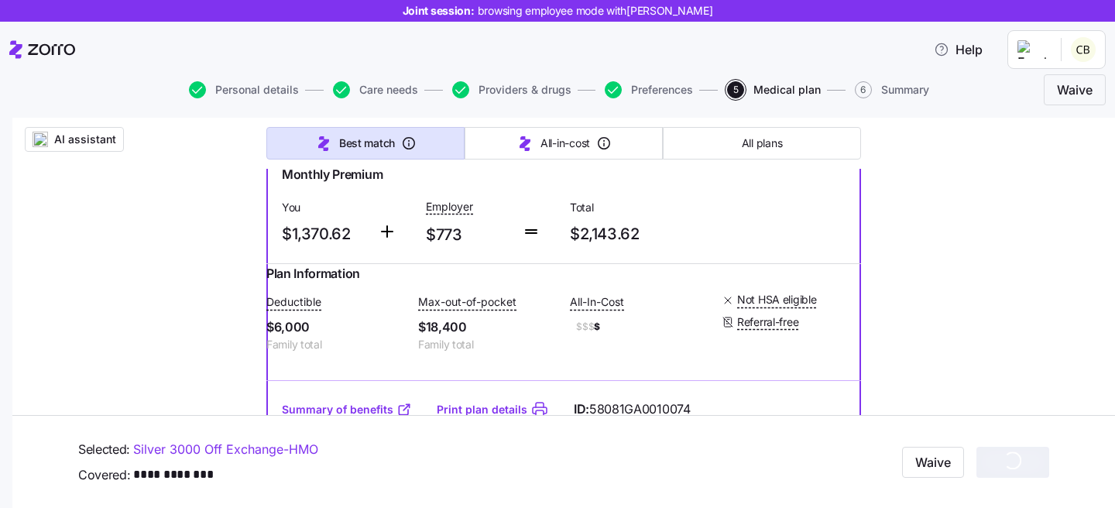
scroll to position [299, 0]
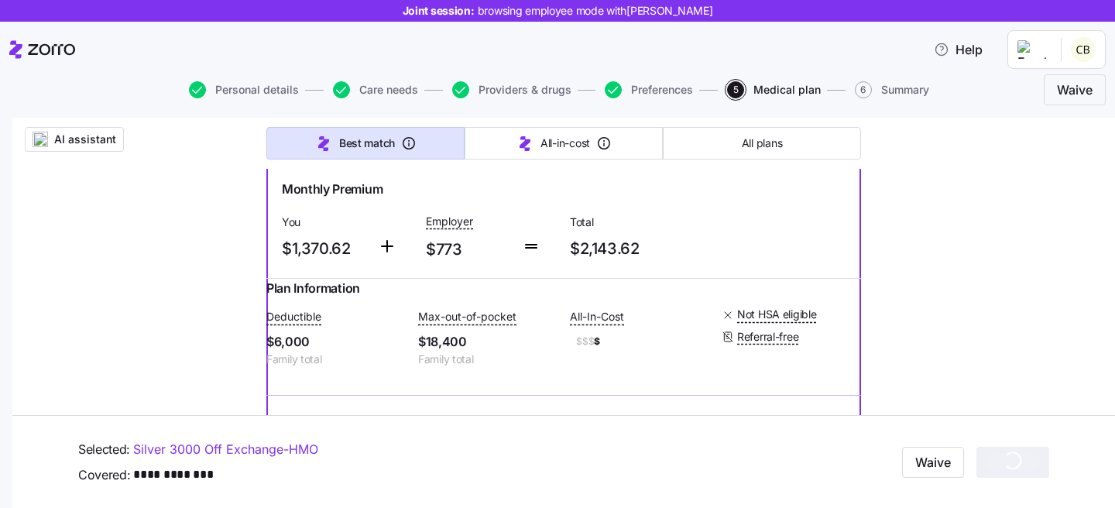
drag, startPoint x: 711, startPoint y: 12, endPoint x: 637, endPoint y: 12, distance: 73.6
click at [637, 12] on div "Joint session: browsing employee mode with Cheryl Brackett" at bounding box center [557, 11] width 1115 height 22
drag, startPoint x: 634, startPoint y: 73, endPoint x: 696, endPoint y: 9, distance: 88.8
click at [689, 7] on span "browsing employee mode with Cheryl Brackett" at bounding box center [595, 10] width 235 height 15
click at [708, 15] on span "browsing employee mode with Cheryl Brackett" at bounding box center [595, 10] width 235 height 15
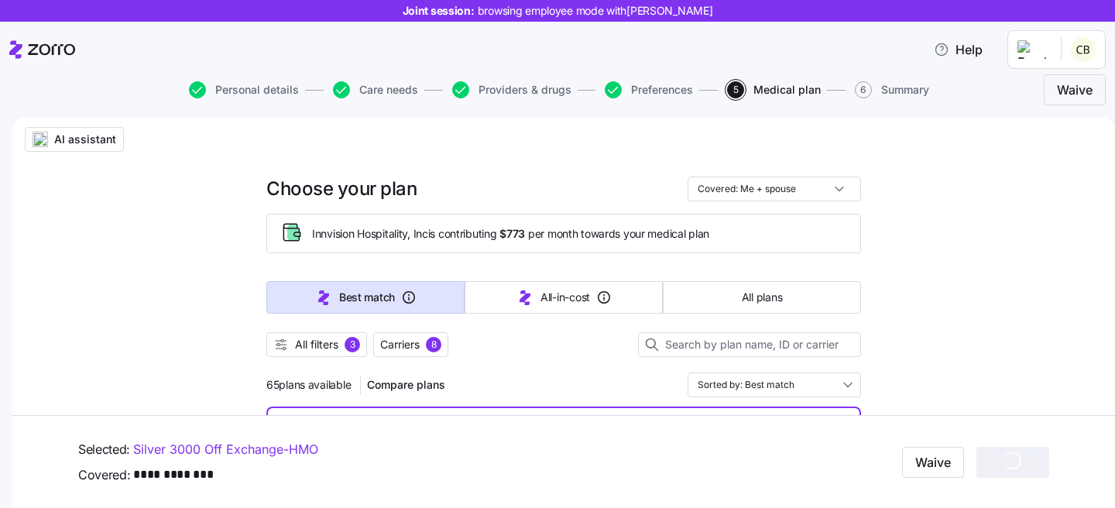
scroll to position [240, 0]
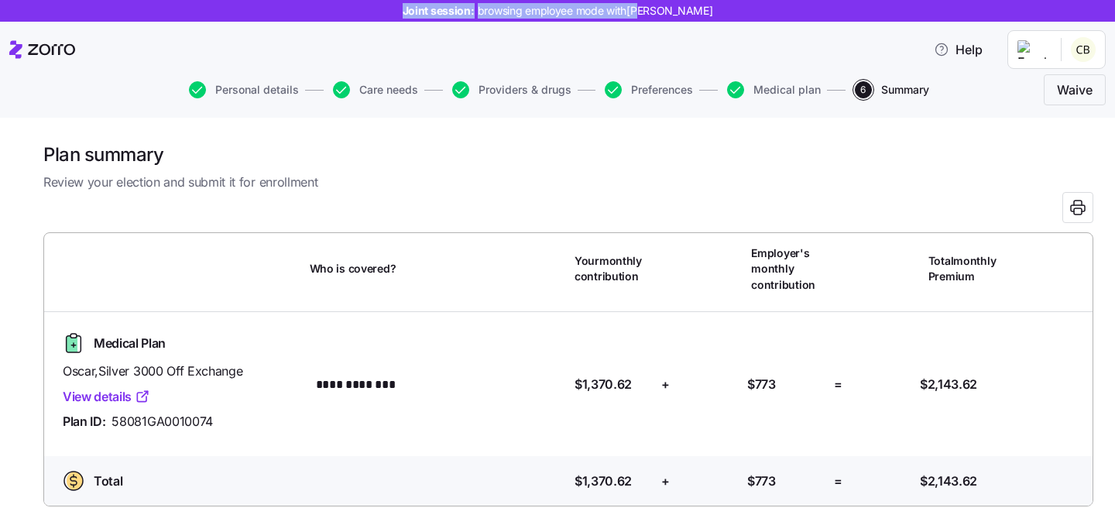
drag, startPoint x: 713, startPoint y: 12, endPoint x: 688, endPoint y: 67, distance: 59.9
click at [593, 201] on div at bounding box center [568, 207] width 1050 height 31
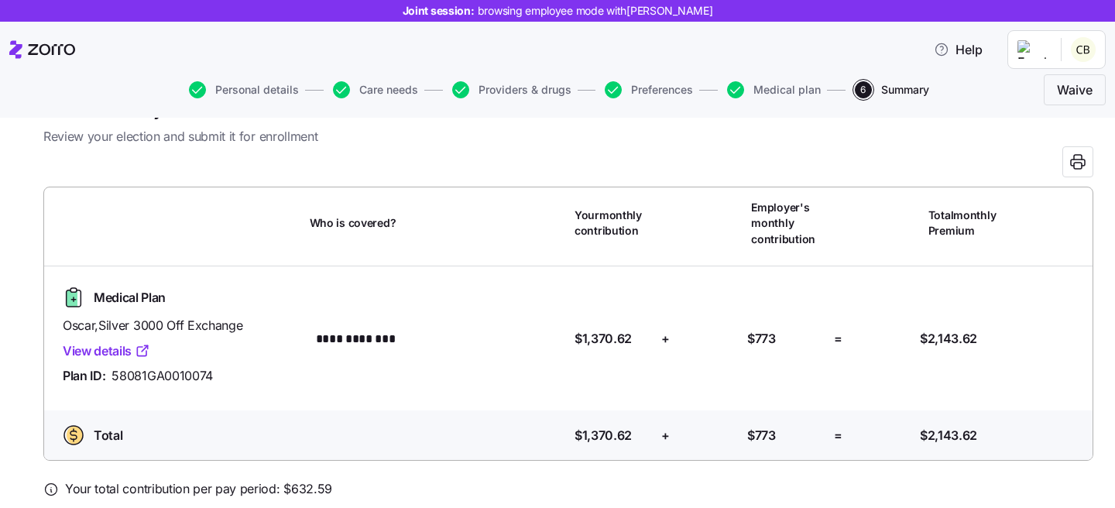
scroll to position [112, 0]
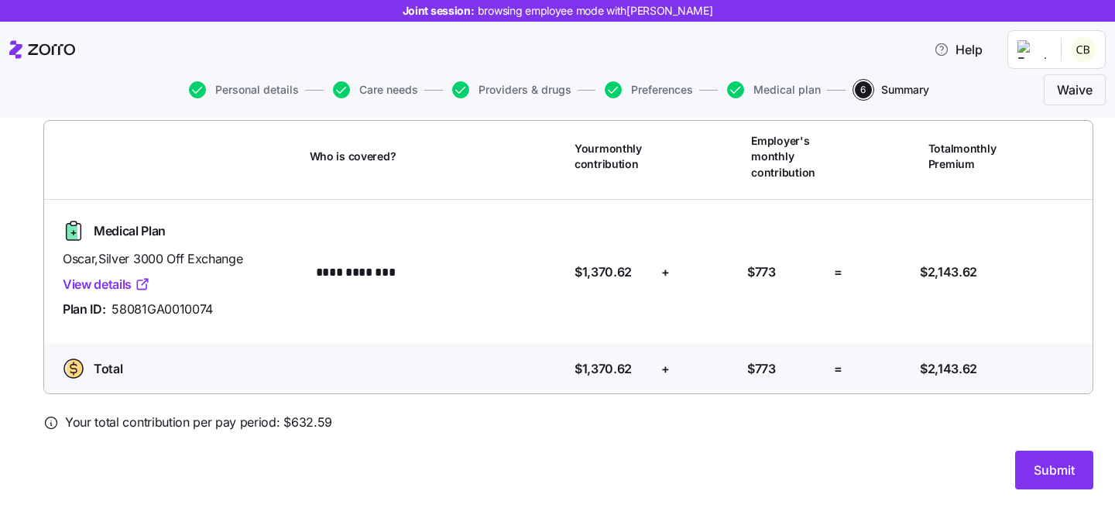
click at [666, 11] on span "browsing employee mode with Cheryl Brackett" at bounding box center [595, 10] width 235 height 15
drag, startPoint x: 707, startPoint y: 10, endPoint x: 713, endPoint y: 16, distance: 8.8
click at [672, 9] on span "browsing employee mode with Cheryl Brackett" at bounding box center [595, 10] width 235 height 15
click at [716, 16] on div "Joint session: browsing employee mode with Cheryl Brackett" at bounding box center [557, 11] width 1115 height 22
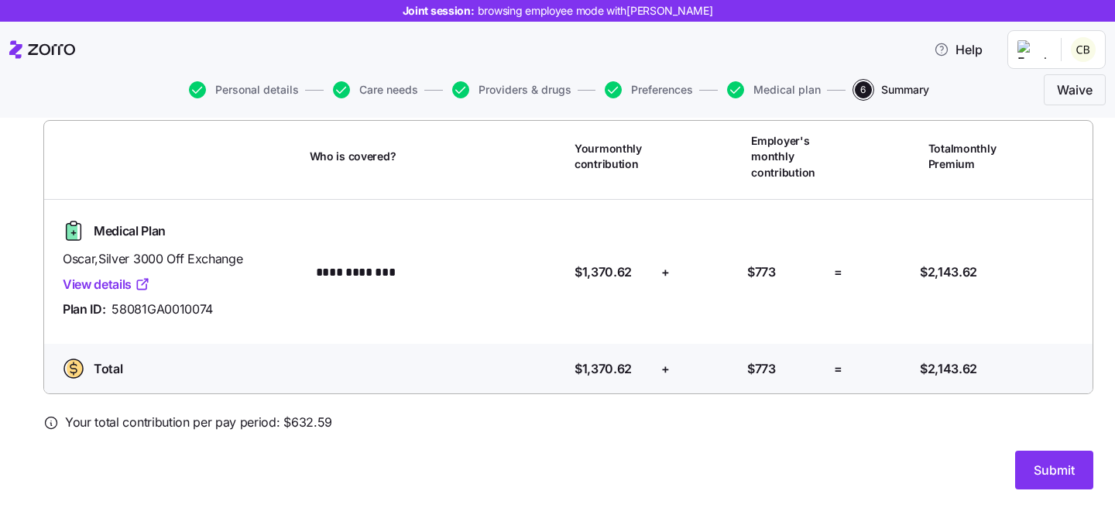
drag, startPoint x: 709, startPoint y: 12, endPoint x: 637, endPoint y: 10, distance: 72.1
click at [637, 10] on span "browsing employee mode with Cheryl Brackett" at bounding box center [595, 10] width 235 height 15
copy span "[PERSON_NAME]"
drag, startPoint x: 352, startPoint y: 423, endPoint x: 283, endPoint y: 424, distance: 69.7
click at [283, 424] on div "Your total contribution per pay period: $ 632.59" at bounding box center [568, 422] width 1050 height 19
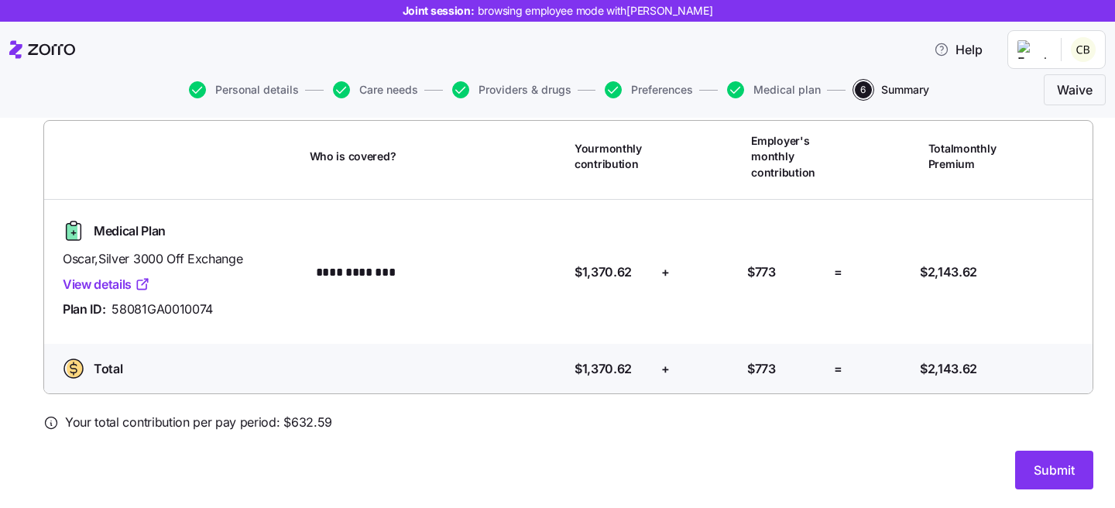
click at [302, 436] on div at bounding box center [568, 441] width 1050 height 19
drag, startPoint x: 334, startPoint y: 427, endPoint x: 281, endPoint y: 429, distance: 52.7
click at [281, 429] on div "Your total contribution per pay period: $ 632.59" at bounding box center [568, 422] width 1050 height 19
click at [1070, 473] on button "Submit" at bounding box center [1054, 470] width 78 height 39
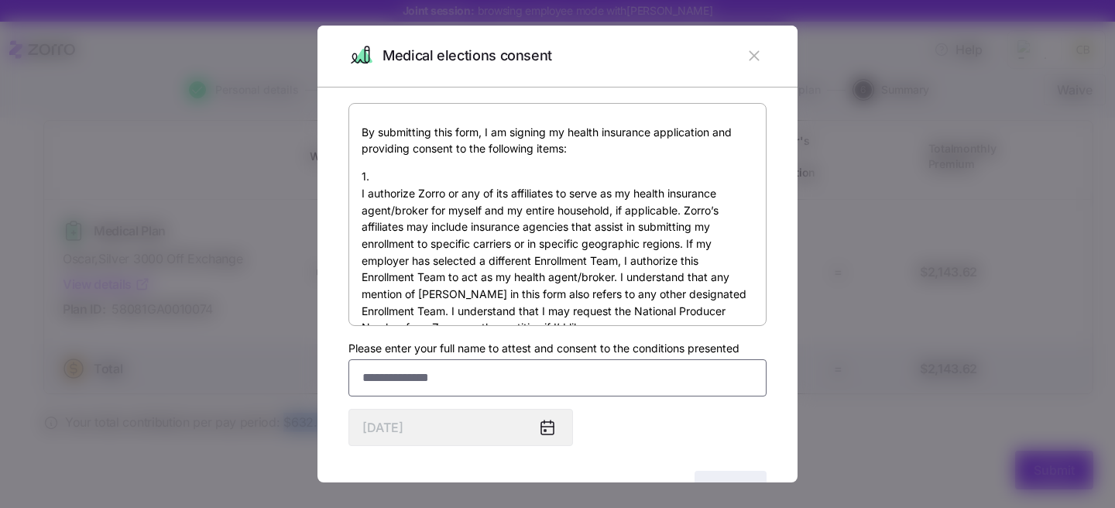
click at [478, 393] on input "Please enter your full name to attest and consent to the conditions presented" at bounding box center [558, 377] width 418 height 37
paste input "**********"
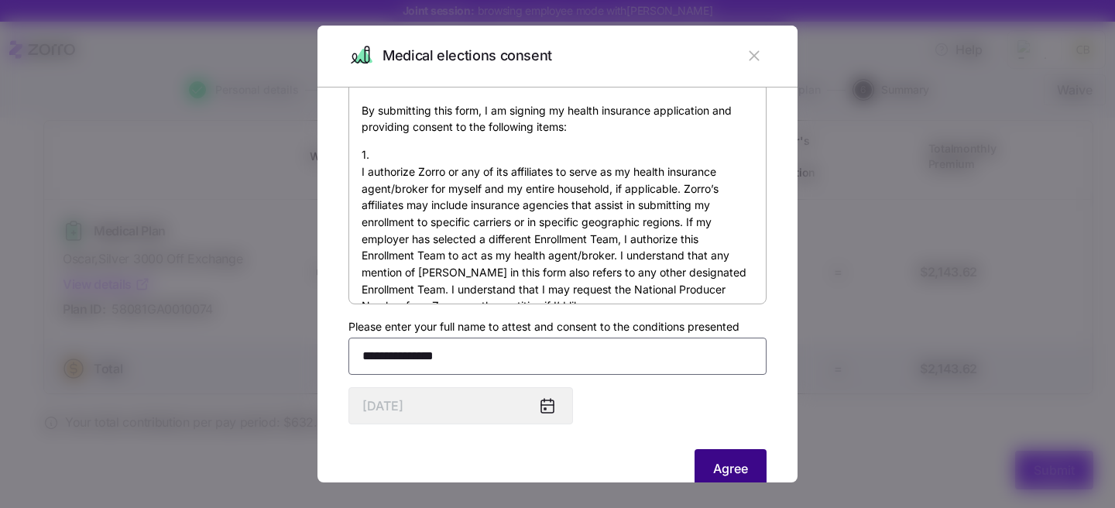
scroll to position [28, 0]
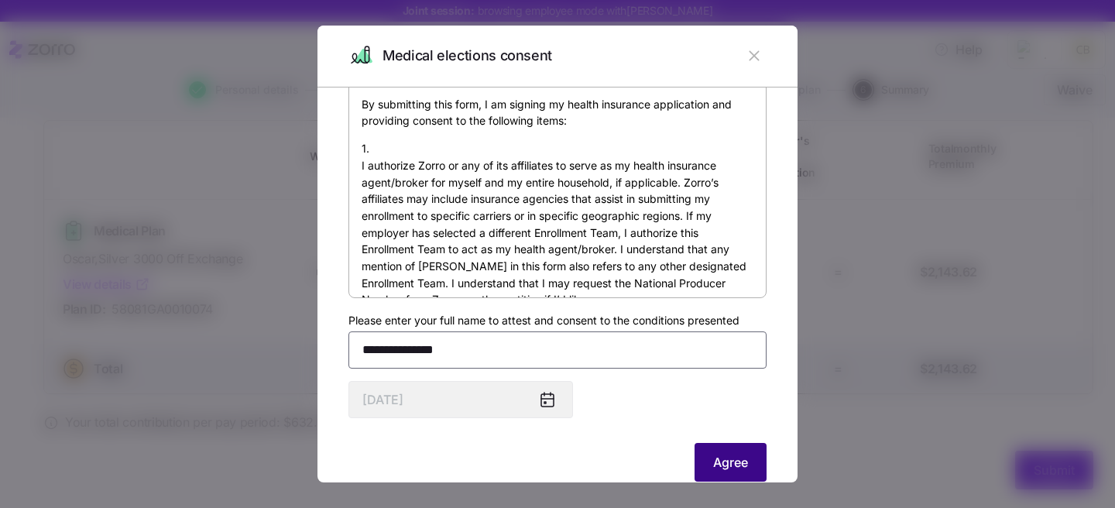
type input "**********"
click at [713, 471] on span "Agree" at bounding box center [730, 462] width 35 height 19
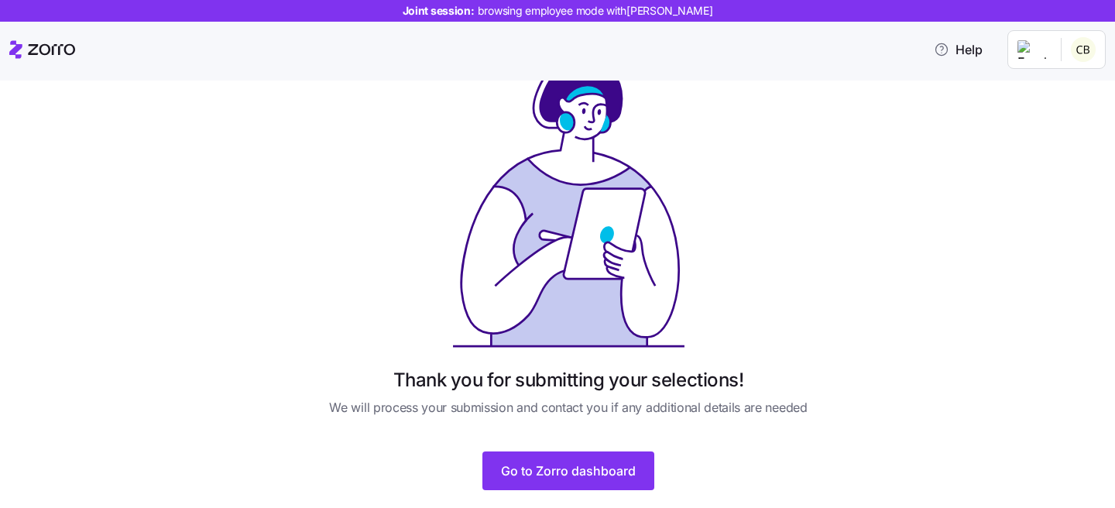
scroll to position [73, 0]
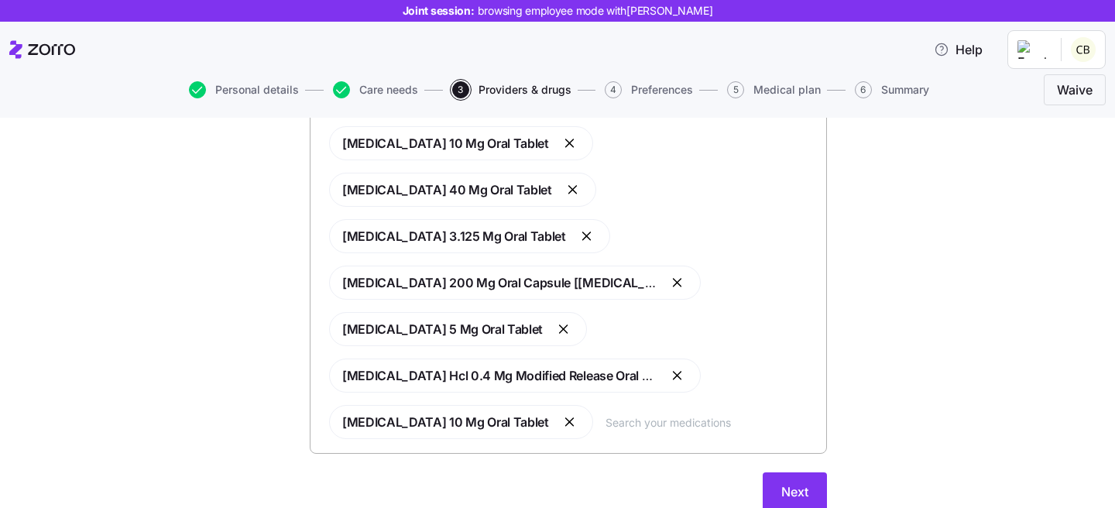
scroll to position [321, 0]
